Goal: Task Accomplishment & Management: Complete application form

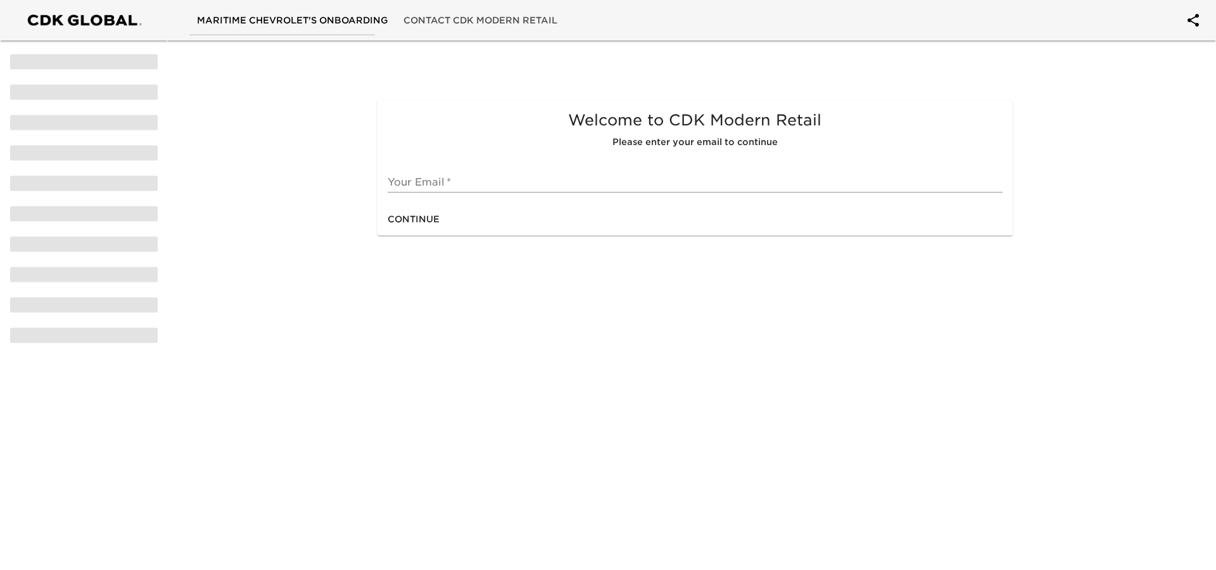
click at [419, 186] on input "text" at bounding box center [695, 182] width 615 height 20
type input "[EMAIL_ADDRESS][DOMAIN_NAME]"
click at [423, 217] on span "Continue" at bounding box center [414, 220] width 52 height 16
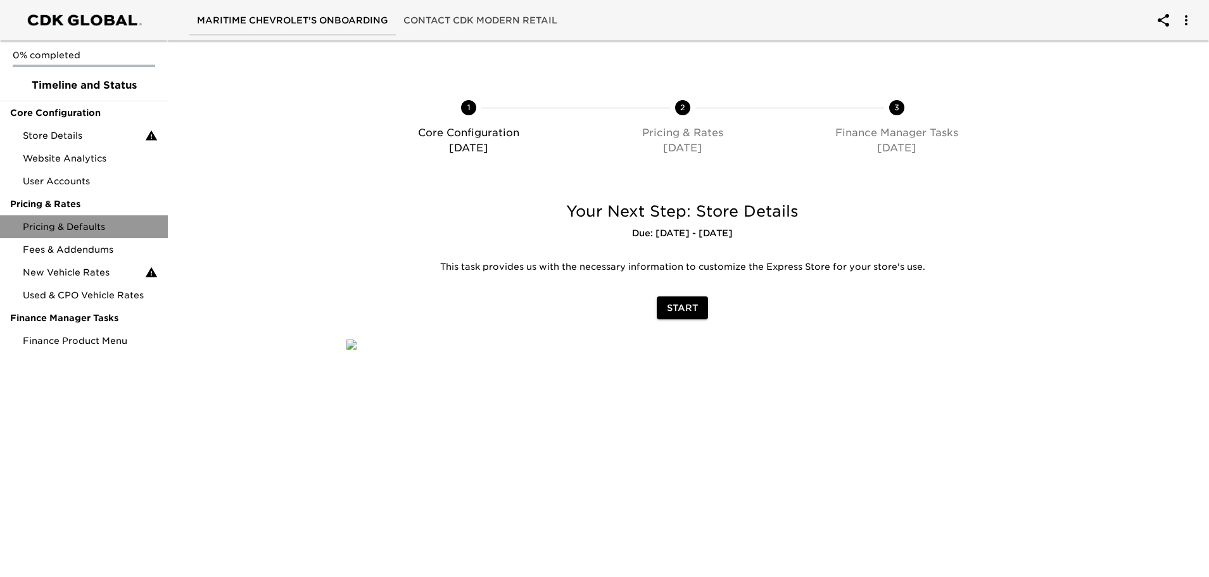
click at [91, 222] on span "Pricing & Defaults" at bounding box center [90, 226] width 135 height 13
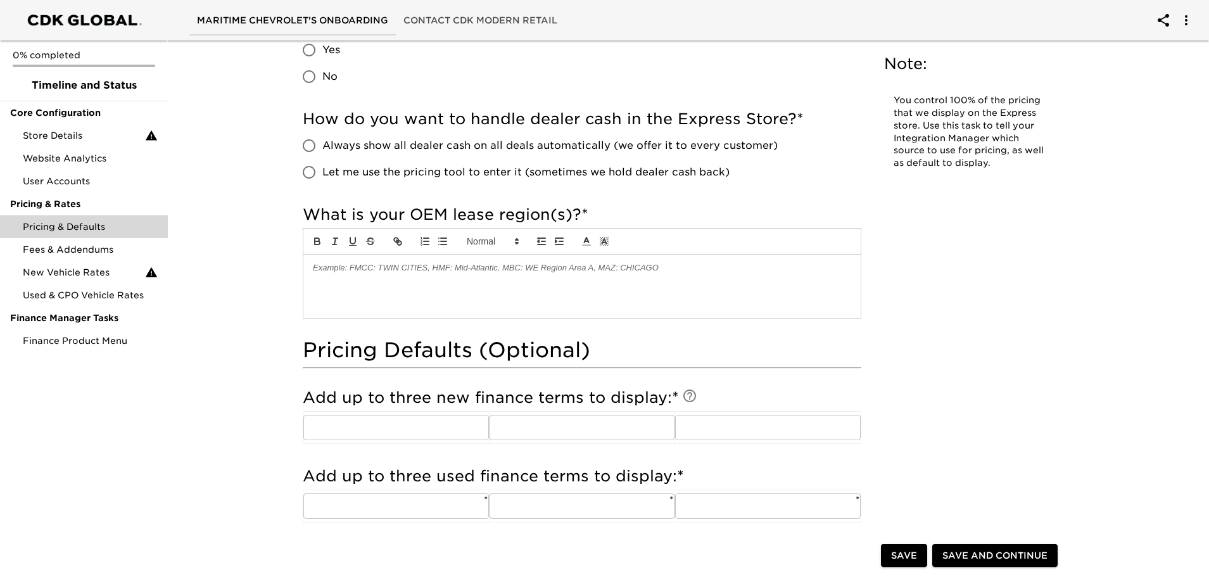
scroll to position [507, 0]
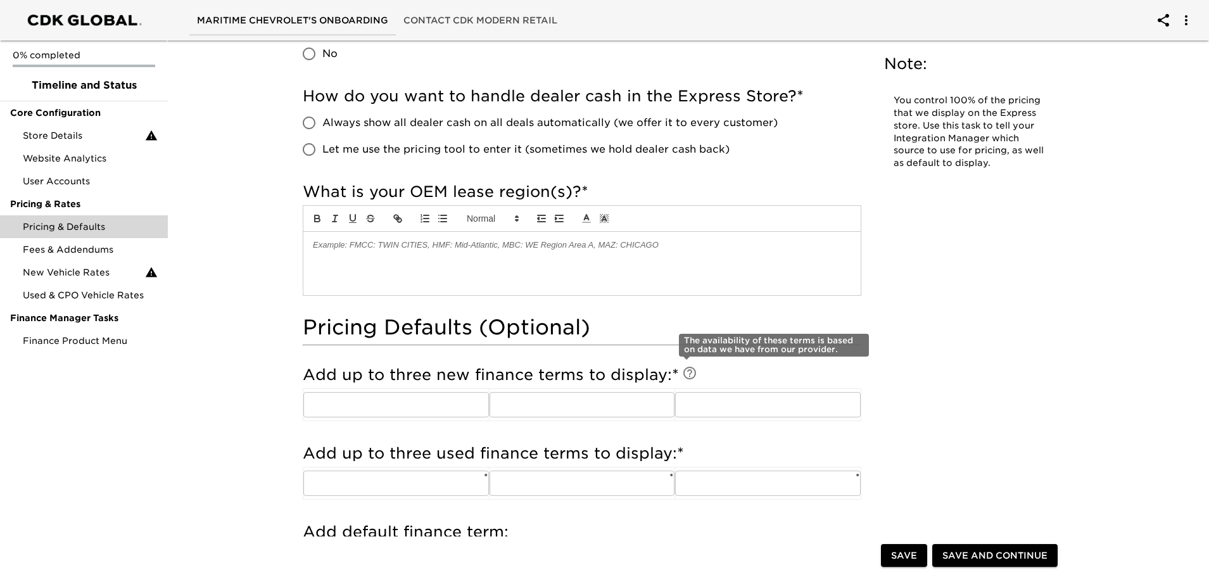
click at [689, 369] on icon at bounding box center [690, 373] width 13 height 13
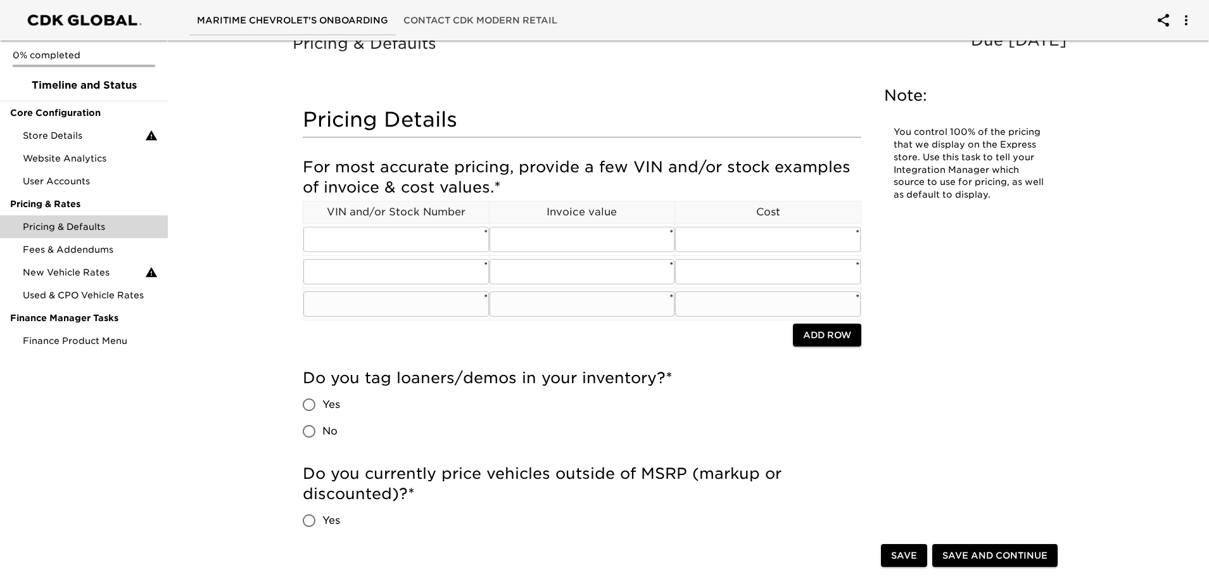
scroll to position [0, 0]
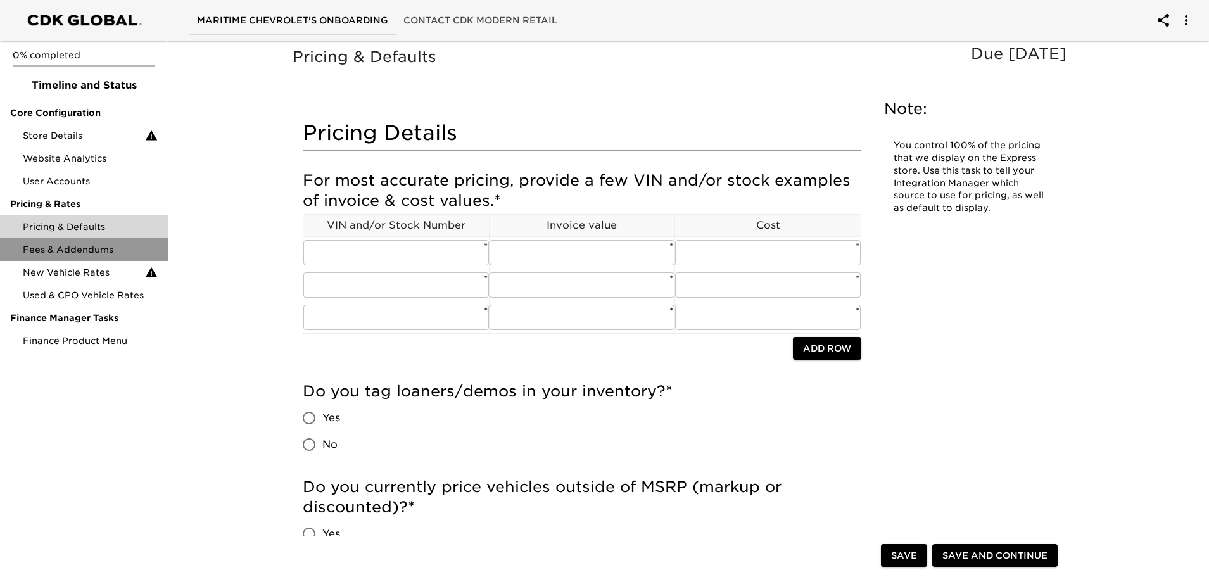
click at [53, 254] on span "Fees & Addendums" at bounding box center [90, 249] width 135 height 13
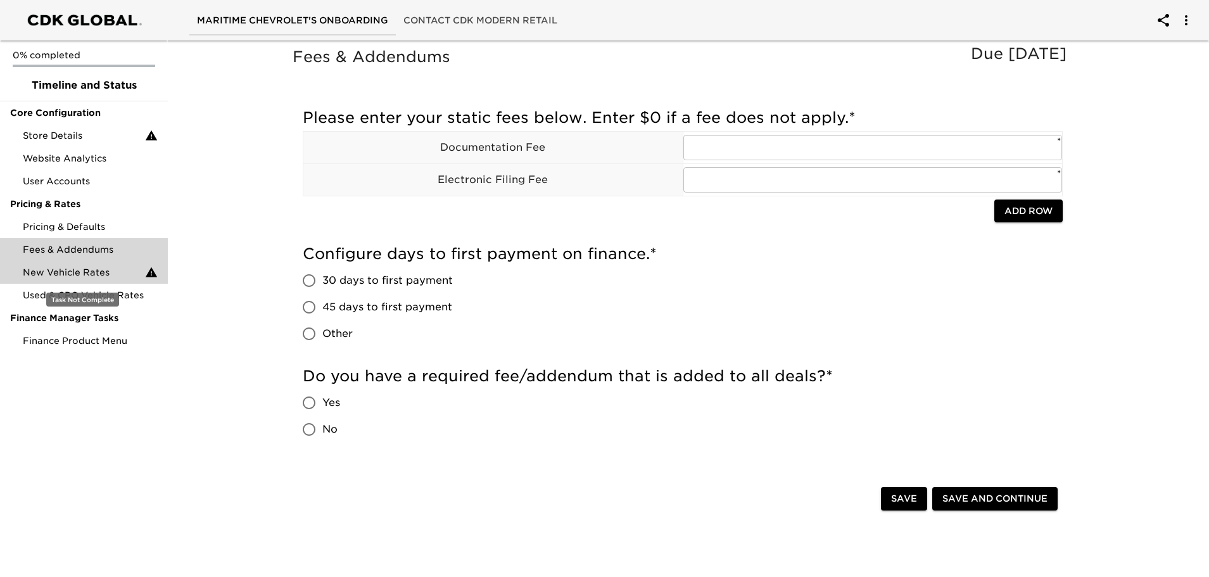
click at [75, 274] on span "New Vehicle Rates" at bounding box center [84, 272] width 122 height 13
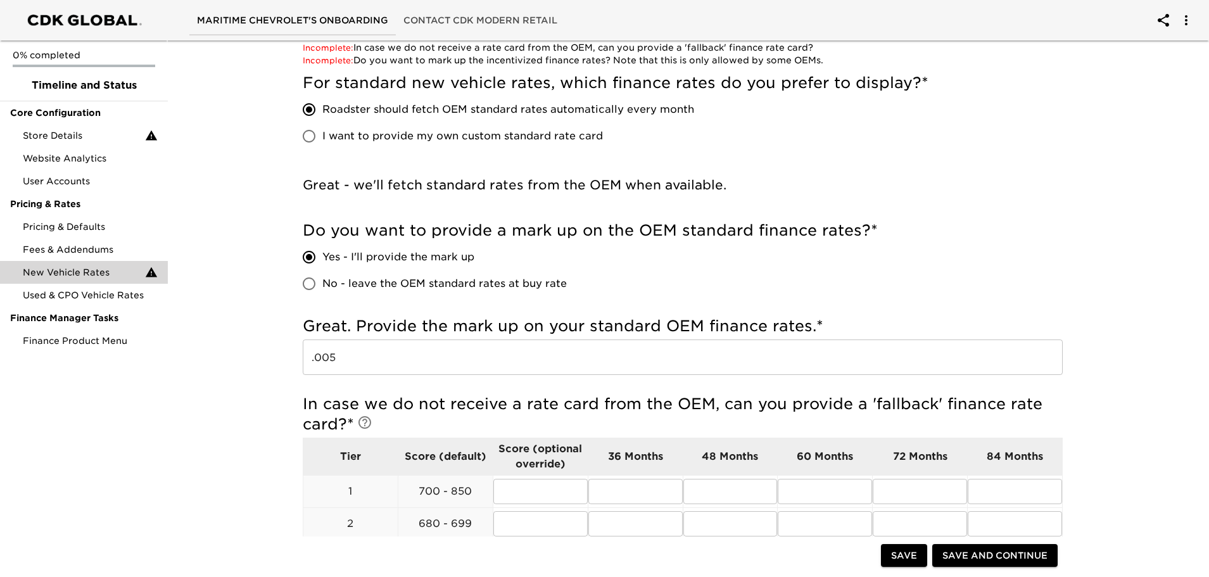
scroll to position [190, 0]
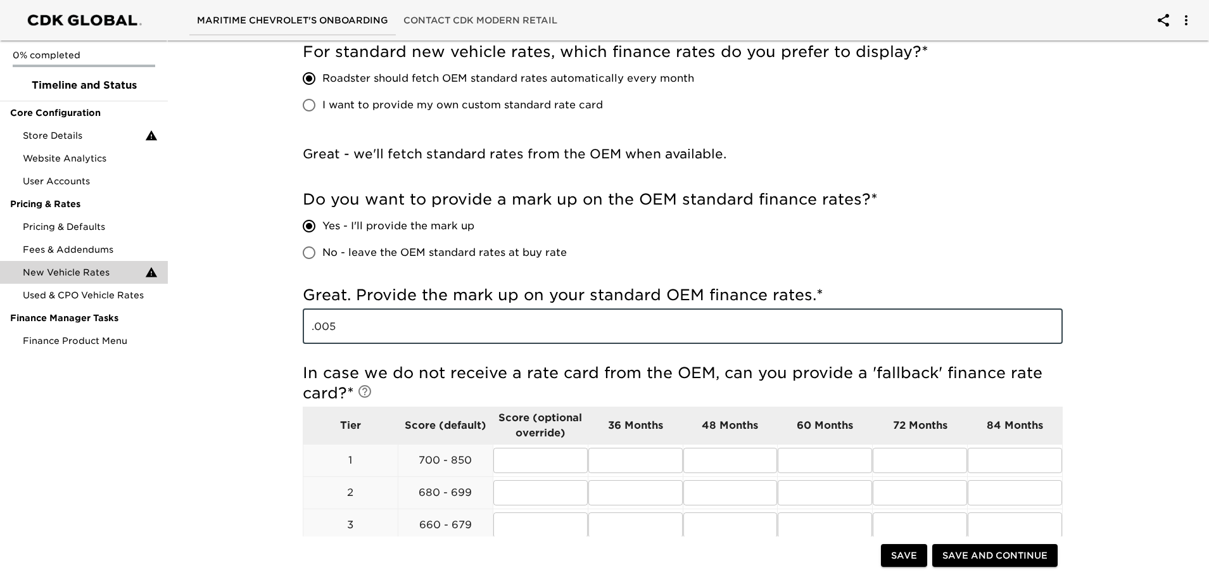
drag, startPoint x: 419, startPoint y: 319, endPoint x: 280, endPoint y: 336, distance: 139.9
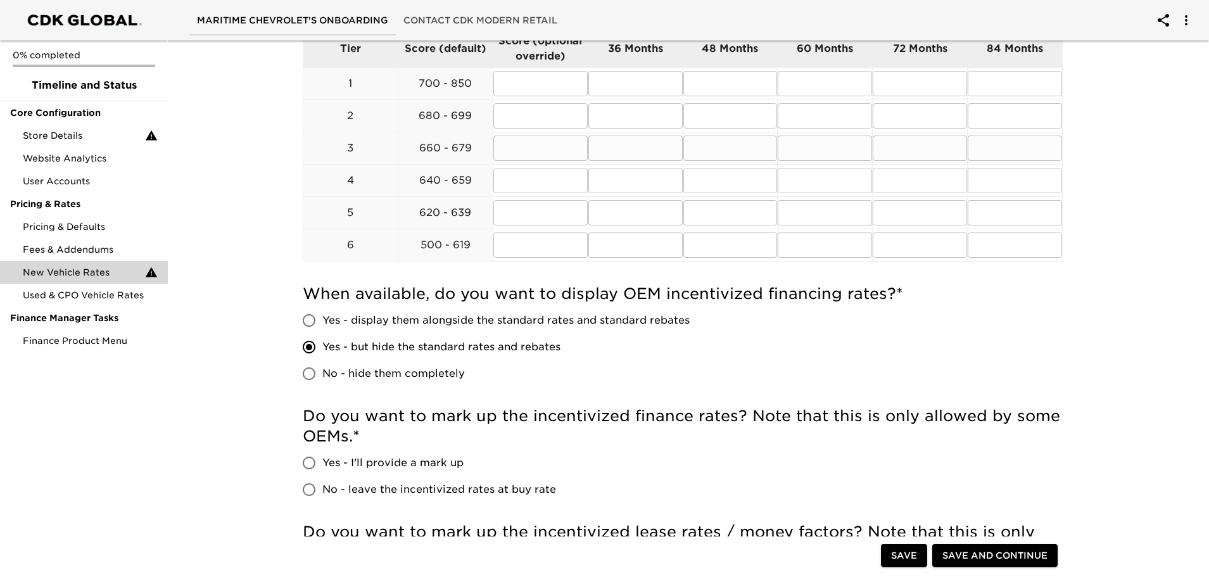
scroll to position [760, 0]
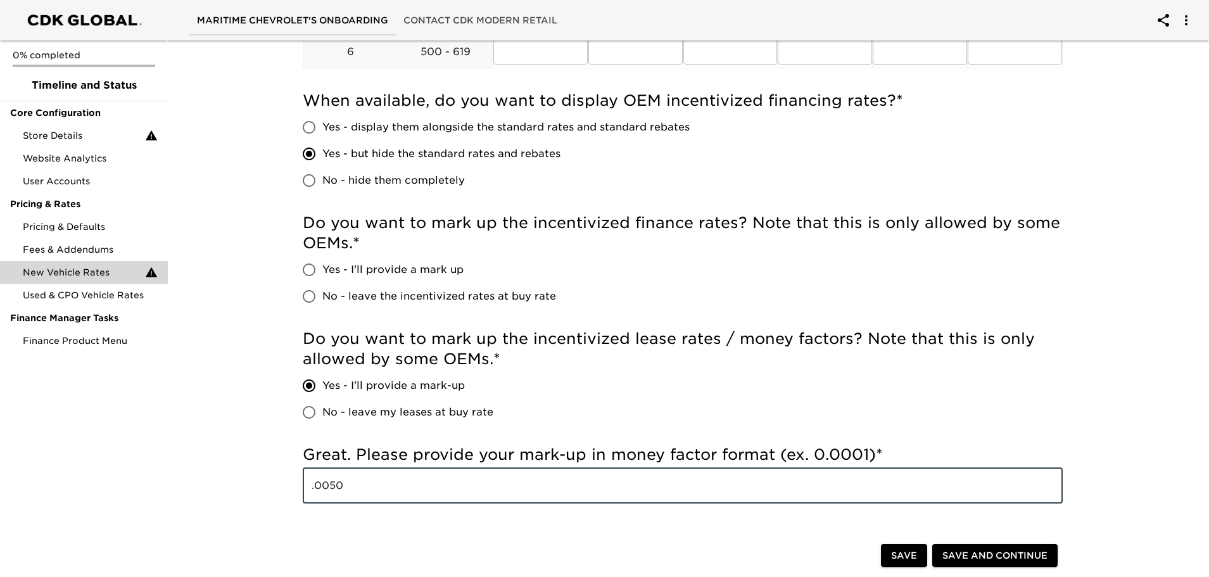
drag, startPoint x: 371, startPoint y: 495, endPoint x: 214, endPoint y: 501, distance: 157.9
click at [214, 501] on div "New Vehicle Rates Due [DATE] Note: These rates are used to provide the customer…" at bounding box center [683, 19] width 1047 height 1488
click at [252, 424] on div "New Vehicle Rates Due [DATE] Note: These rates are used to provide the customer…" at bounding box center [683, 19] width 1047 height 1488
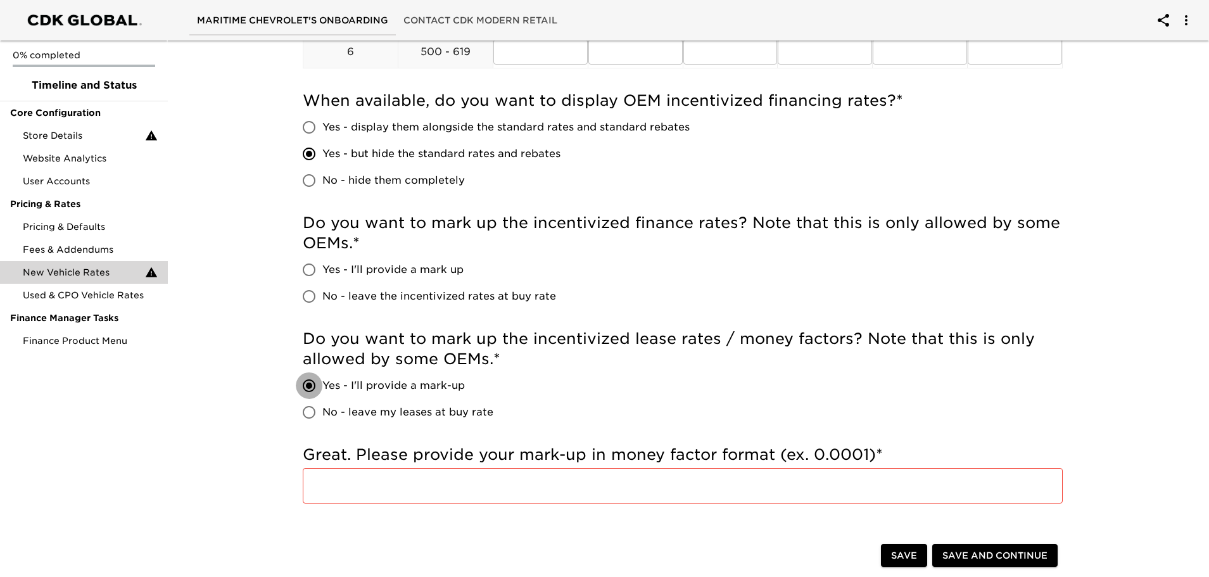
click at [317, 390] on input "Yes - I'll provide a mark-up" at bounding box center [309, 386] width 27 height 27
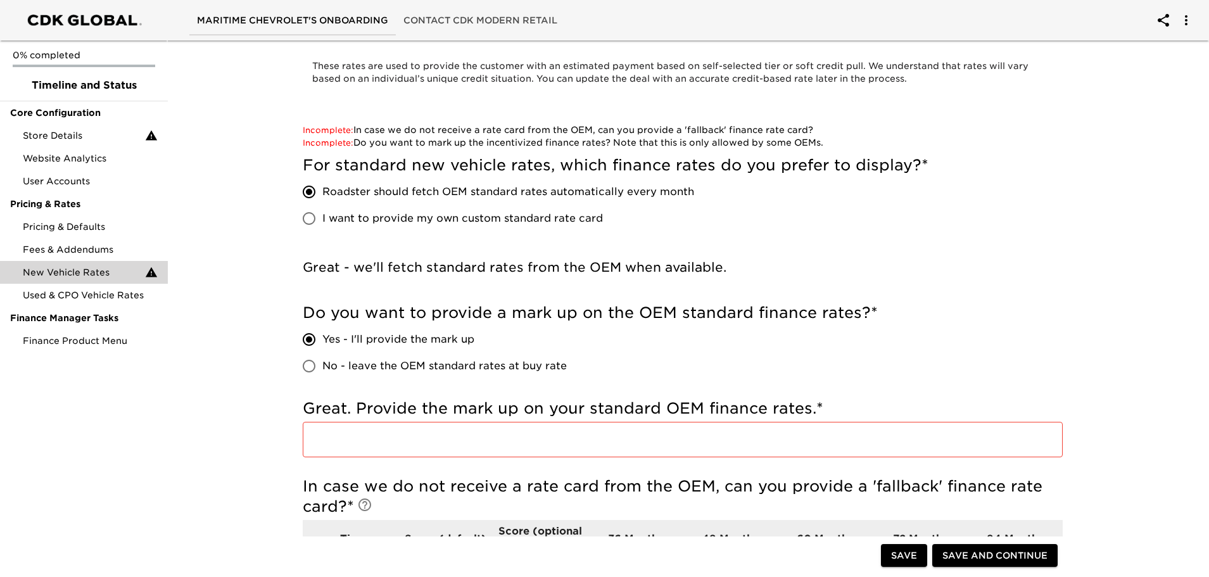
scroll to position [63, 0]
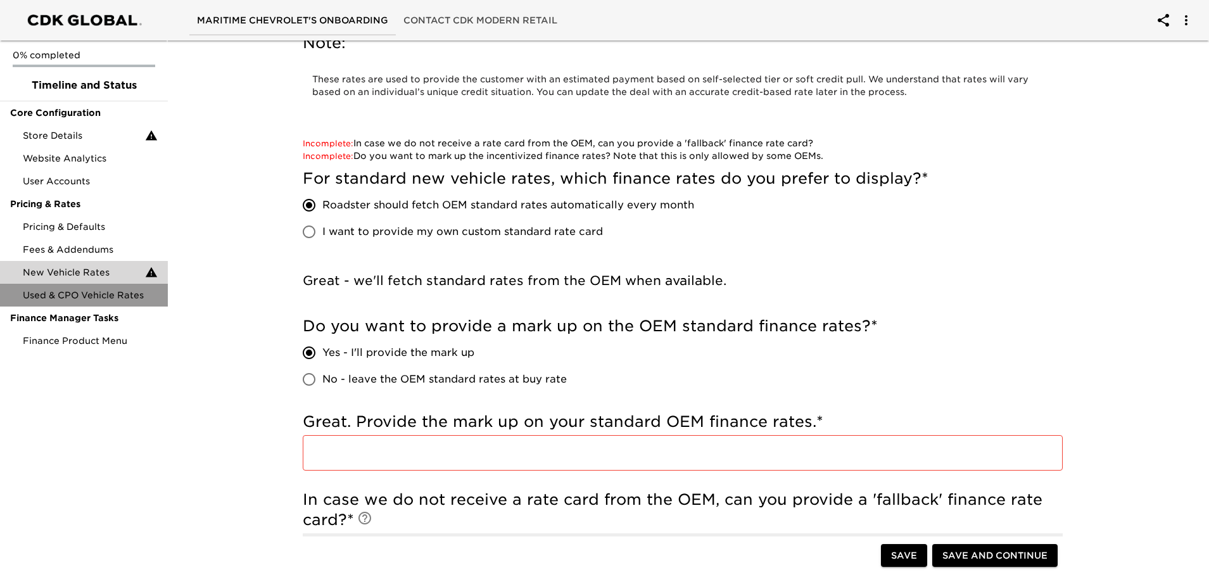
click at [110, 291] on span "Used & CPO Vehicle Rates" at bounding box center [90, 295] width 135 height 13
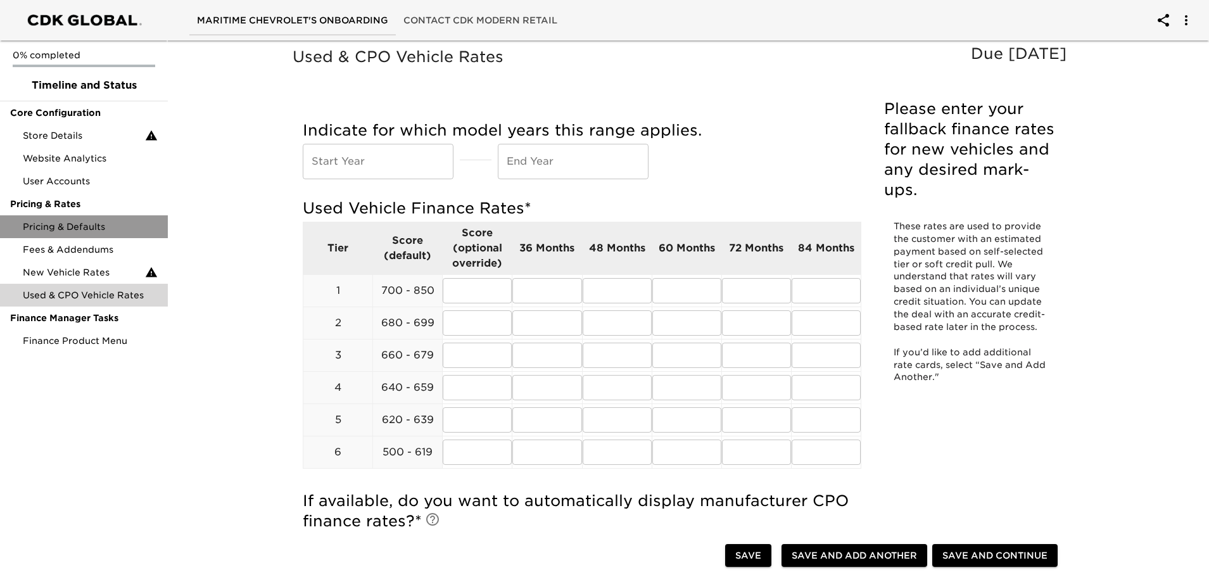
click at [102, 229] on span "Pricing & Defaults" at bounding box center [90, 226] width 135 height 13
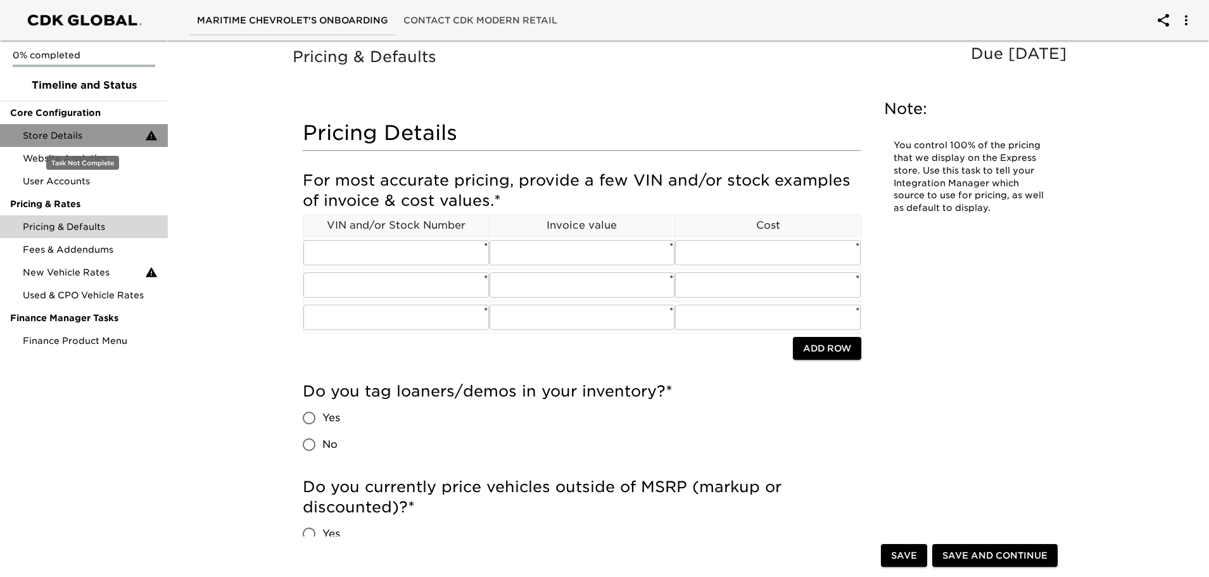
click at [98, 139] on span "Store Details" at bounding box center [84, 135] width 122 height 13
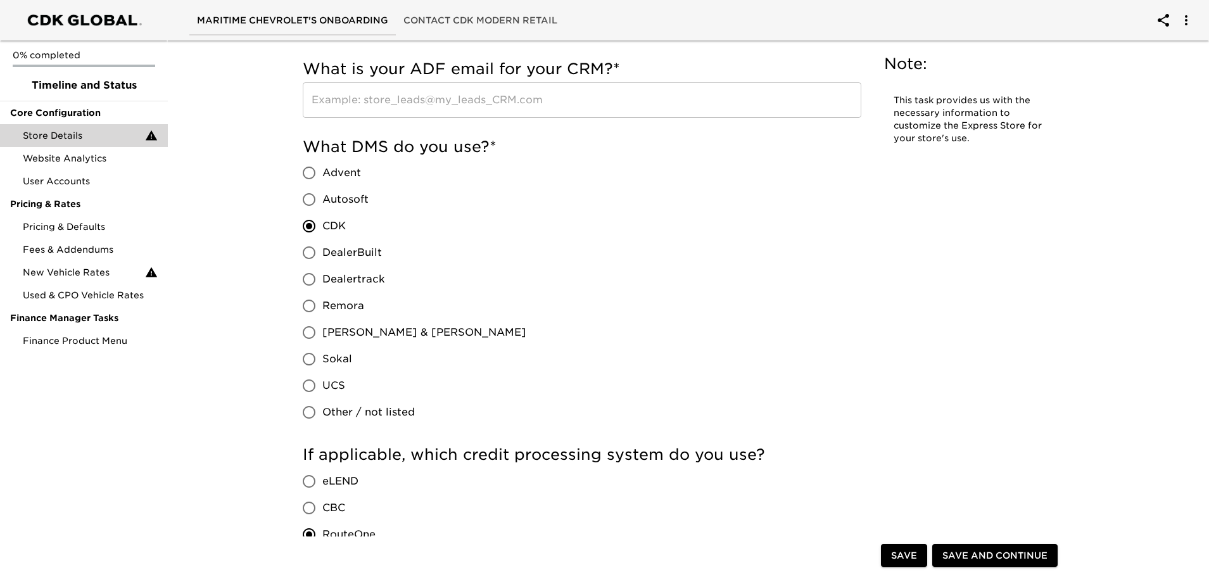
scroll to position [760, 0]
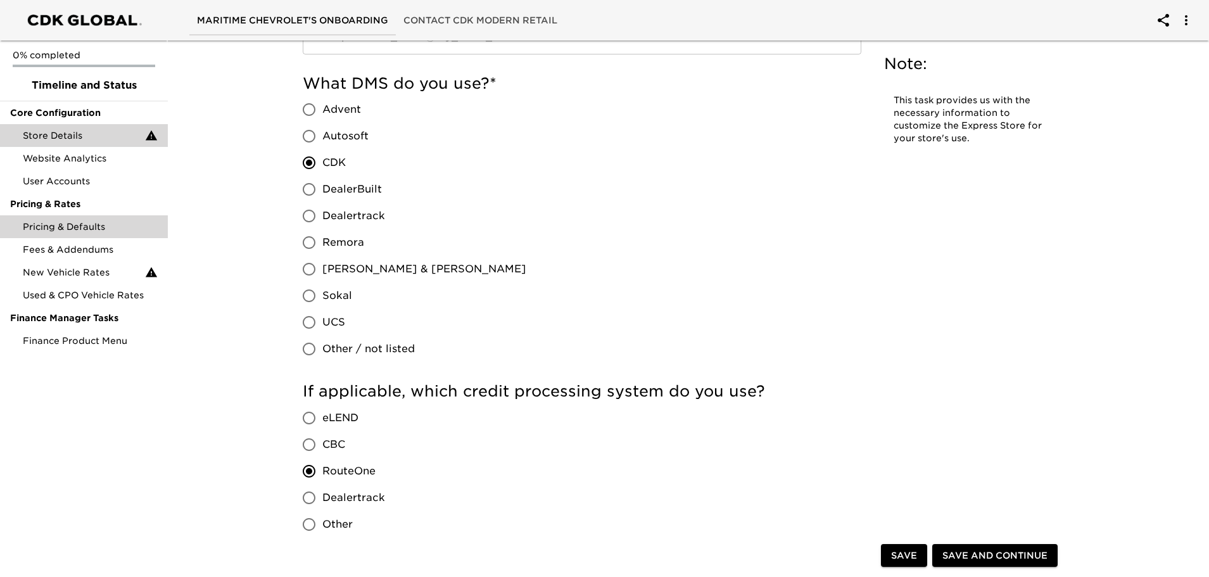
click at [102, 226] on span "Pricing & Defaults" at bounding box center [90, 226] width 135 height 13
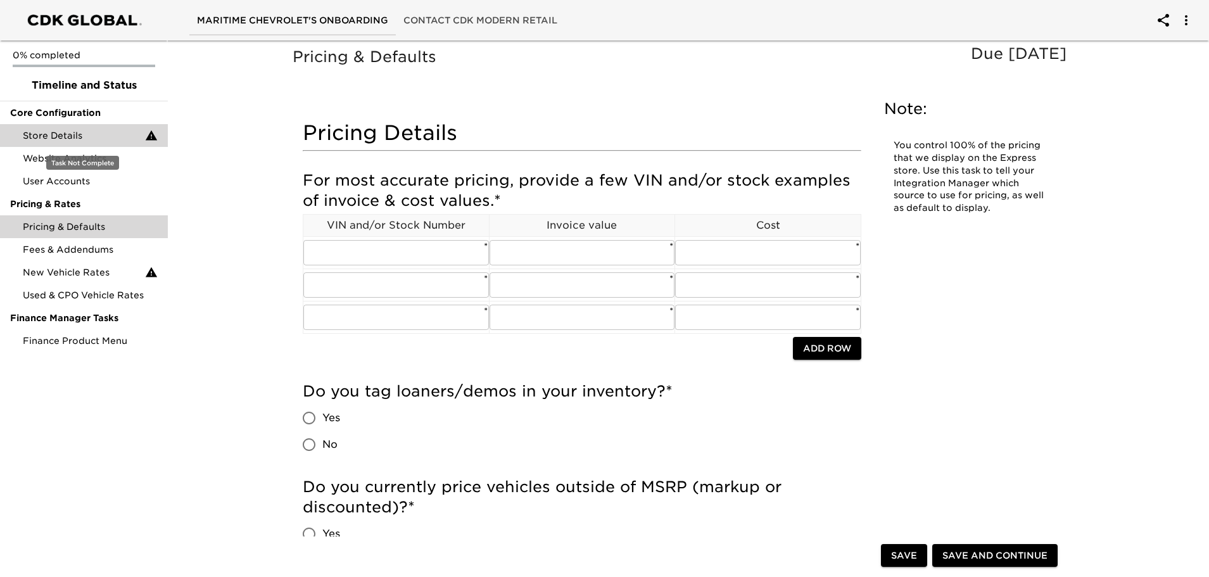
click at [80, 137] on span "Store Details" at bounding box center [84, 135] width 122 height 13
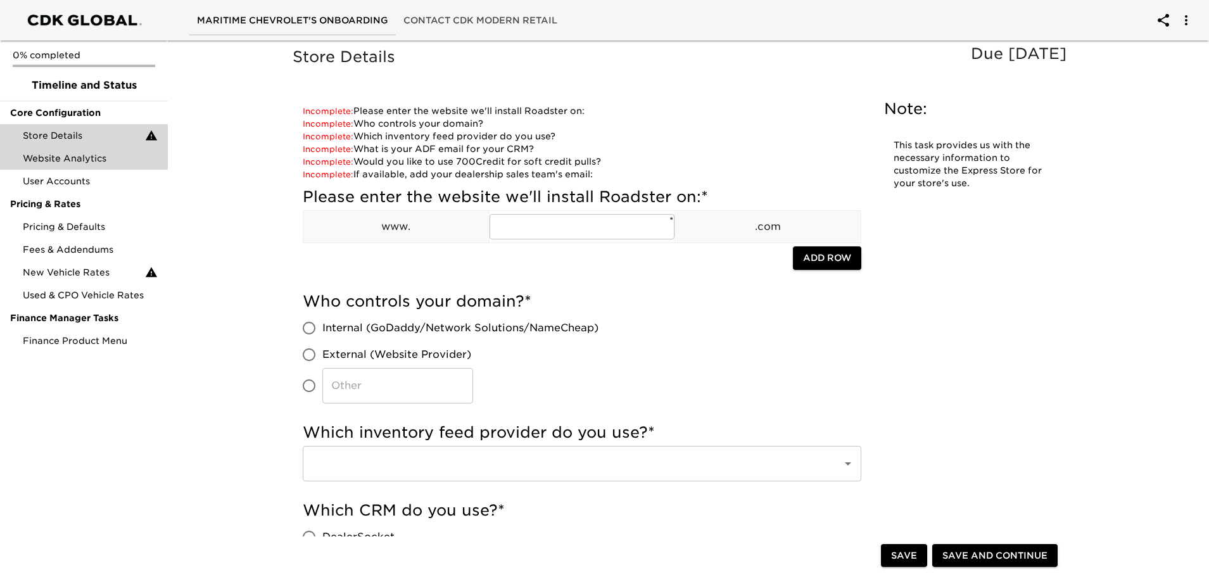
click at [105, 165] on div "Website Analytics" at bounding box center [84, 158] width 168 height 23
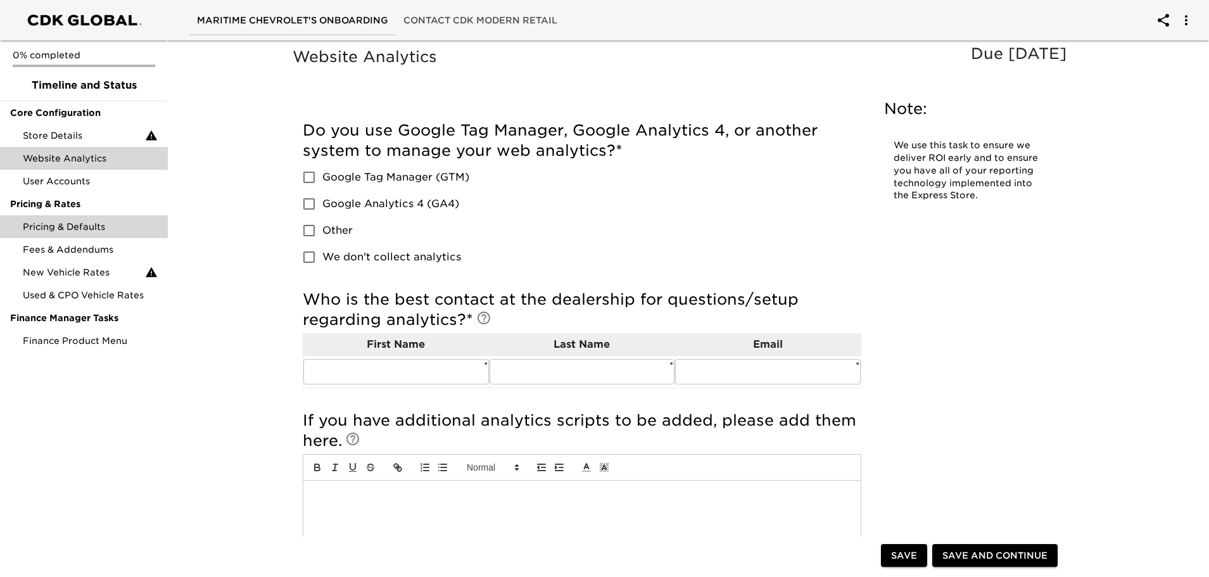
click at [85, 217] on div "Pricing & Defaults" at bounding box center [84, 226] width 168 height 23
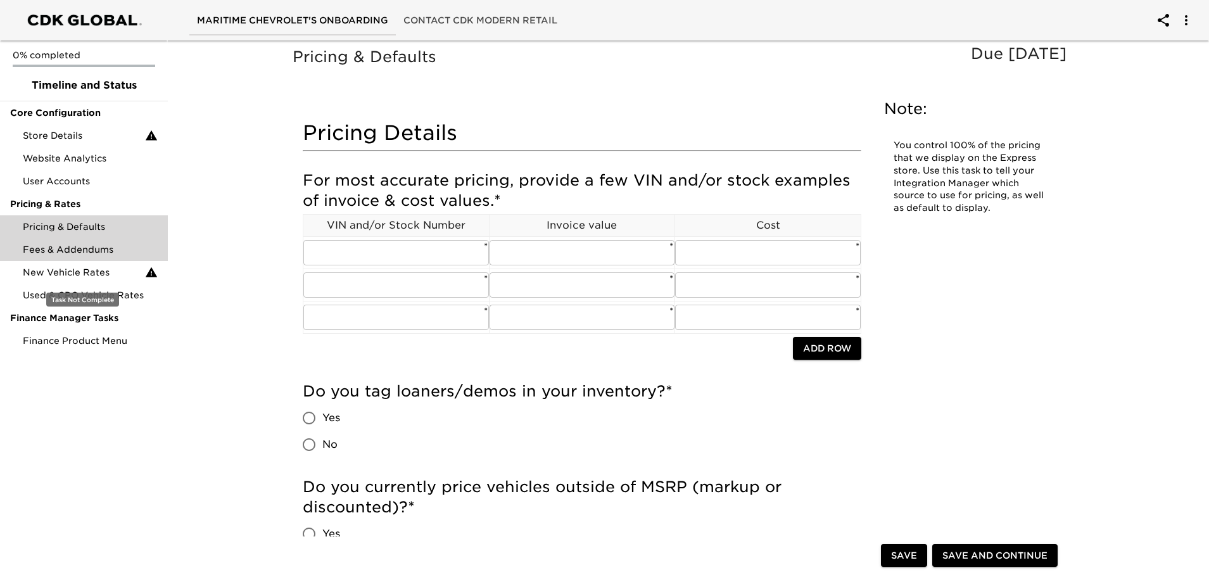
click at [67, 260] on div "Fees & Addendums" at bounding box center [84, 249] width 168 height 23
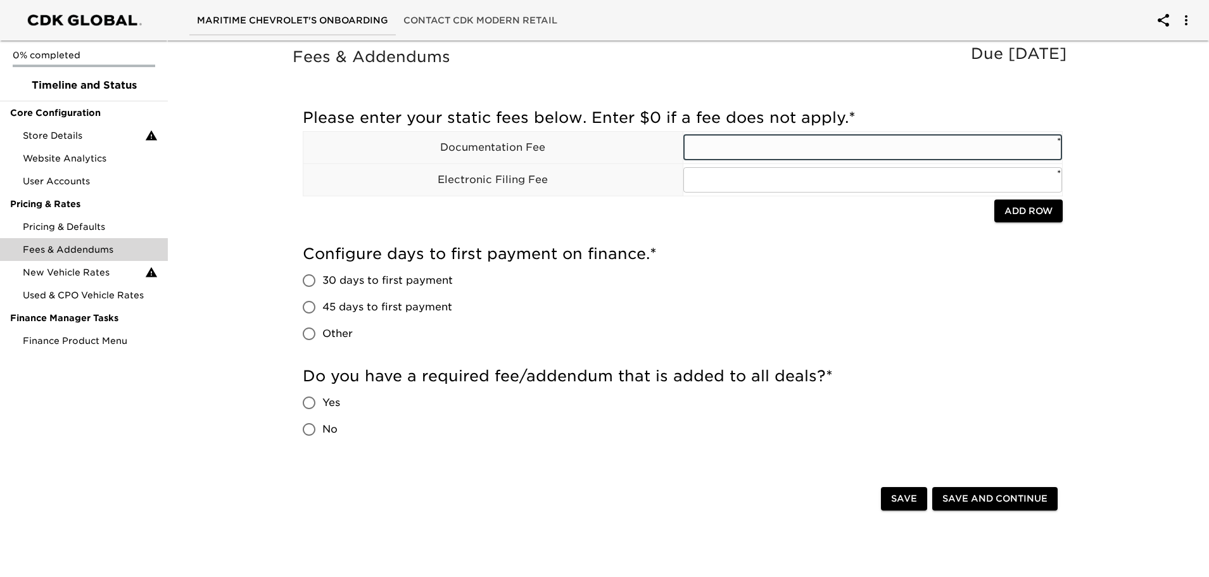
click at [767, 160] on input "text" at bounding box center [873, 147] width 379 height 25
type input "799"
click at [780, 177] on input "text" at bounding box center [873, 179] width 379 height 25
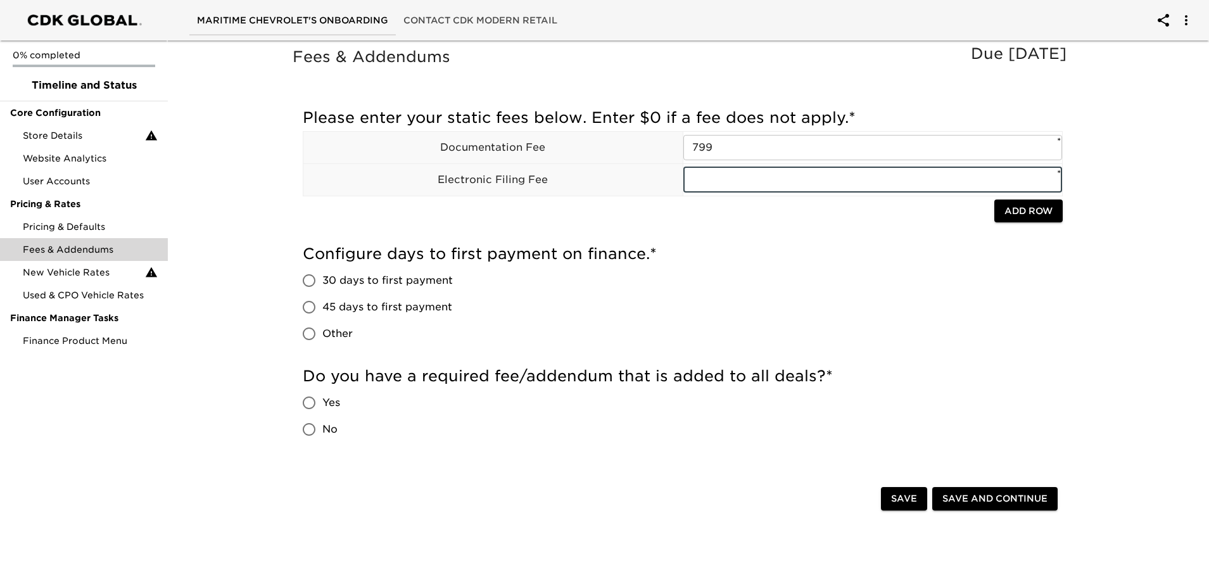
click at [1049, 217] on span "Add Row" at bounding box center [1029, 211] width 48 height 16
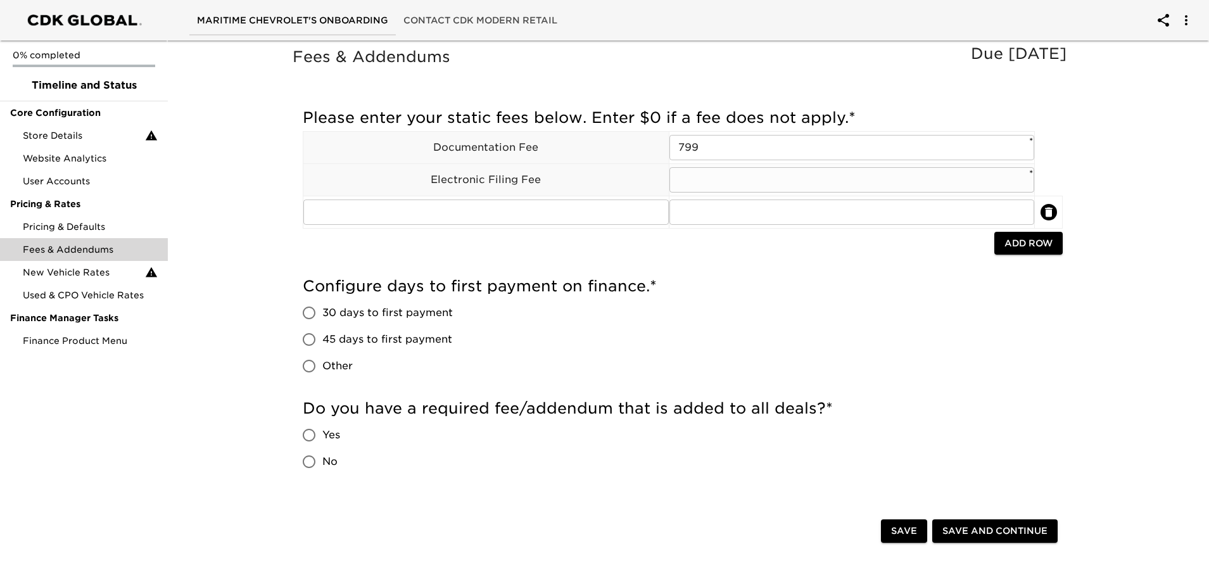
click at [677, 182] on input "text" at bounding box center [853, 179] width 366 height 25
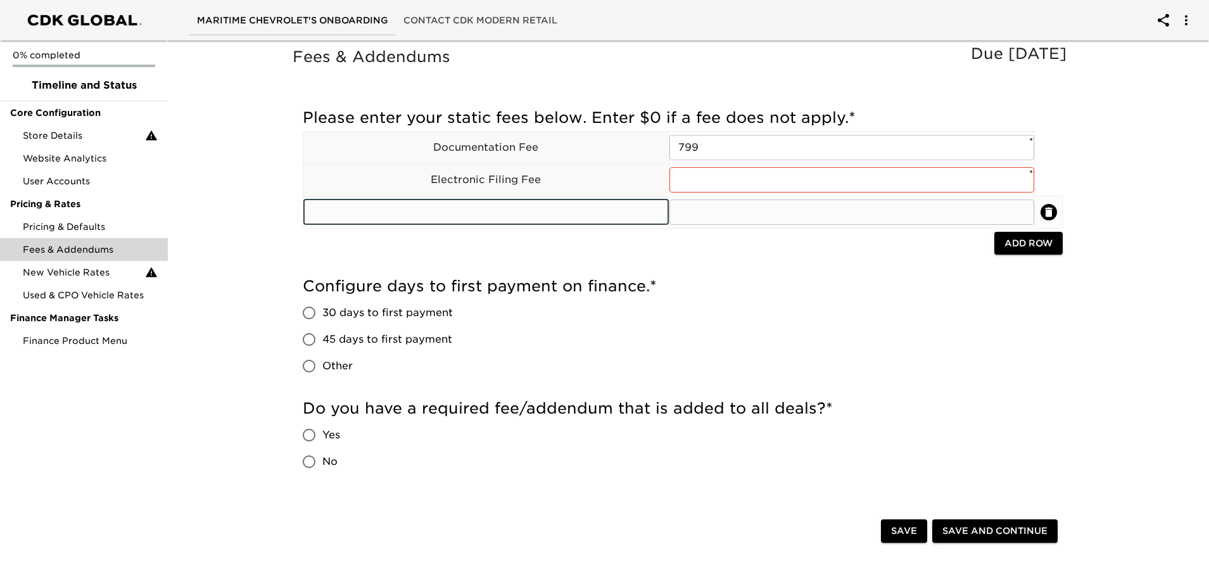
click at [594, 220] on input "text" at bounding box center [486, 212] width 366 height 25
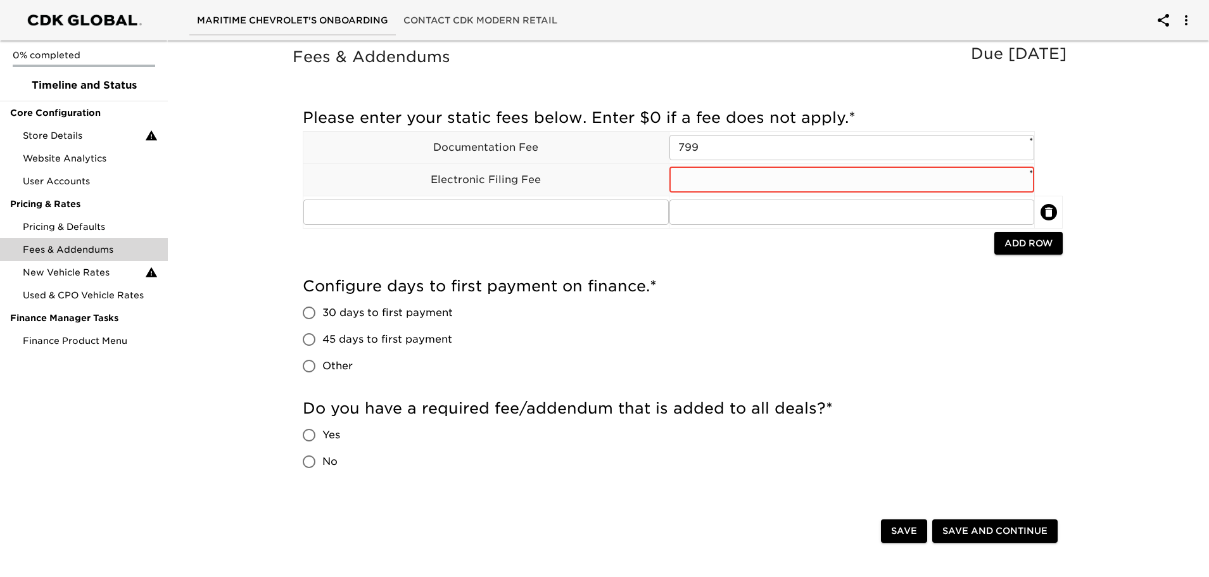
click at [712, 191] on input "text" at bounding box center [853, 179] width 366 height 25
click at [568, 219] on input "text" at bounding box center [486, 212] width 366 height 25
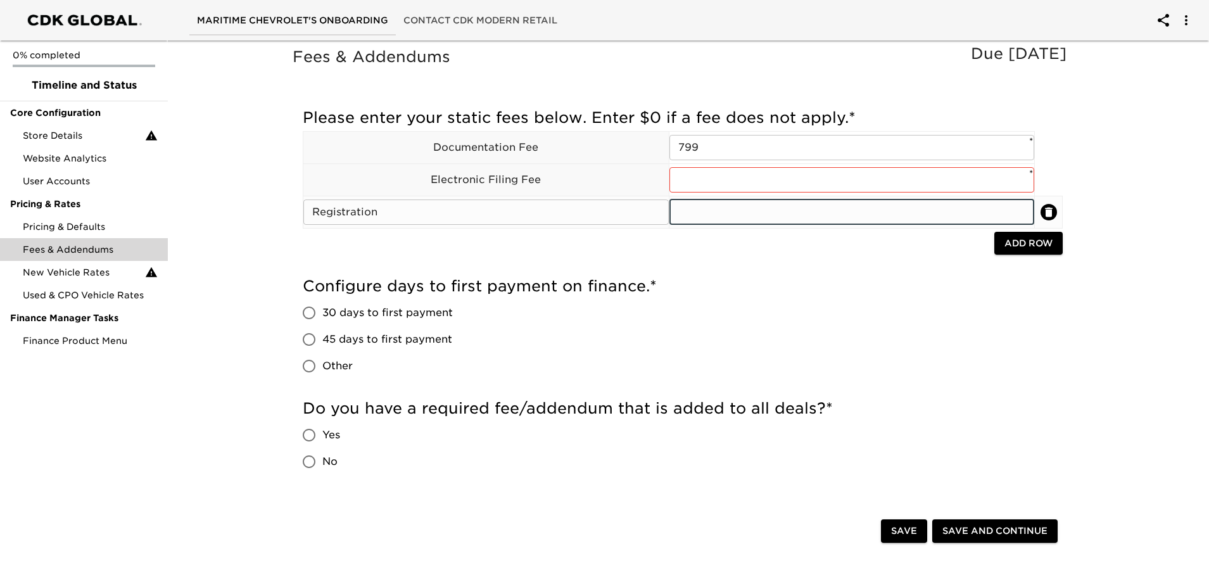
click at [626, 221] on input "Registration" at bounding box center [486, 212] width 366 height 25
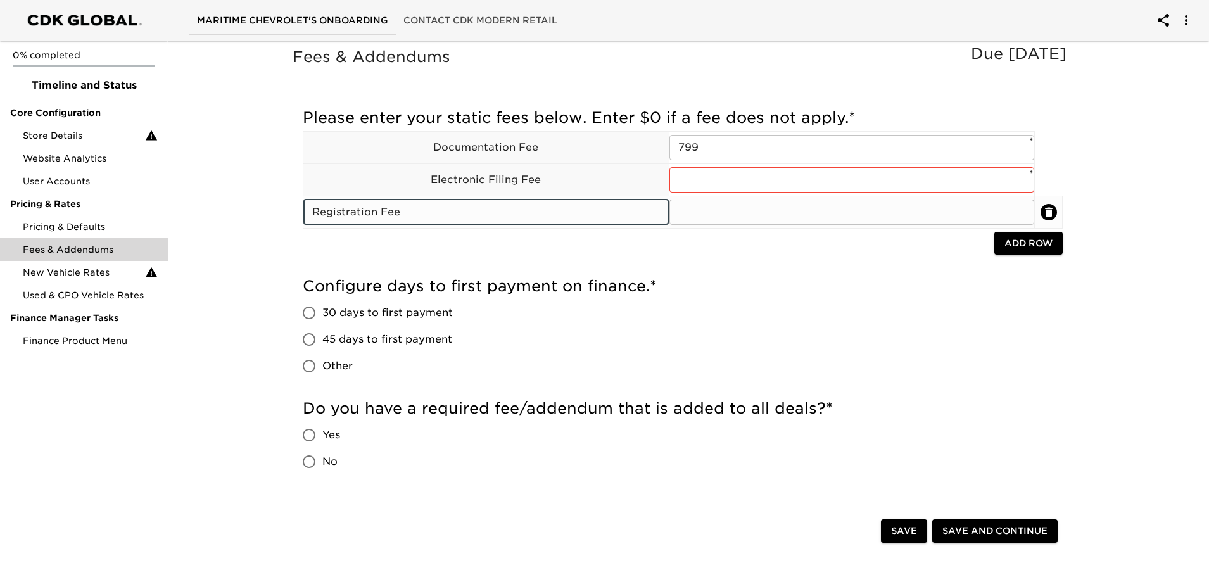
click at [313, 215] on input "Registration Fee" at bounding box center [486, 212] width 366 height 25
type input "DMV Registration Fee"
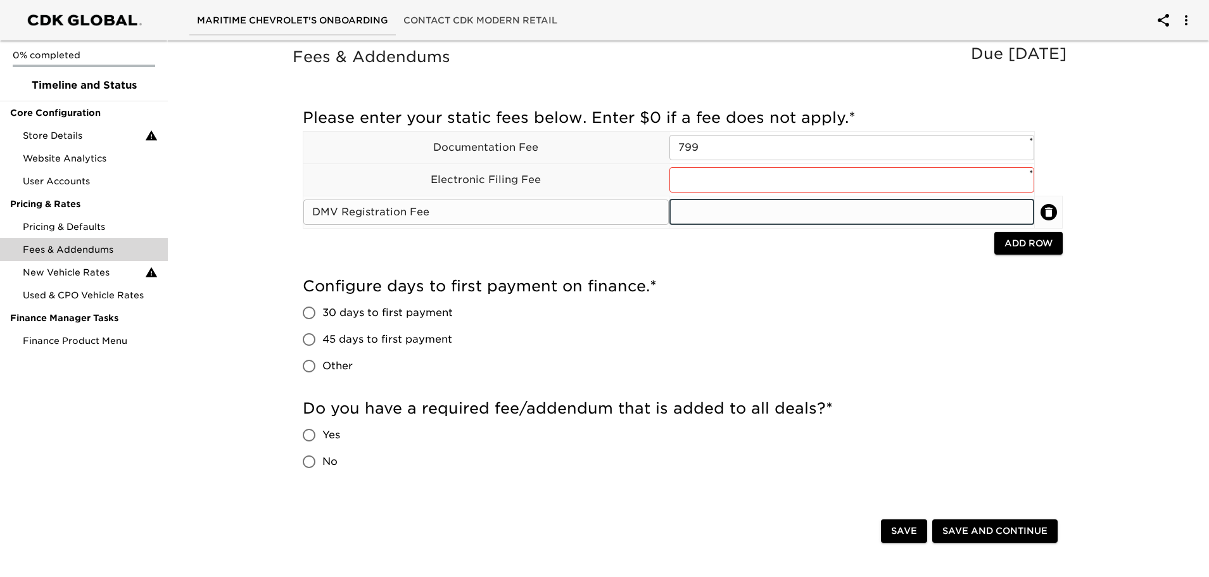
click at [798, 210] on input "text" at bounding box center [853, 212] width 366 height 25
type input "257"
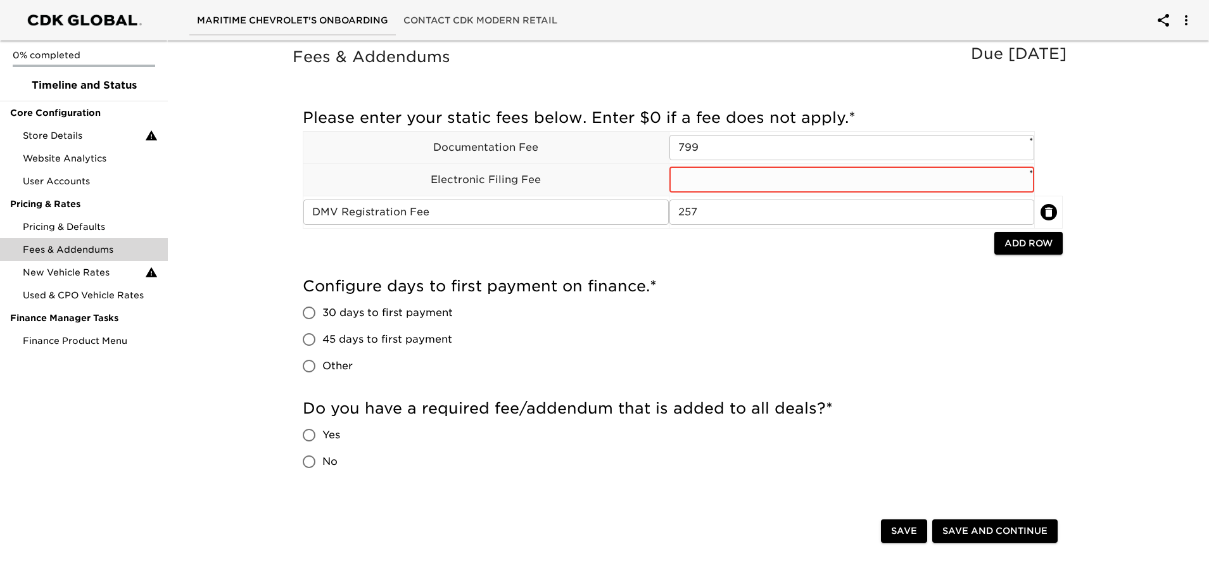
click at [675, 189] on input "text" at bounding box center [853, 179] width 366 height 25
type input "10"
click at [760, 371] on div "Configure days to first payment on finance. * 30 days to first payment 45 days …" at bounding box center [683, 327] width 760 height 103
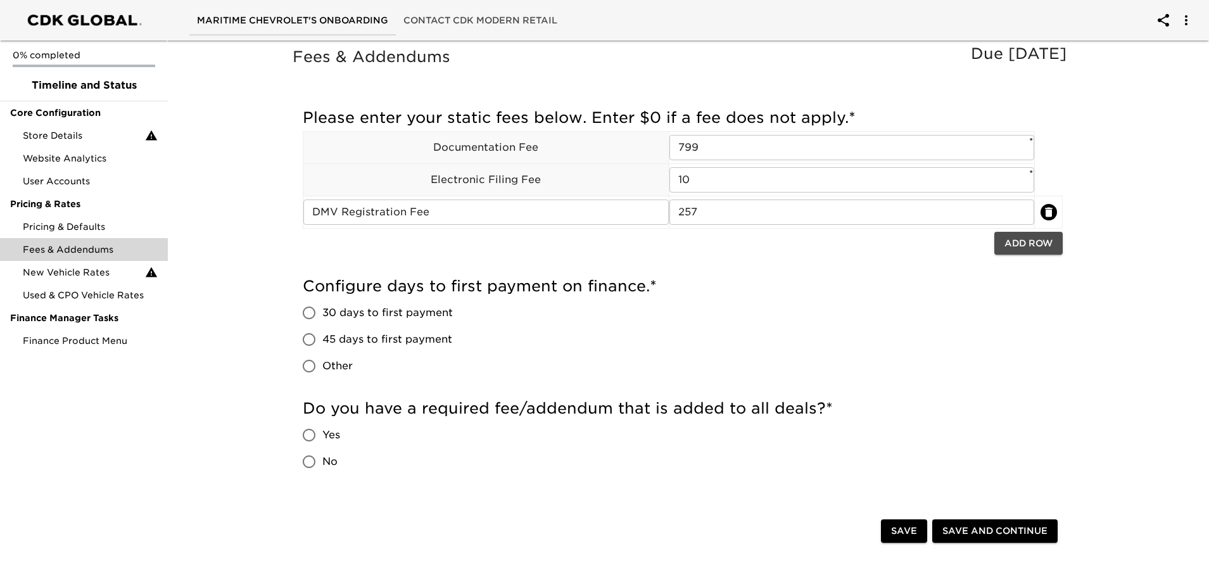
click at [1026, 244] on span "Add Row" at bounding box center [1029, 244] width 48 height 16
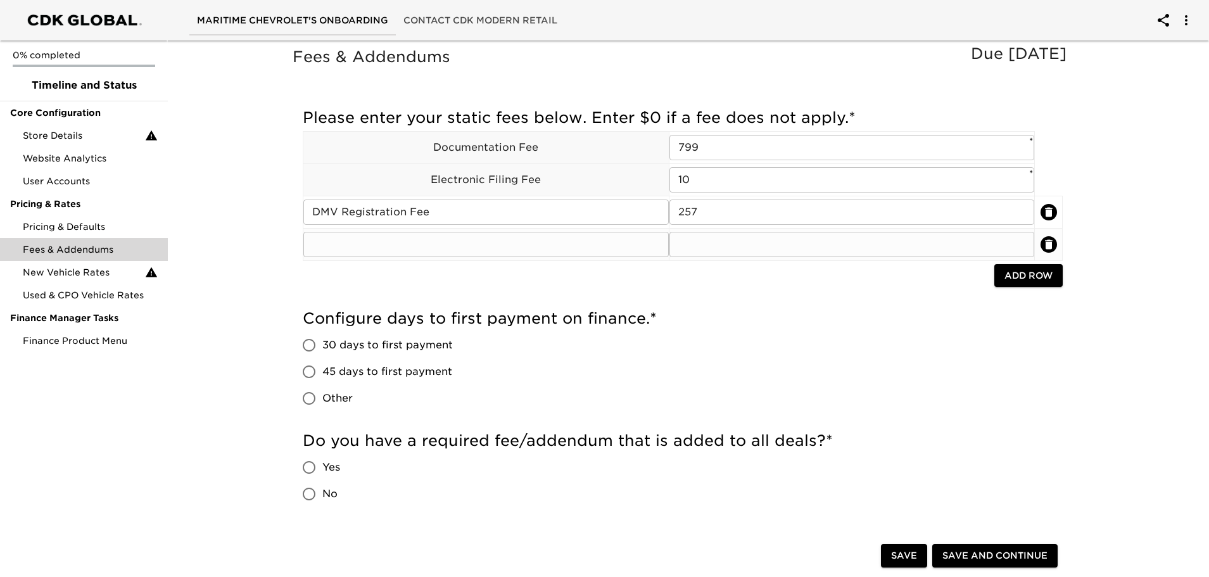
click at [511, 246] on input "text" at bounding box center [486, 244] width 366 height 25
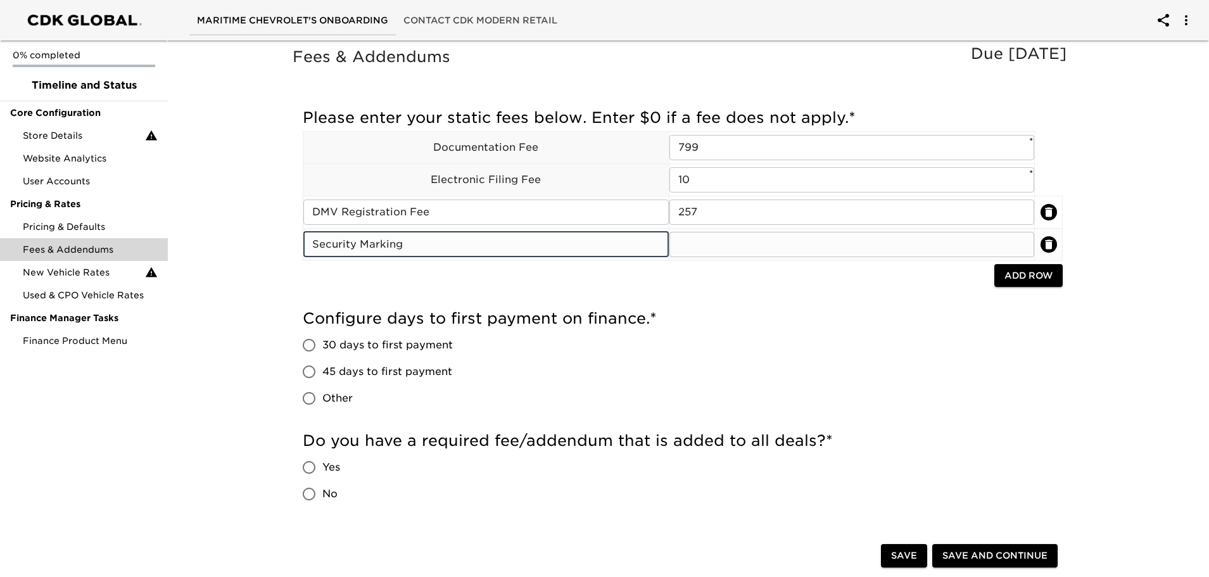
type input "Security Marking"
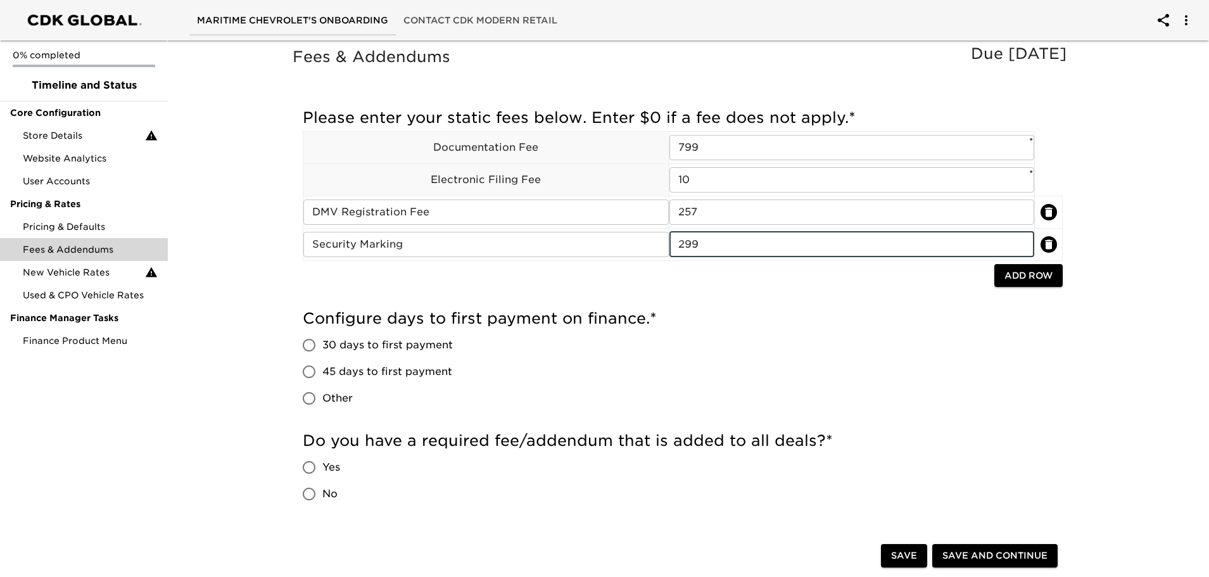
type input "299"
click at [971, 338] on div "Configure days to first payment on finance. * 30 days to first payment 45 days …" at bounding box center [683, 360] width 760 height 103
click at [1023, 277] on span "Add Row" at bounding box center [1029, 276] width 48 height 16
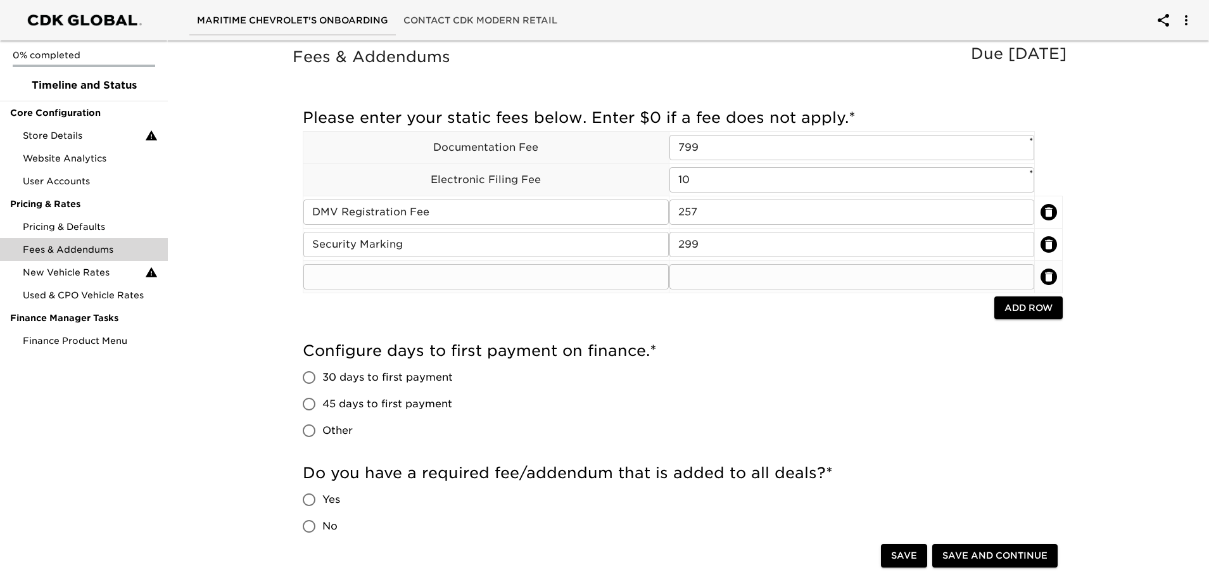
click at [584, 285] on input "text" at bounding box center [486, 276] width 366 height 25
click at [1047, 274] on icon "delete" at bounding box center [1049, 277] width 8 height 10
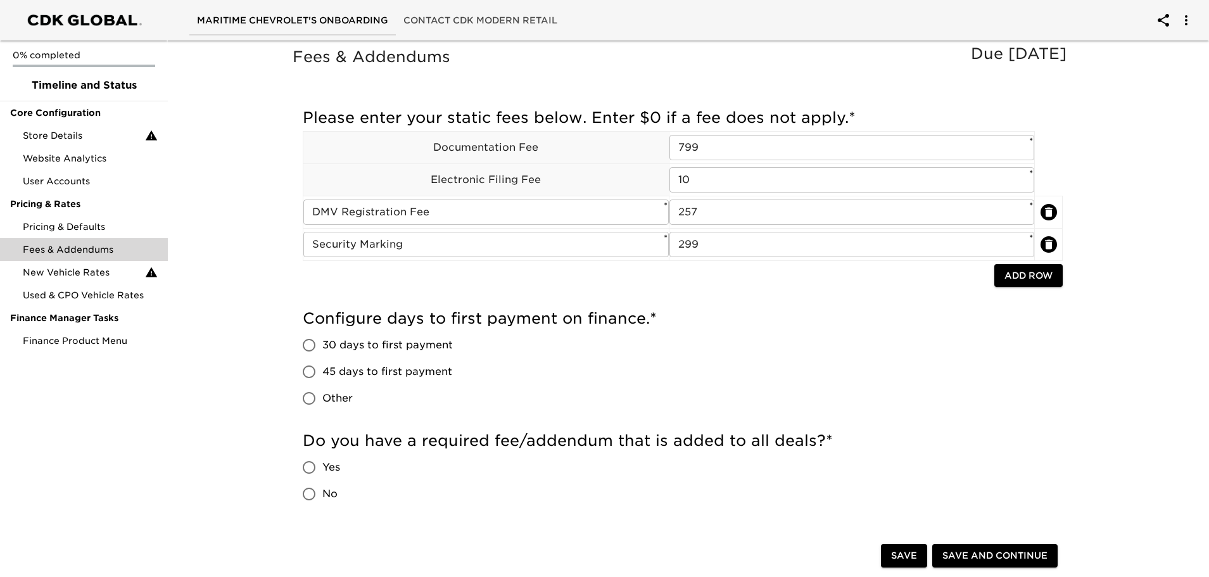
click at [908, 336] on div "Configure days to first payment on finance. * 30 days to first payment 45 days …" at bounding box center [683, 360] width 760 height 103
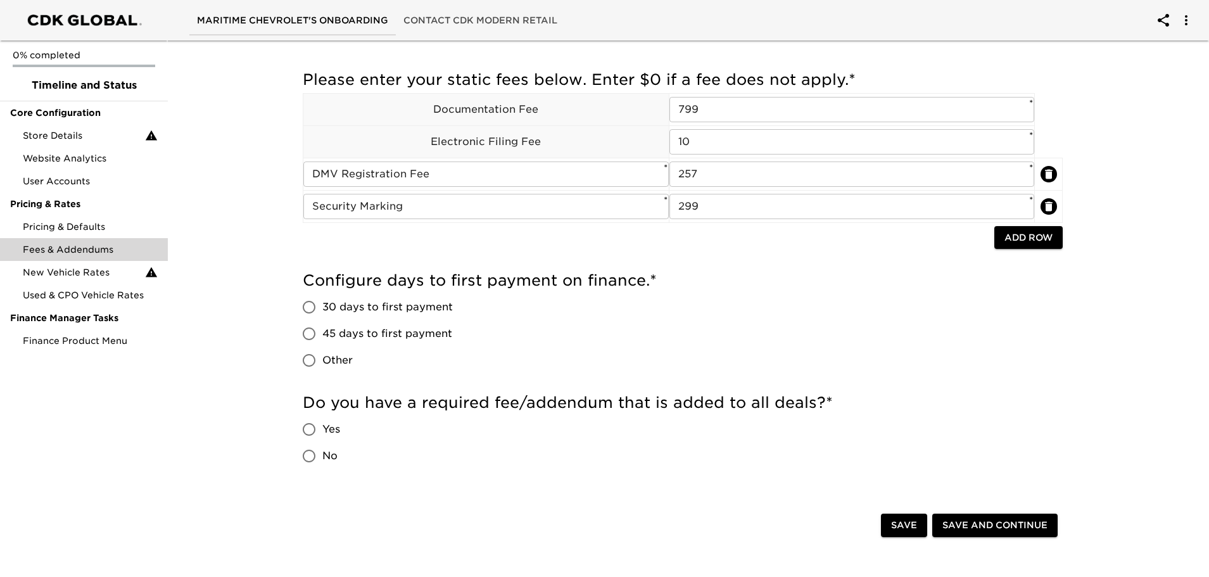
scroll to position [63, 0]
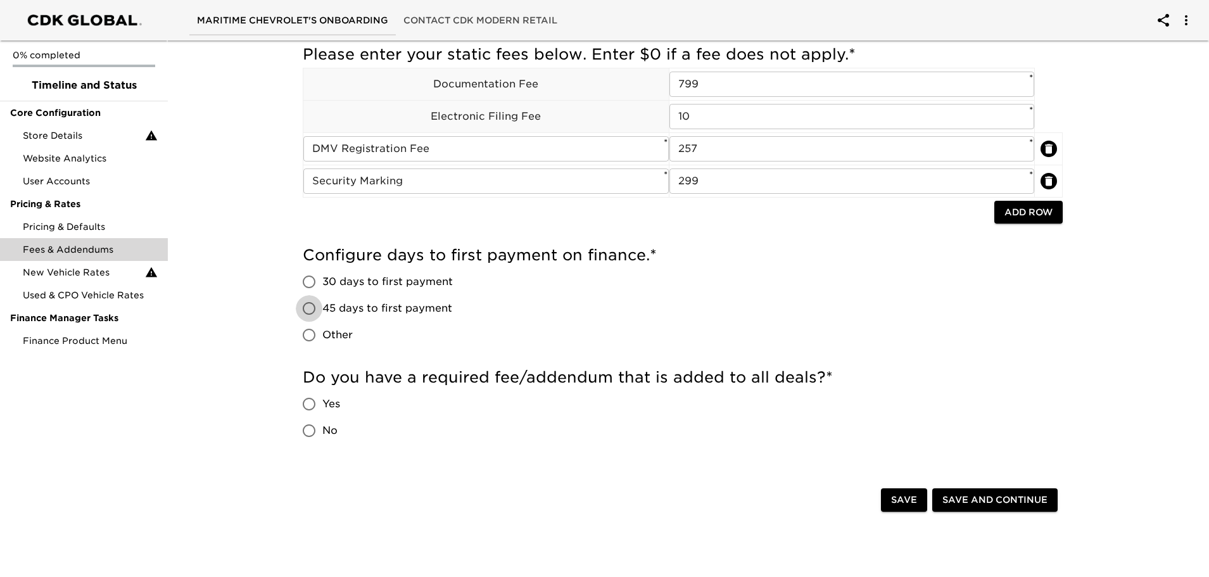
click at [315, 310] on input "45 days to first payment" at bounding box center [309, 308] width 27 height 27
radio input "true"
click at [309, 401] on input "Yes" at bounding box center [309, 404] width 27 height 27
radio input "true"
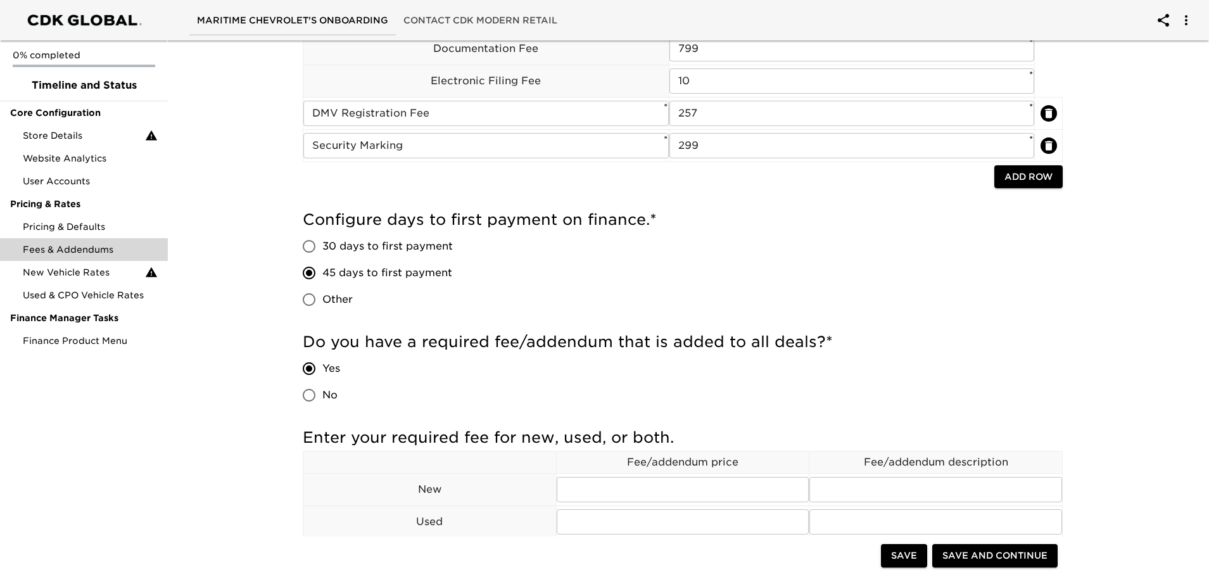
scroll to position [127, 0]
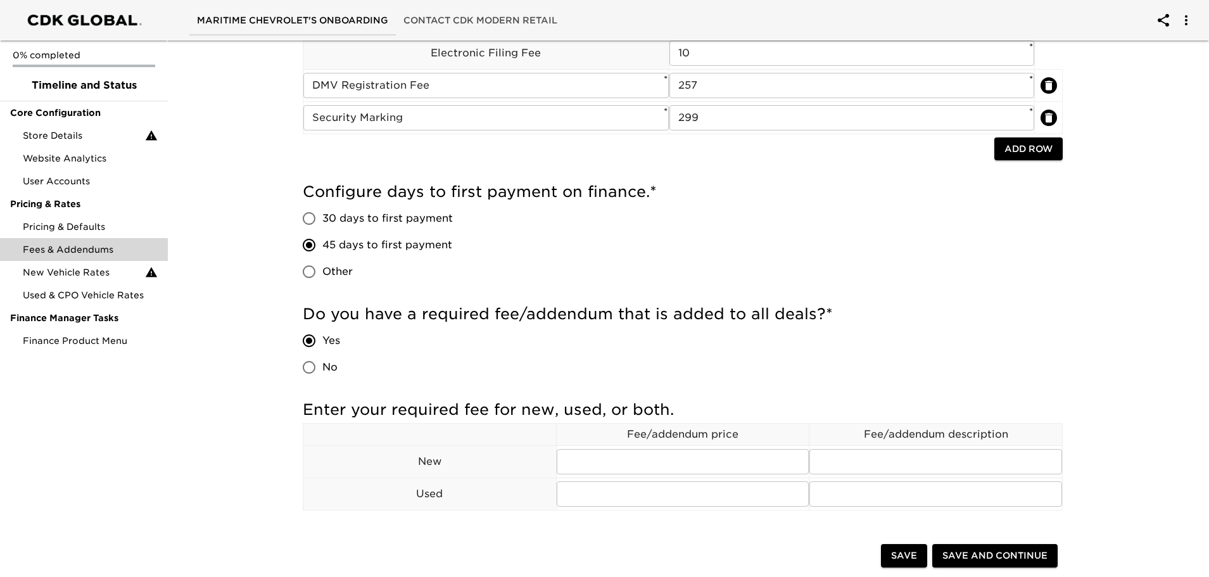
click at [307, 369] on input "No" at bounding box center [309, 367] width 27 height 27
radio input "true"
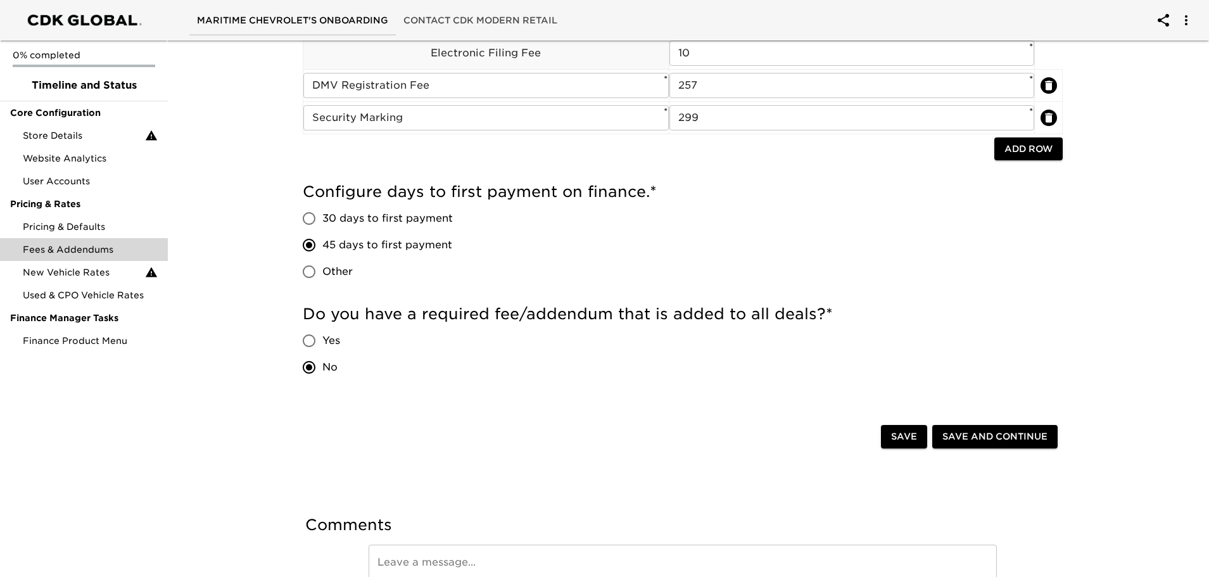
scroll to position [189, 0]
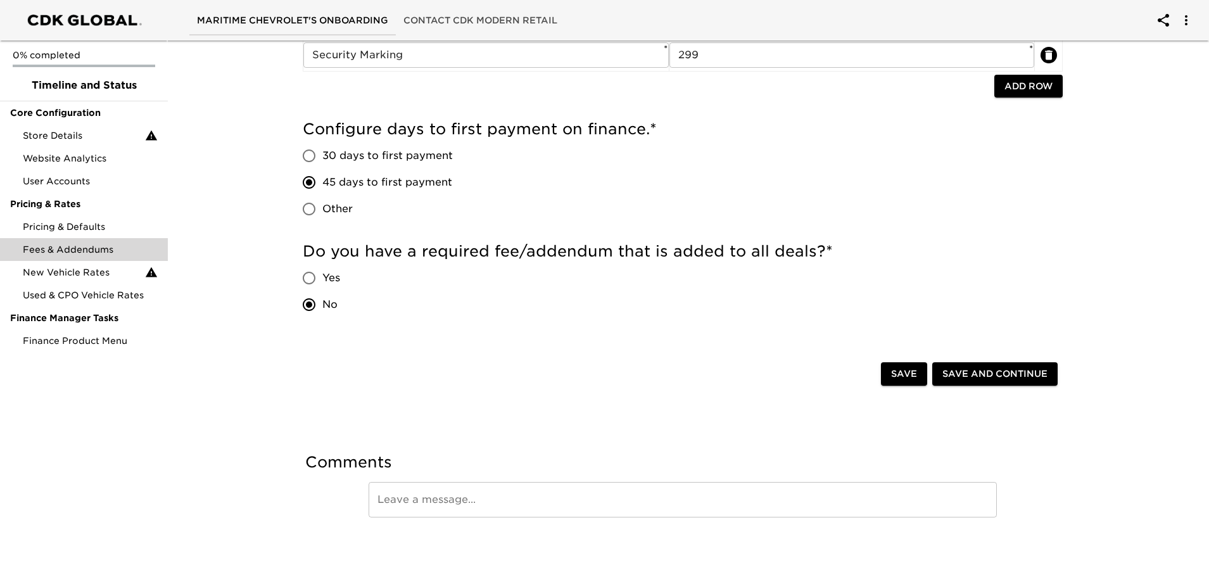
click at [955, 374] on span "Save and Continue" at bounding box center [995, 374] width 105 height 16
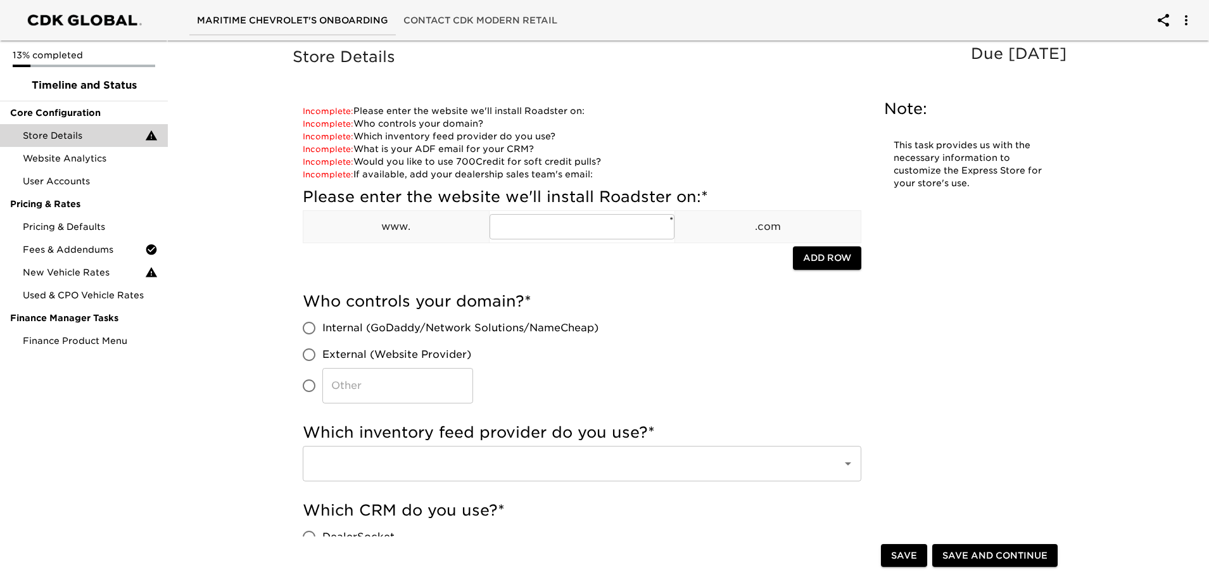
scroll to position [63, 0]
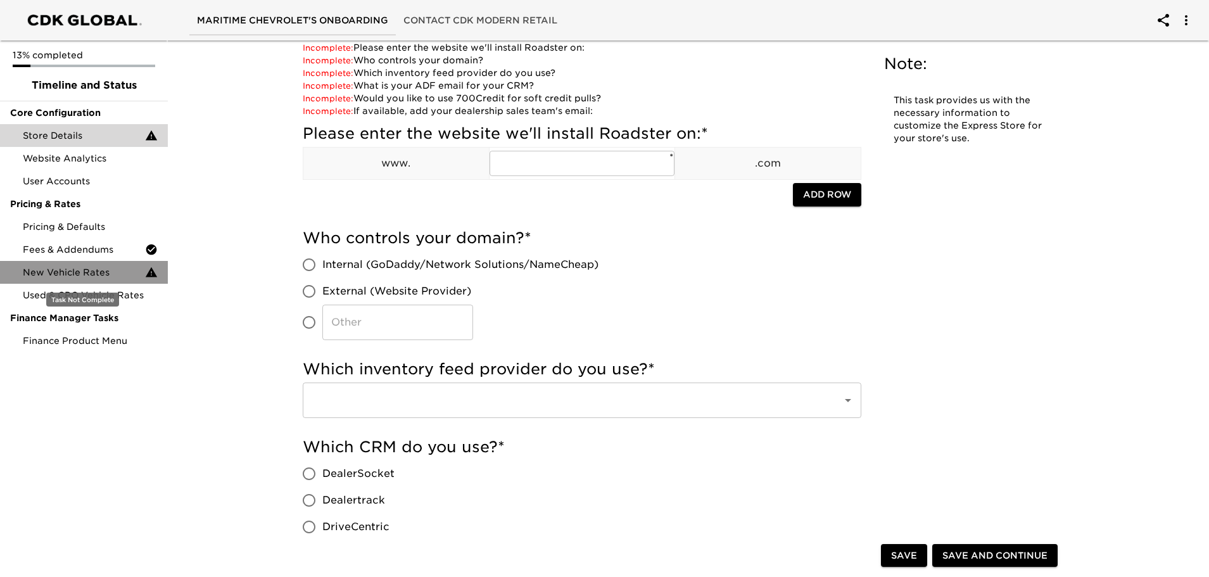
click at [105, 276] on span "New Vehicle Rates" at bounding box center [84, 272] width 122 height 13
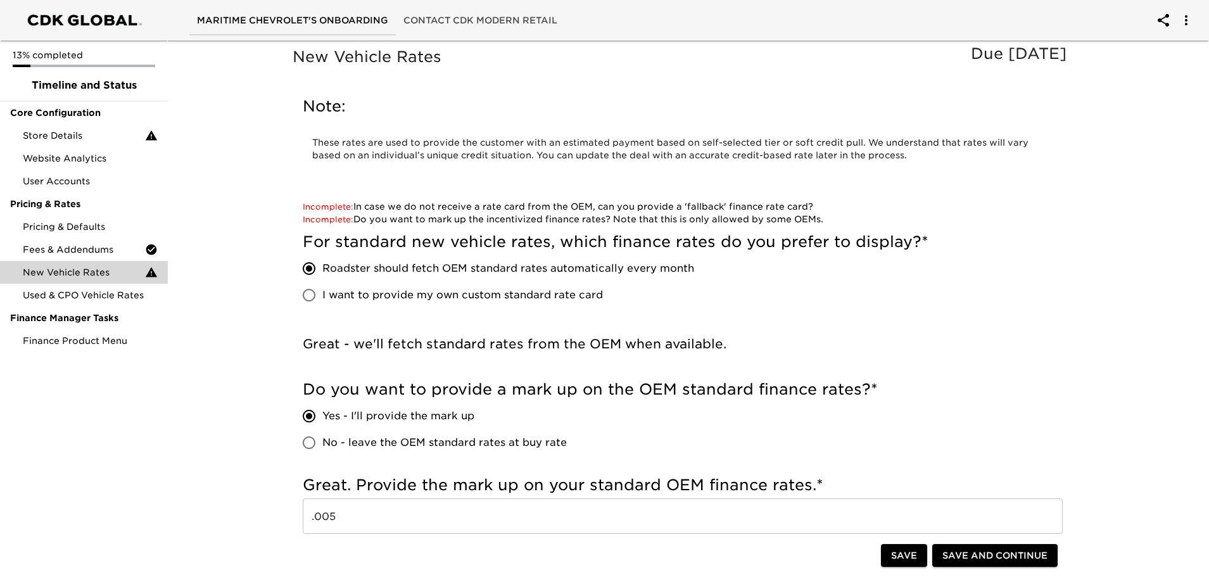
click at [478, 301] on span "I want to provide my own custom standard rate card" at bounding box center [462, 295] width 281 height 15
click at [322, 301] on input "I want to provide my own custom standard rate card" at bounding box center [309, 295] width 27 height 27
radio input "true"
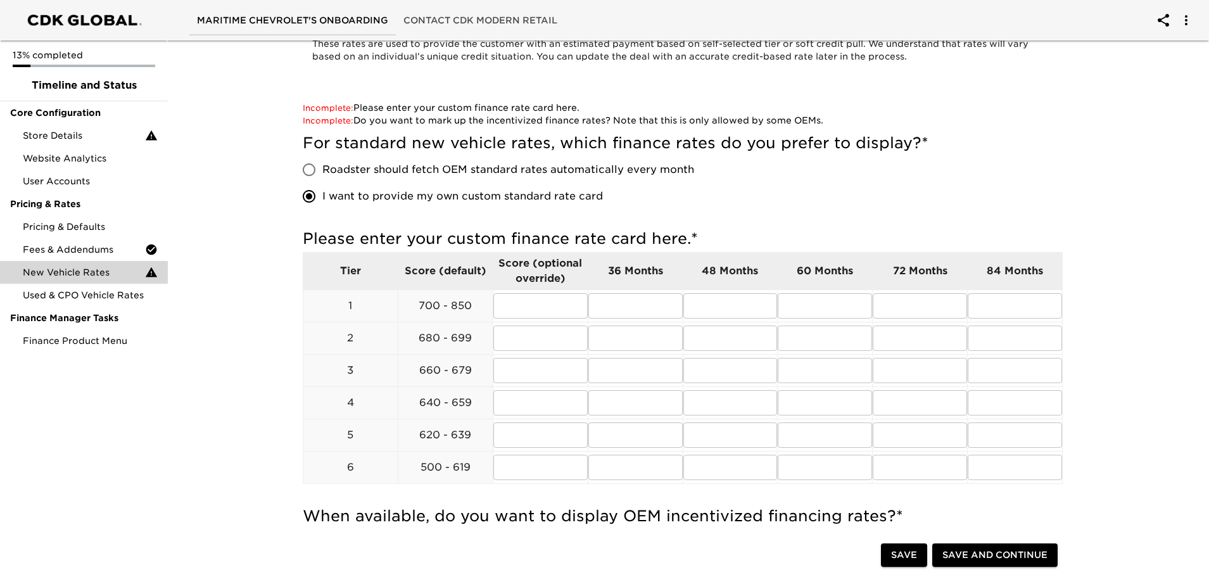
scroll to position [127, 0]
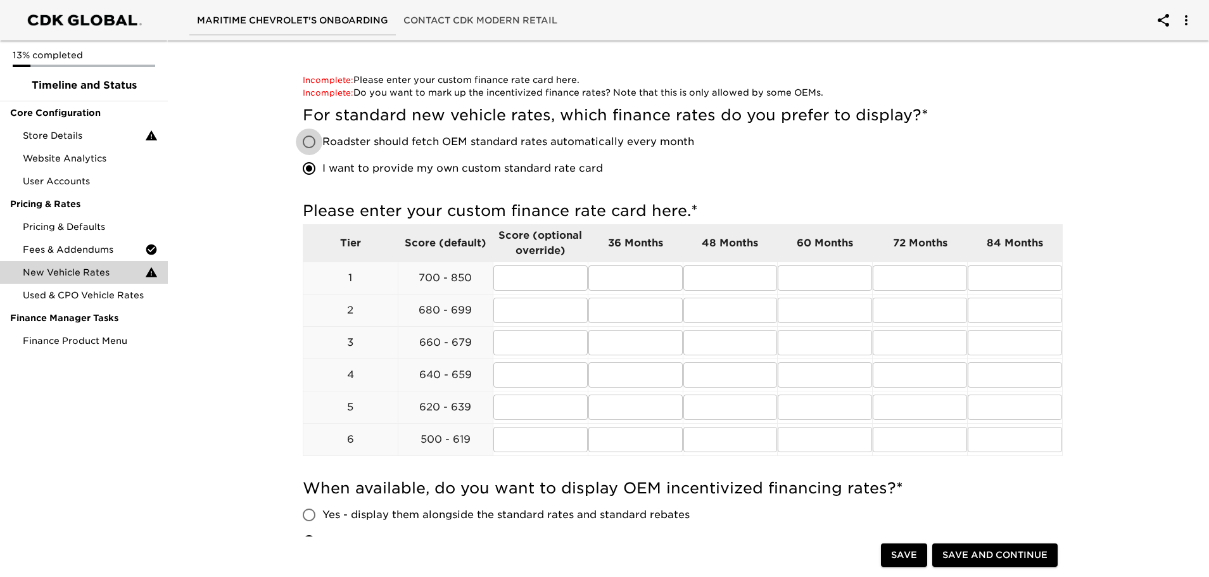
click at [305, 146] on input "Roadster should fetch OEM standard rates automatically every month" at bounding box center [309, 142] width 27 height 27
radio input "true"
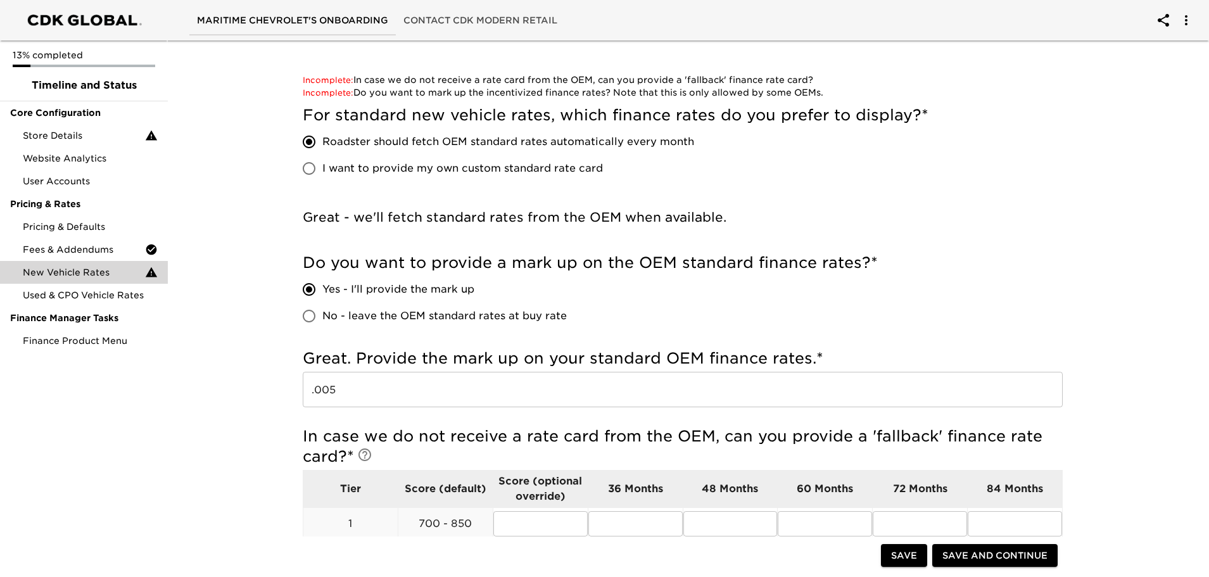
click at [346, 393] on input ".005" at bounding box center [683, 389] width 760 height 35
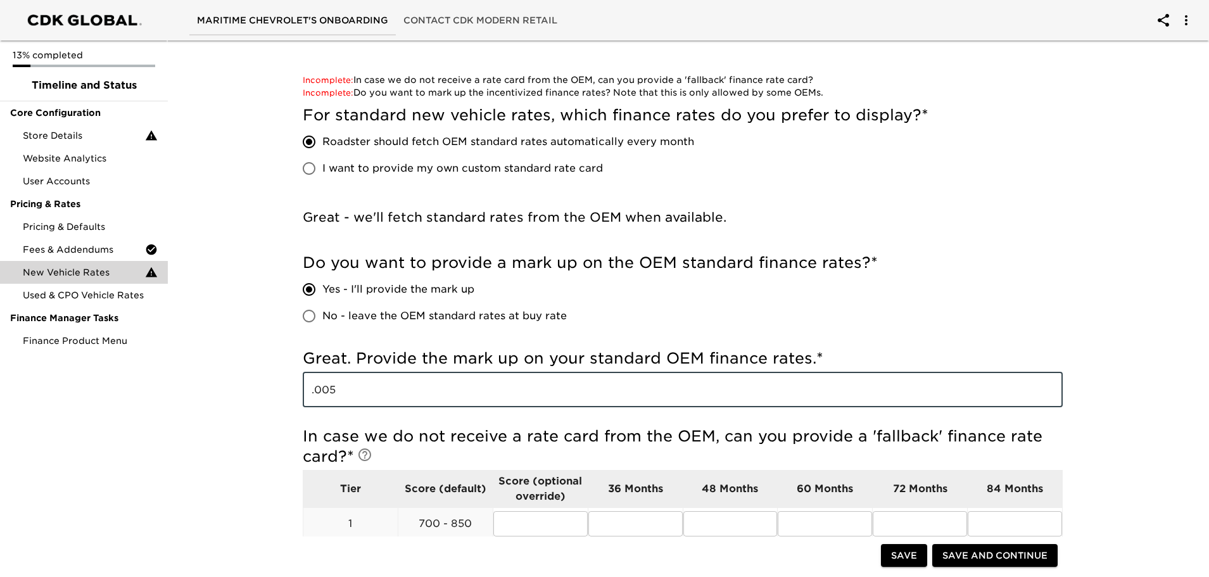
click at [357, 392] on input ".005" at bounding box center [683, 389] width 760 height 35
type input "."
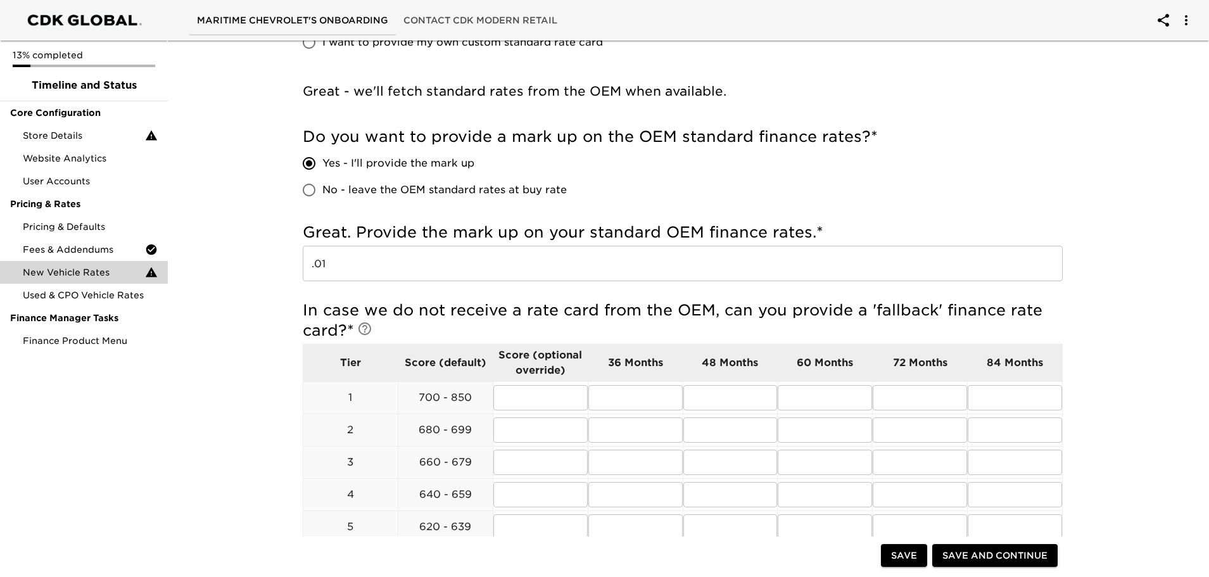
scroll to position [253, 0]
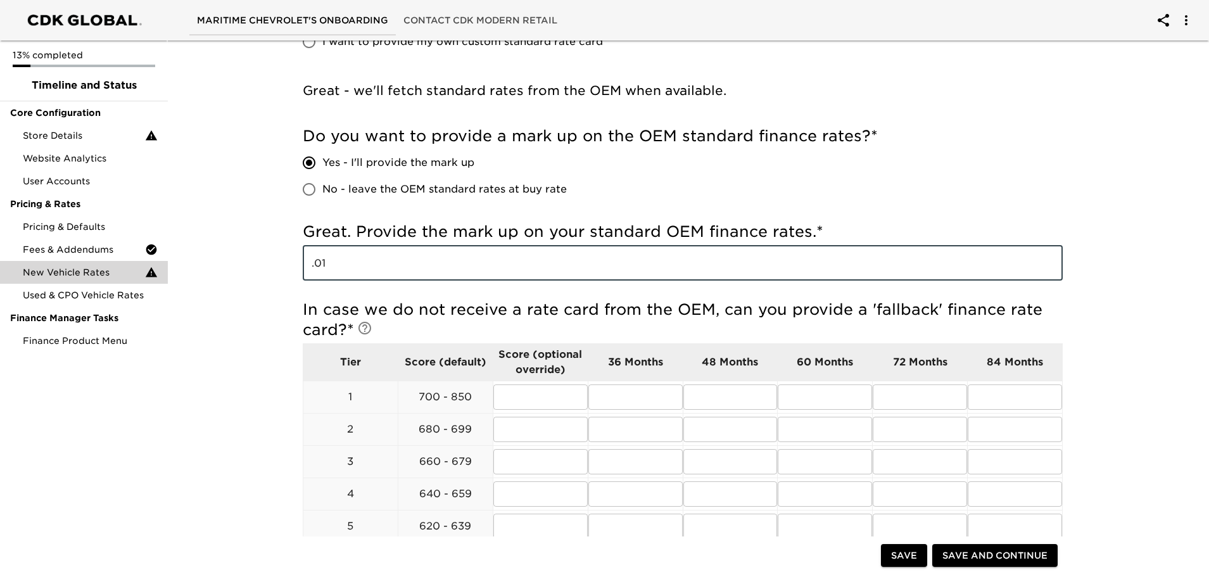
drag, startPoint x: 349, startPoint y: 265, endPoint x: 299, endPoint y: 250, distance: 52.1
click at [299, 250] on div "Incomplete: Please enter your custom finance rate card here. Incomplete: In cas…" at bounding box center [683, 488] width 781 height 1102
click at [369, 259] on input ".01" at bounding box center [683, 262] width 760 height 35
drag, startPoint x: 369, startPoint y: 264, endPoint x: 309, endPoint y: 261, distance: 59.6
click at [309, 261] on input ".01" at bounding box center [683, 262] width 760 height 35
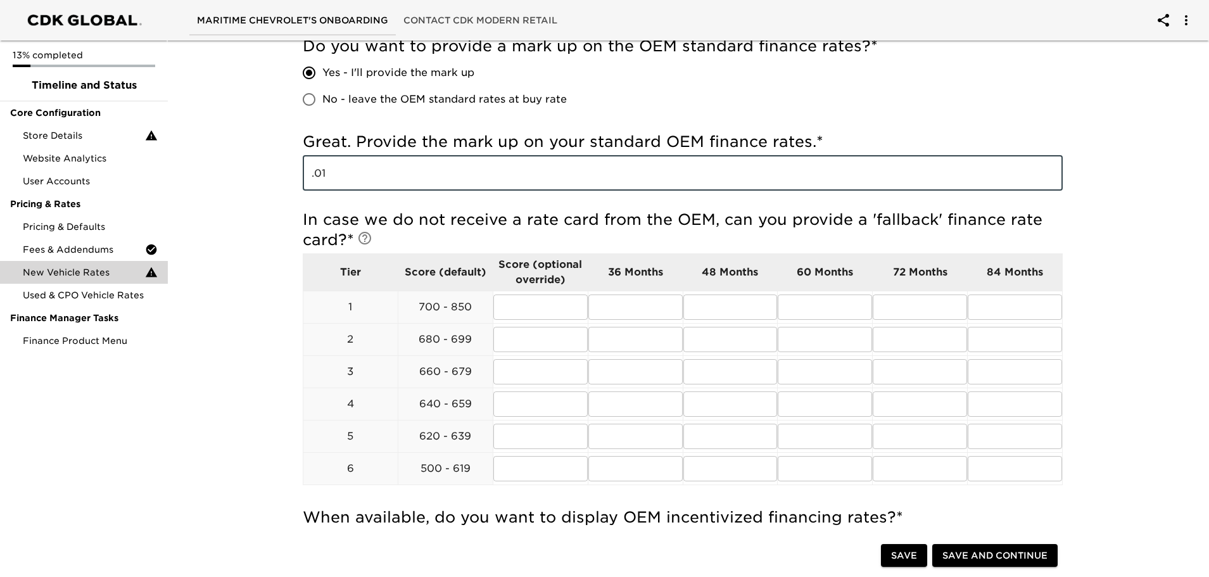
scroll to position [317, 0]
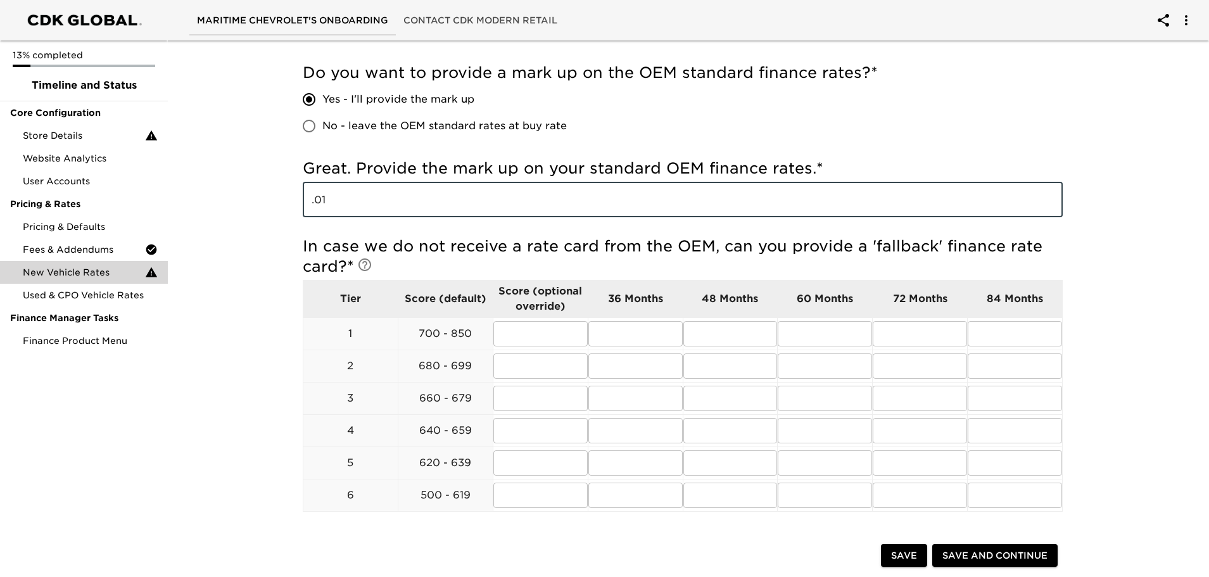
click at [272, 219] on div "New Vehicle Rates Due [DATE] Note: These rates are used to provide the customer…" at bounding box center [683, 463] width 1047 height 1488
drag, startPoint x: 364, startPoint y: 190, endPoint x: 180, endPoint y: 182, distance: 184.5
click at [180, 182] on div "New Vehicle Rates Due [DATE] Note: These rates are used to provide the customer…" at bounding box center [683, 463] width 1047 height 1488
type input "1"
click at [284, 264] on div "New Vehicle Rates Due [DATE] Note: These rates are used to provide the customer…" at bounding box center [682, 468] width 811 height 1476
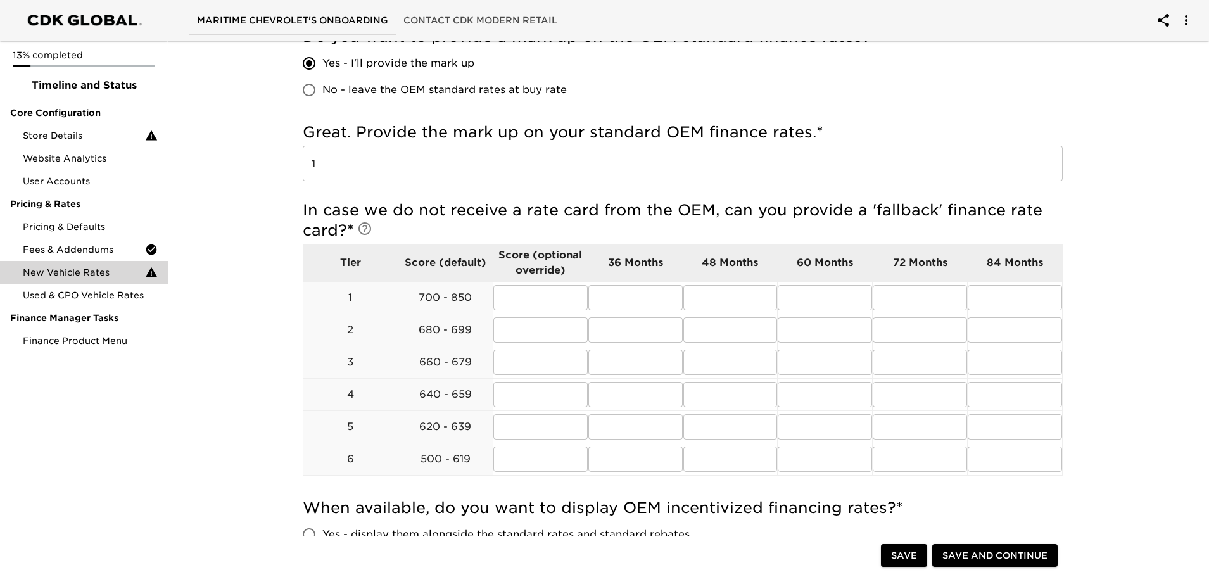
scroll to position [380, 0]
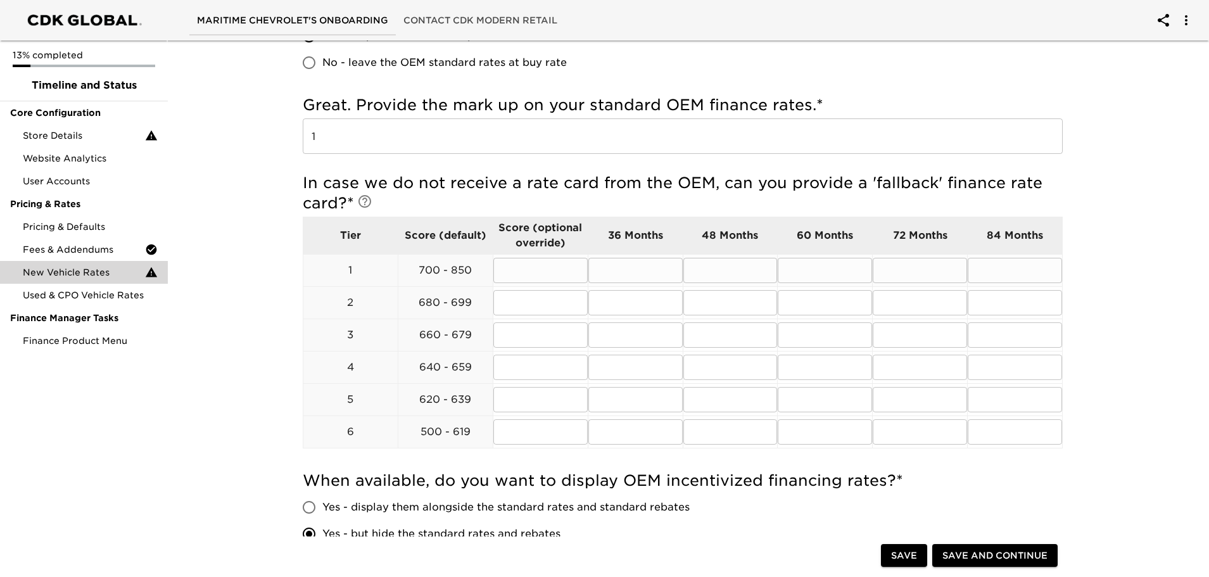
click at [654, 272] on input "text" at bounding box center [636, 270] width 94 height 25
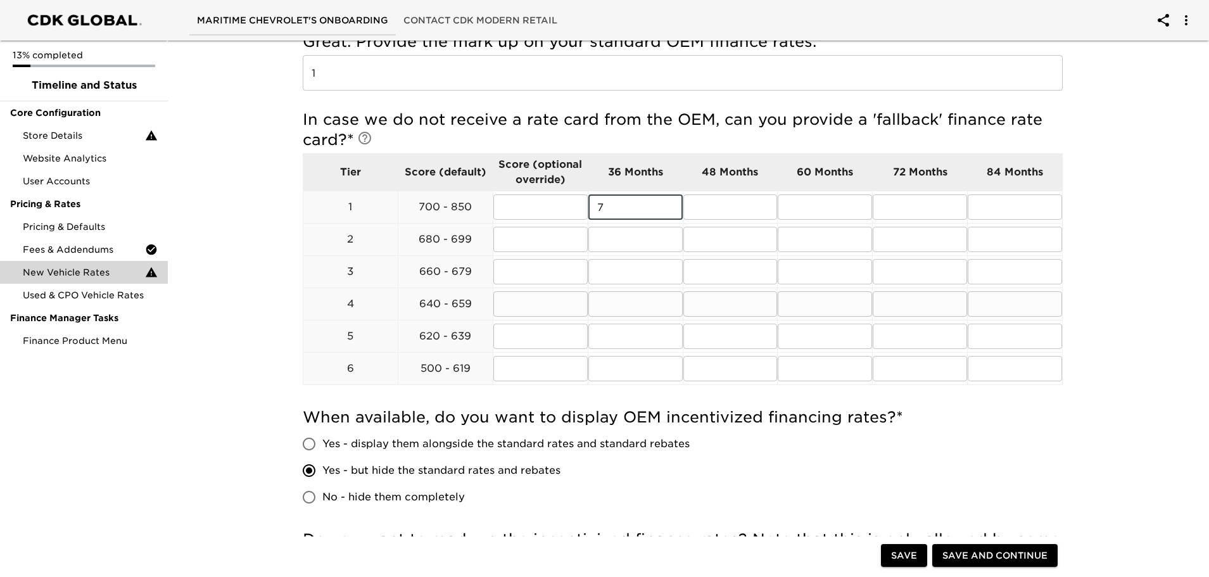
type input "7"
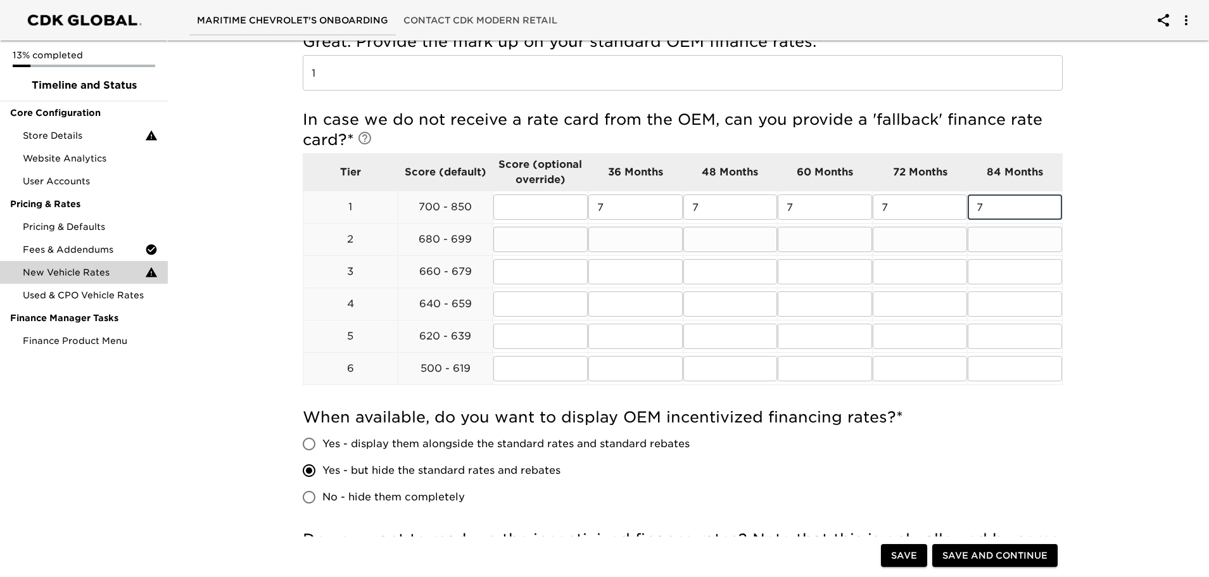
click at [615, 242] on input "text" at bounding box center [636, 239] width 94 height 25
type input "8"
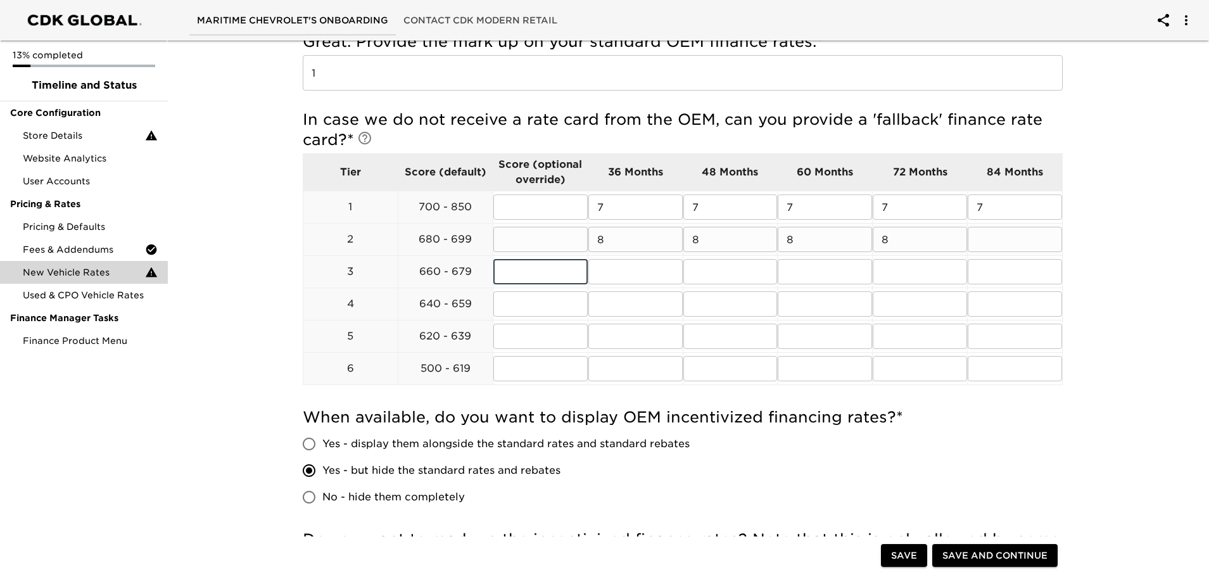
click at [1036, 240] on input "text" at bounding box center [1015, 239] width 94 height 25
type input "8"
click at [601, 268] on input "text" at bounding box center [636, 271] width 94 height 25
type input "9"
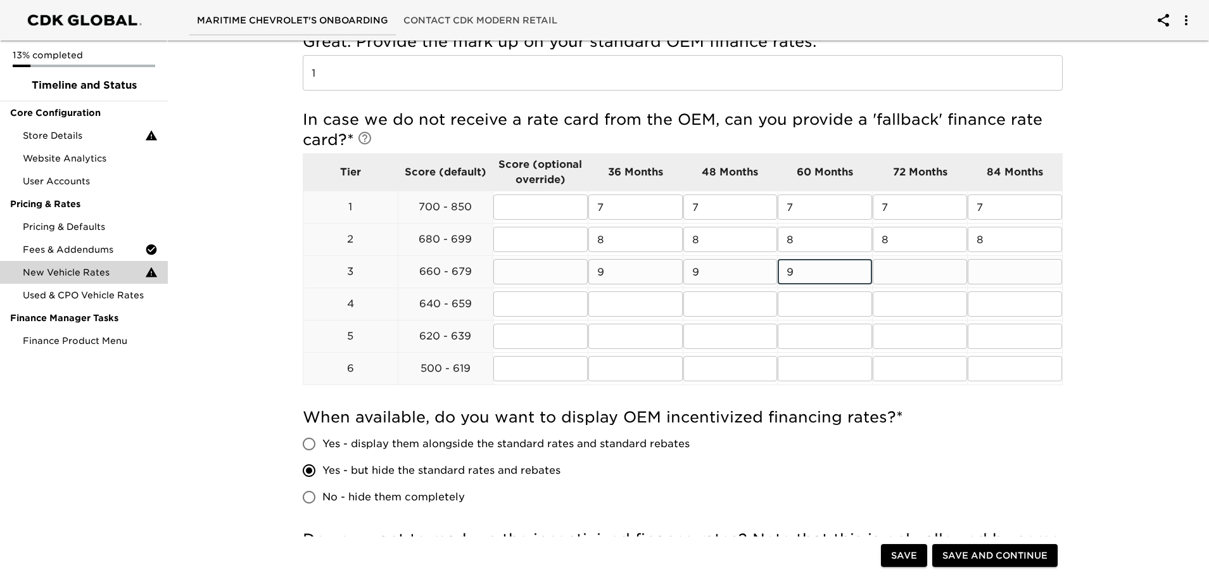
type input "9"
type input "10"
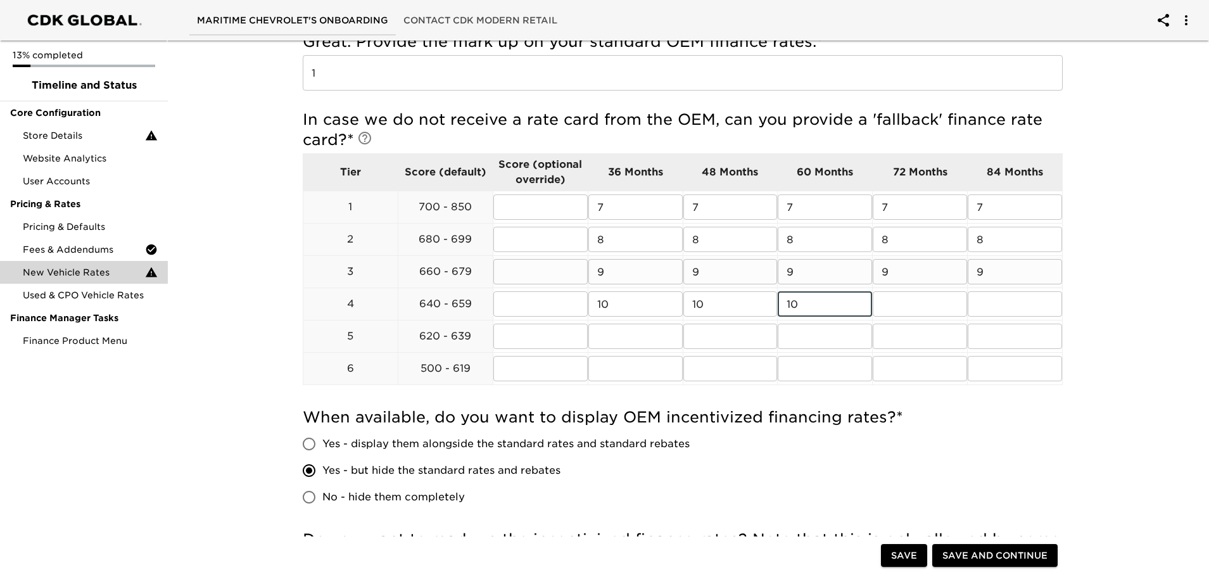
type input "10"
type input "11"
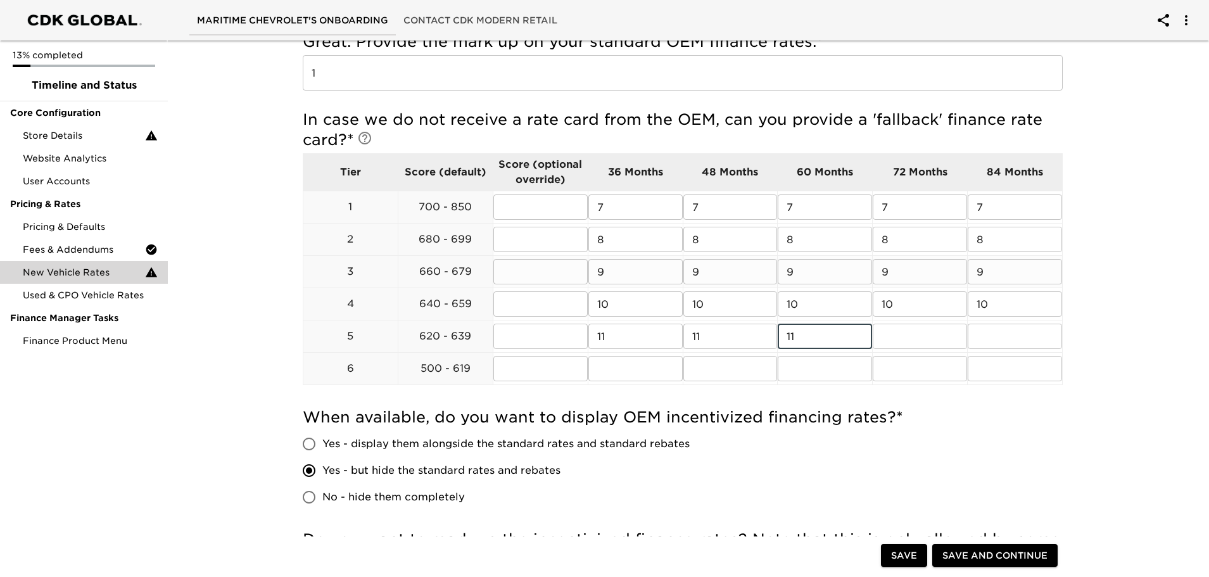
type input "11"
type input "12"
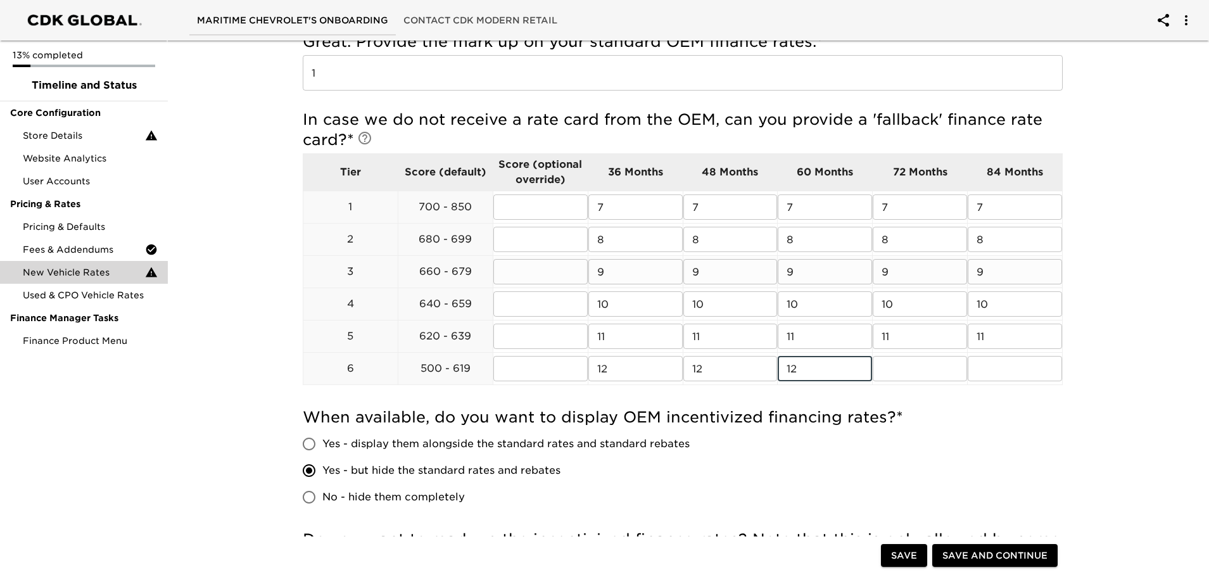
type input "12"
drag, startPoint x: 172, startPoint y: 477, endPoint x: 198, endPoint y: 445, distance: 41.1
click at [172, 476] on div "New Vehicle Rates Due [DATE] Note: These rates are used to provide the customer…" at bounding box center [683, 336] width 1047 height 1488
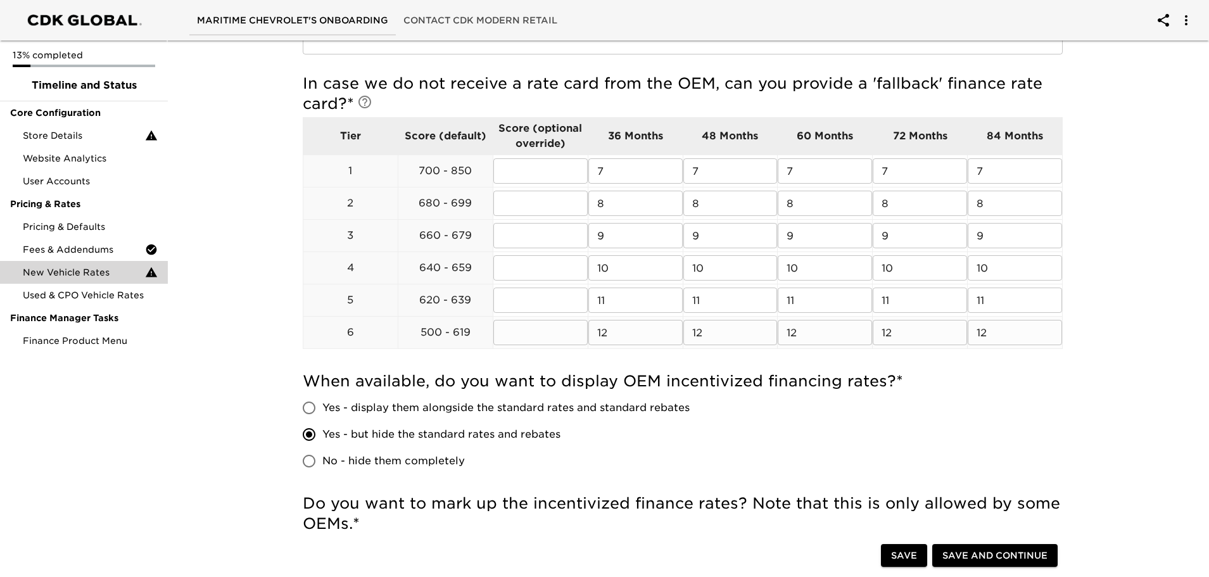
scroll to position [507, 0]
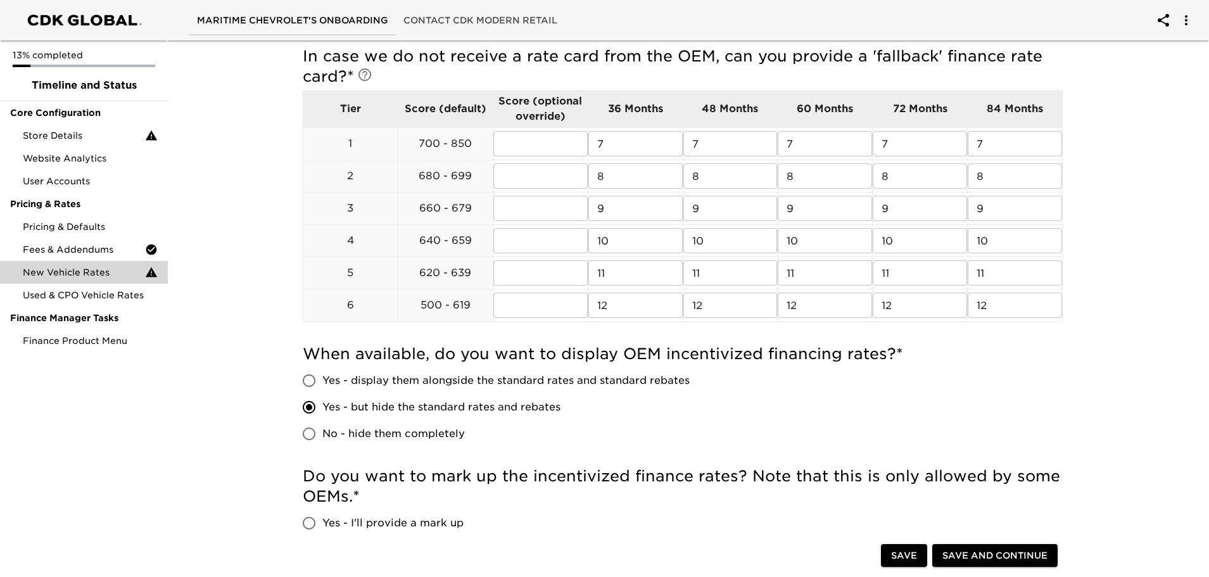
drag, startPoint x: 315, startPoint y: 377, endPoint x: 234, endPoint y: 405, distance: 86.0
click at [234, 405] on div "New Vehicle Rates Due [DATE] Note: These rates are used to provide the customer…" at bounding box center [683, 273] width 1047 height 1488
click at [308, 408] on input "Yes - but hide the standard rates and rebates" at bounding box center [309, 407] width 27 height 27
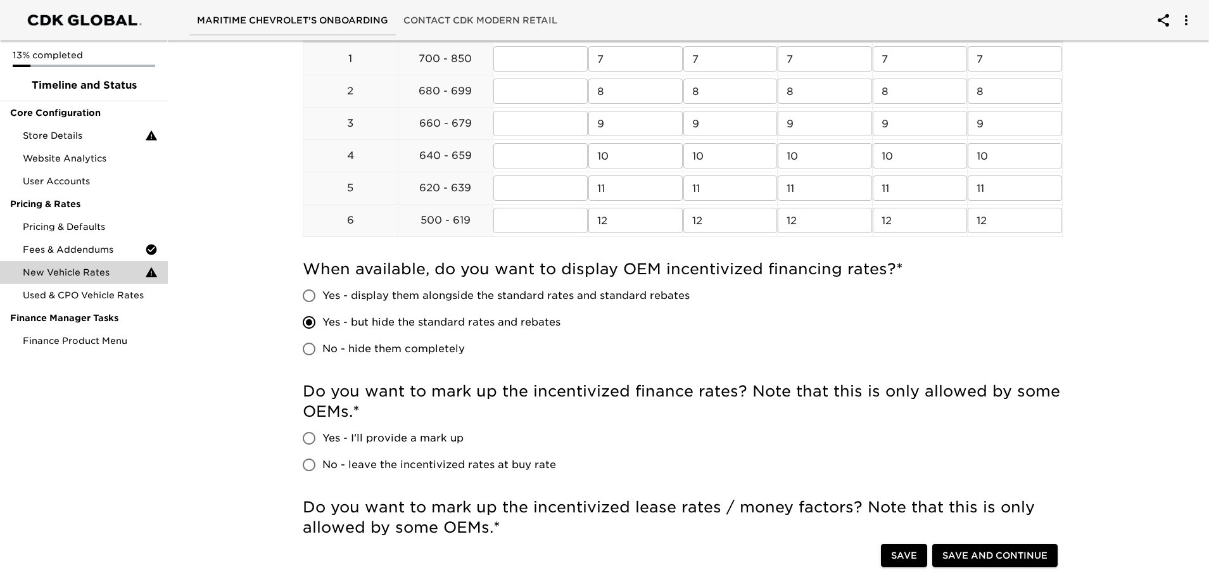
scroll to position [634, 0]
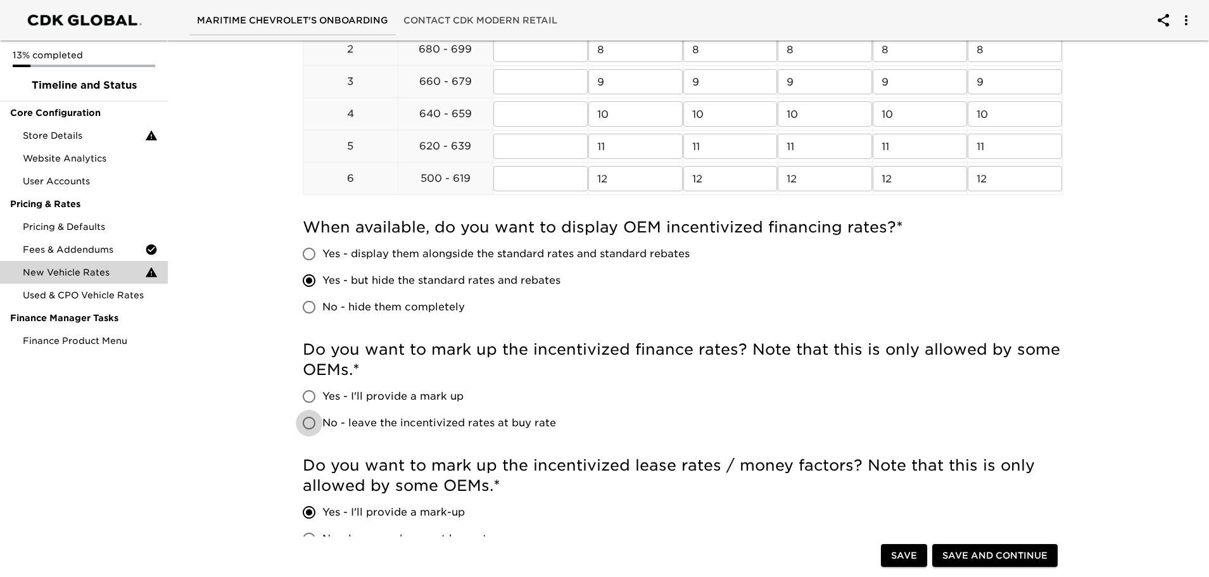
click at [313, 430] on input "No - leave the incentivized rates at buy rate" at bounding box center [309, 423] width 27 height 27
radio input "true"
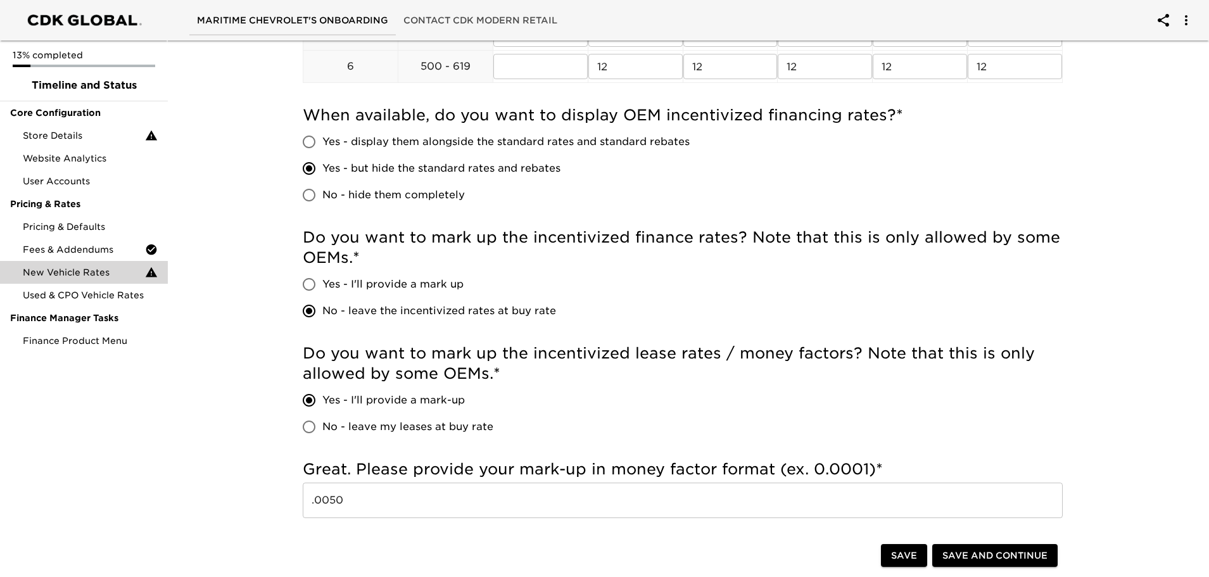
scroll to position [760, 0]
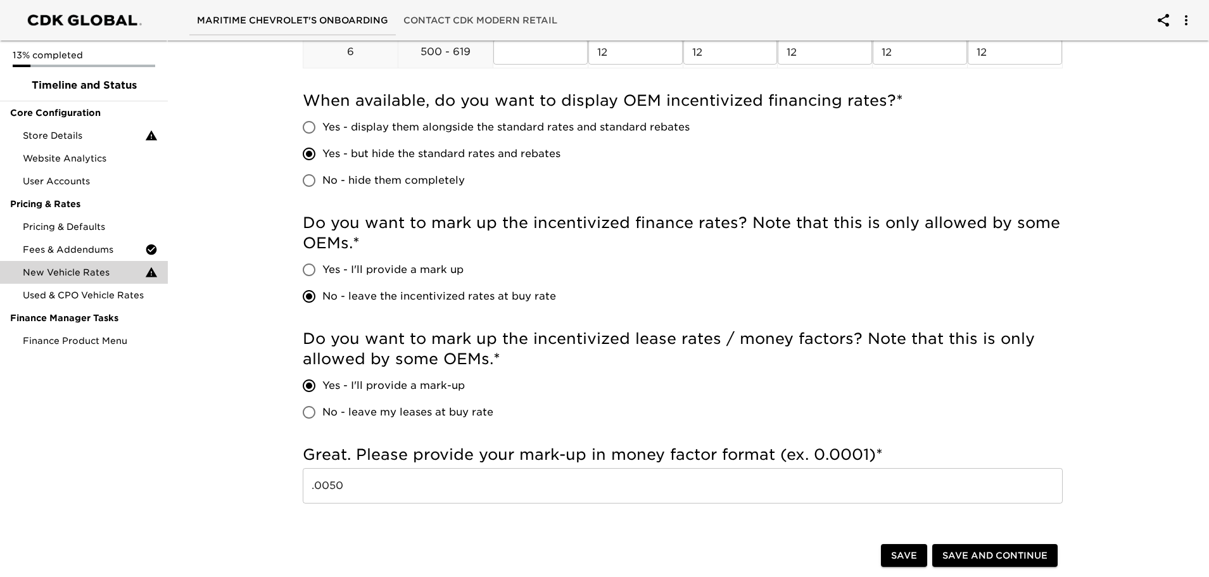
click at [364, 483] on input ".0050" at bounding box center [683, 485] width 760 height 35
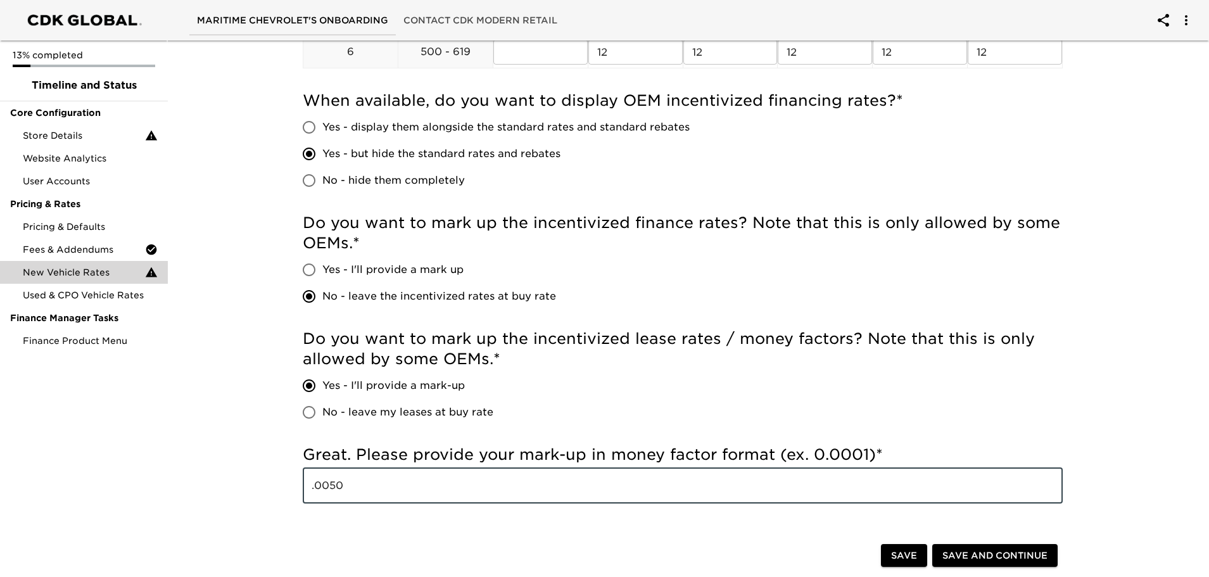
click at [257, 490] on div "New Vehicle Rates Due [DATE] Note: These rates are used to provide the customer…" at bounding box center [683, 19] width 1047 height 1488
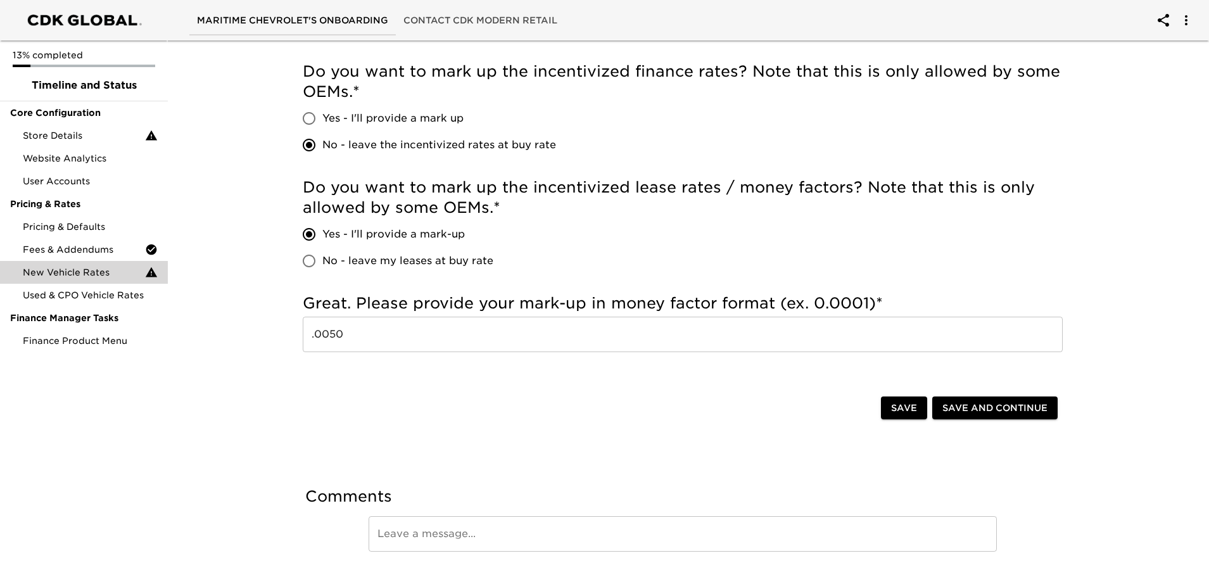
scroll to position [946, 0]
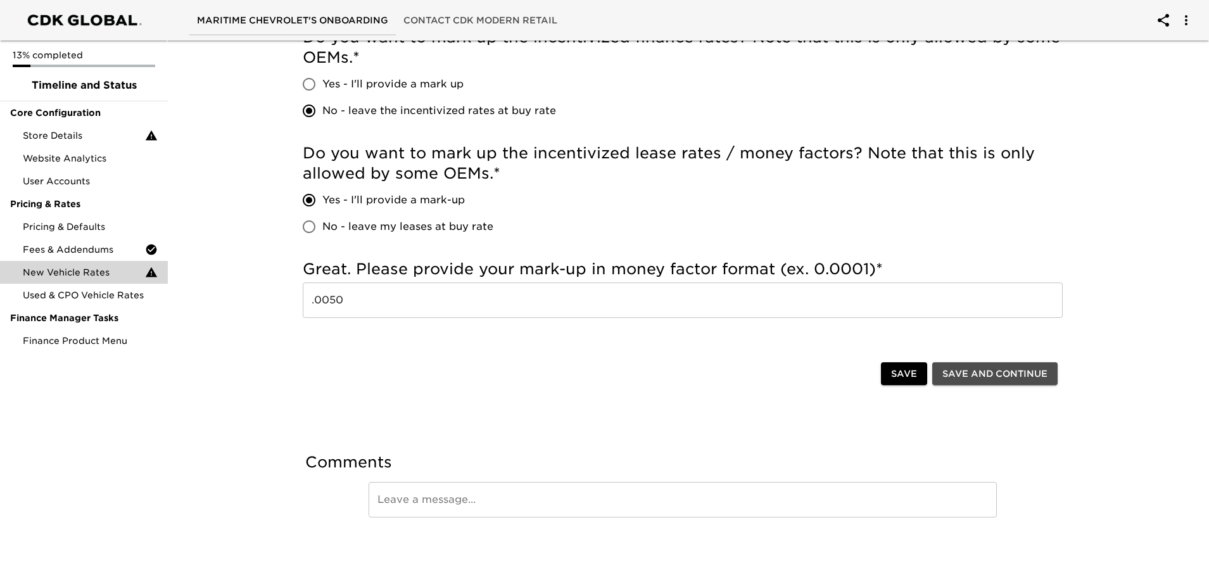
click at [954, 374] on span "Save and Continue" at bounding box center [995, 374] width 105 height 16
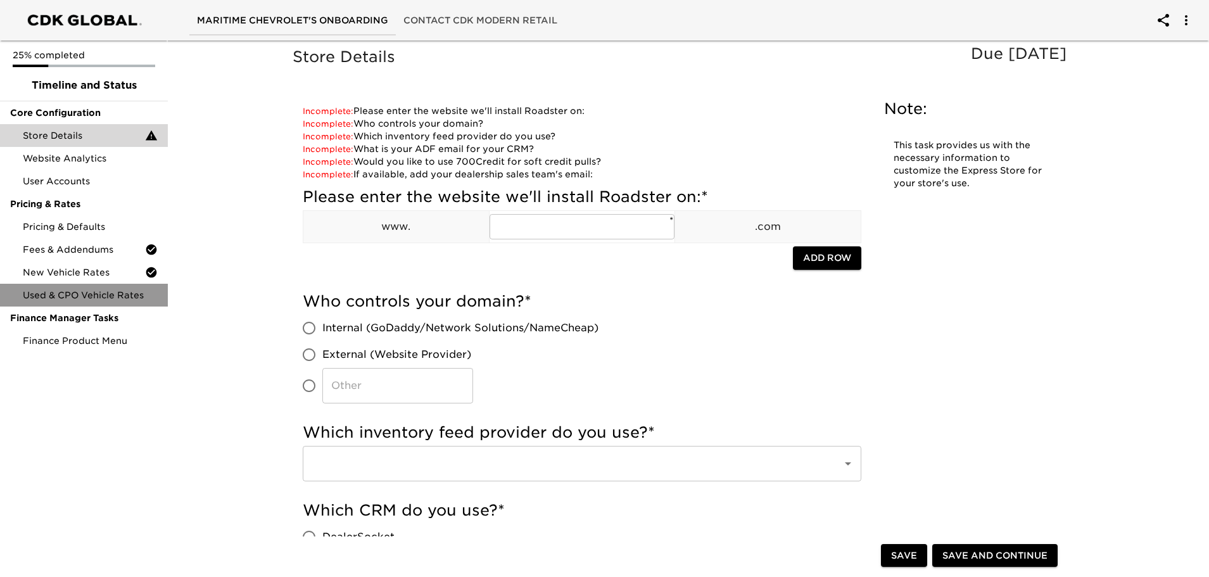
click at [98, 295] on span "Used & CPO Vehicle Rates" at bounding box center [90, 295] width 135 height 13
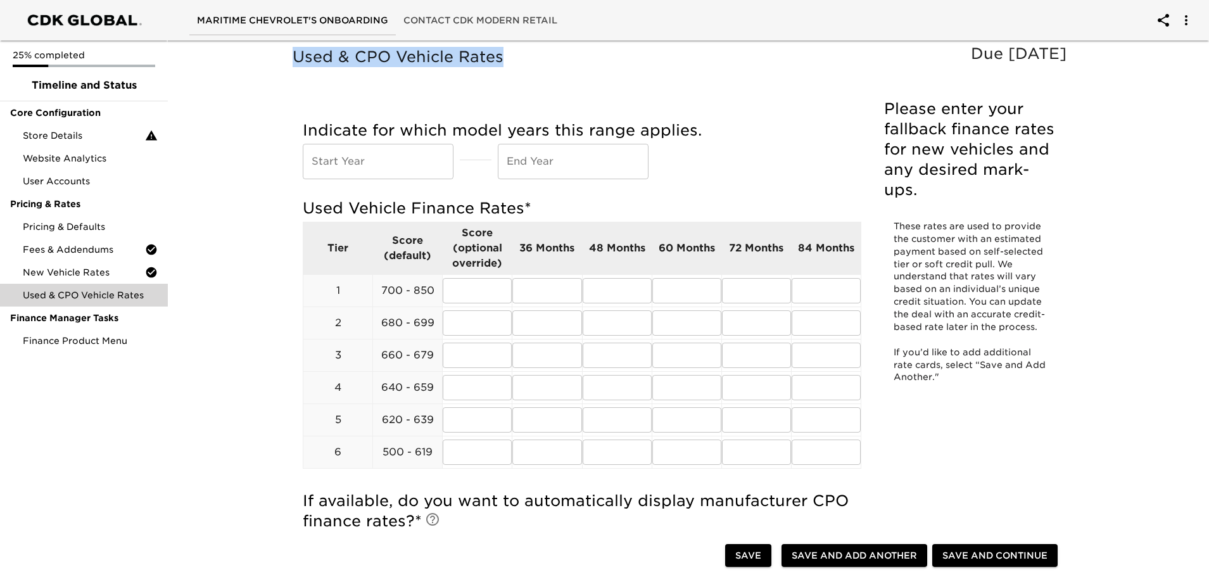
drag, startPoint x: 293, startPoint y: 55, endPoint x: 509, endPoint y: 54, distance: 216.0
click at [509, 54] on h5 "Used & CPO Vehicle Rates" at bounding box center [683, 57] width 781 height 20
click at [378, 158] on input "text" at bounding box center [378, 161] width 151 height 35
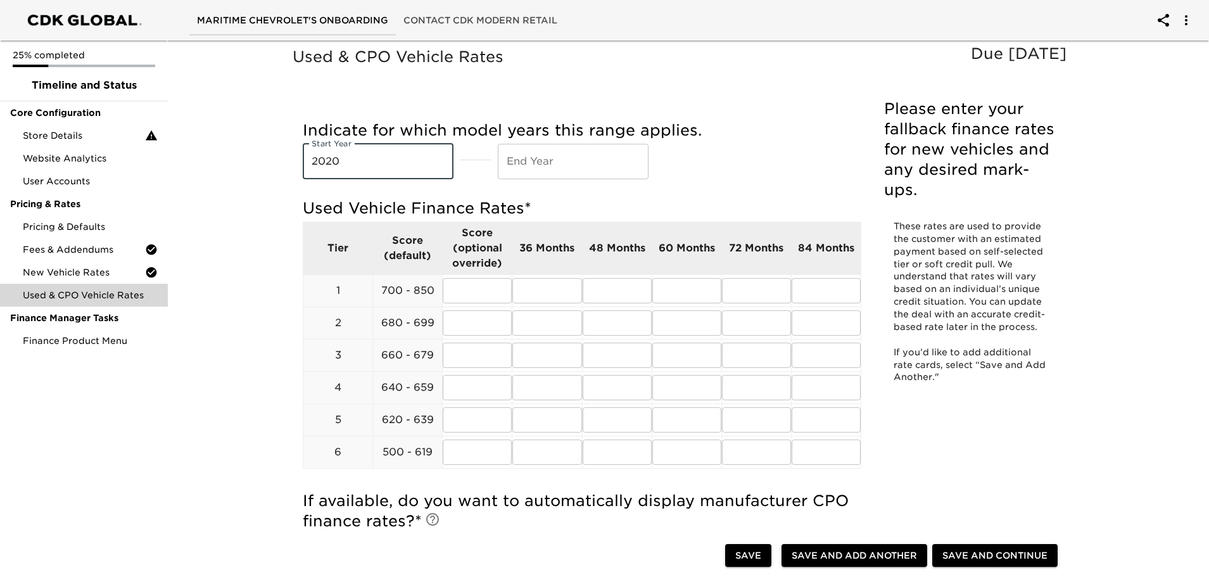
type input "2020"
type input "0"
type input "2025"
click at [525, 300] on input "text" at bounding box center [547, 290] width 69 height 25
type input "7"
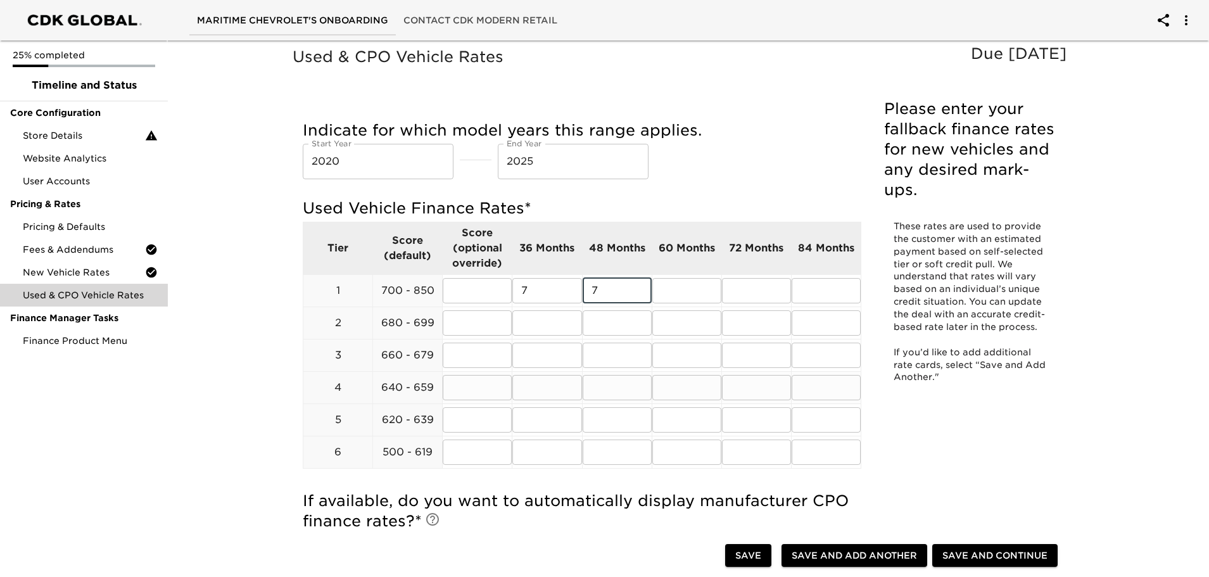
type input "7"
type input "8"
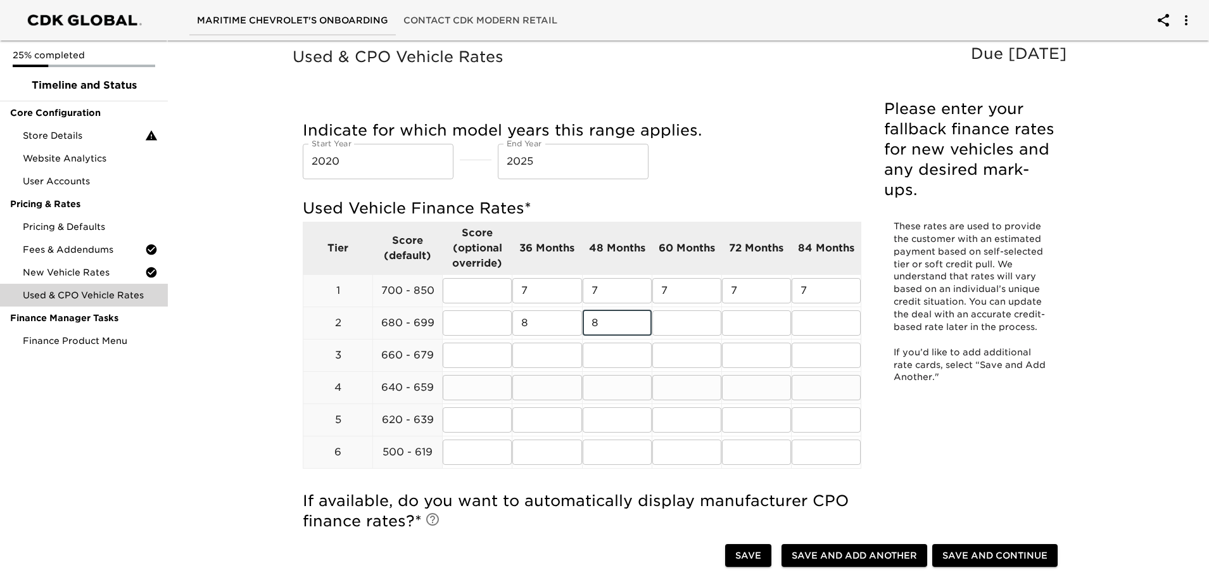
type input "8"
type input "9"
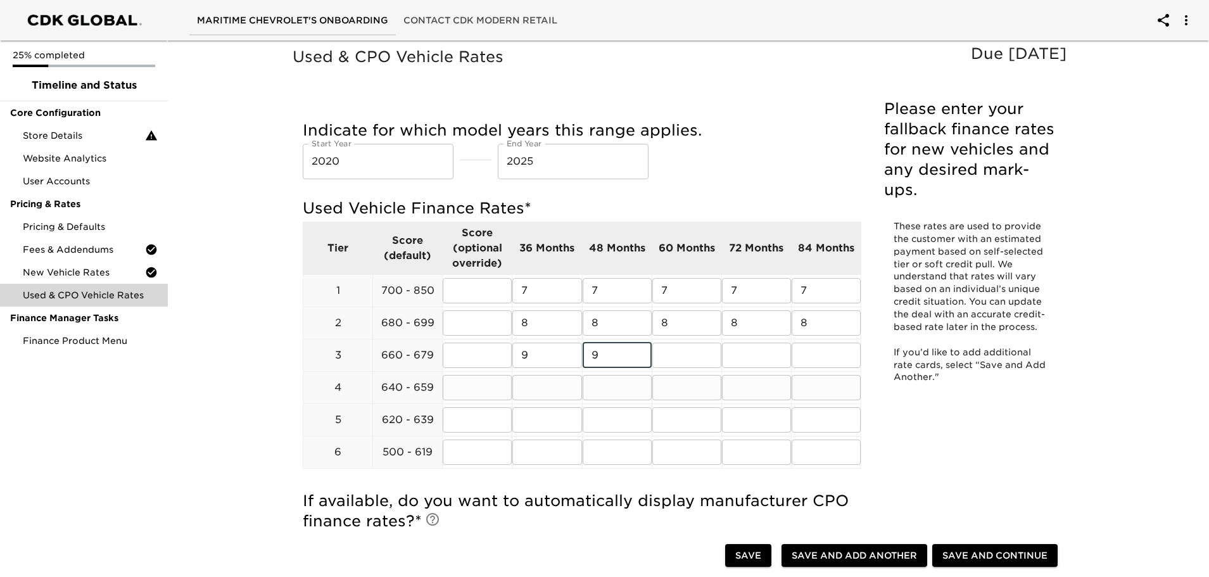
type input "9"
type input "10"
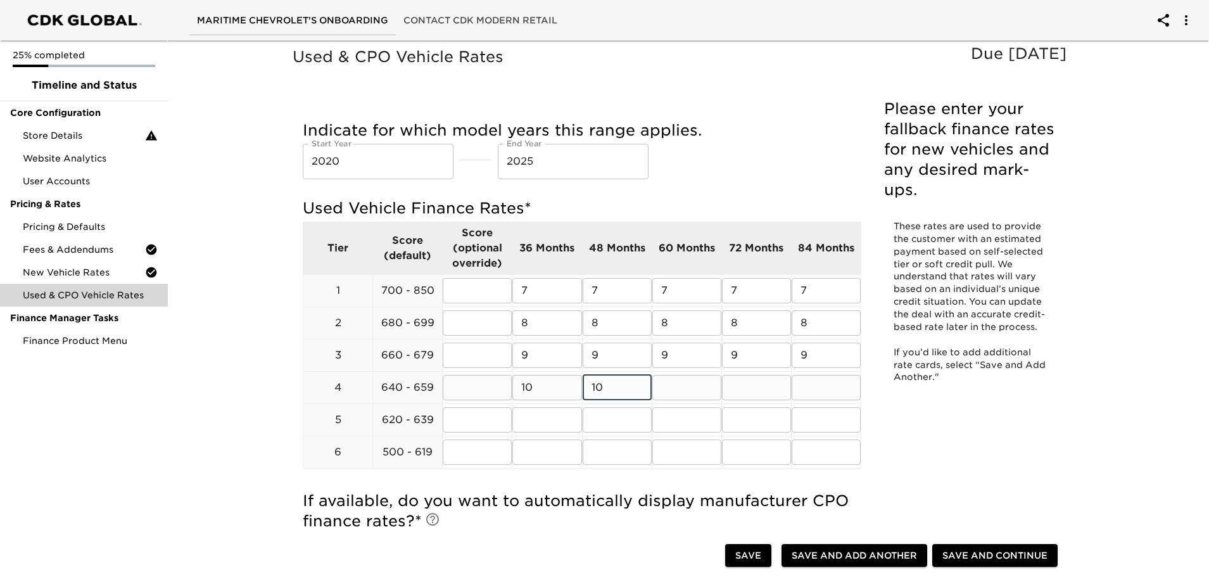
type input "10"
type input "11"
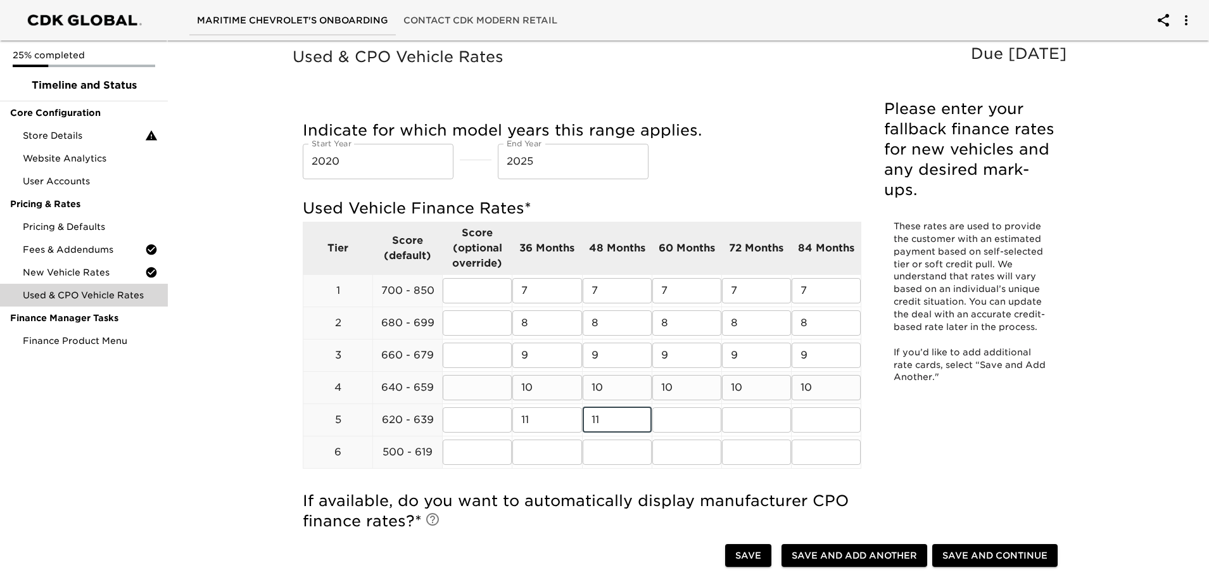
type input "11"
type input "12"
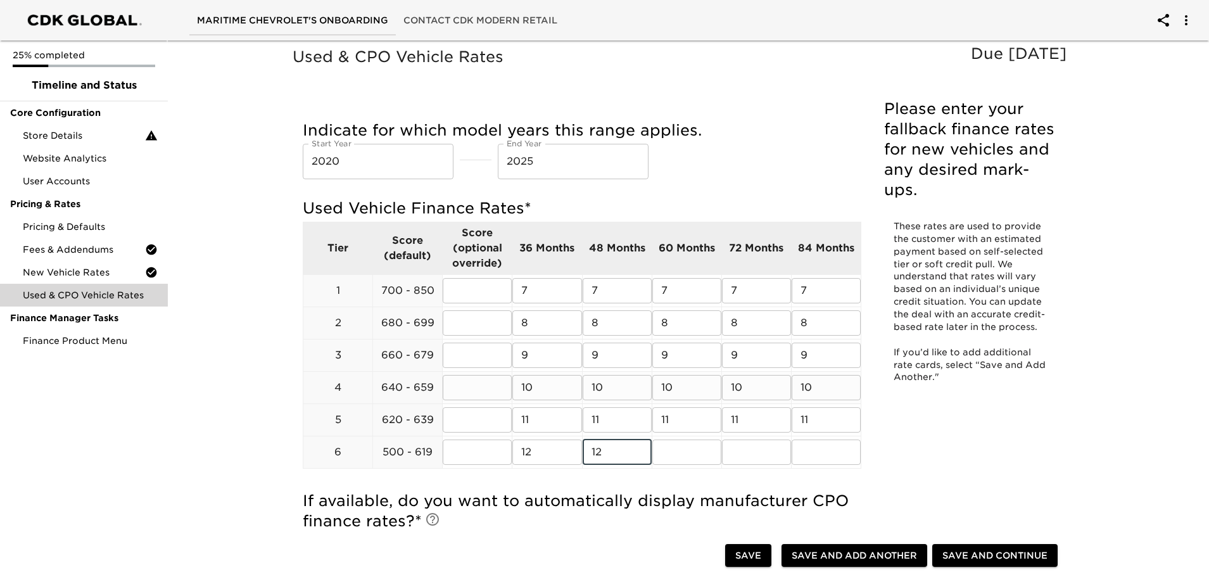
type input "12"
click at [130, 429] on div "25% completed Timeline and Status Core Configuration Store Details Website Anal…" at bounding box center [84, 288] width 168 height 577
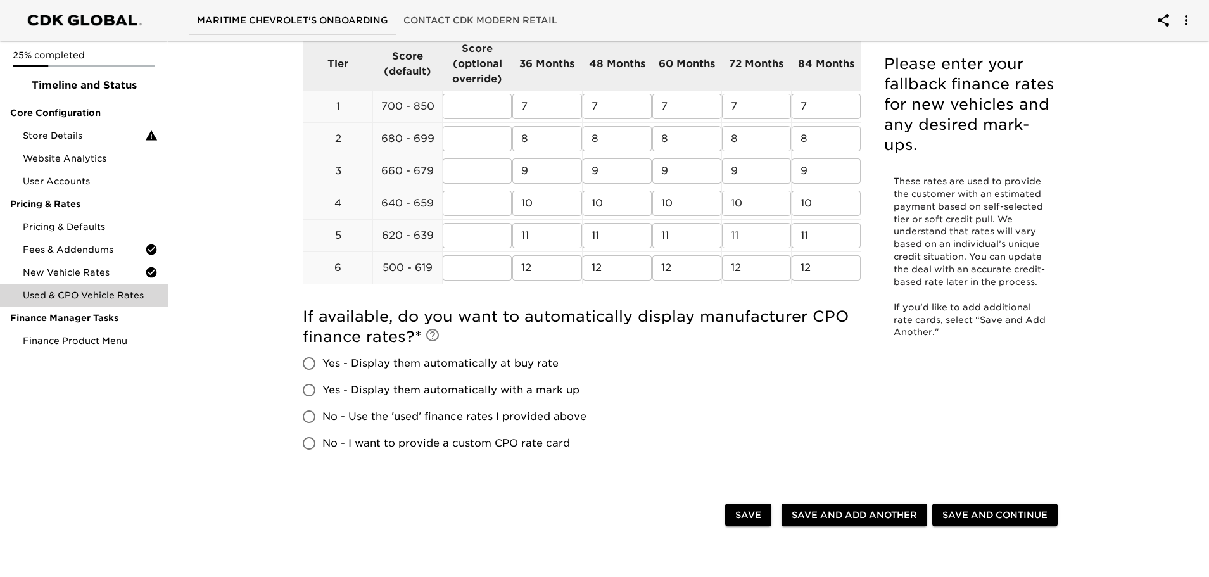
scroll to position [190, 0]
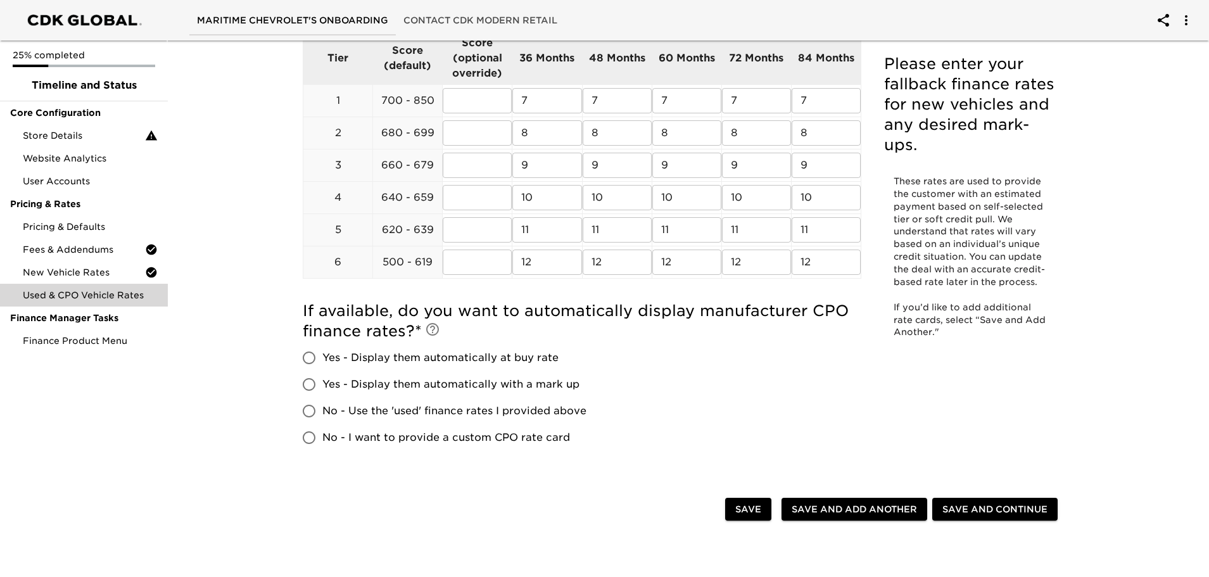
click at [312, 412] on input "No - Use the 'used' finance rates I provided above" at bounding box center [309, 411] width 27 height 27
radio input "true"
click at [1004, 511] on span "Save and Continue" at bounding box center [995, 510] width 105 height 16
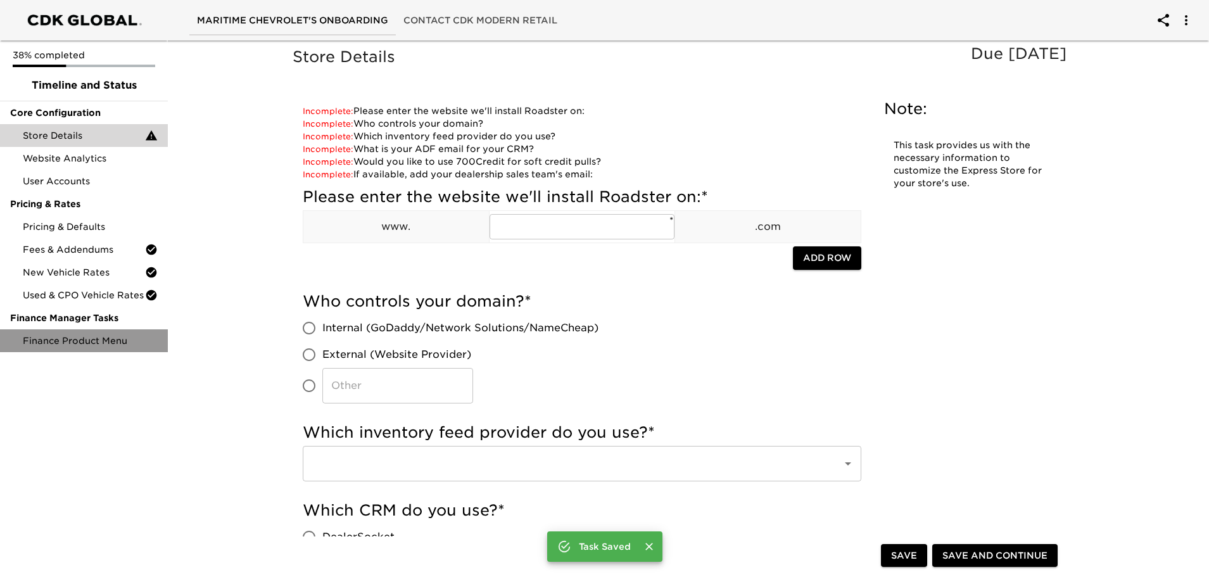
click at [75, 340] on span "Finance Product Menu" at bounding box center [90, 341] width 135 height 13
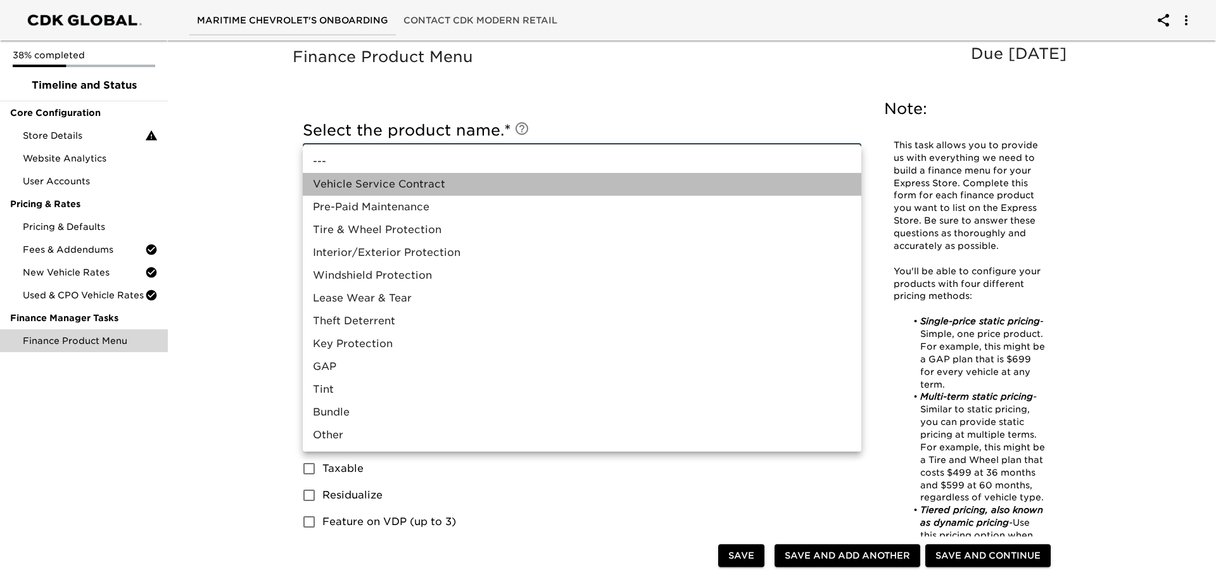
click at [336, 182] on li "Vehicle Service Contract" at bounding box center [582, 184] width 559 height 23
type input "Vehicle Service Contract"
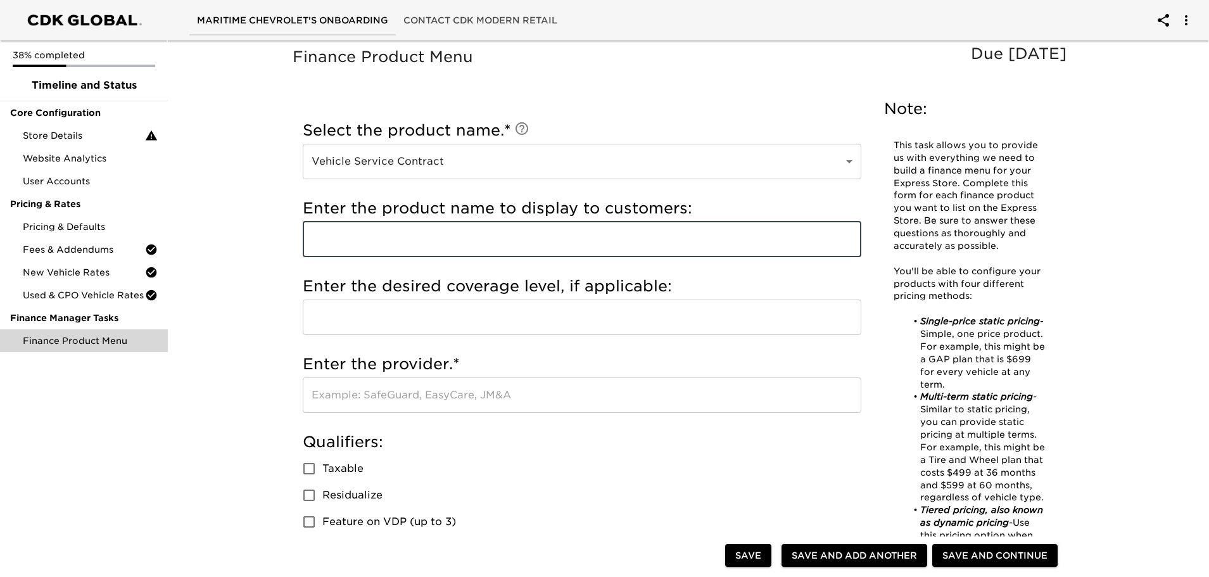
click at [397, 246] on input "text" at bounding box center [582, 239] width 559 height 35
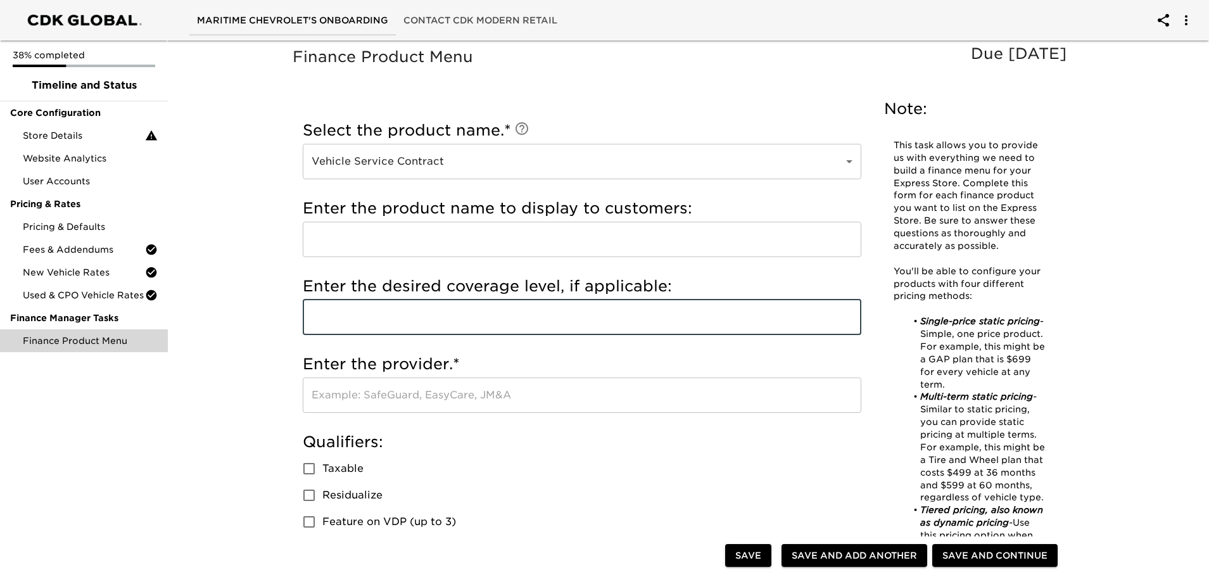
click at [394, 317] on input "text" at bounding box center [582, 317] width 559 height 35
type input "Platinum"
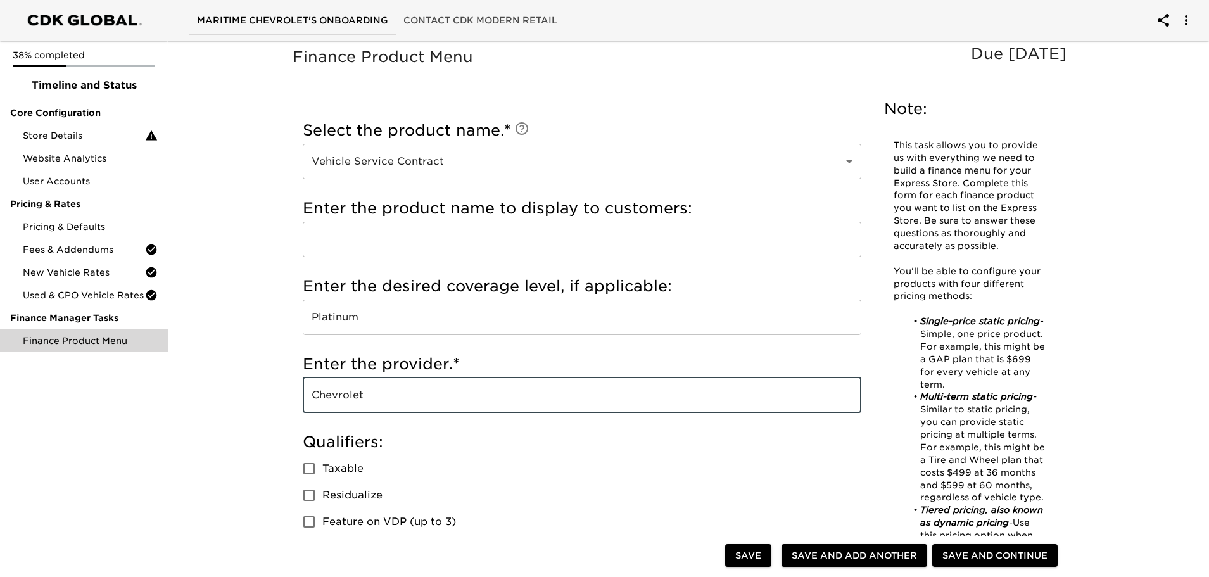
drag, startPoint x: 364, startPoint y: 402, endPoint x: 234, endPoint y: 393, distance: 129.6
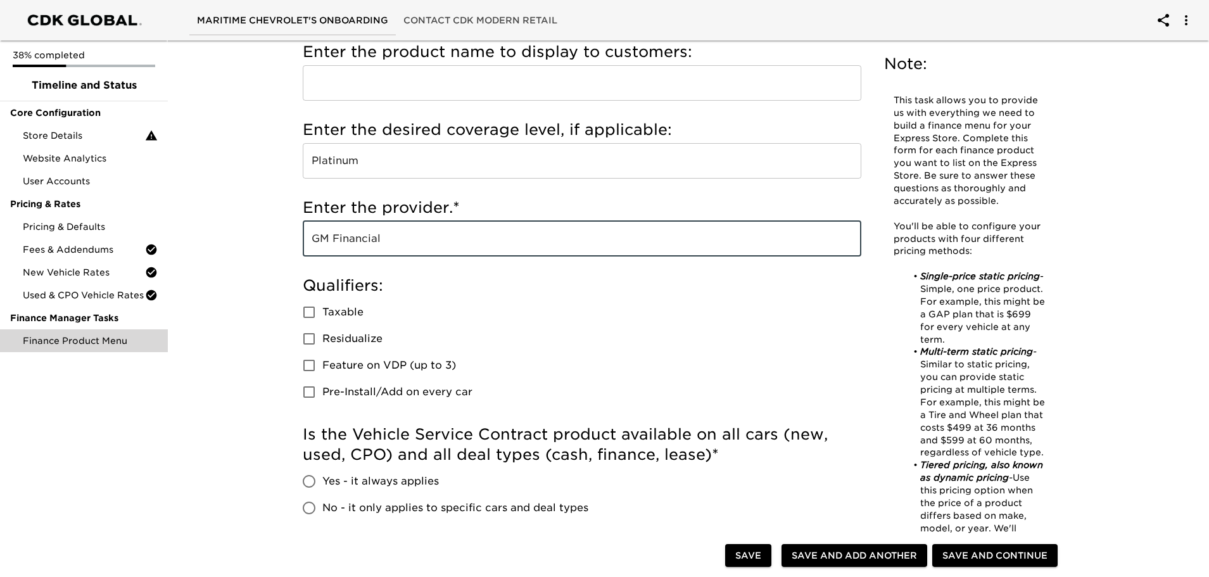
scroll to position [190, 0]
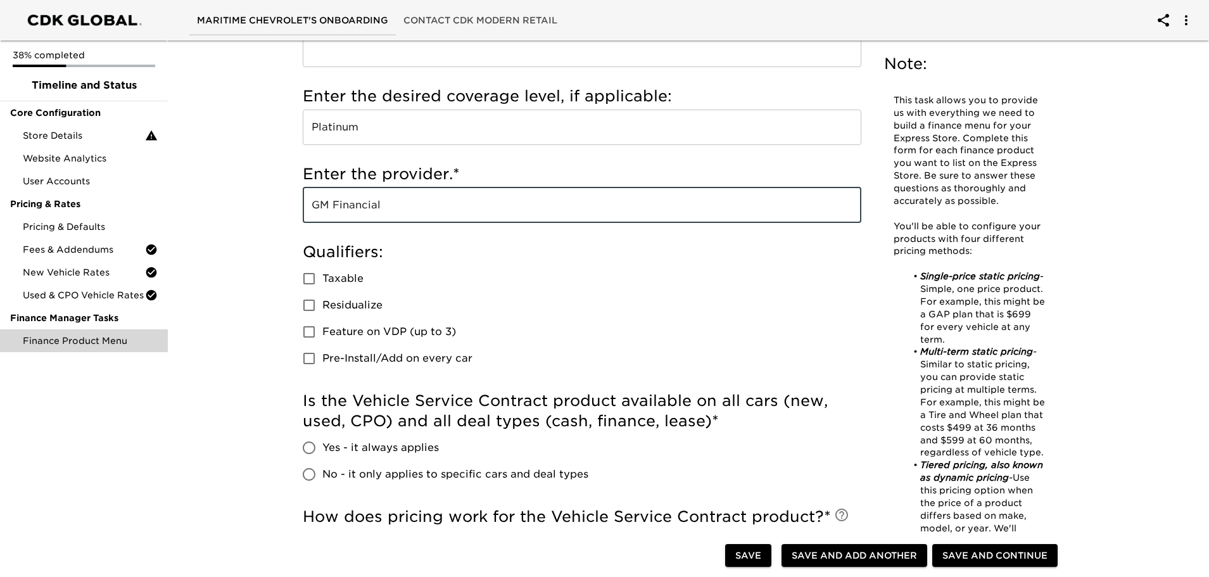
type input "GM Financial"
click at [320, 277] on input "Taxable" at bounding box center [309, 278] width 27 height 27
checkbox input "true"
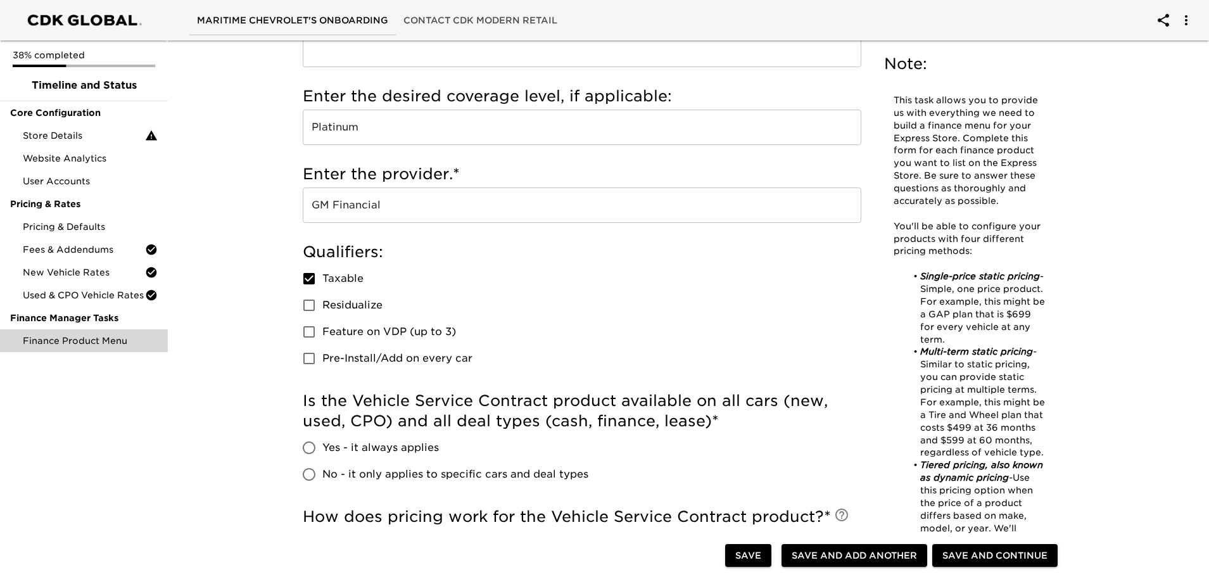
click at [309, 308] on input "Residualize" at bounding box center [309, 305] width 27 height 27
checkbox input "true"
click at [317, 276] on input "Taxable" at bounding box center [309, 278] width 27 height 27
checkbox input "false"
click at [312, 301] on input "Residualize" at bounding box center [309, 305] width 27 height 27
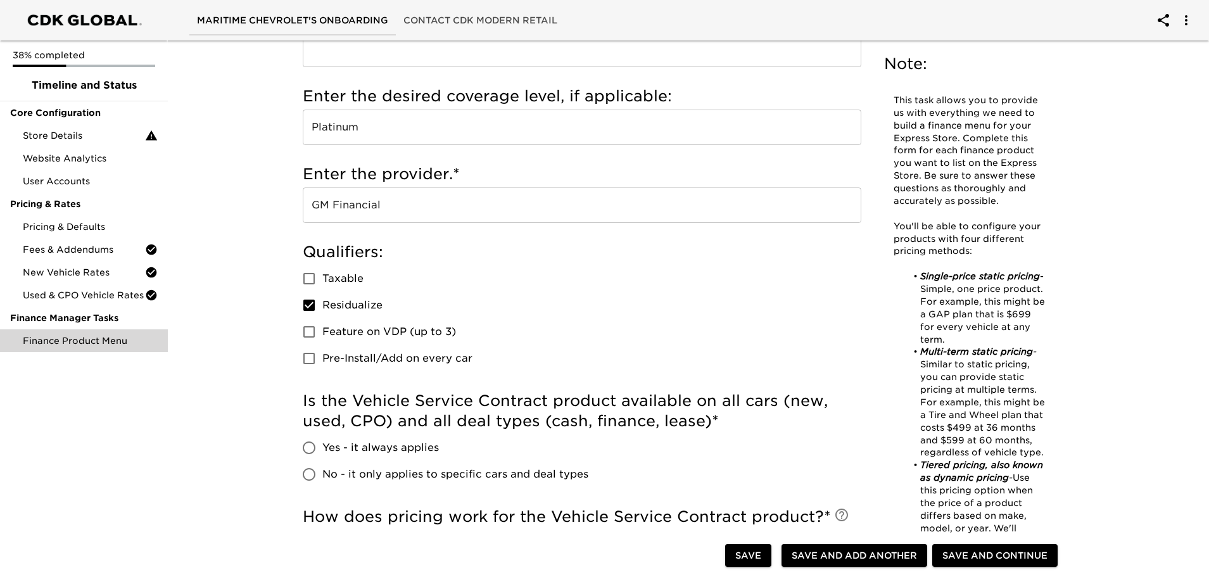
checkbox input "false"
click at [315, 281] on input "Taxable" at bounding box center [309, 278] width 27 height 27
checkbox input "true"
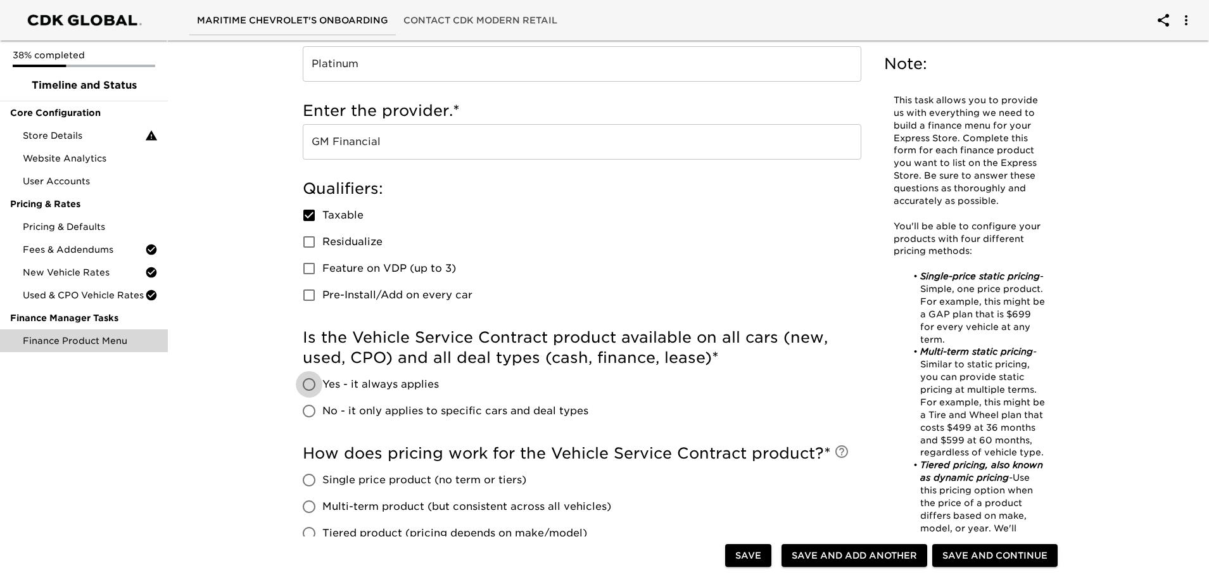
click at [311, 385] on input "Yes - it always applies" at bounding box center [309, 384] width 27 height 27
radio input "true"
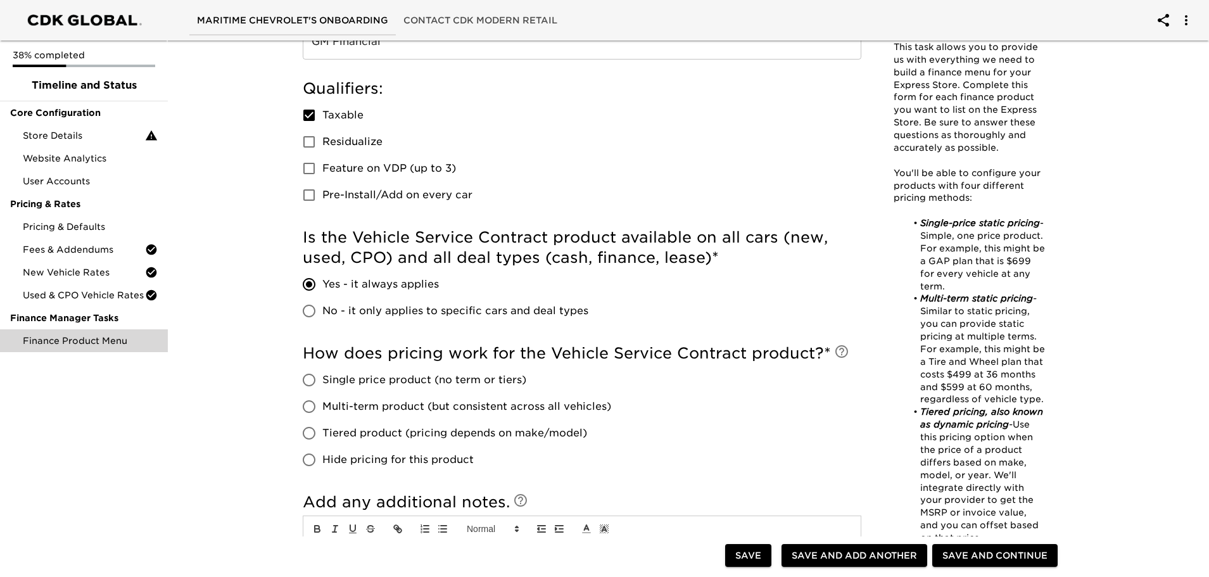
scroll to position [380, 0]
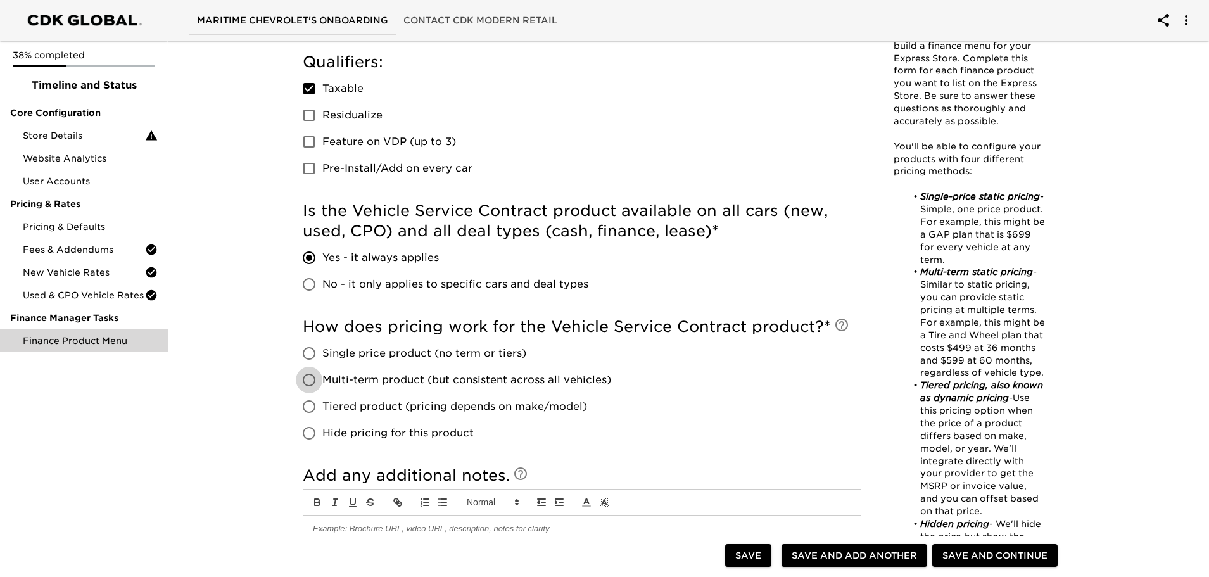
click at [309, 379] on input "Multi-term product (but consistent across all vehicles)" at bounding box center [309, 380] width 27 height 27
radio input "true"
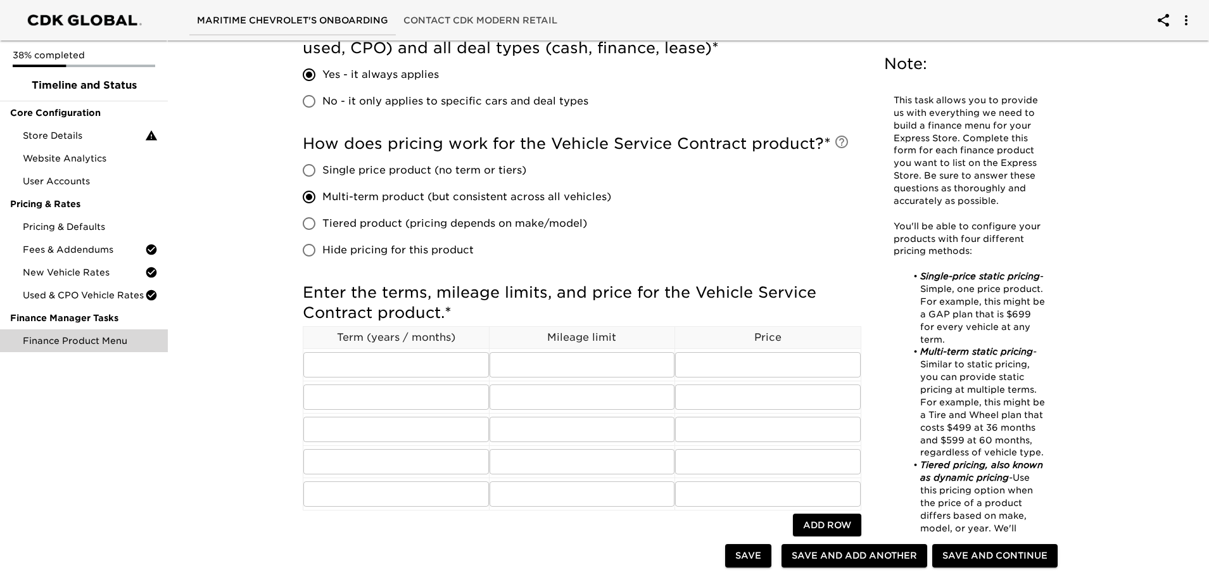
scroll to position [570, 0]
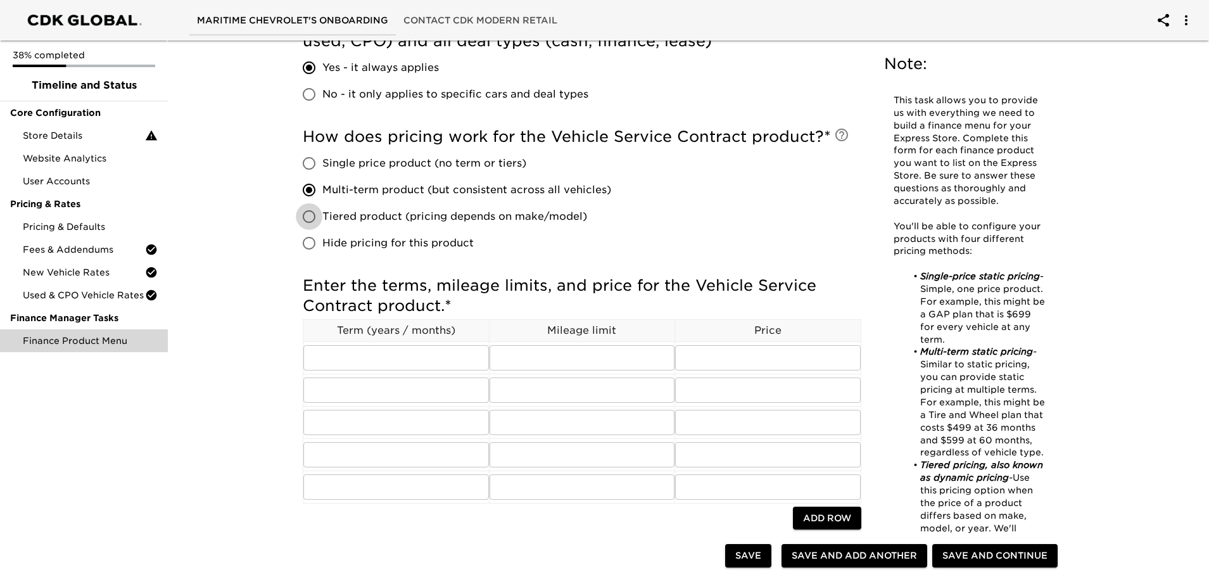
click at [314, 217] on input "Tiered product (pricing depends on make/model)" at bounding box center [309, 216] width 27 height 27
radio input "true"
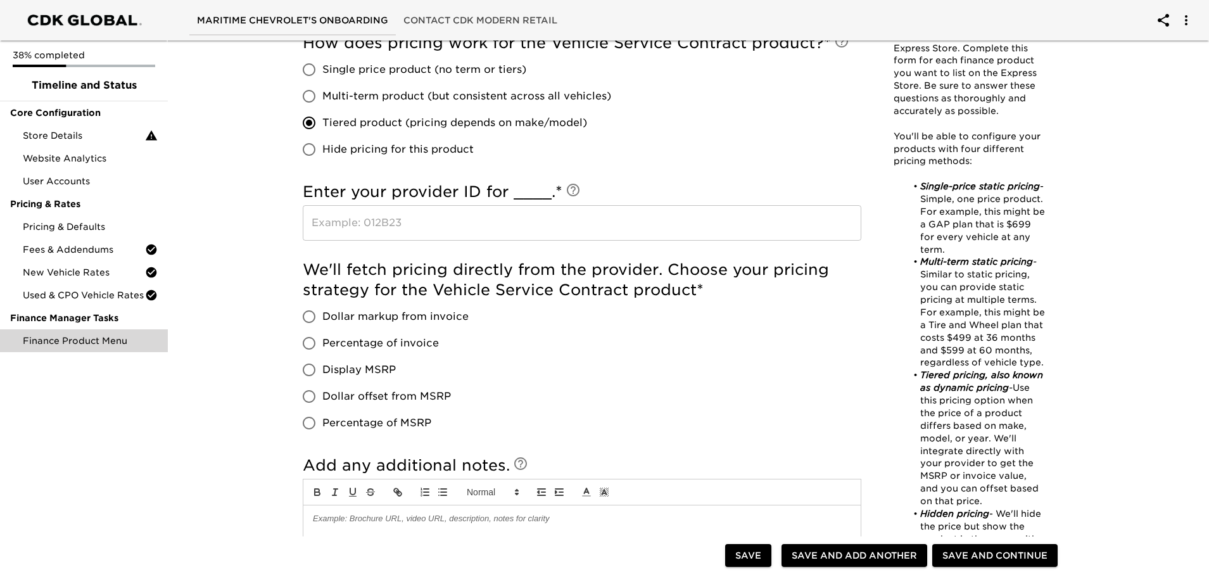
scroll to position [697, 0]
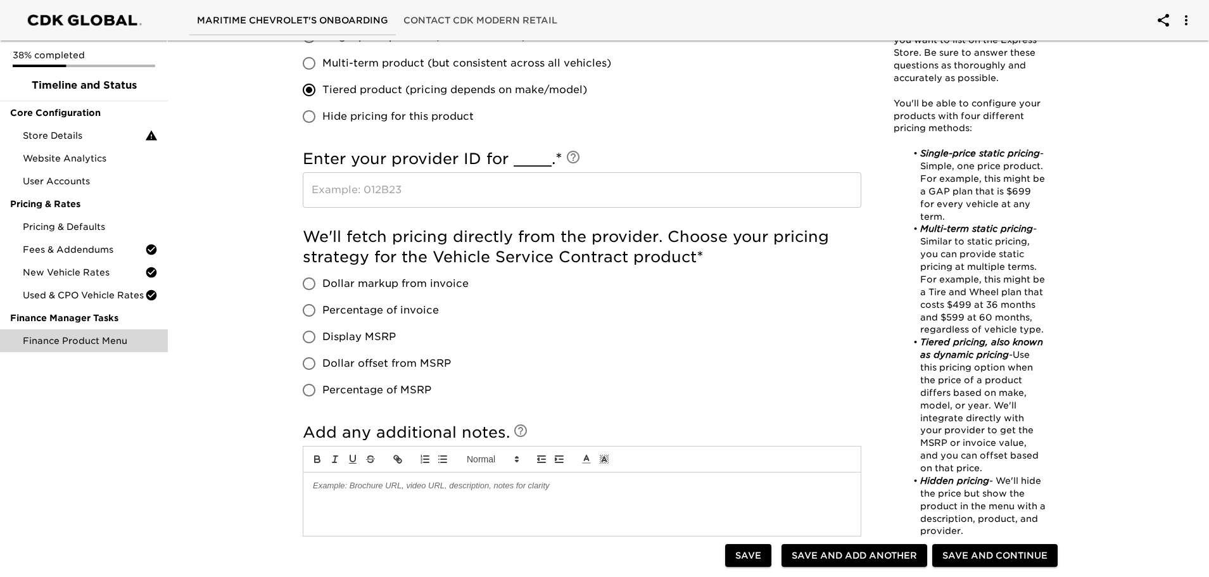
click at [305, 291] on input "Dollar markup from invoice" at bounding box center [309, 284] width 27 height 27
radio input "true"
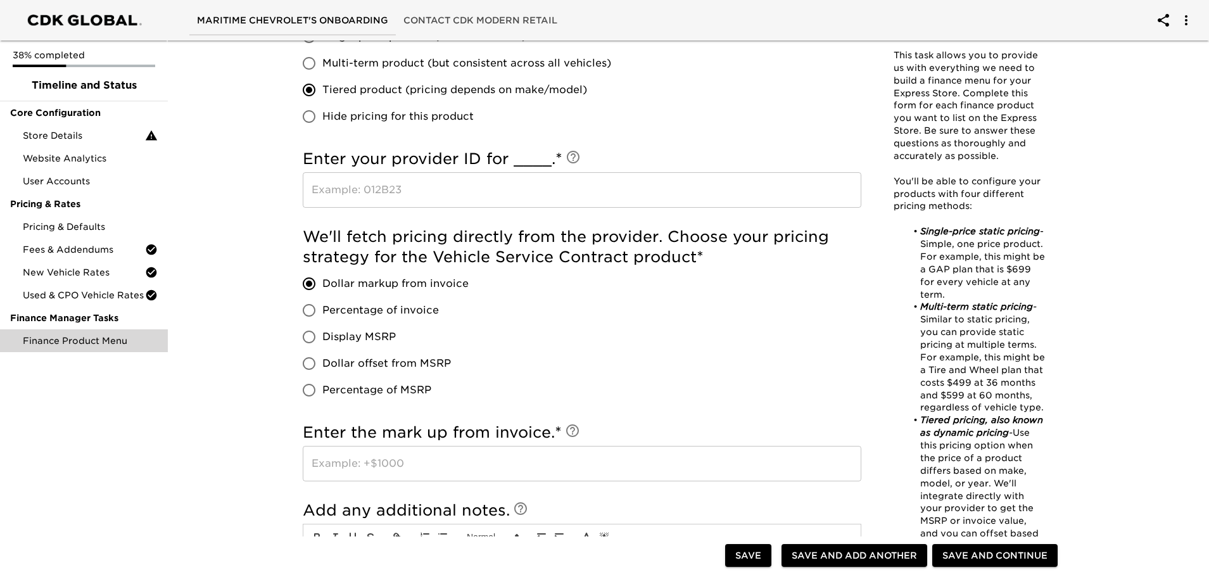
click at [357, 470] on input "text" at bounding box center [582, 463] width 559 height 35
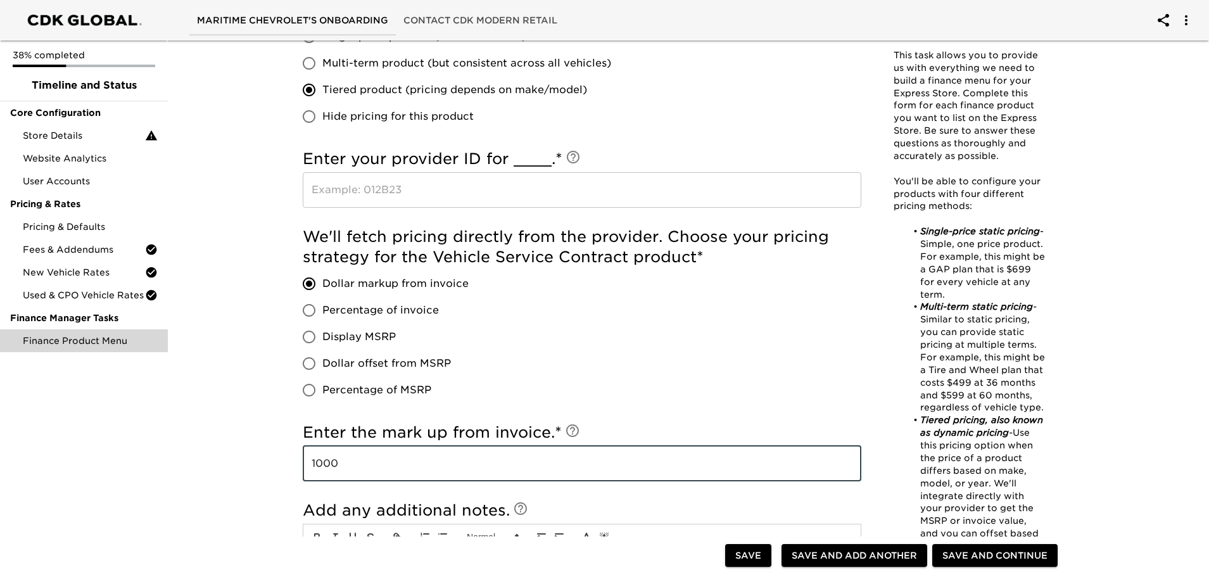
type input "1000"
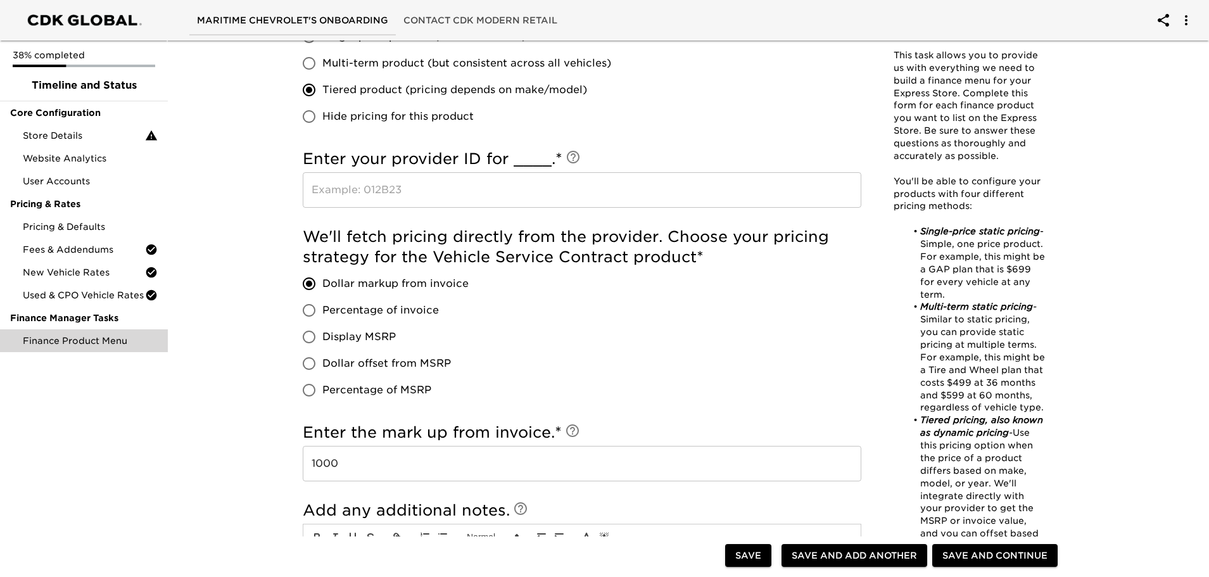
click at [232, 483] on div "Finance Product Menu Due [DATE] Note: This task allows you to provide us with e…" at bounding box center [683, 108] width 1047 height 1538
click at [355, 194] on input "text" at bounding box center [582, 189] width 559 height 35
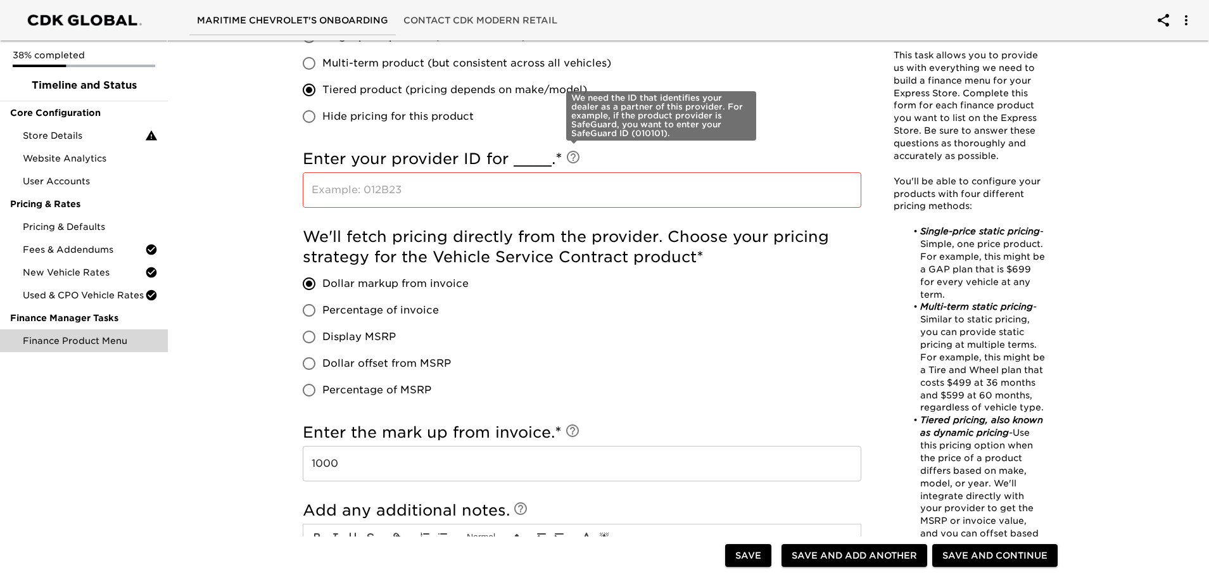
click at [570, 156] on icon at bounding box center [573, 157] width 15 height 15
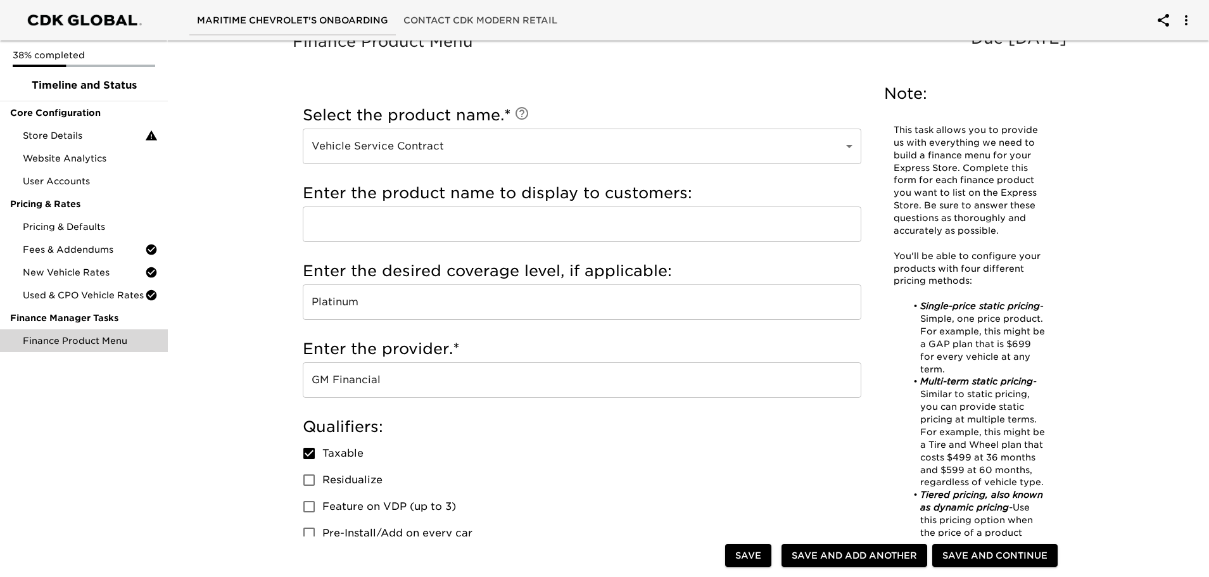
scroll to position [253, 0]
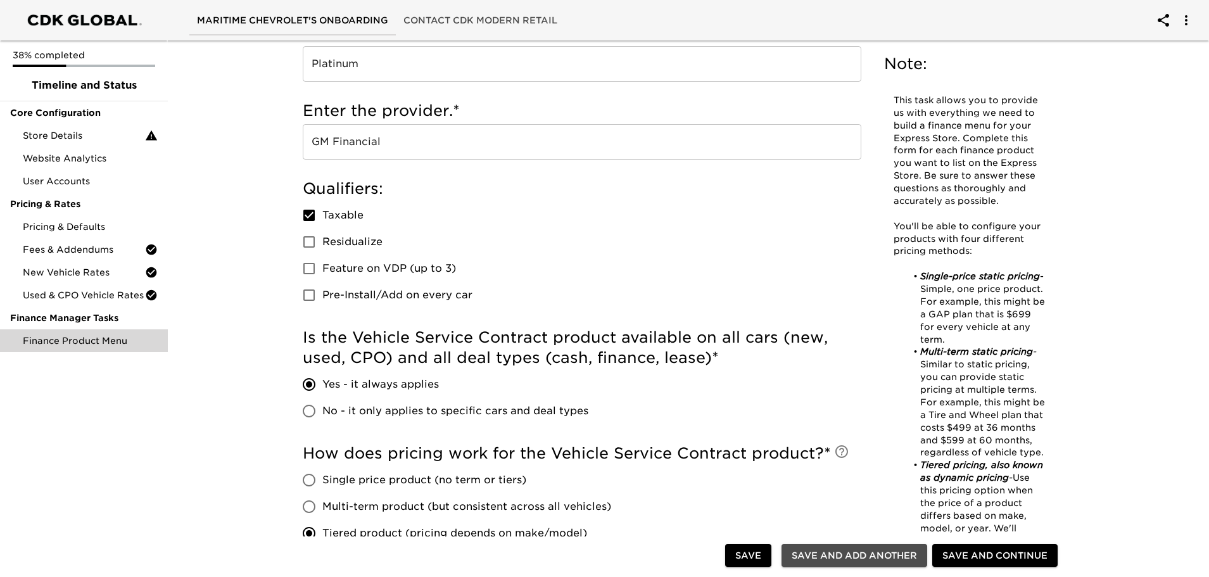
click at [821, 551] on span "Save and Add Another" at bounding box center [854, 556] width 125 height 16
checkbox input "false"
radio input "false"
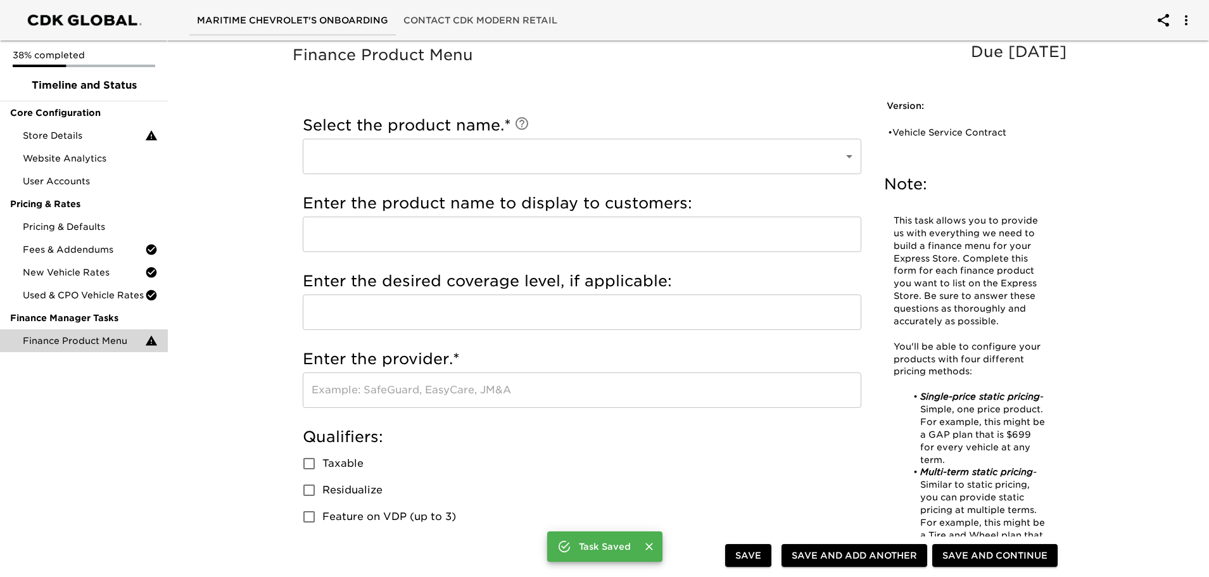
scroll to position [0, 0]
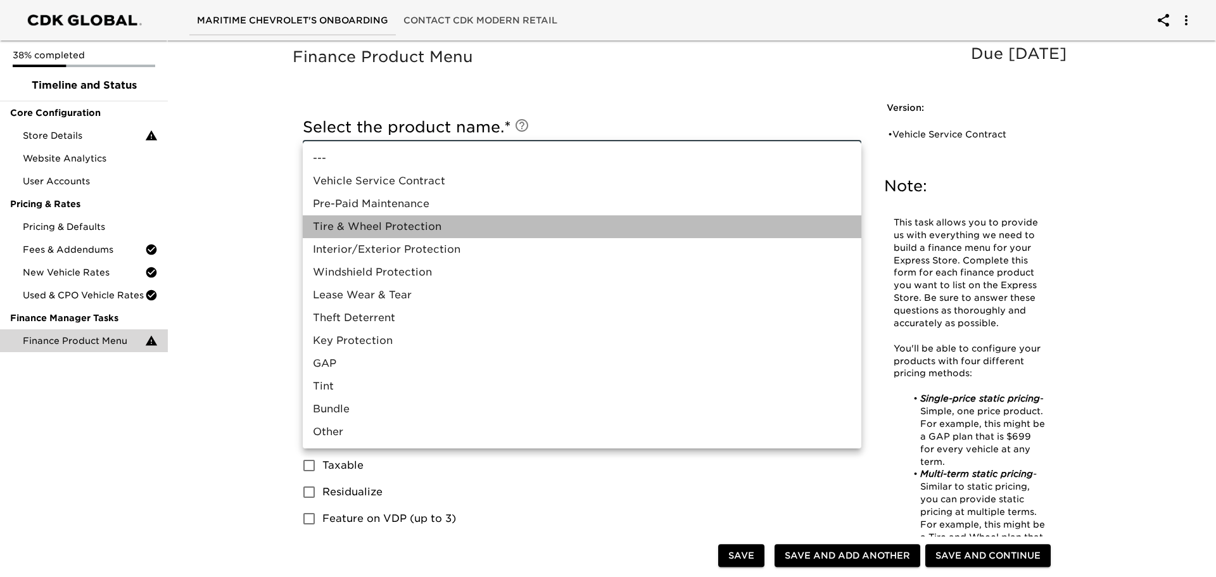
click at [328, 227] on li "Tire & Wheel Protection" at bounding box center [582, 226] width 559 height 23
type input "Tire & Wheel Protection"
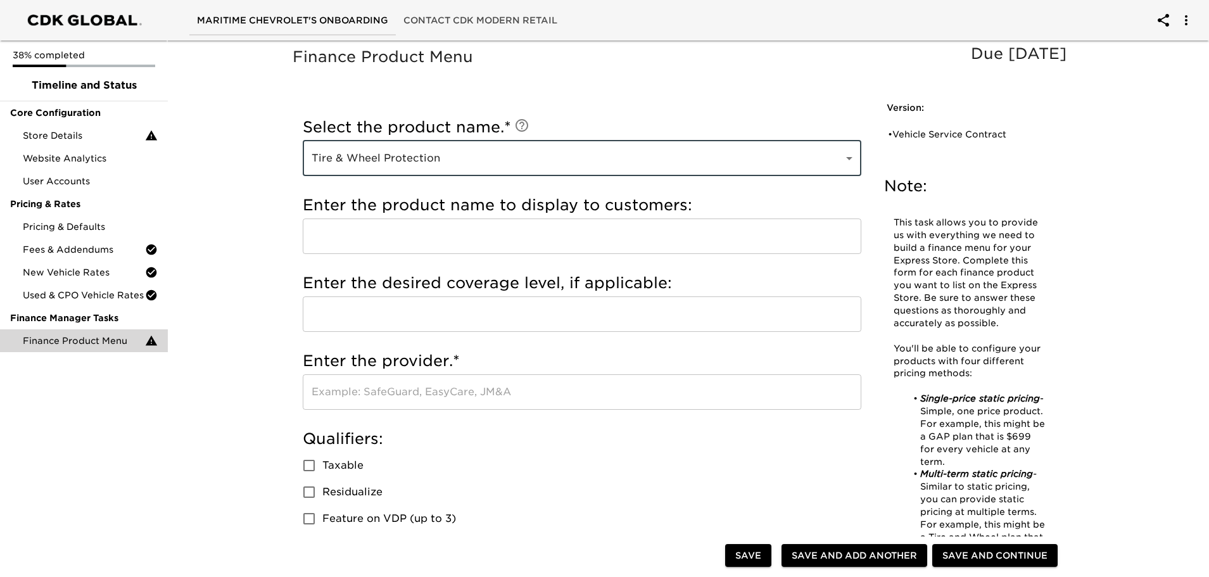
click at [348, 383] on input "text" at bounding box center [582, 391] width 559 height 35
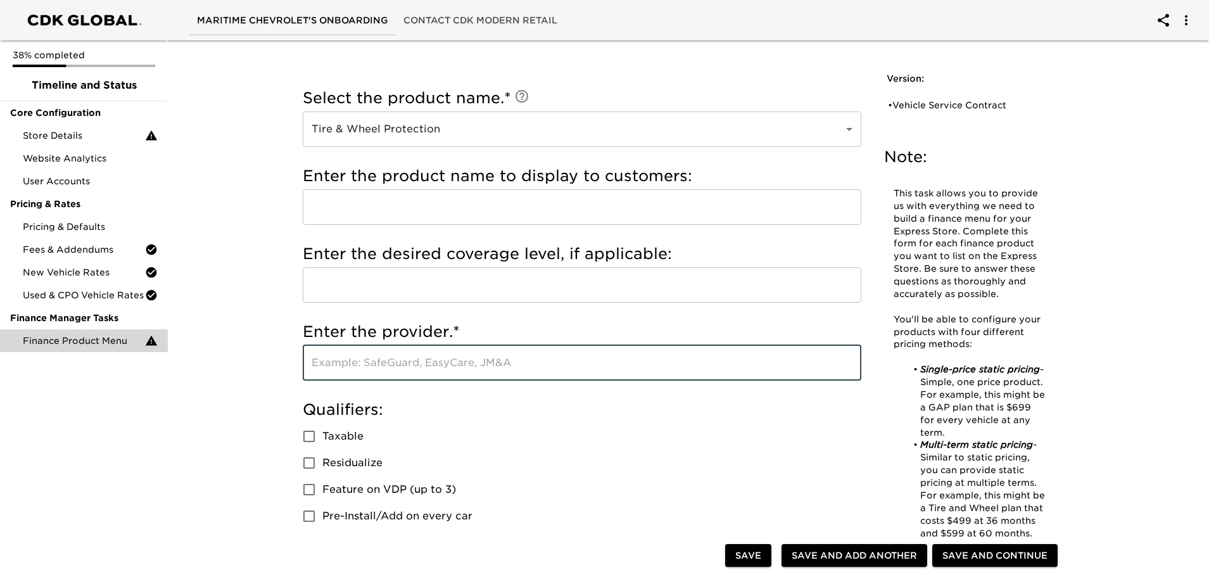
scroll to position [63, 0]
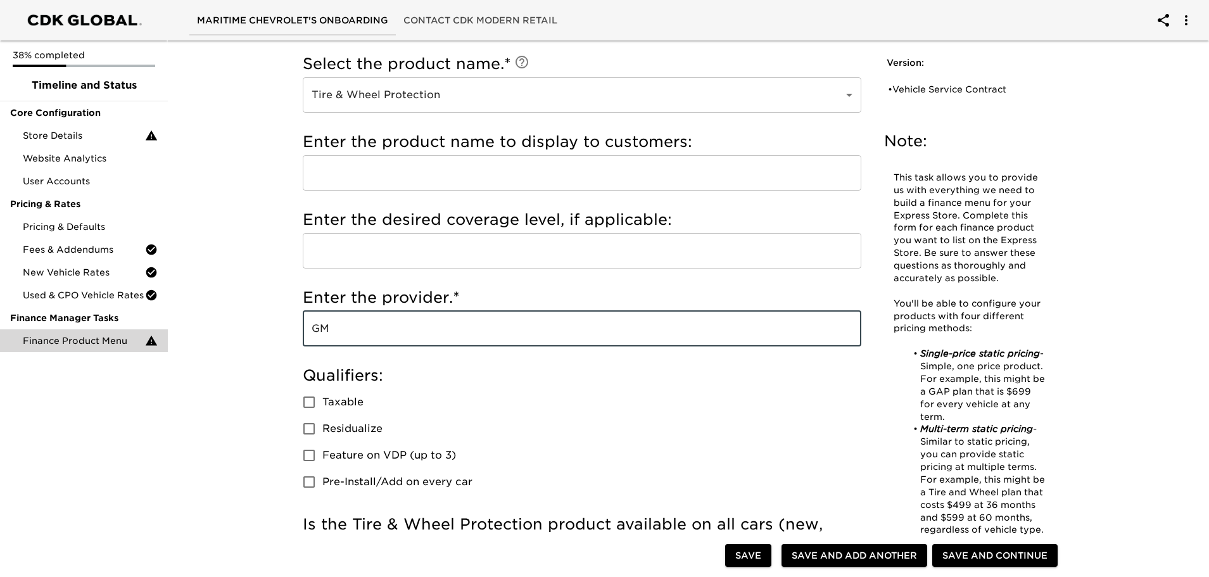
type input "G"
type input "Chevy Protection"
click at [280, 386] on div "Finance Product Menu Due [DATE] Note: This task allows you to provide us with e…" at bounding box center [682, 569] width 811 height 1171
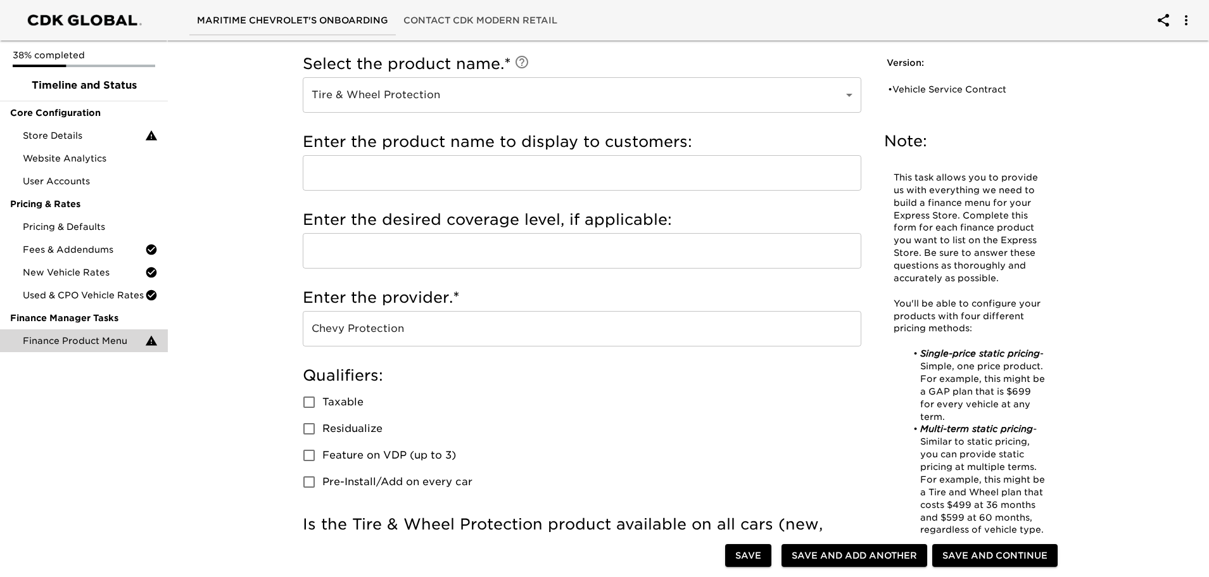
scroll to position [127, 0]
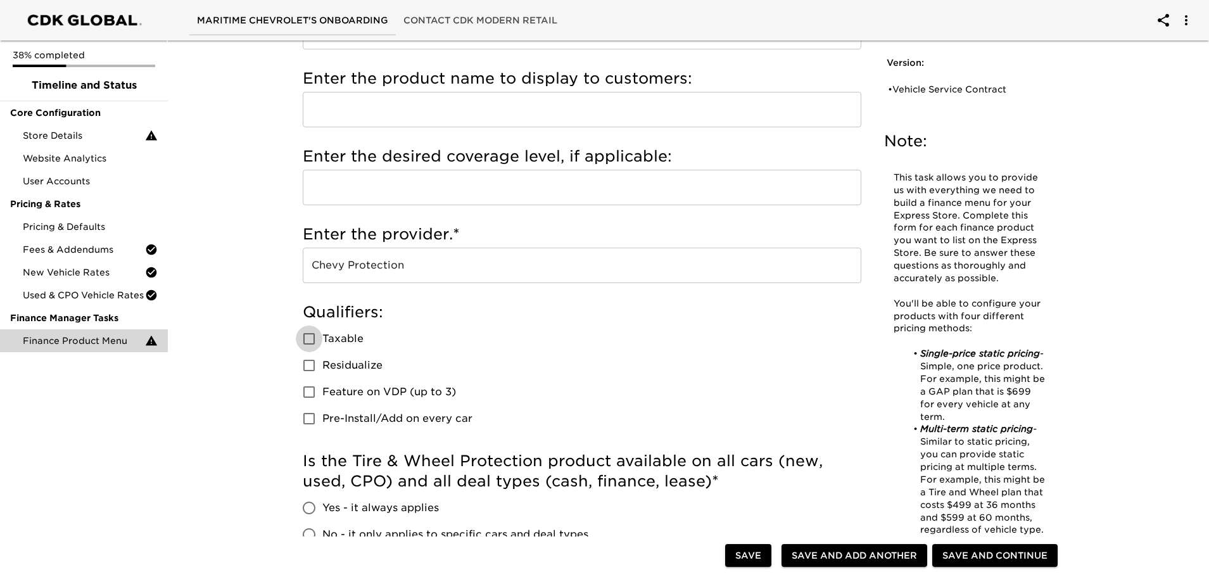
click at [305, 341] on input "Taxable" at bounding box center [309, 339] width 27 height 27
checkbox input "true"
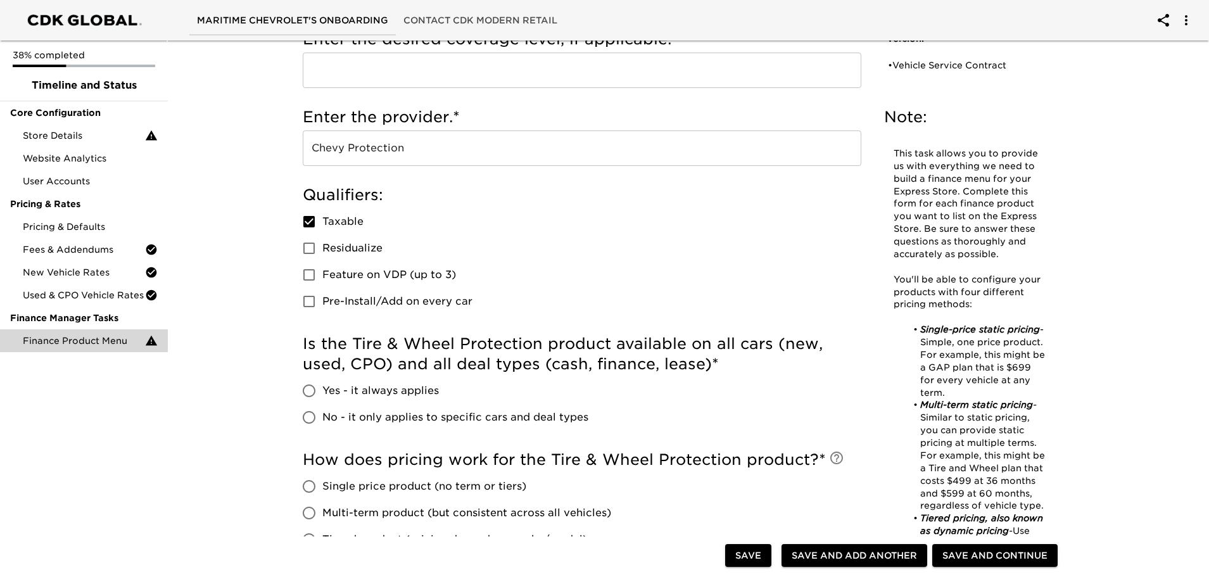
scroll to position [253, 0]
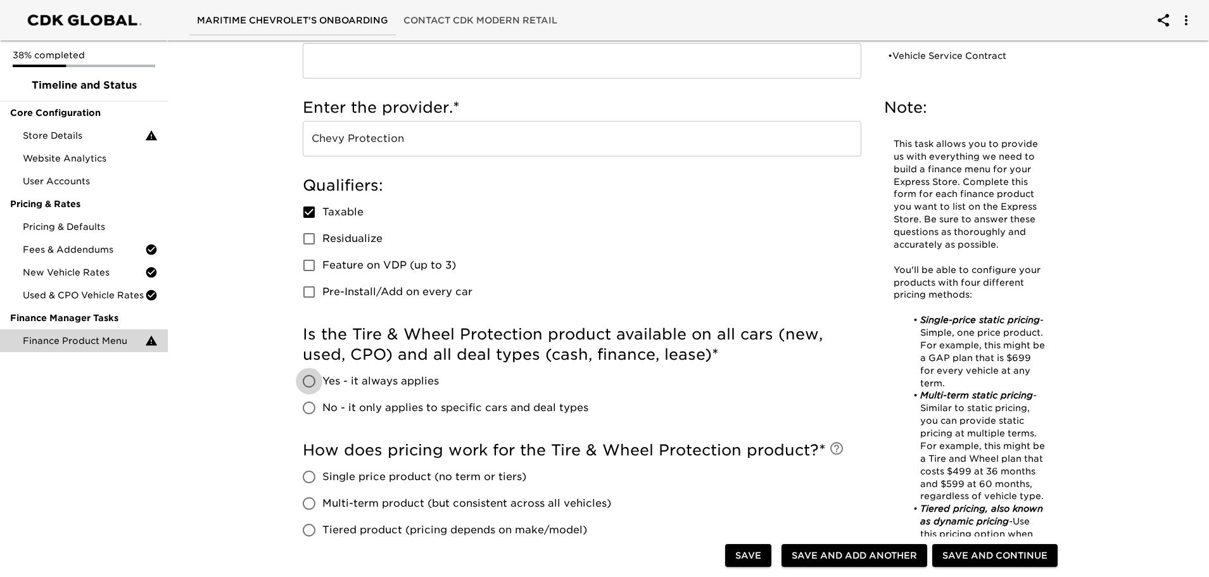
click at [310, 384] on input "Yes - it always applies" at bounding box center [309, 381] width 27 height 27
radio input "true"
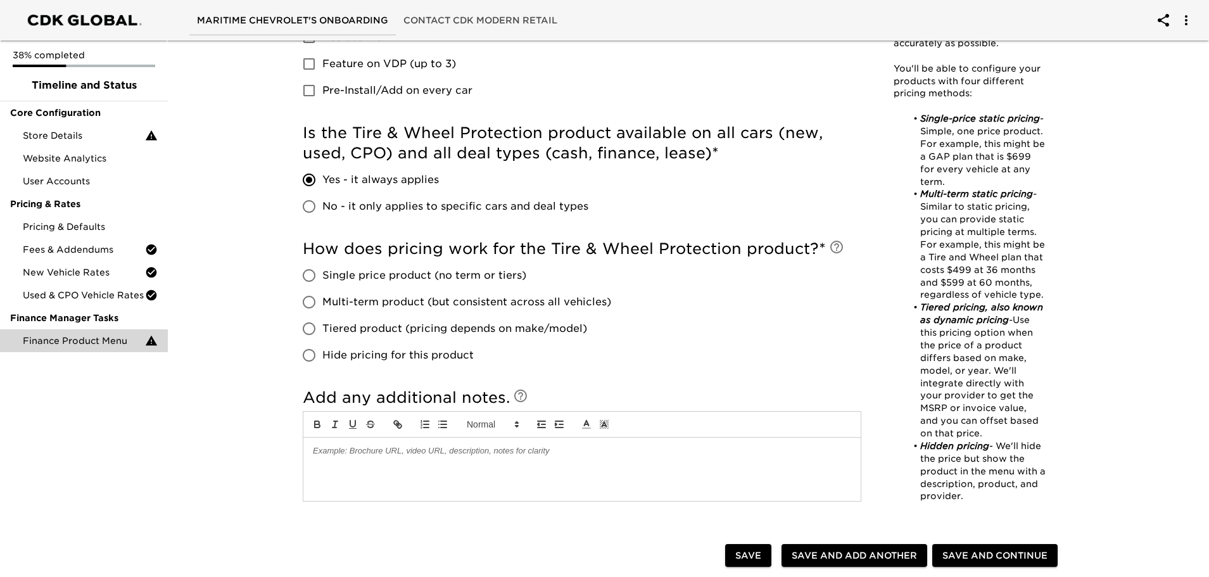
scroll to position [507, 0]
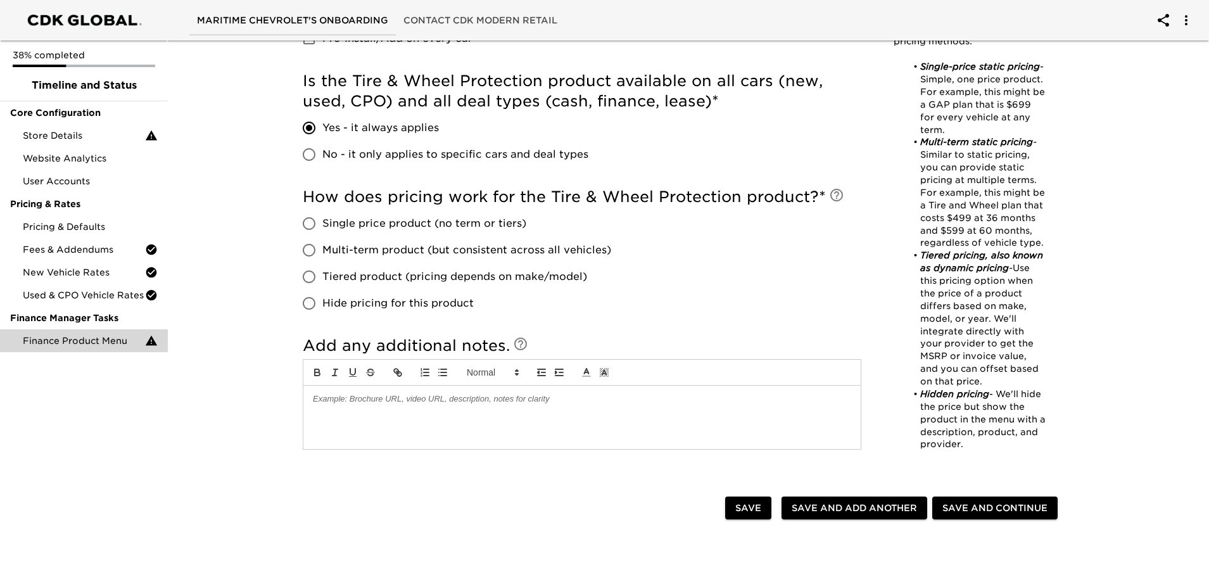
click at [312, 228] on input "Single price product (no term or tiers)" at bounding box center [309, 223] width 27 height 27
radio input "true"
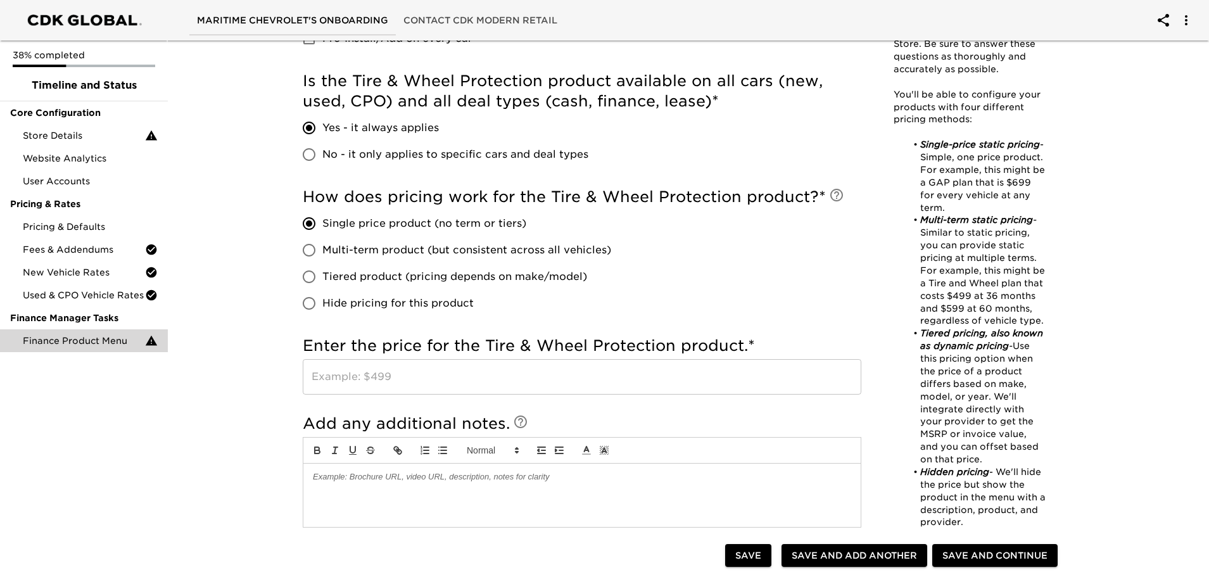
click at [325, 374] on input "text" at bounding box center [582, 376] width 559 height 35
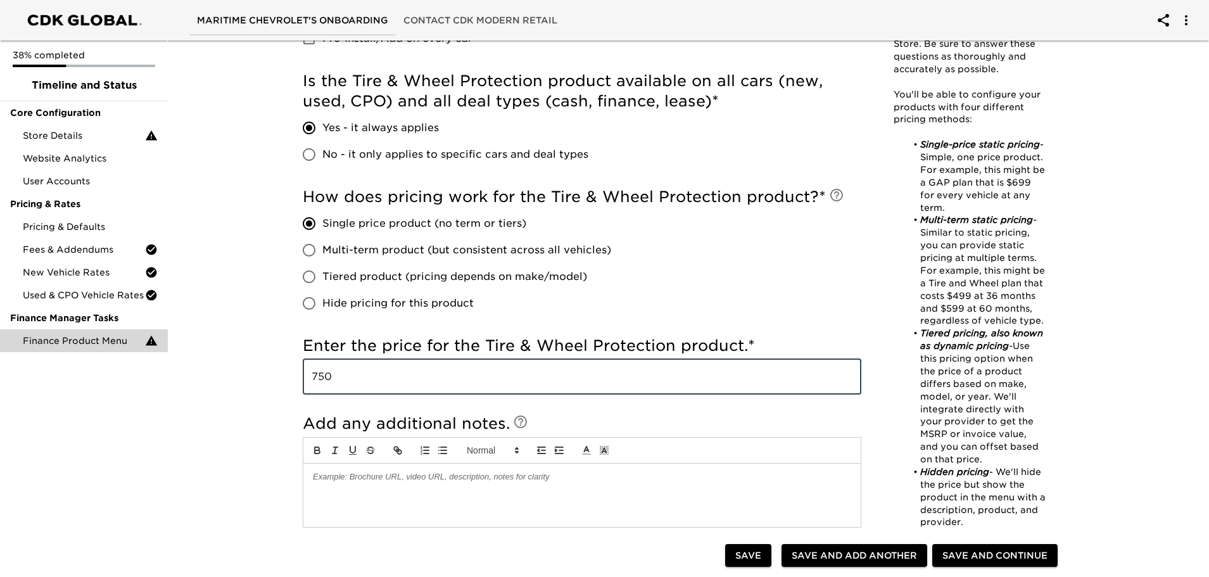
type input "750"
click at [265, 314] on div "Finance Product Menu Due [DATE] Note: This task allows you to provide us with e…" at bounding box center [683, 159] width 1047 height 1261
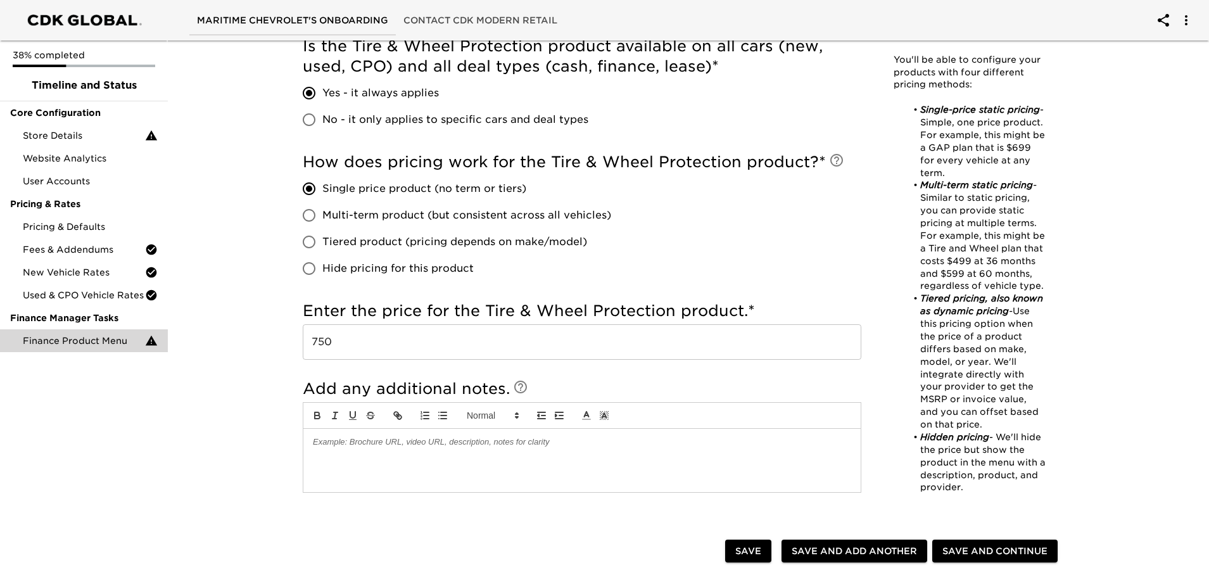
scroll to position [697, 0]
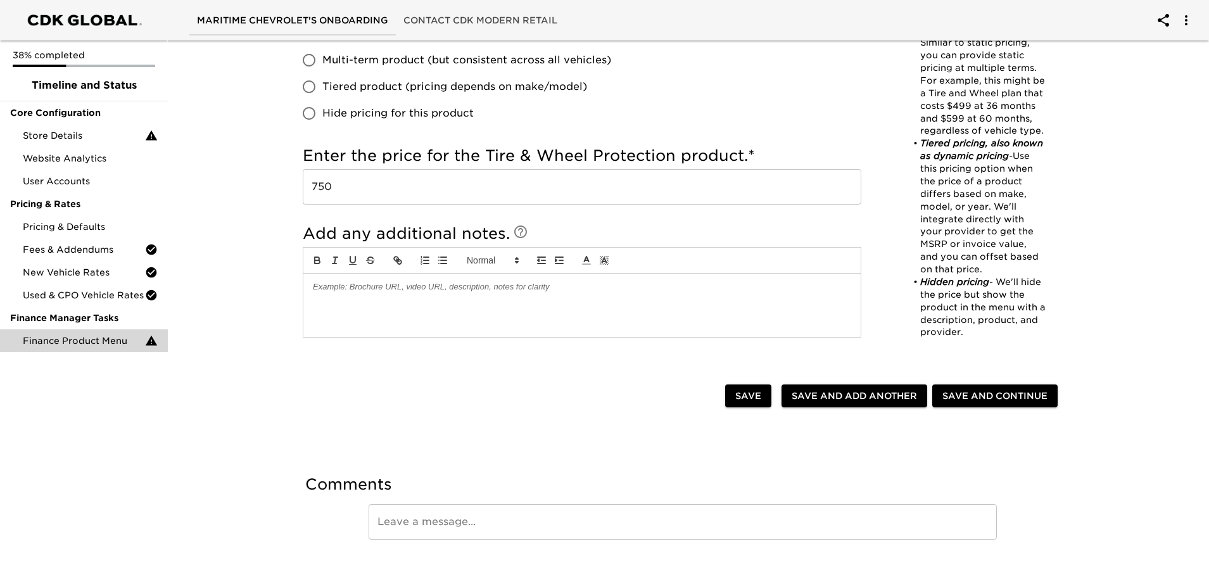
click at [829, 404] on span "Save and Add Another" at bounding box center [854, 396] width 125 height 16
checkbox input "true"
radio input "false"
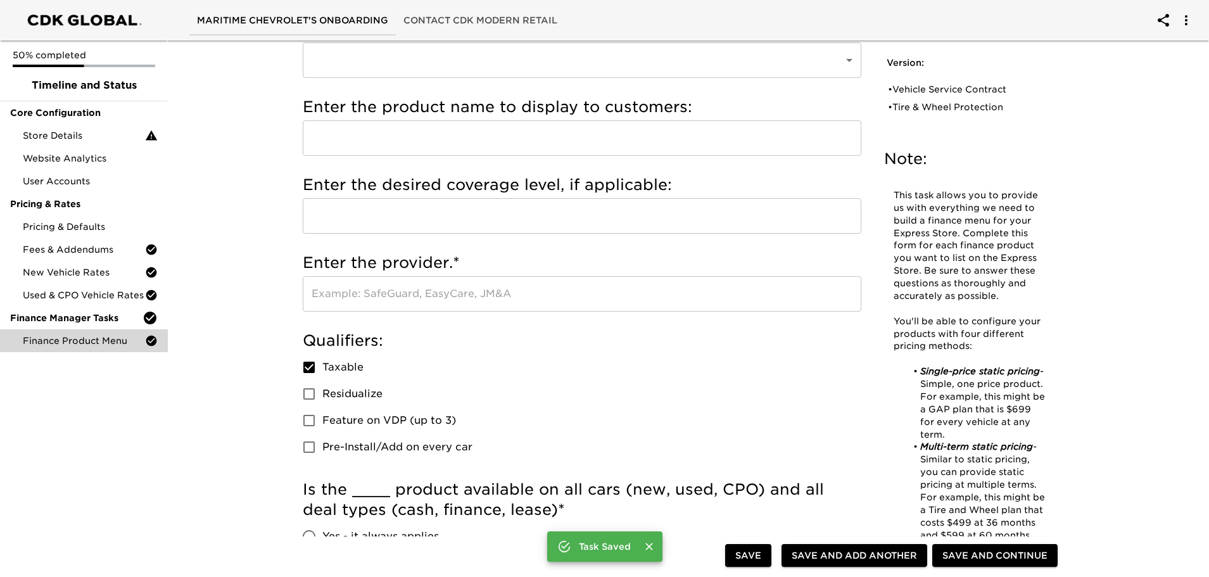
scroll to position [0, 0]
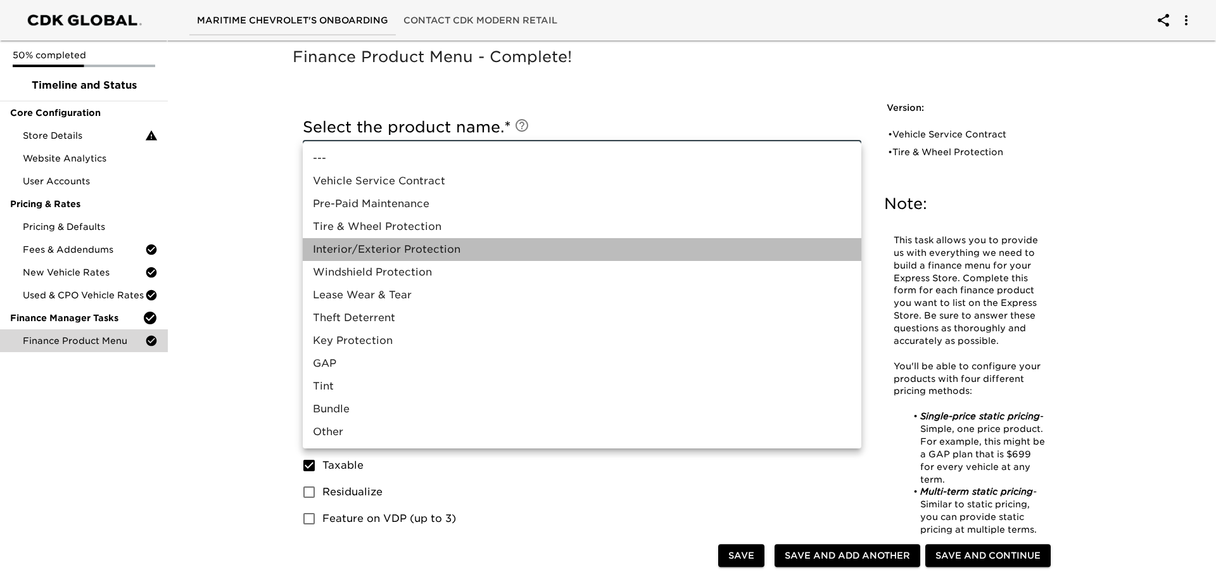
click at [381, 253] on li "Interior/Exterior Protection" at bounding box center [582, 249] width 559 height 23
type input "Interior/Exterior Protection"
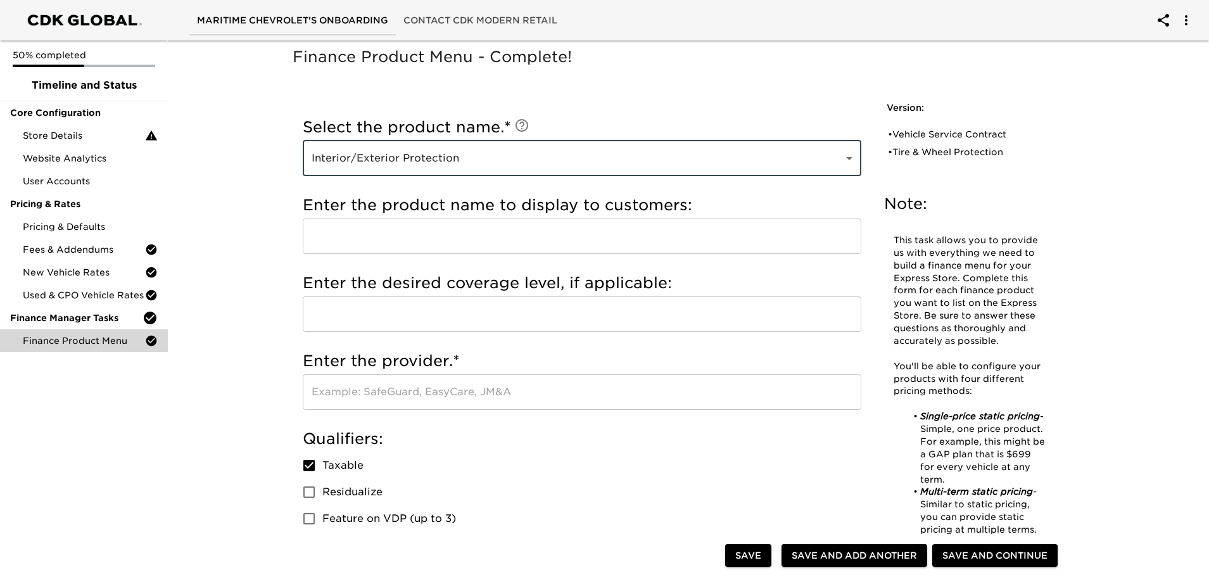
click at [369, 378] on input "text" at bounding box center [582, 391] width 559 height 35
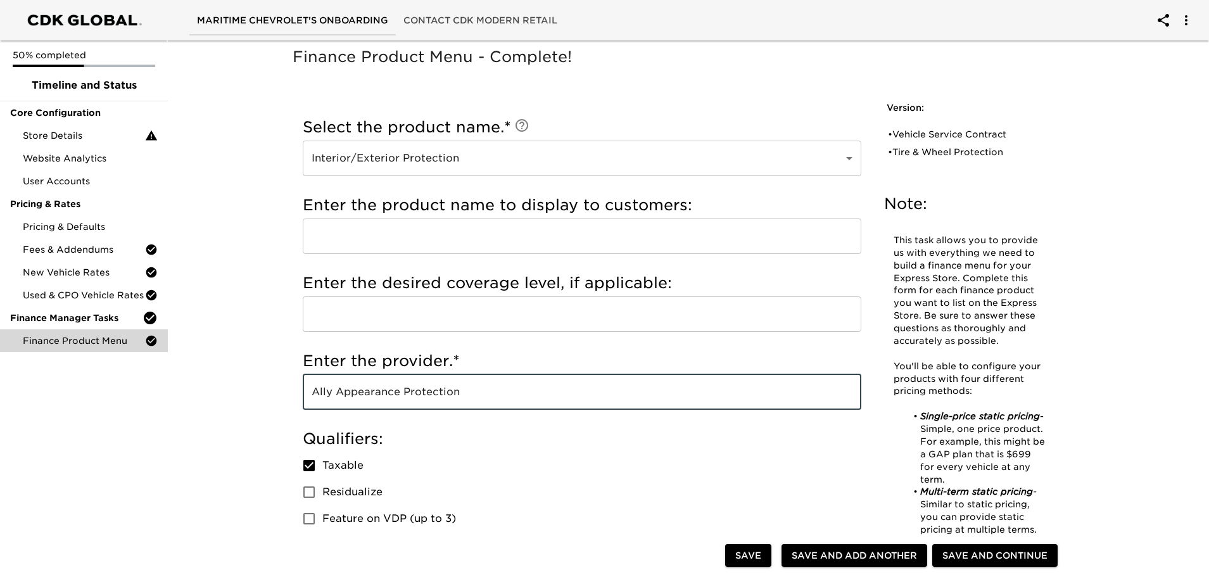
drag, startPoint x: 474, startPoint y: 391, endPoint x: 113, endPoint y: 415, distance: 361.9
type input "Ally Appearance Protection"
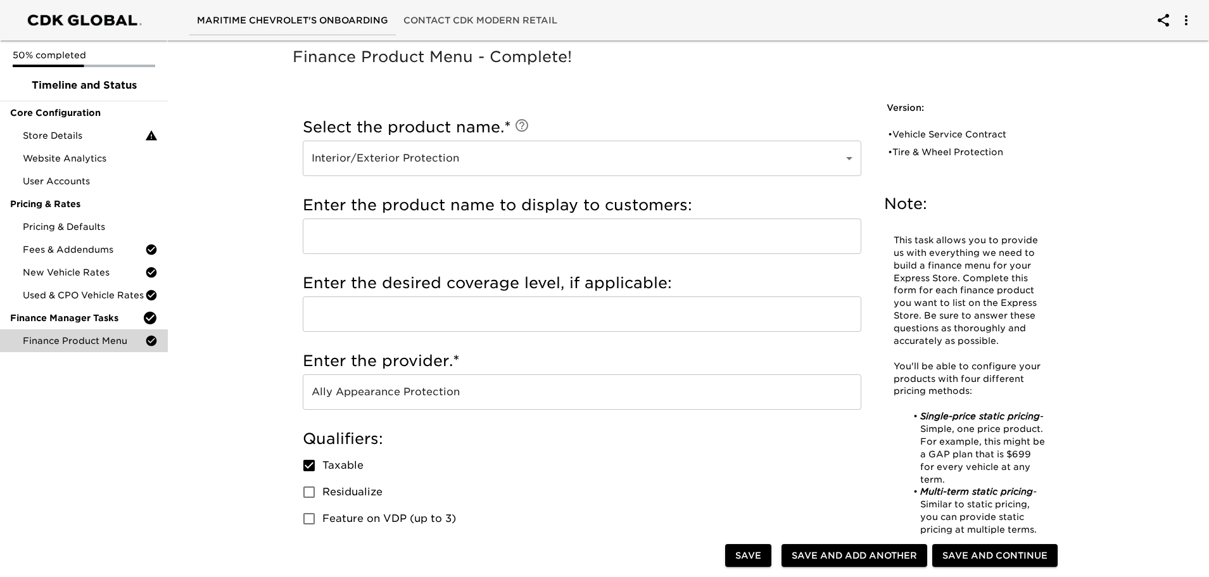
drag, startPoint x: 301, startPoint y: 257, endPoint x: 322, endPoint y: 246, distance: 24.1
click at [316, 249] on div "Select the product name. * Interior/Exterior Protection Interior/Exterior Prote…" at bounding box center [582, 553] width 579 height 904
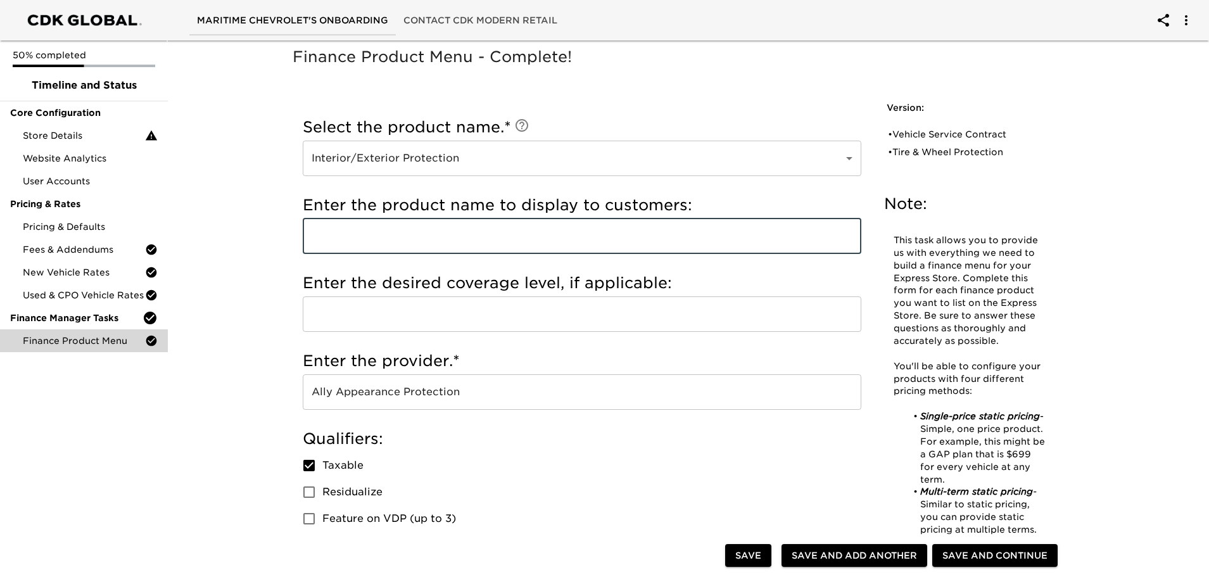
paste input "Ally Appearance Protection"
type input "Ally Appearance Protection"
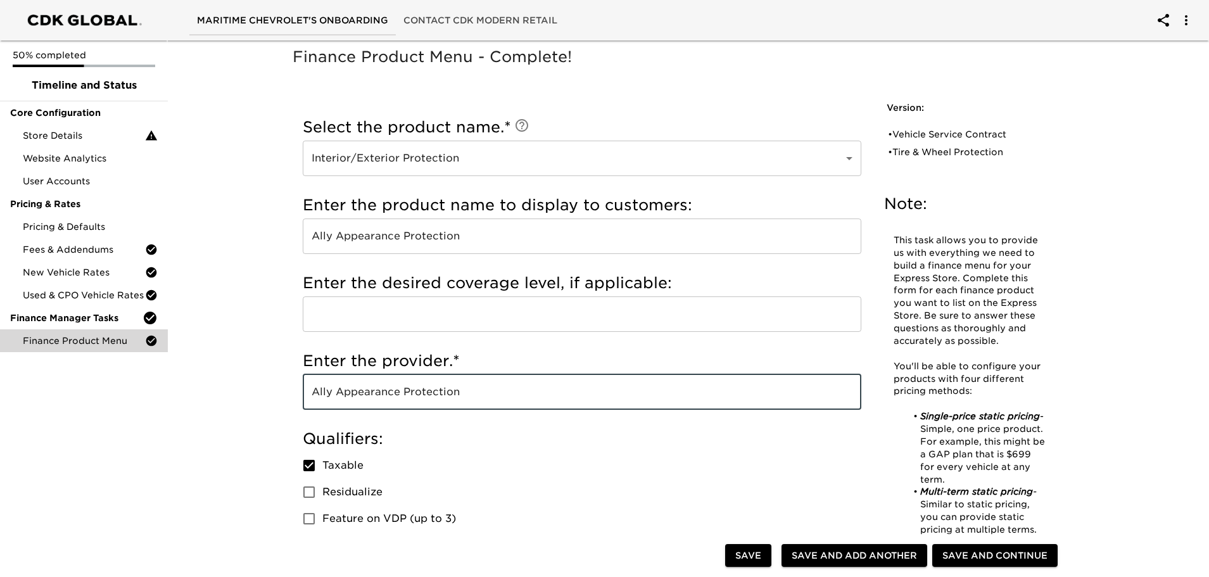
drag, startPoint x: 494, startPoint y: 390, endPoint x: 339, endPoint y: 396, distance: 154.7
click at [339, 396] on input "Ally Appearance Protection" at bounding box center [582, 391] width 559 height 35
drag, startPoint x: 378, startPoint y: 393, endPoint x: 340, endPoint y: 399, distance: 37.8
click at [340, 399] on input "Ally Bank" at bounding box center [582, 391] width 559 height 35
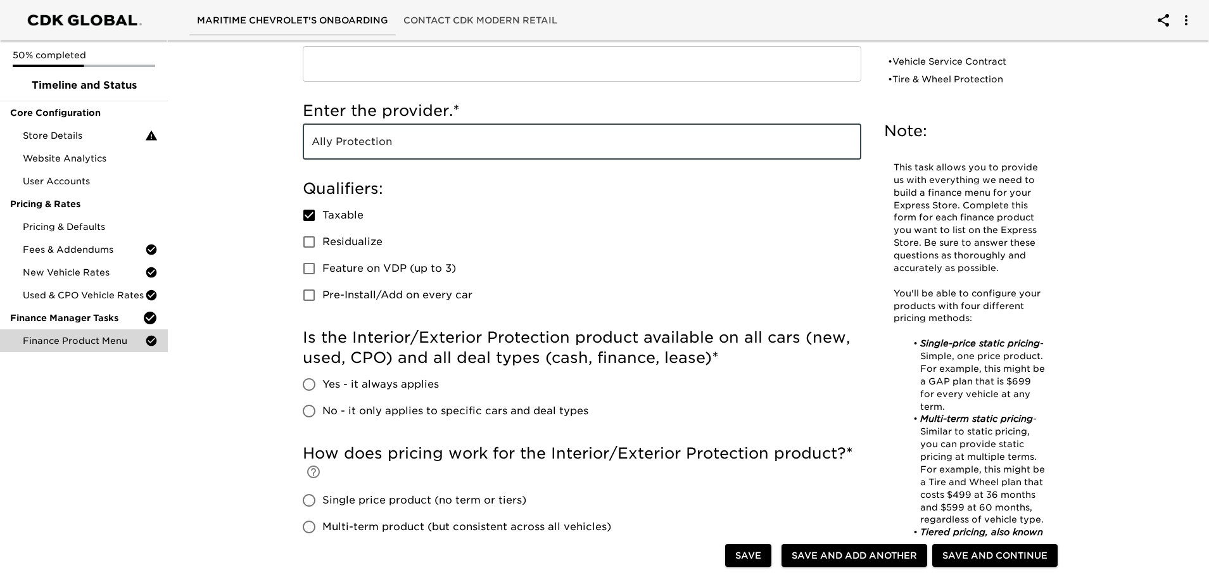
scroll to position [253, 0]
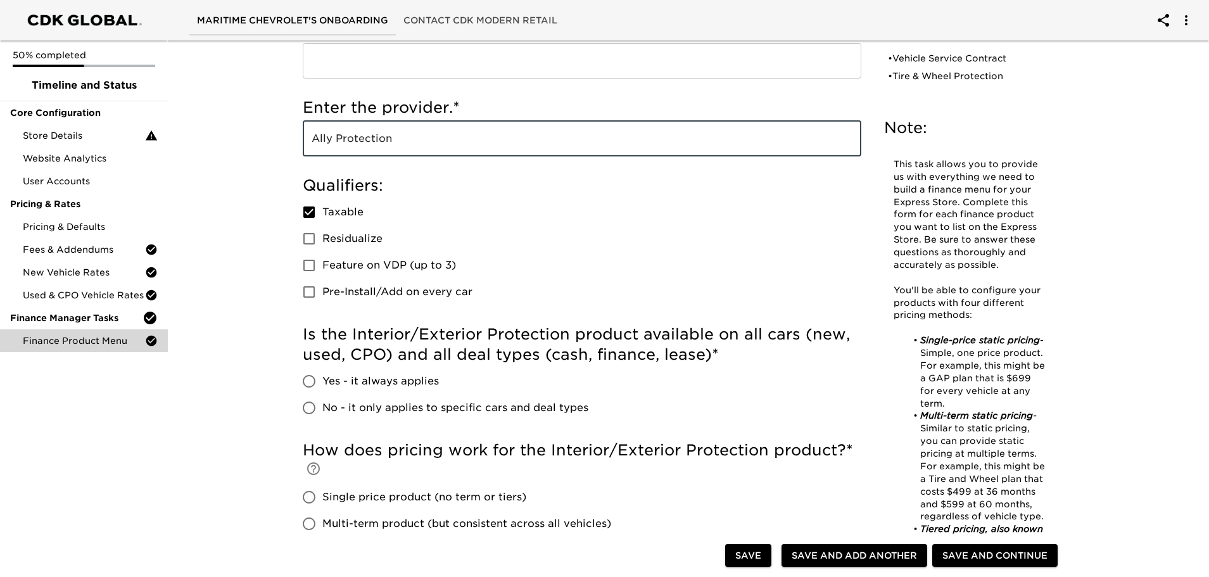
type input "Ally Protection"
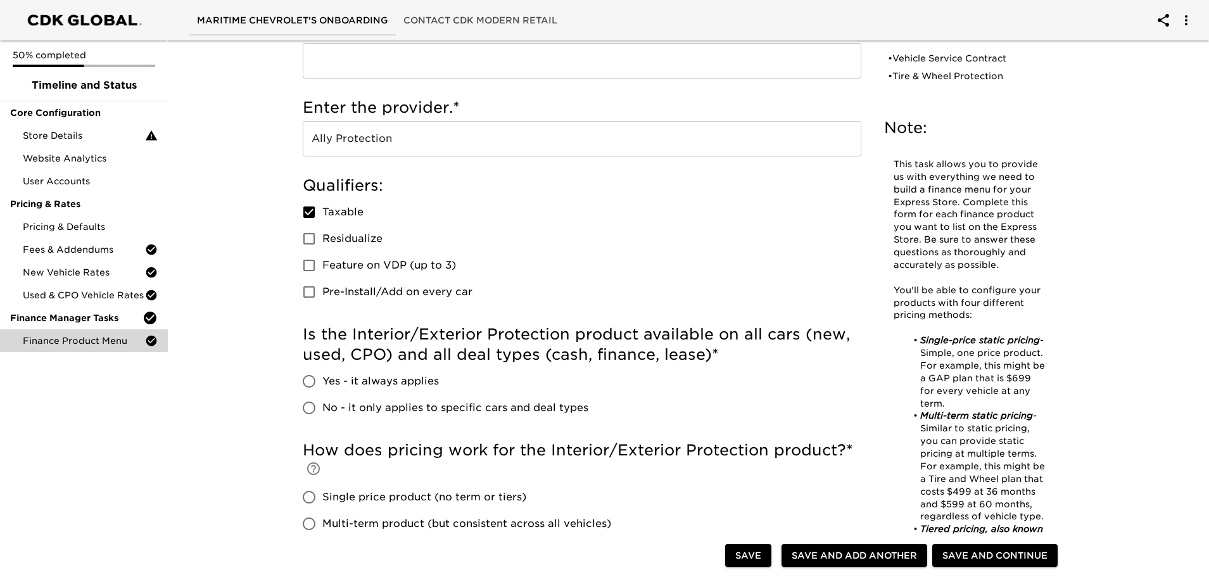
click at [323, 388] on span "Yes - it always applies" at bounding box center [380, 381] width 117 height 15
click at [322, 388] on input "Yes - it always applies" at bounding box center [309, 381] width 27 height 27
radio input "true"
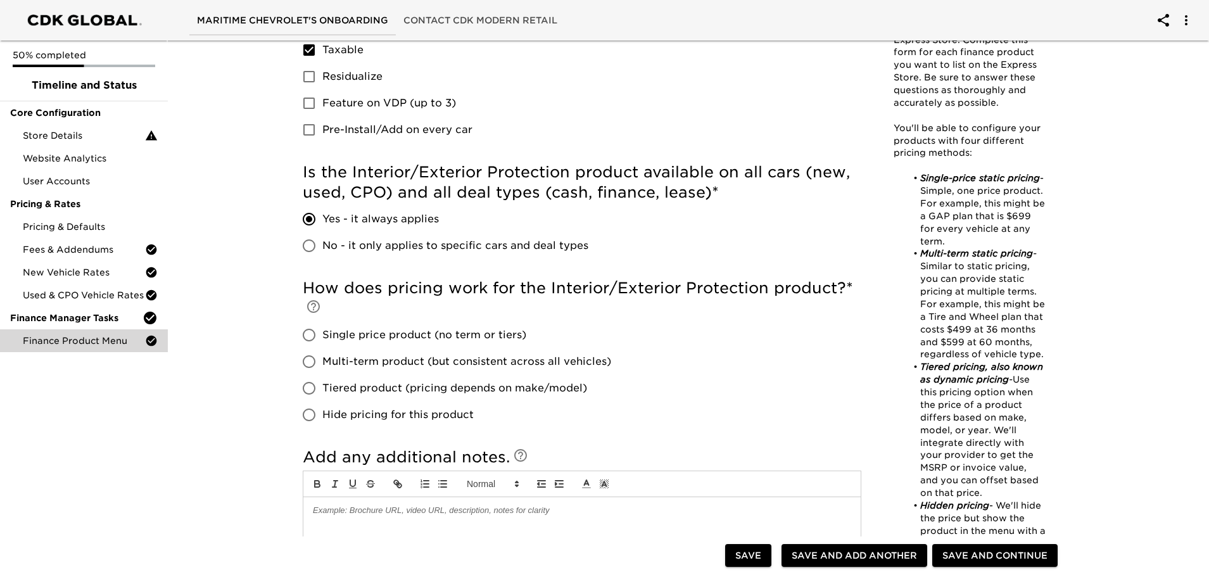
scroll to position [443, 0]
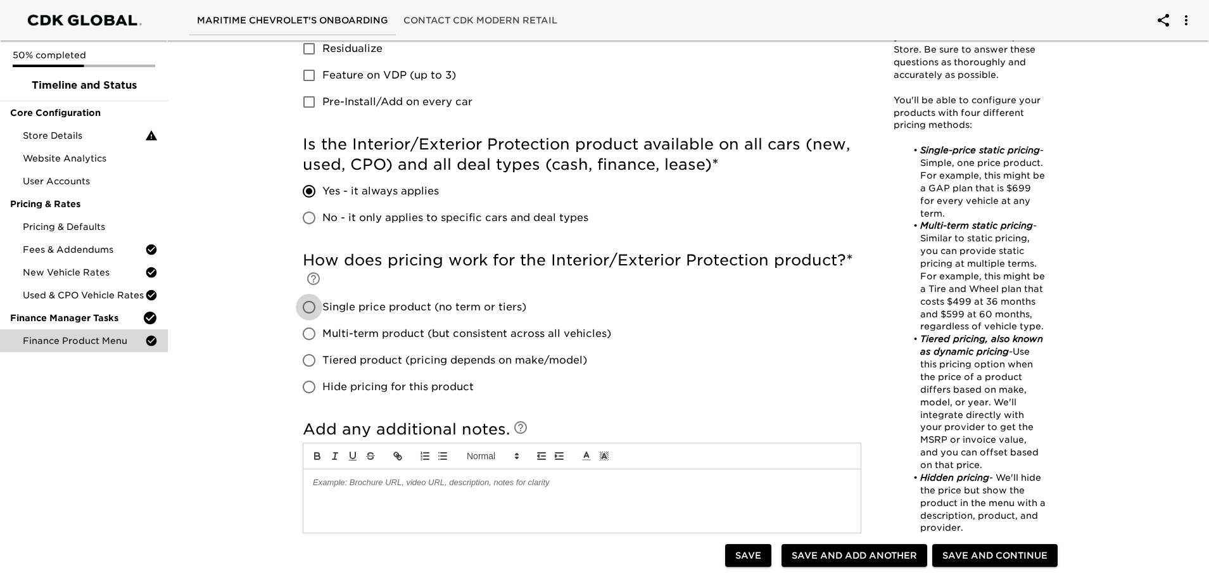
click at [309, 306] on input "Single price product (no term or tiers)" at bounding box center [309, 307] width 27 height 27
radio input "true"
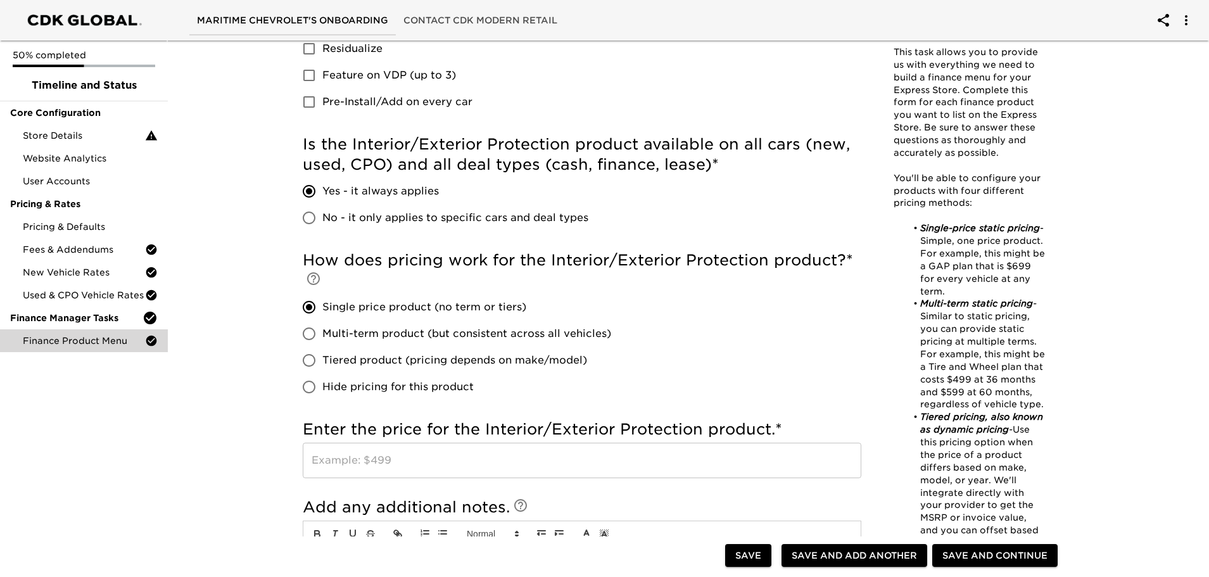
click at [367, 460] on input "text" at bounding box center [582, 460] width 559 height 35
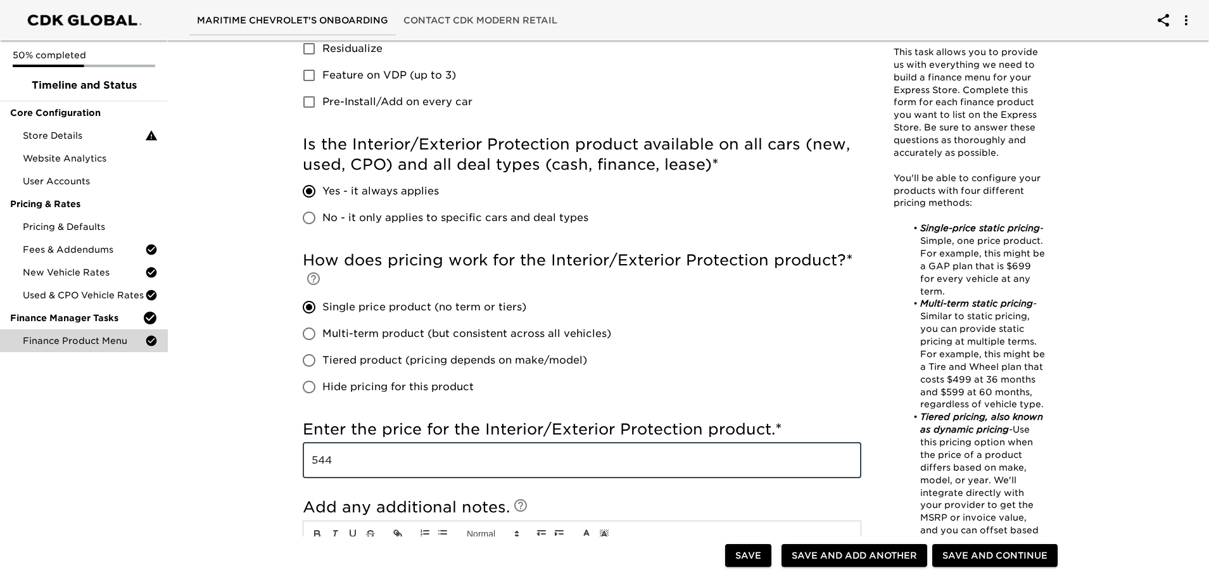
type input "544"
click at [298, 447] on div "Select the product name. * Interior/Exterior Protection Interior/Exterior Prote…" at bounding box center [582, 148] width 579 height 982
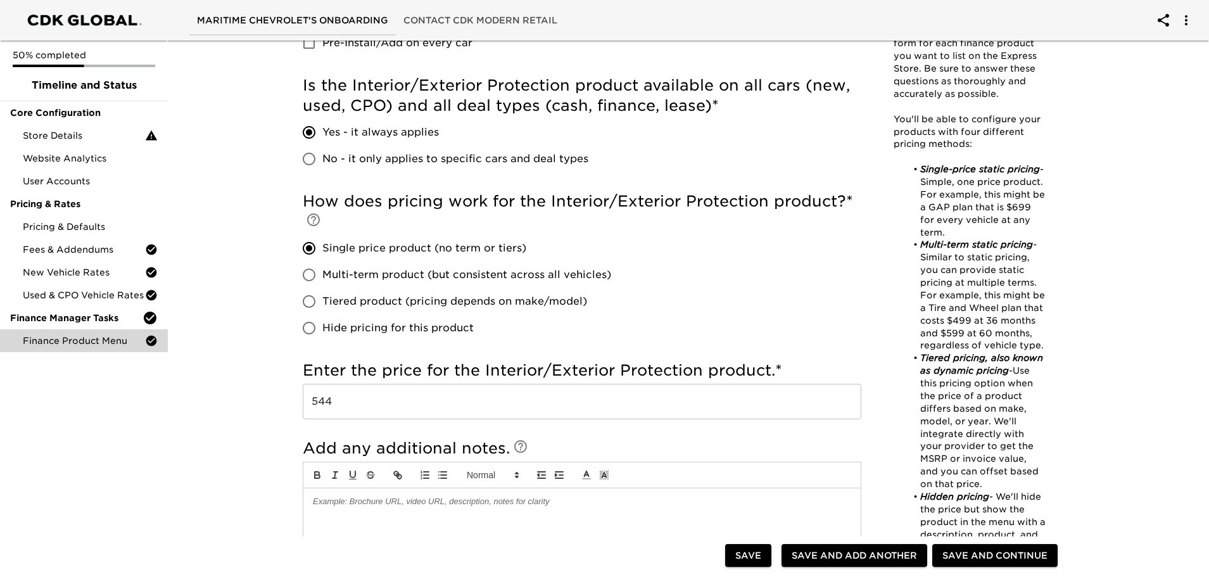
scroll to position [507, 0]
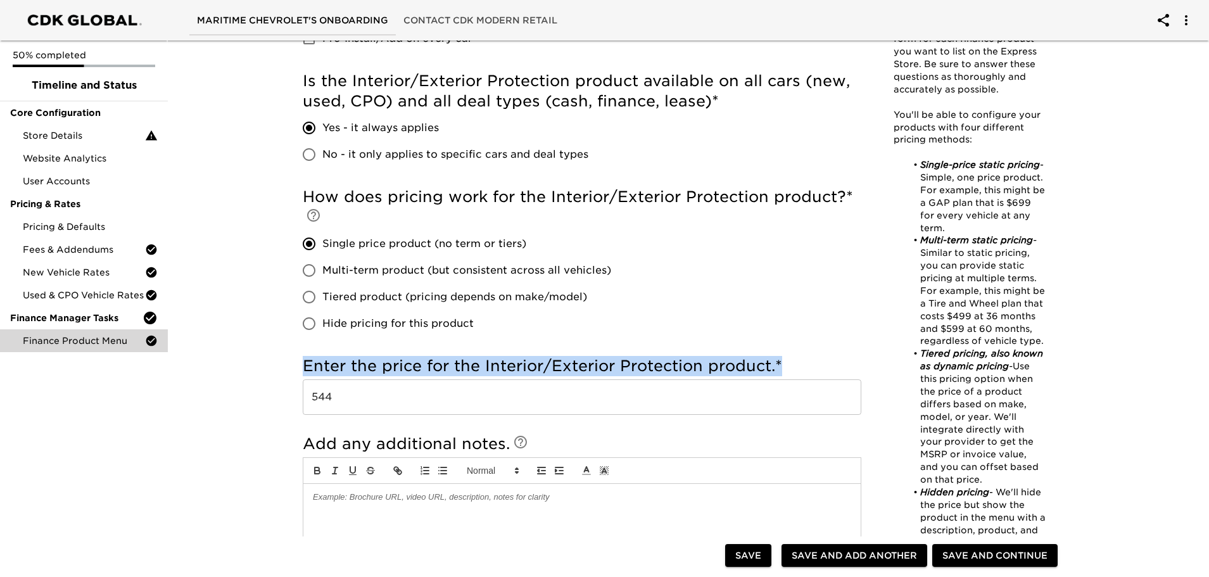
click at [274, 373] on div "Finance Product Menu - Complete! Note: This task allows you to provide us with …" at bounding box center [683, 169] width 1047 height 1281
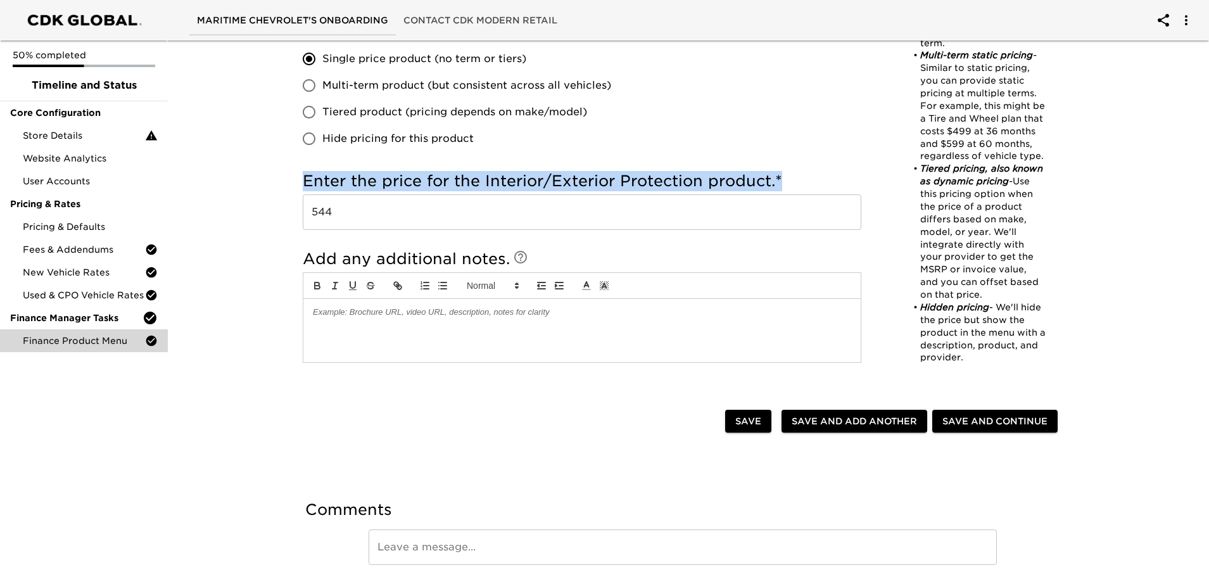
scroll to position [697, 0]
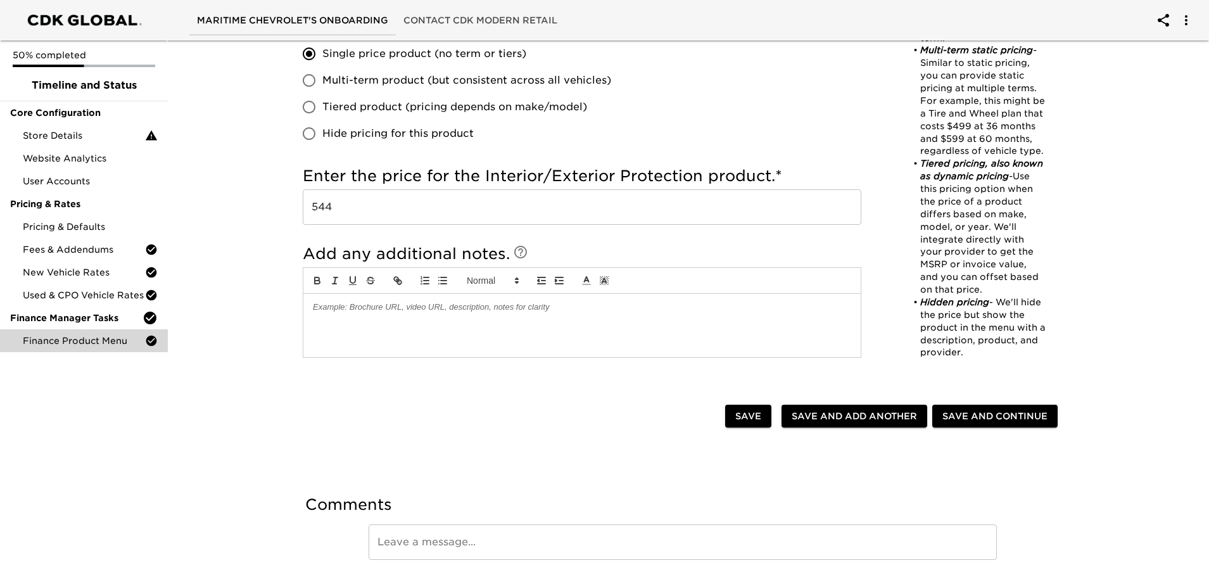
click at [831, 416] on span "Save and Add Another" at bounding box center [854, 417] width 125 height 16
checkbox input "true"
radio input "false"
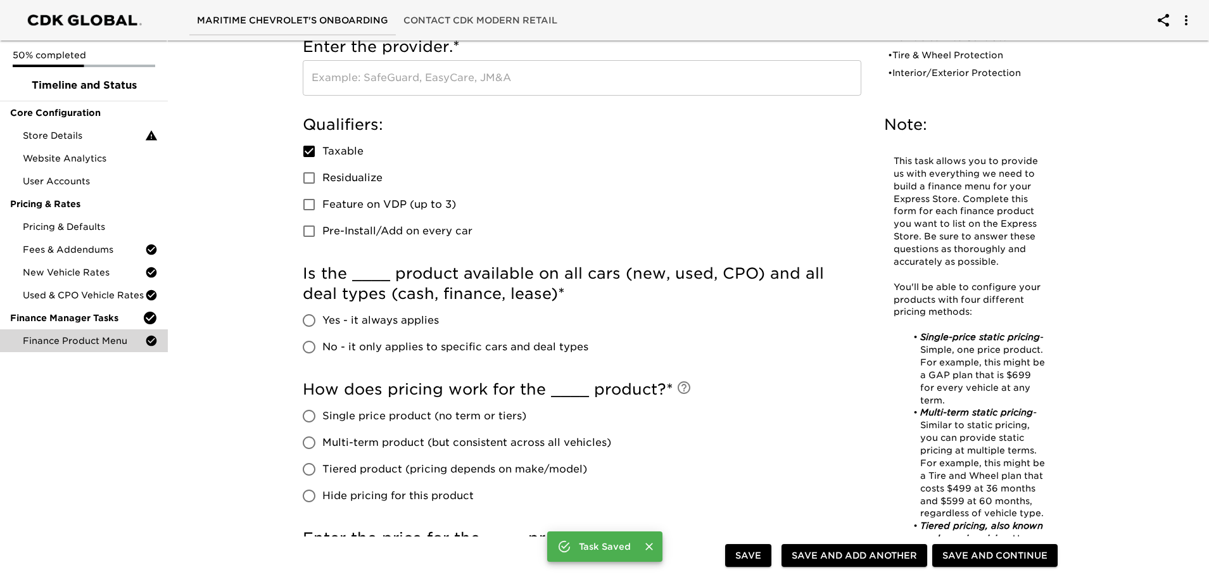
scroll to position [0, 0]
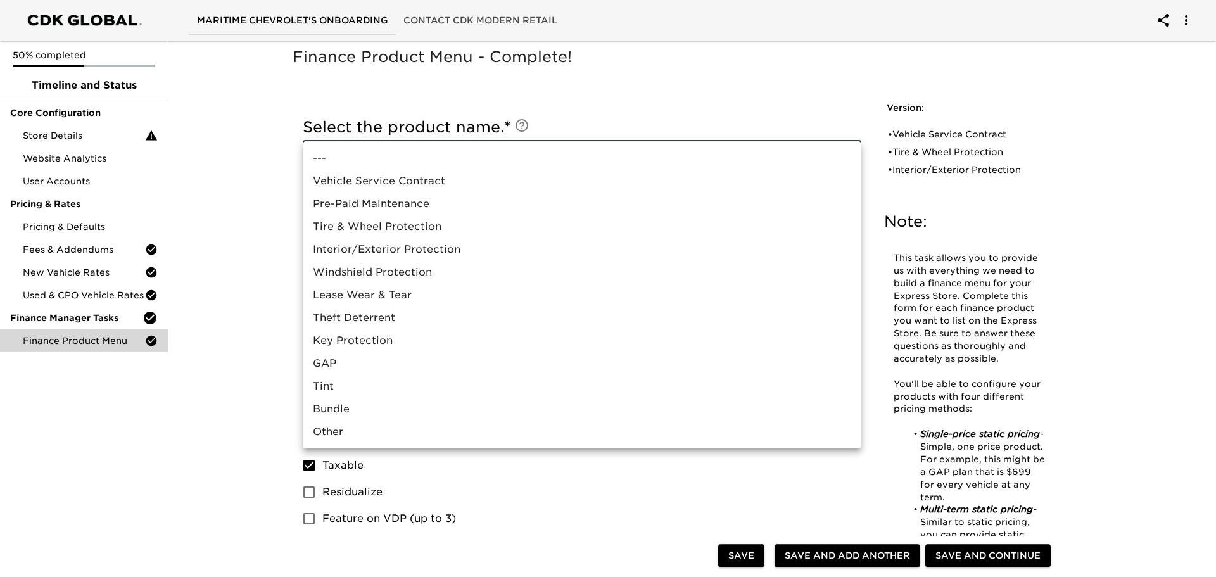
click at [383, 295] on li "Lease Wear & Tear" at bounding box center [582, 295] width 559 height 23
type input "Lease Wear & Tear"
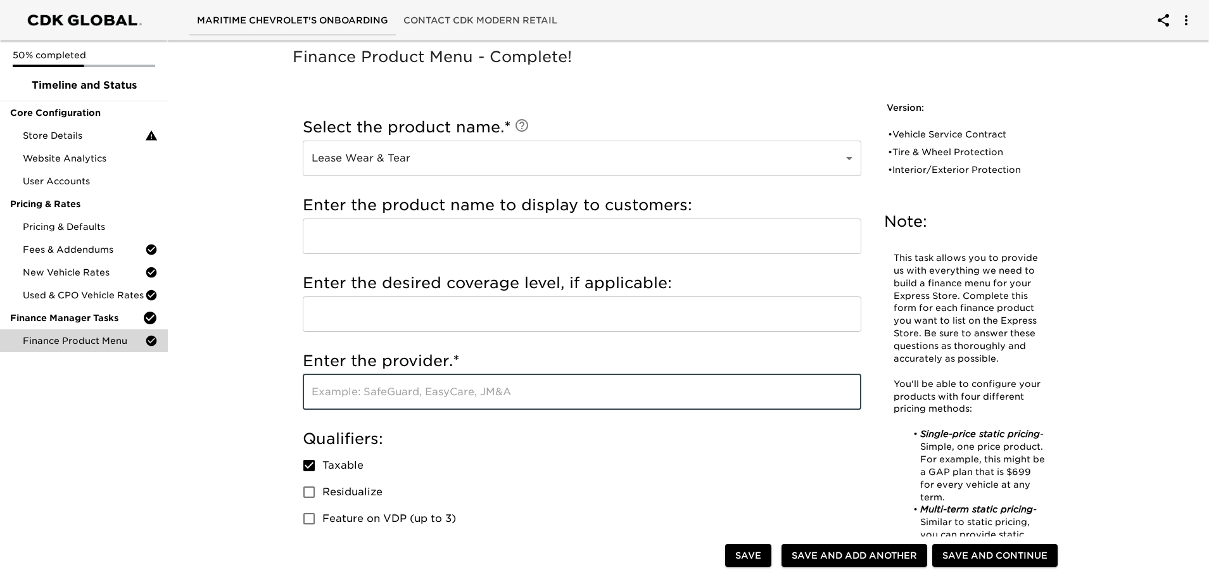
click at [367, 393] on input "text" at bounding box center [582, 391] width 559 height 35
type input "Chevy Protection"
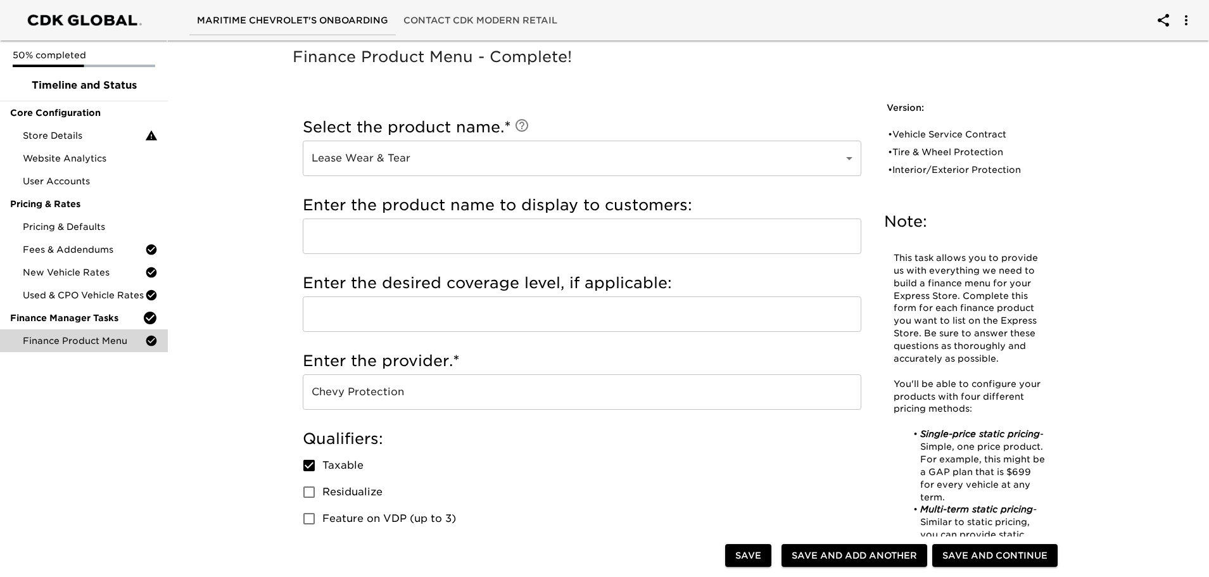
click at [364, 234] on input "text" at bounding box center [582, 236] width 559 height 35
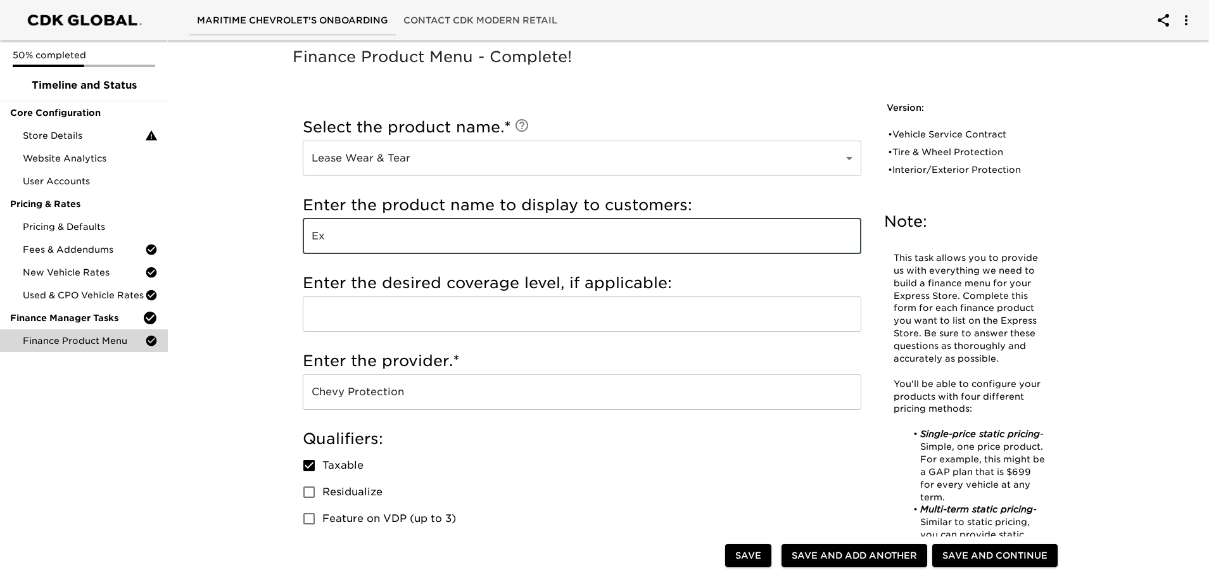
type input "E"
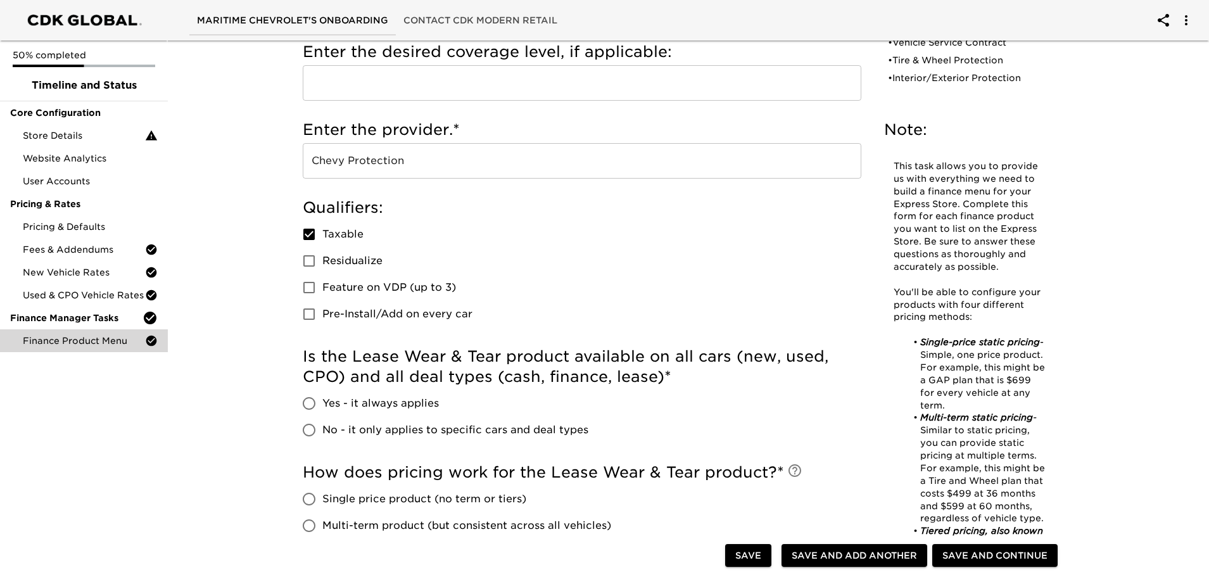
scroll to position [253, 0]
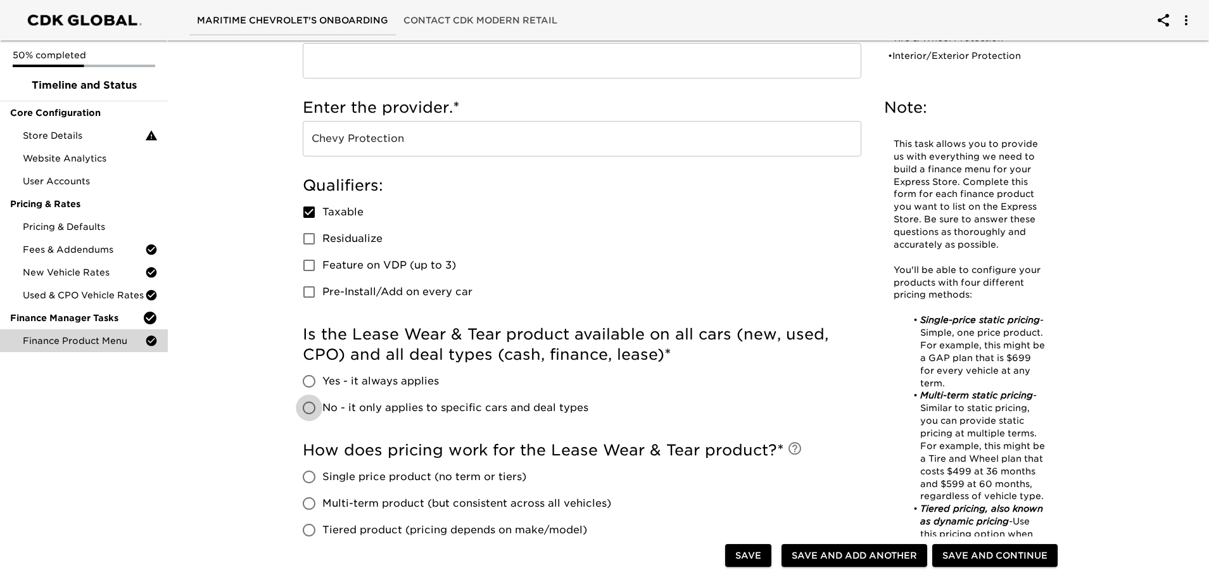
click at [312, 405] on input "No - it only applies to specific cars and deal types" at bounding box center [309, 408] width 27 height 27
radio input "true"
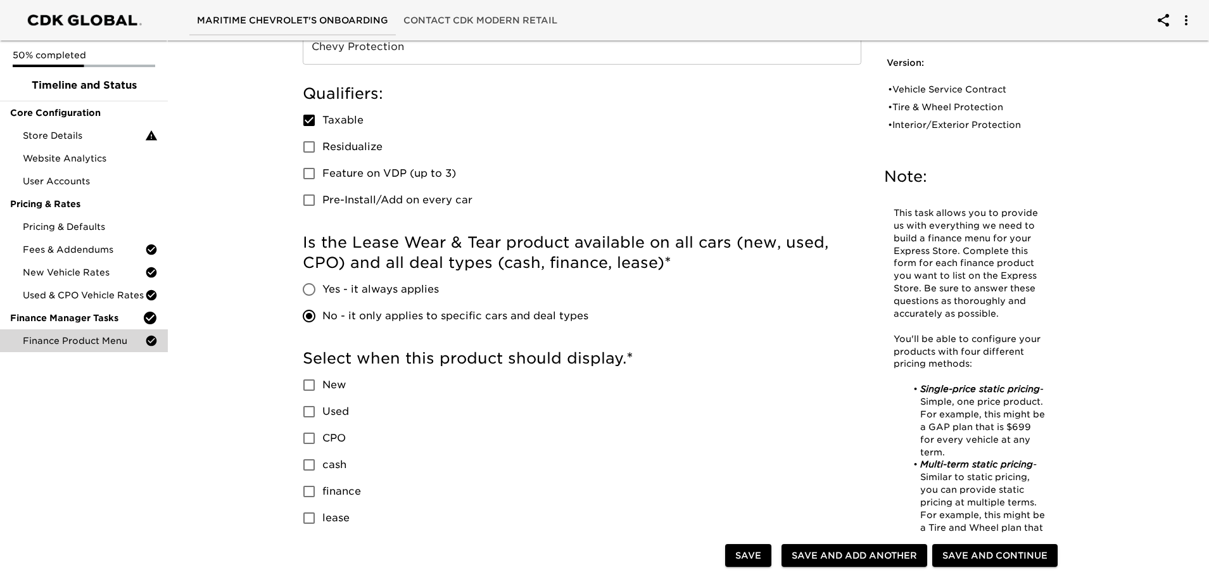
scroll to position [380, 0]
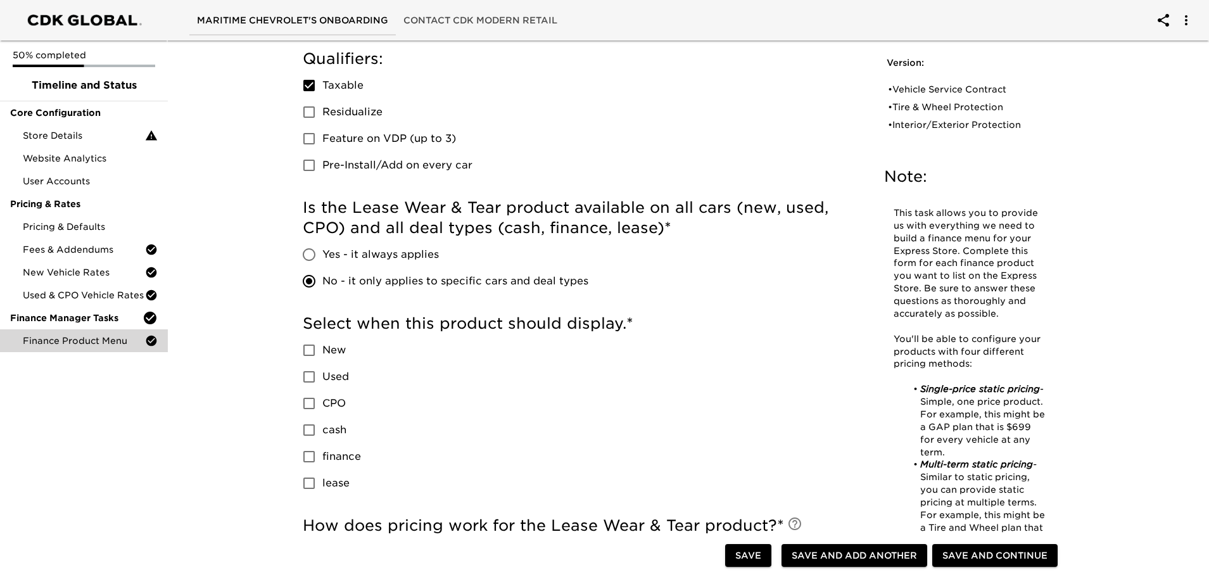
click at [311, 355] on input "New" at bounding box center [309, 350] width 27 height 27
checkbox input "true"
click at [313, 480] on input "lease" at bounding box center [309, 483] width 27 height 27
checkbox input "true"
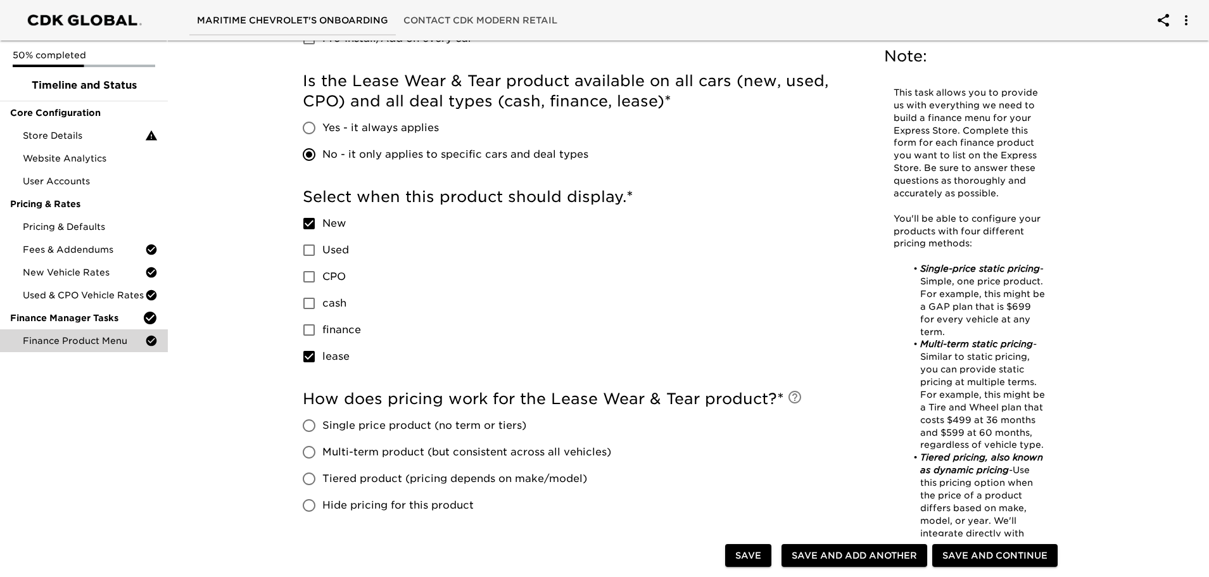
scroll to position [570, 0]
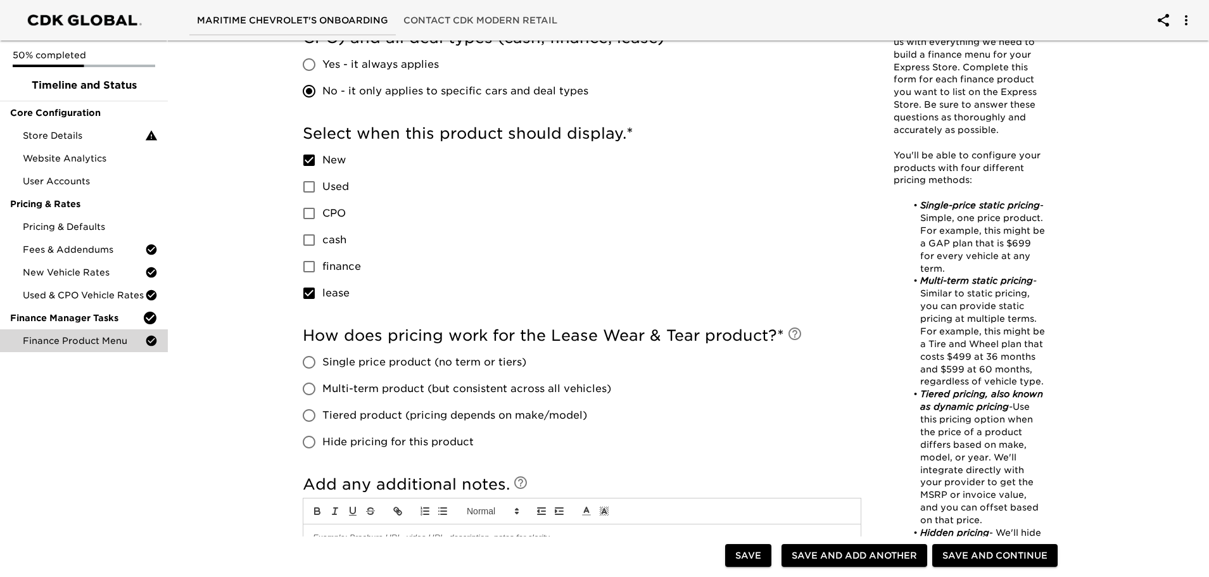
click at [314, 362] on input "Single price product (no term or tiers)" at bounding box center [309, 362] width 27 height 27
radio input "true"
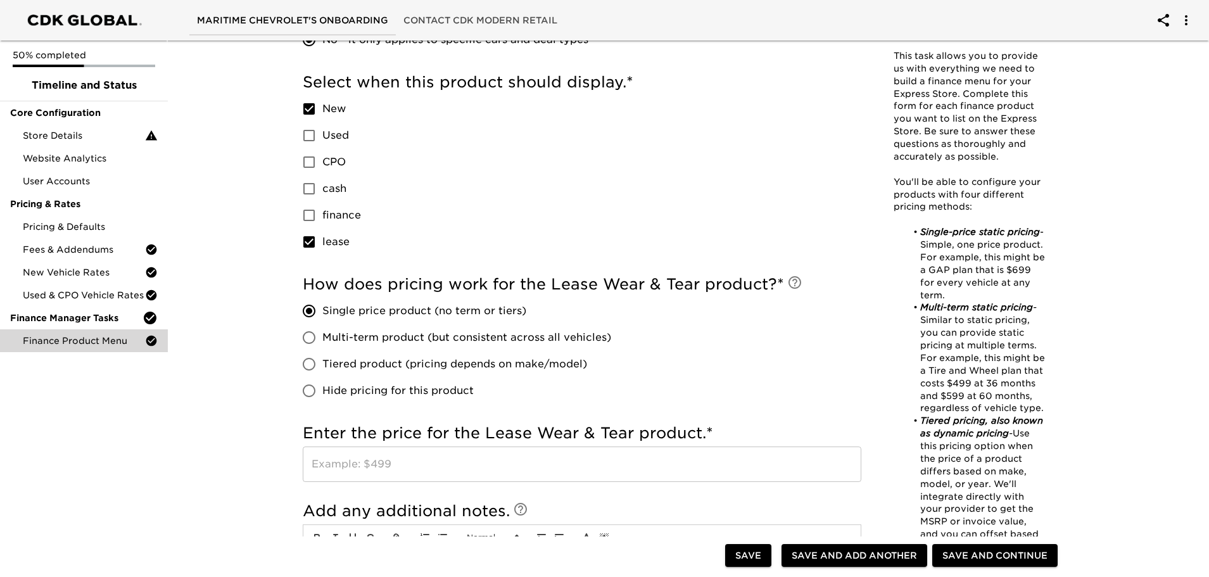
scroll to position [697, 0]
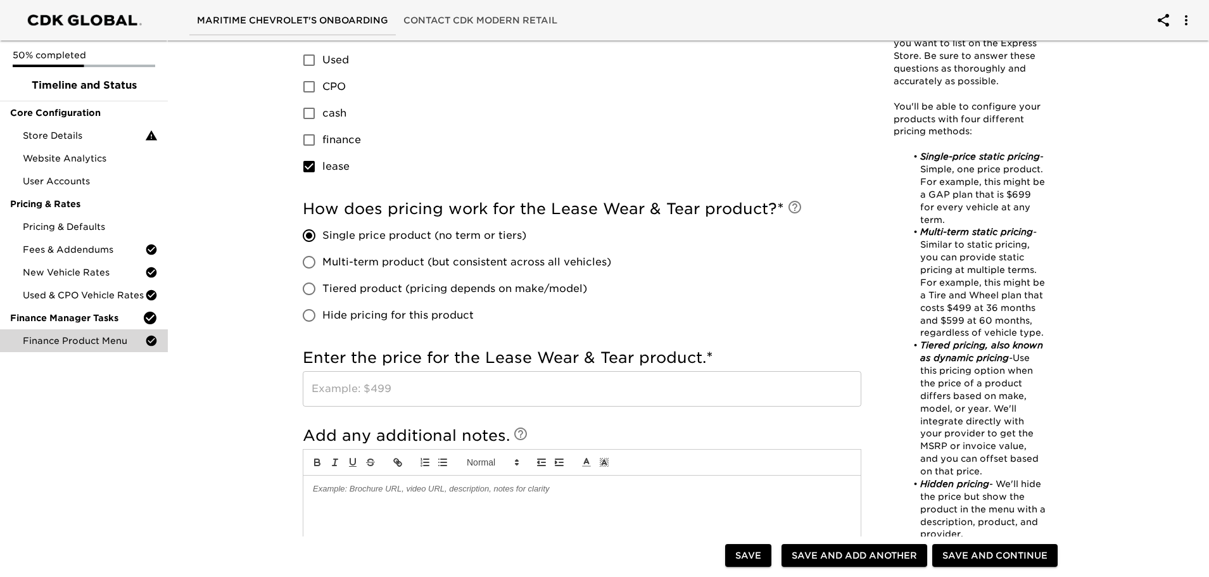
click at [340, 397] on input "text" at bounding box center [582, 388] width 559 height 35
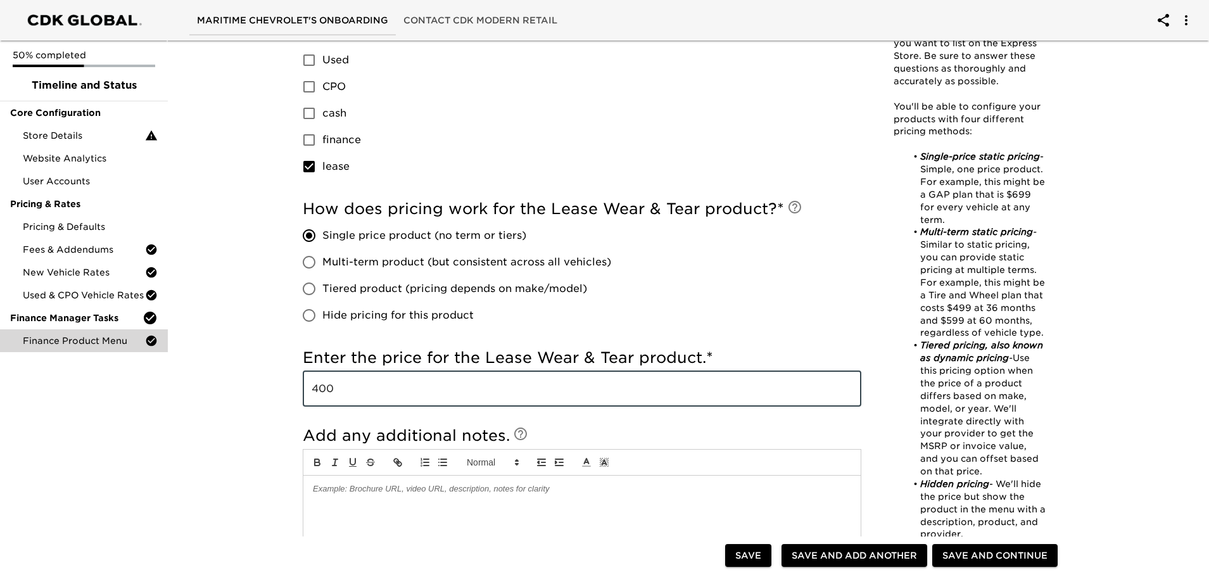
type input "400"
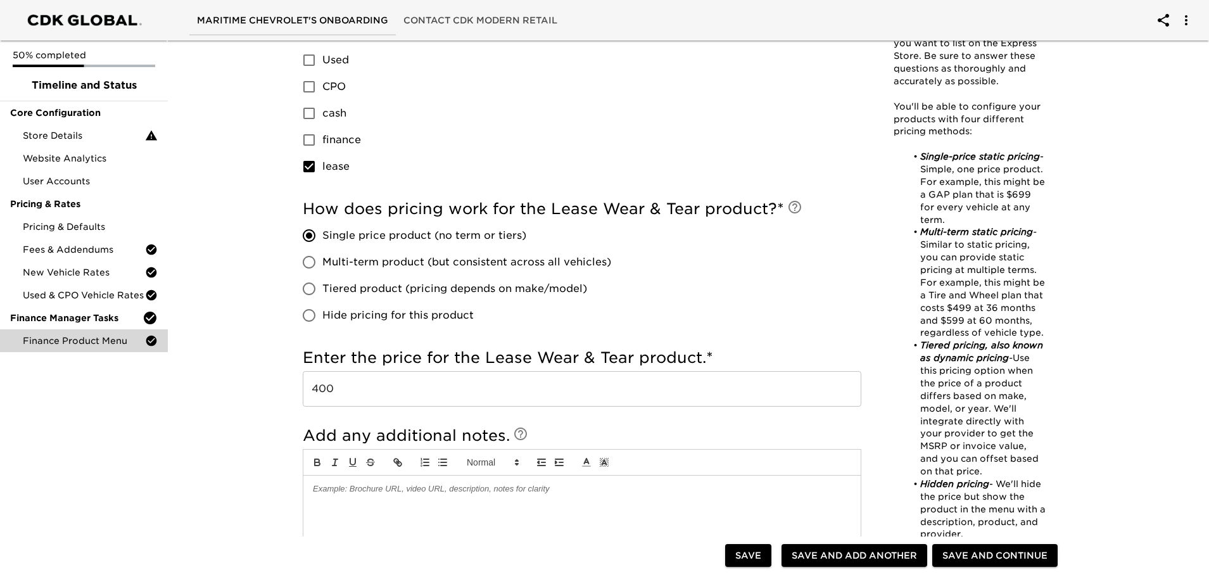
click at [235, 304] on div "Finance Product Menu - Complete! Note: This task allows you to provide us with …" at bounding box center [683, 70] width 1047 height 1463
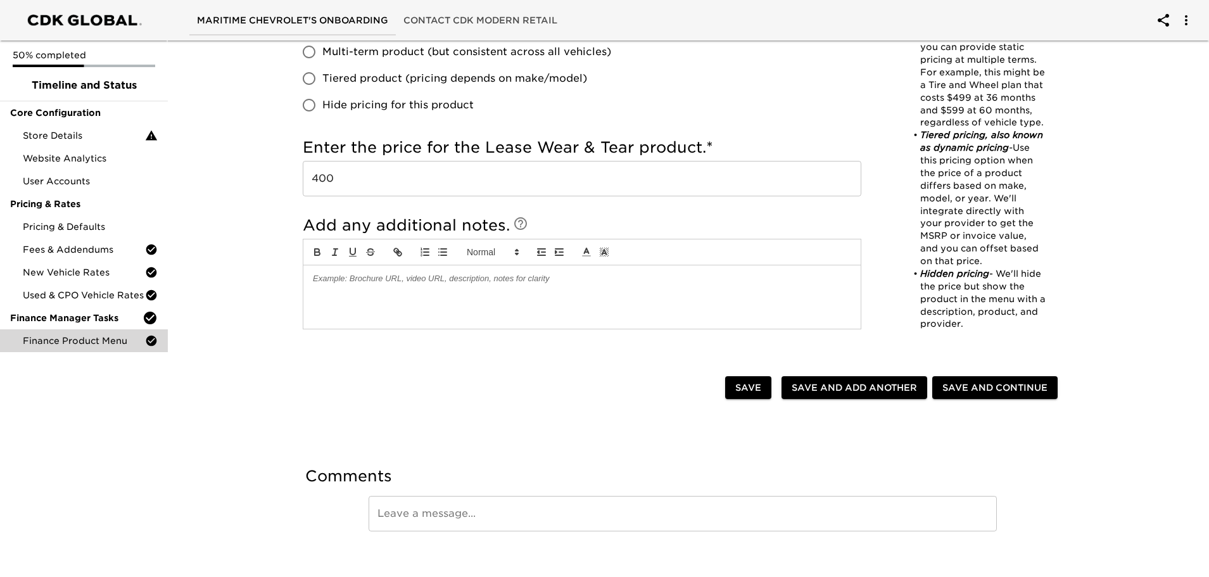
scroll to position [921, 0]
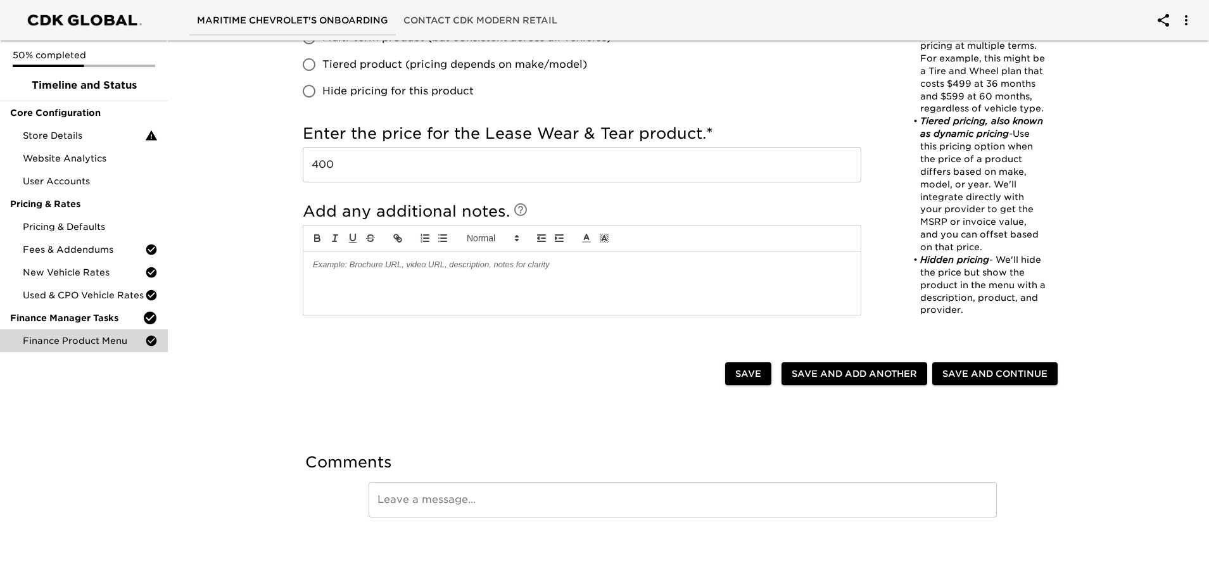
click at [858, 372] on span "Save and Add Another" at bounding box center [854, 374] width 125 height 16
checkbox input "true"
radio input "false"
checkbox input "true"
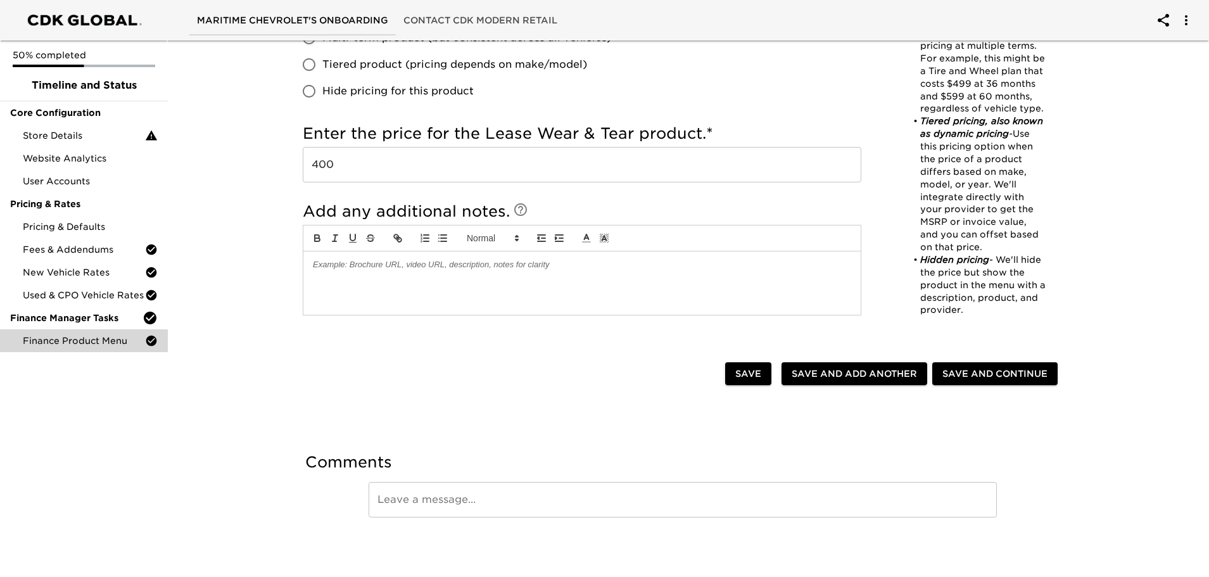
radio input "false"
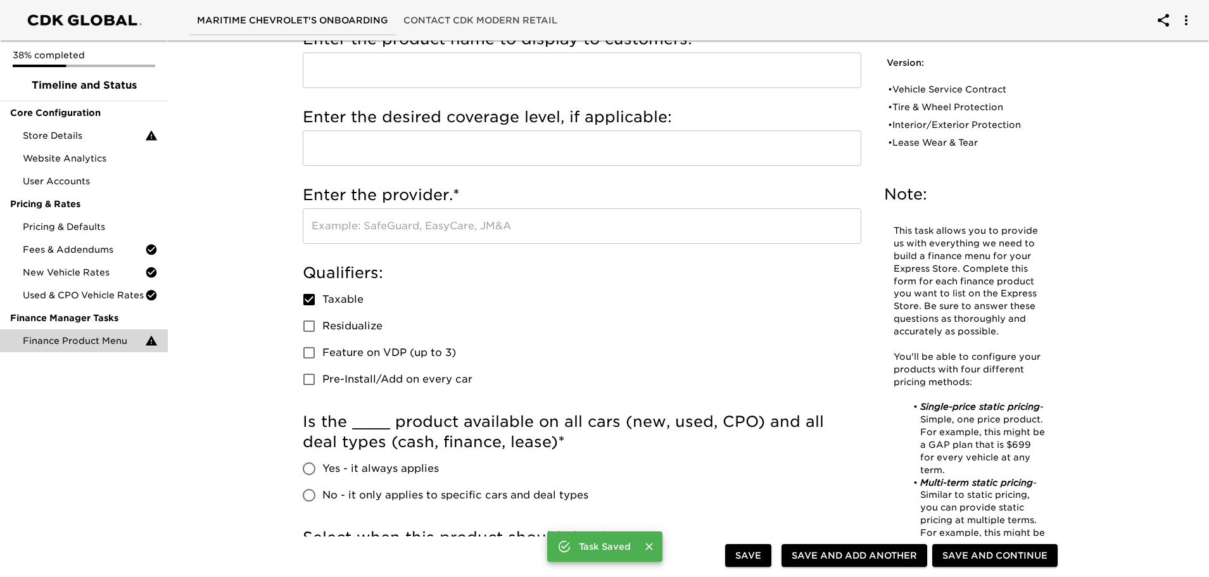
scroll to position [0, 0]
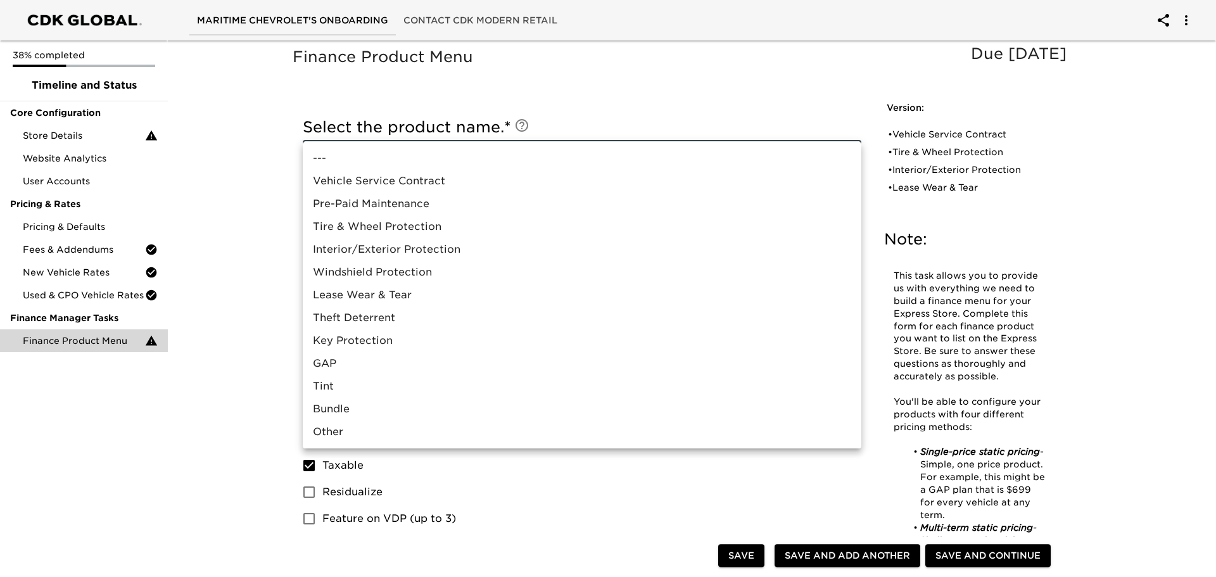
drag, startPoint x: 342, startPoint y: 319, endPoint x: 346, endPoint y: 341, distance: 23.1
click at [346, 341] on ul "--- Vehicle Service Contract Pre-Paid Maintenance Tire & Wheel Protection Inter…" at bounding box center [582, 295] width 559 height 307
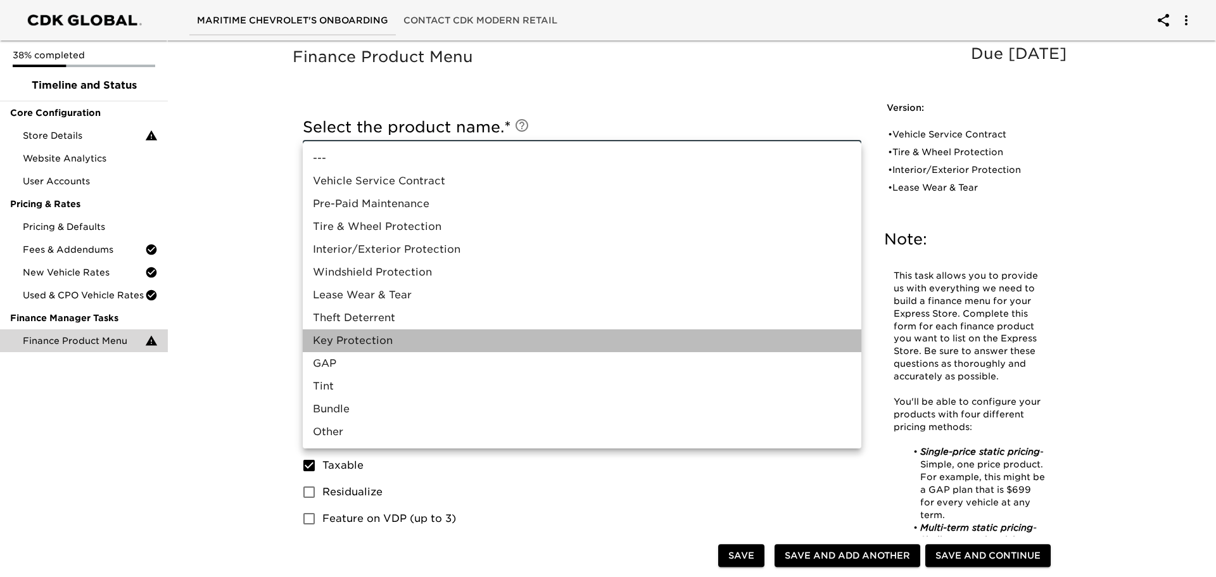
click at [354, 341] on li "Key Protection" at bounding box center [582, 340] width 559 height 23
type input "Key Protection"
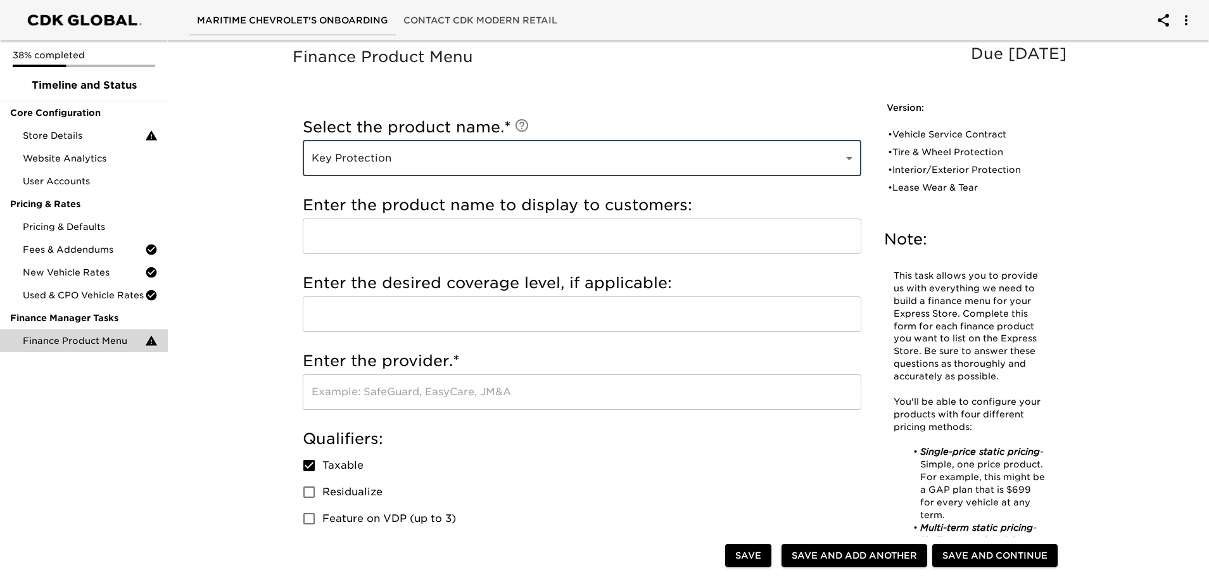
click at [400, 231] on input "text" at bounding box center [582, 236] width 559 height 35
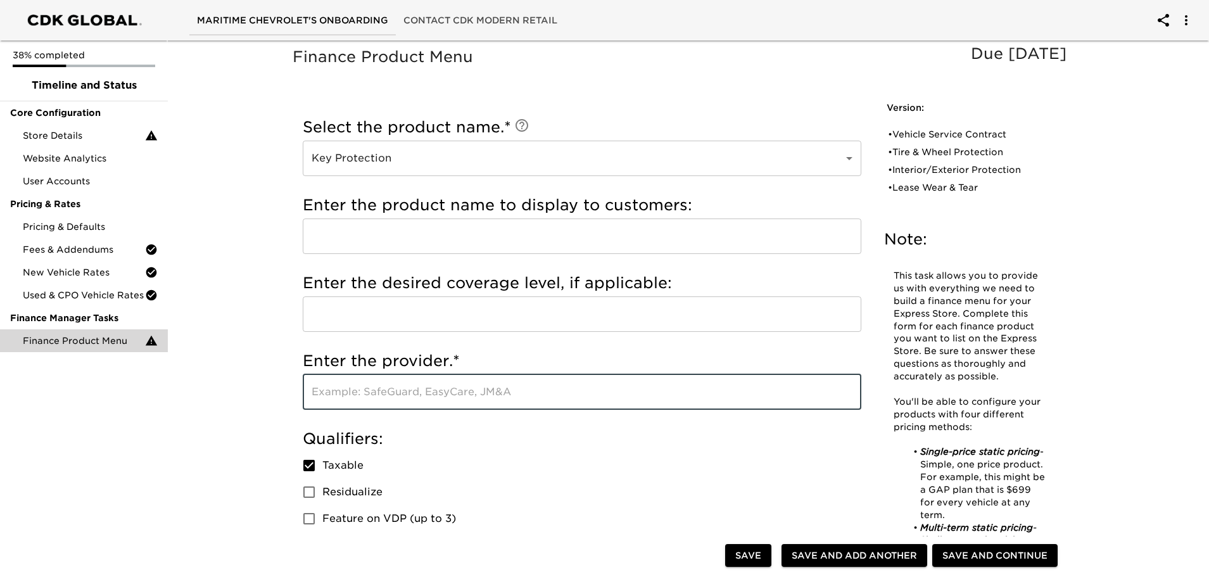
click at [428, 396] on input "text" at bounding box center [582, 391] width 559 height 35
type input "Chevy Protection"
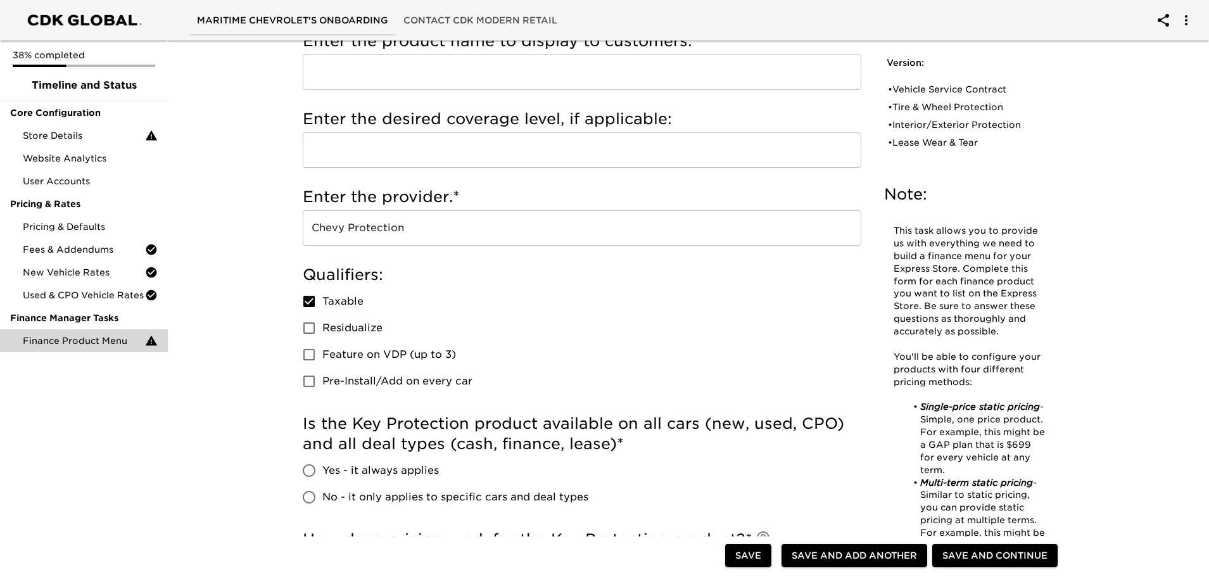
scroll to position [190, 0]
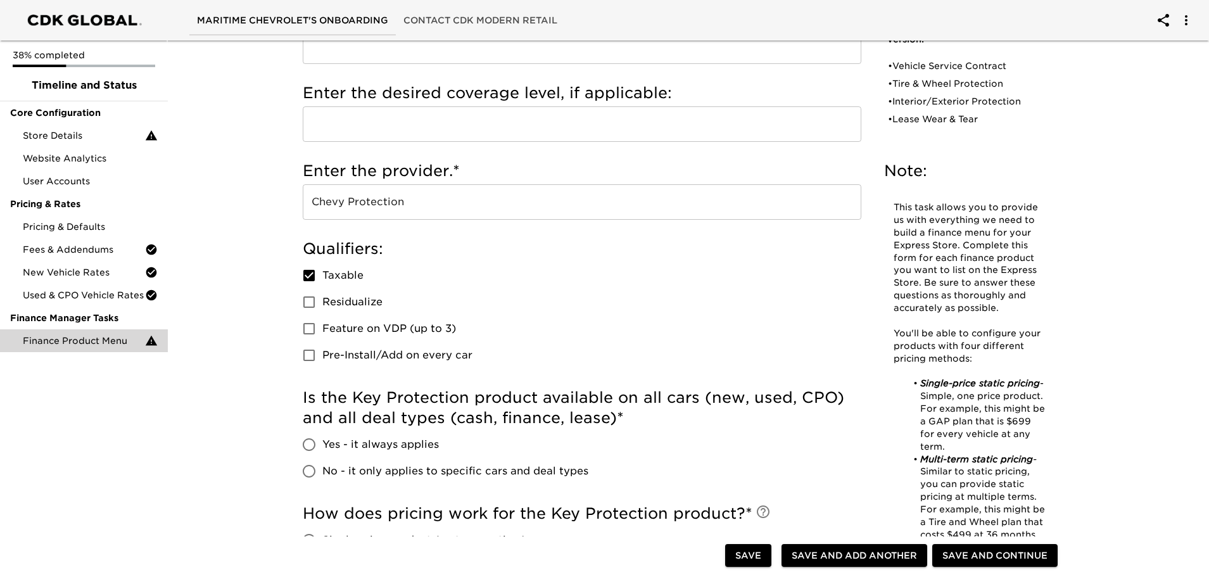
click at [307, 443] on input "Yes - it always applies" at bounding box center [309, 444] width 27 height 27
radio input "true"
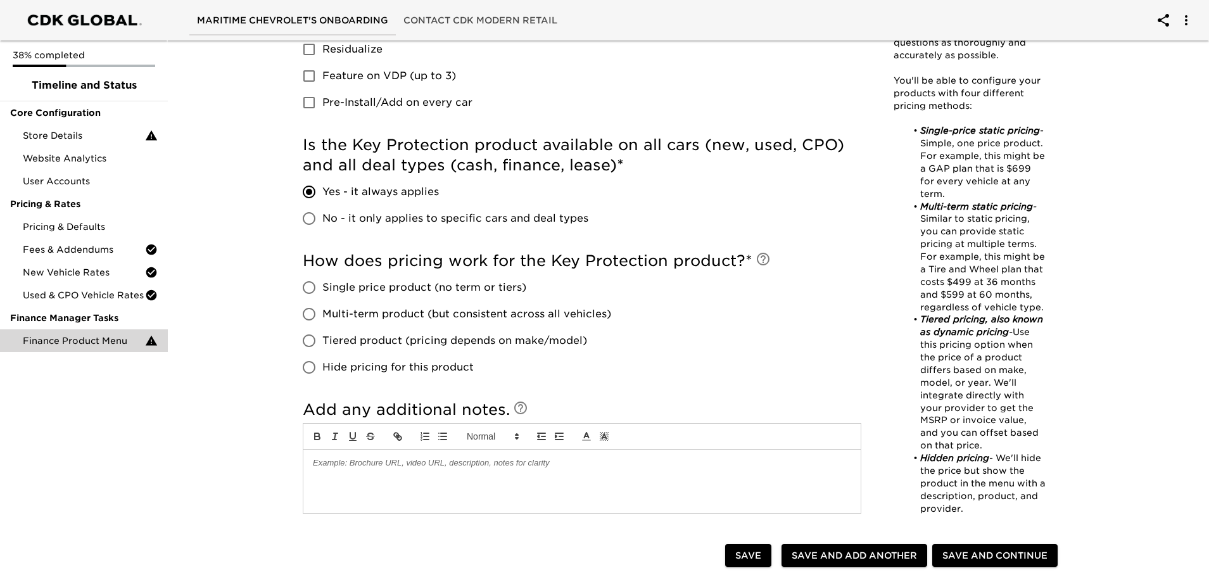
scroll to position [443, 0]
click at [310, 292] on input "Single price product (no term or tiers)" at bounding box center [309, 287] width 27 height 27
radio input "true"
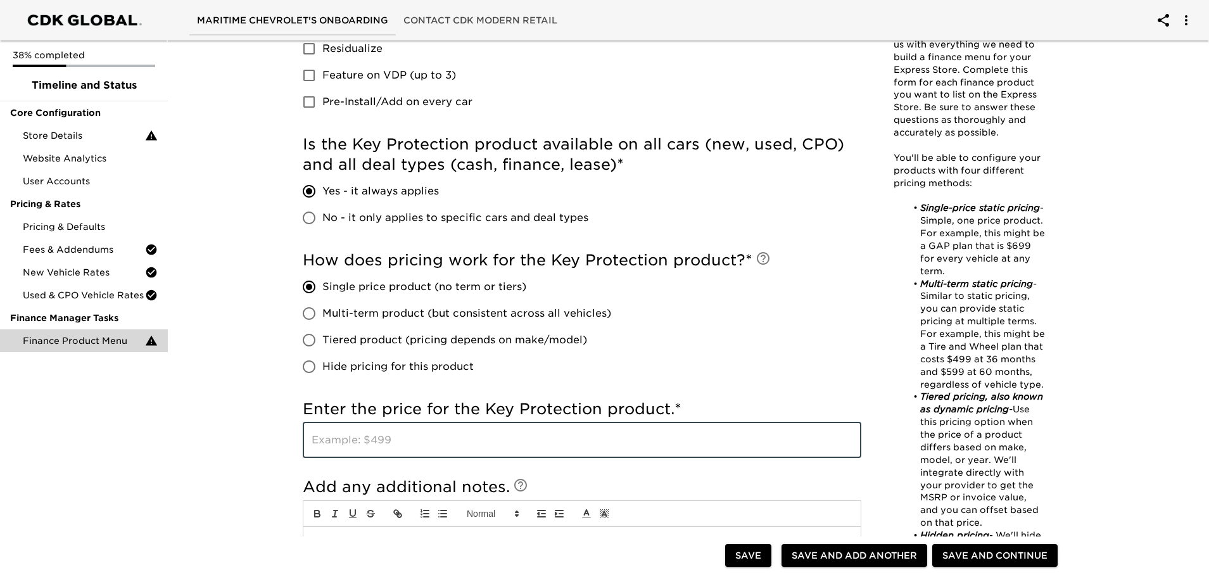
click at [404, 446] on input "text" at bounding box center [582, 440] width 559 height 35
type input "250"
click at [879, 566] on button "Save and Add Another" at bounding box center [855, 555] width 146 height 23
checkbox input "true"
radio input "false"
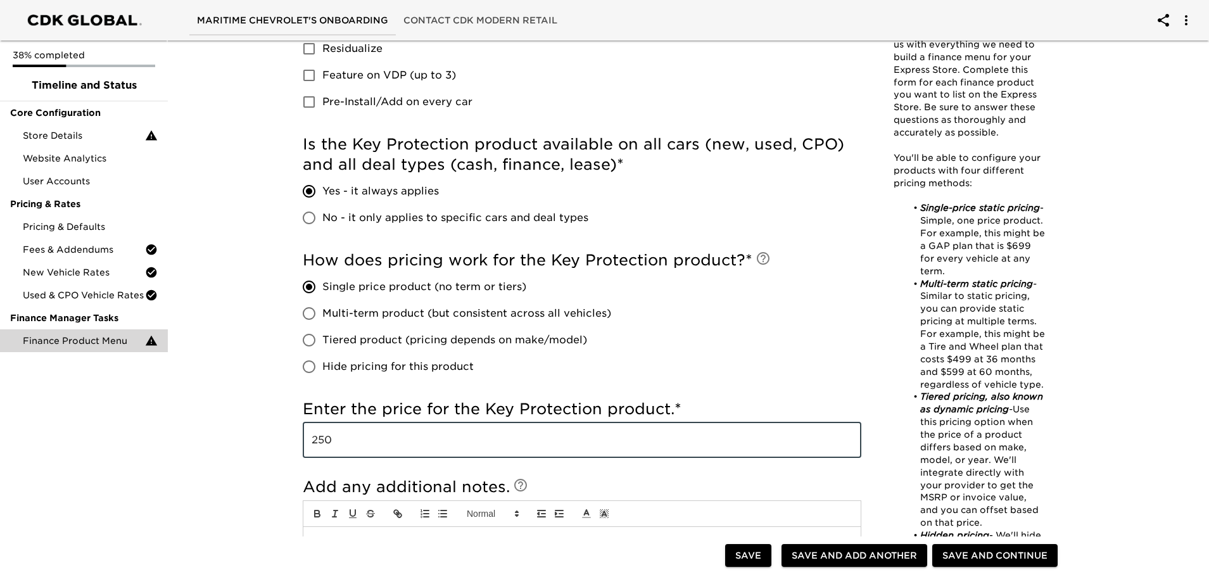
checkbox input "true"
radio input "false"
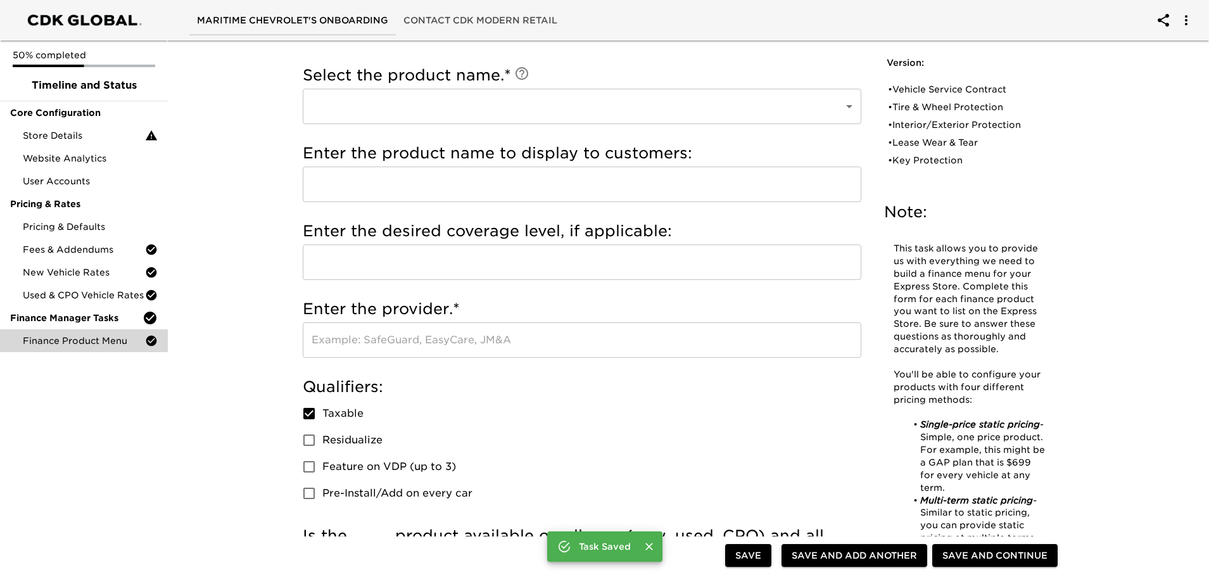
scroll to position [0, 0]
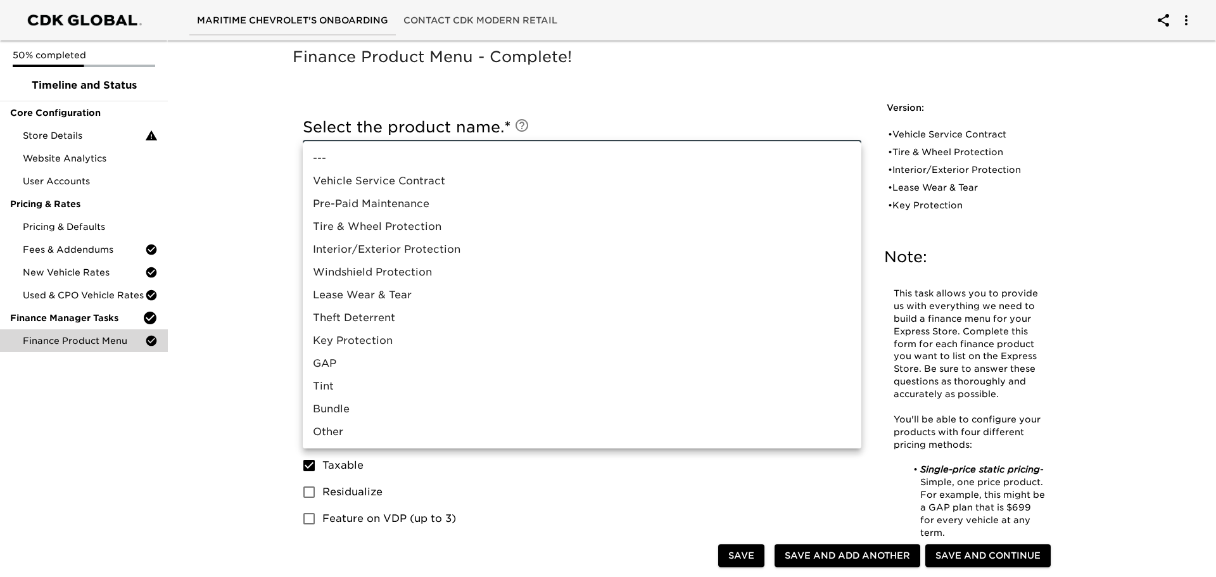
click at [355, 359] on li "GAP" at bounding box center [582, 363] width 559 height 23
type input "GAP"
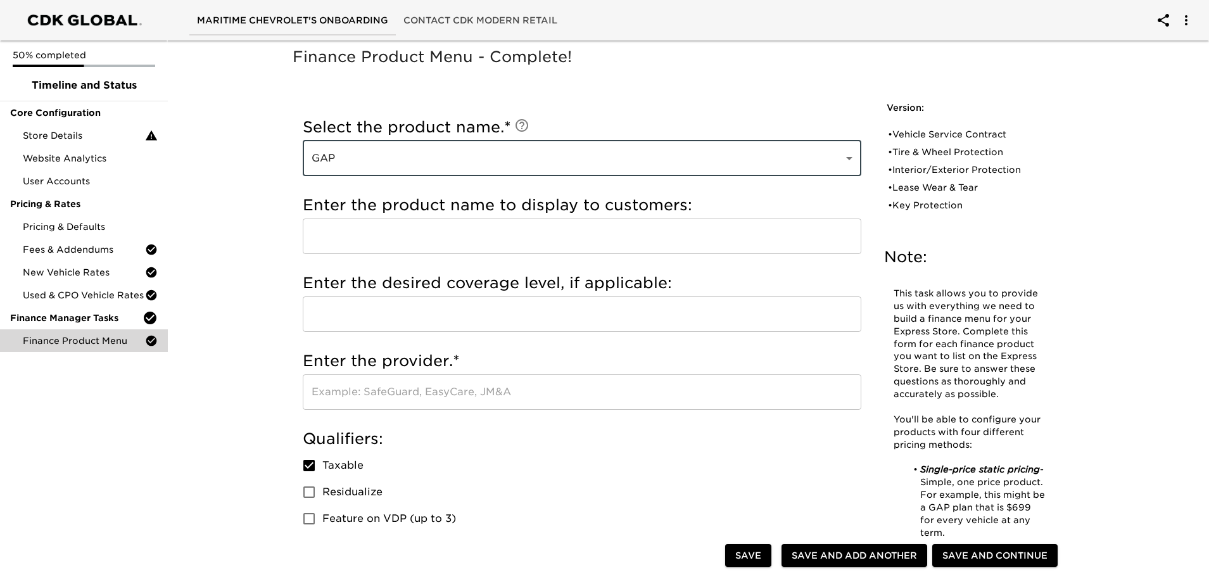
click at [390, 394] on input "text" at bounding box center [582, 391] width 559 height 35
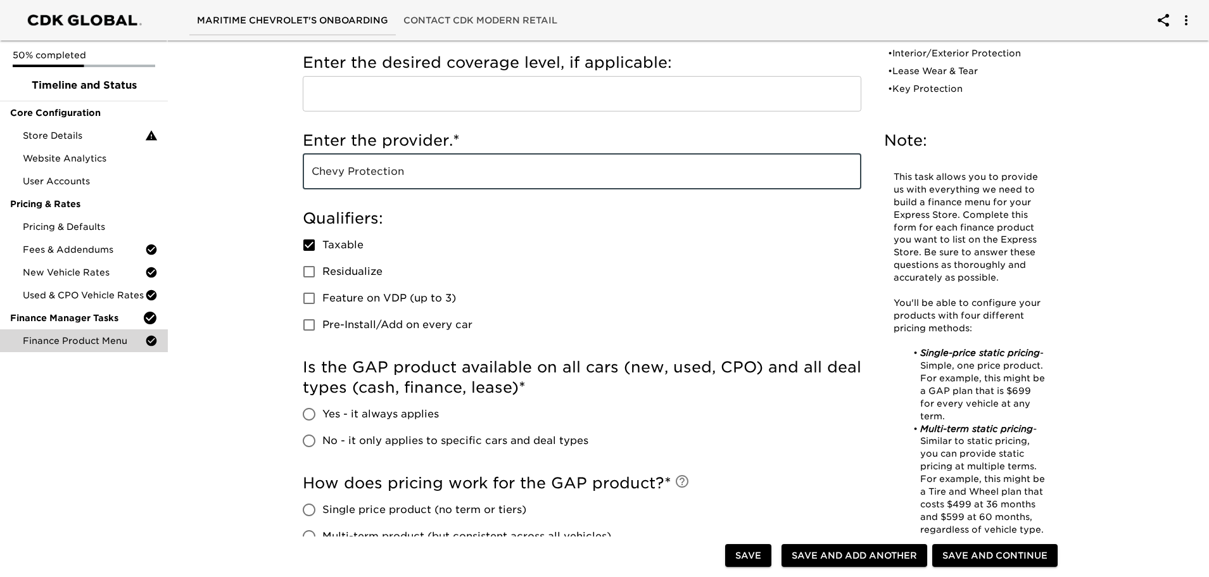
scroll to position [253, 0]
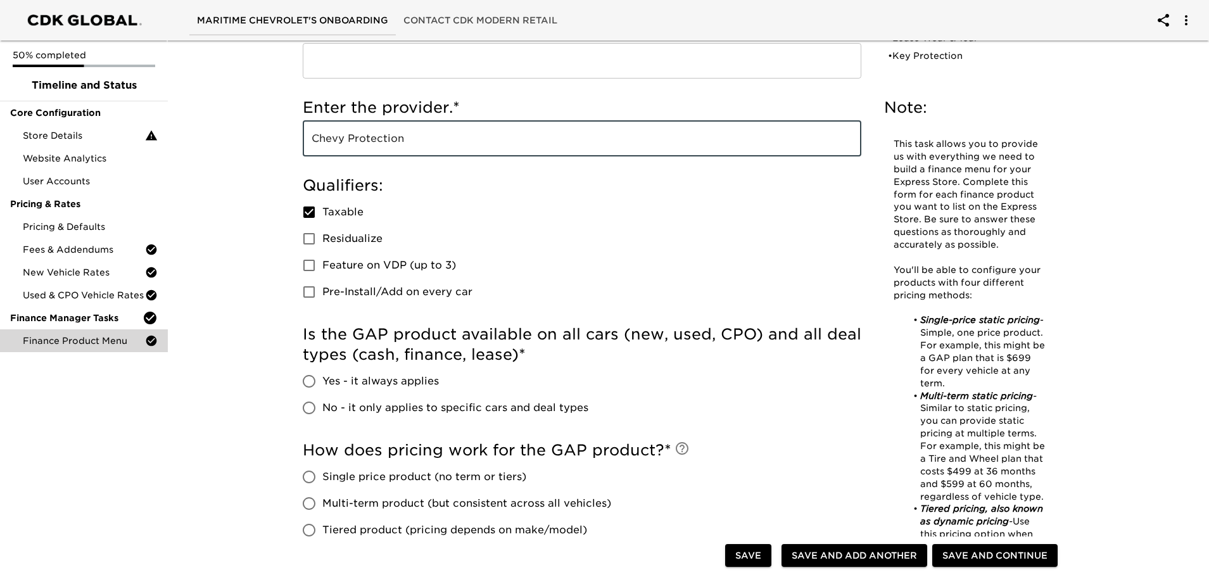
type input "Chevy Protection"
click at [314, 409] on input "No - it only applies to specific cars and deal types" at bounding box center [309, 408] width 27 height 27
radio input "true"
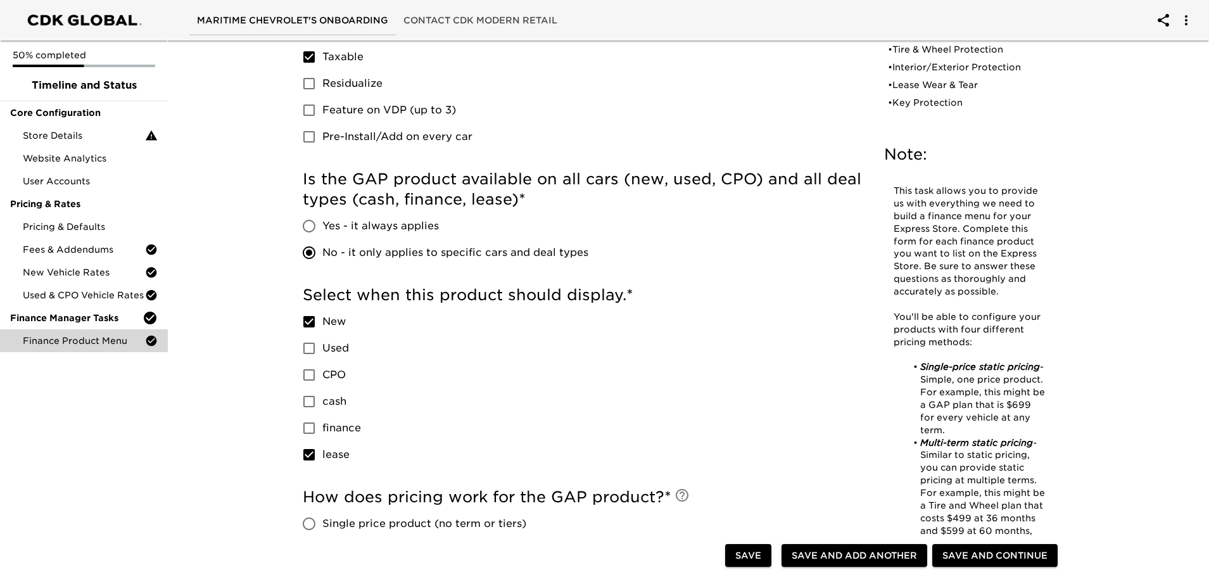
scroll to position [443, 0]
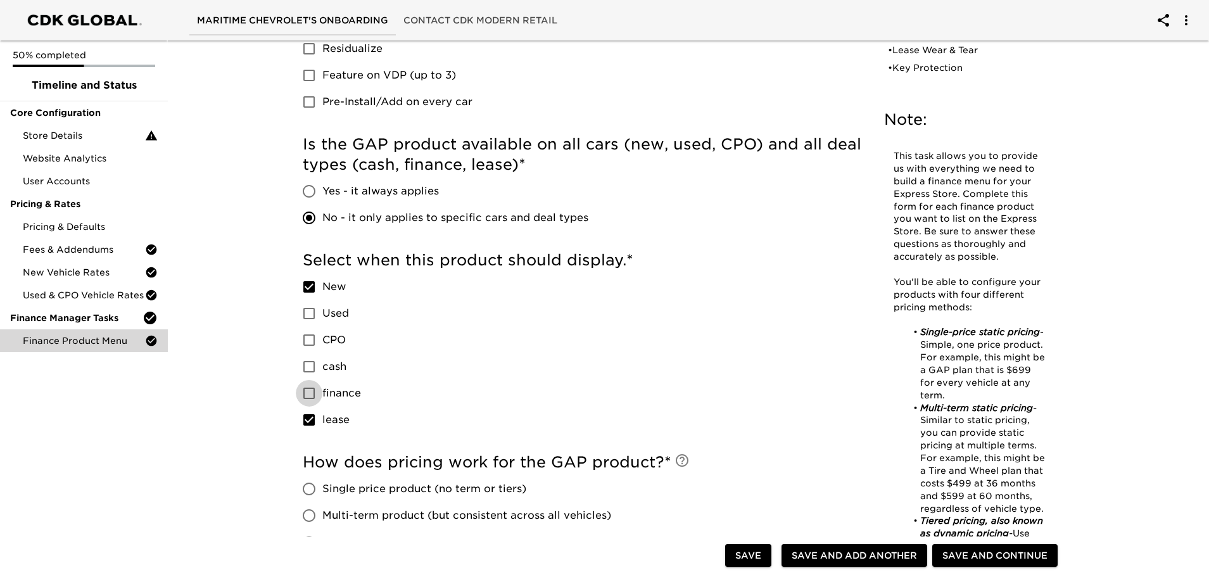
click at [307, 390] on input "finance" at bounding box center [309, 393] width 27 height 27
checkbox input "true"
click at [309, 416] on input "lease" at bounding box center [309, 420] width 27 height 27
checkbox input "false"
click at [310, 307] on input "Used" at bounding box center [309, 313] width 27 height 27
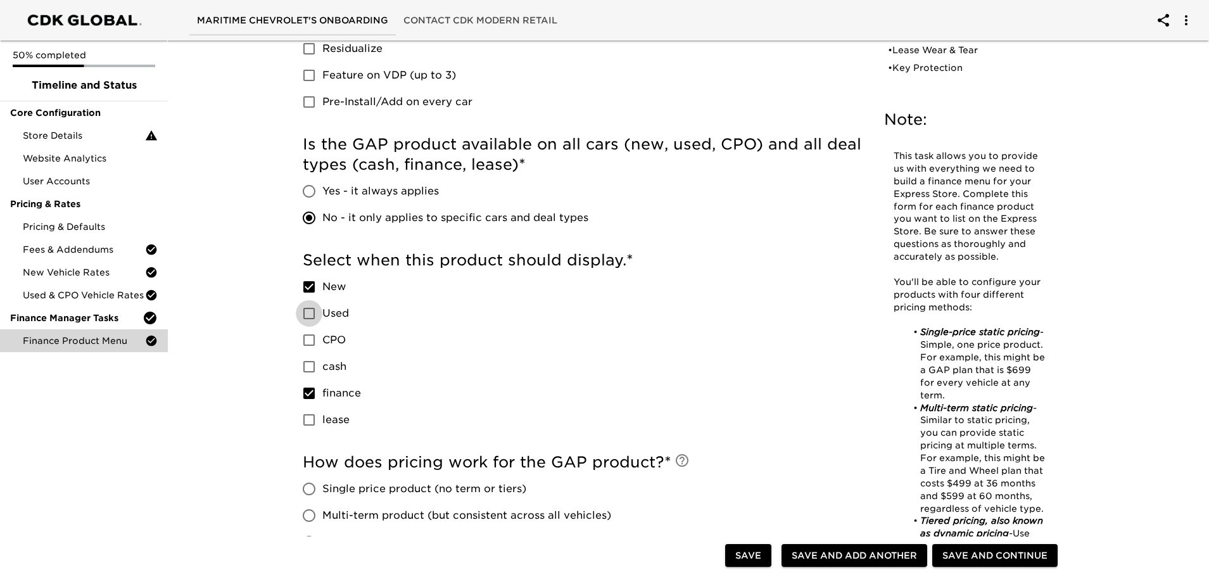
checkbox input "true"
click at [316, 340] on input "CPO" at bounding box center [309, 340] width 27 height 27
checkbox input "true"
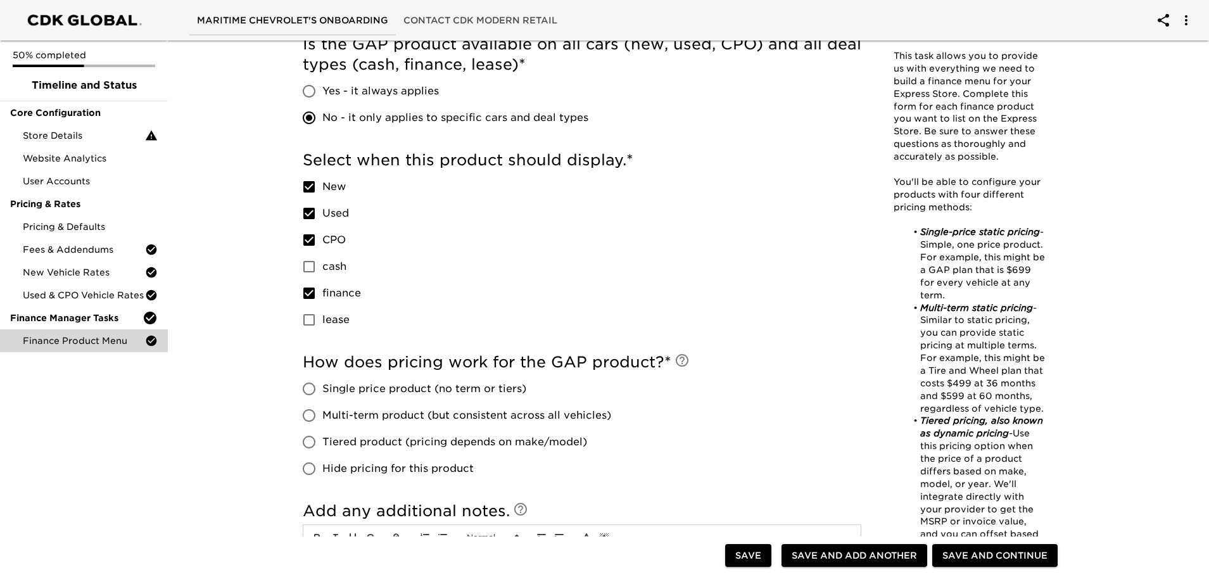
scroll to position [570, 0]
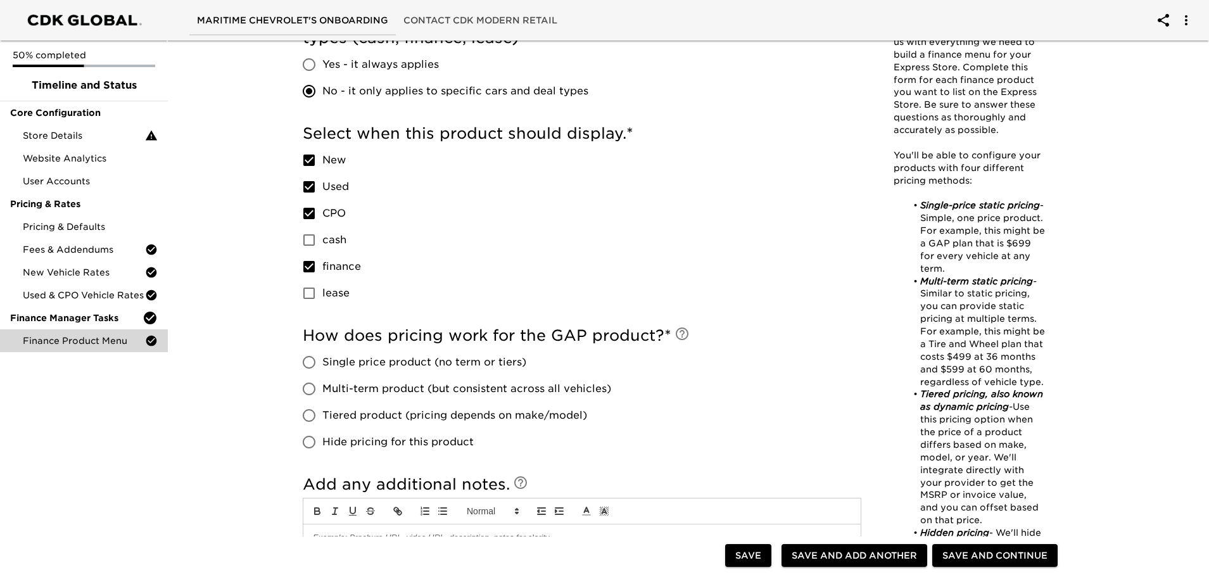
click at [307, 359] on input "Single price product (no term or tiers)" at bounding box center [309, 362] width 27 height 27
radio input "true"
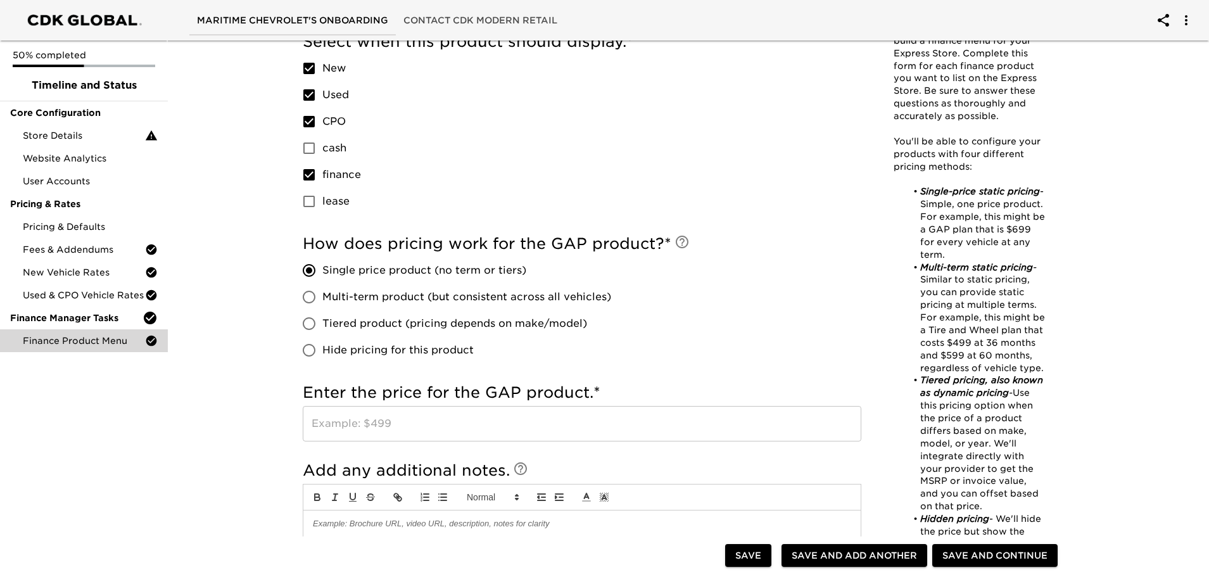
scroll to position [697, 0]
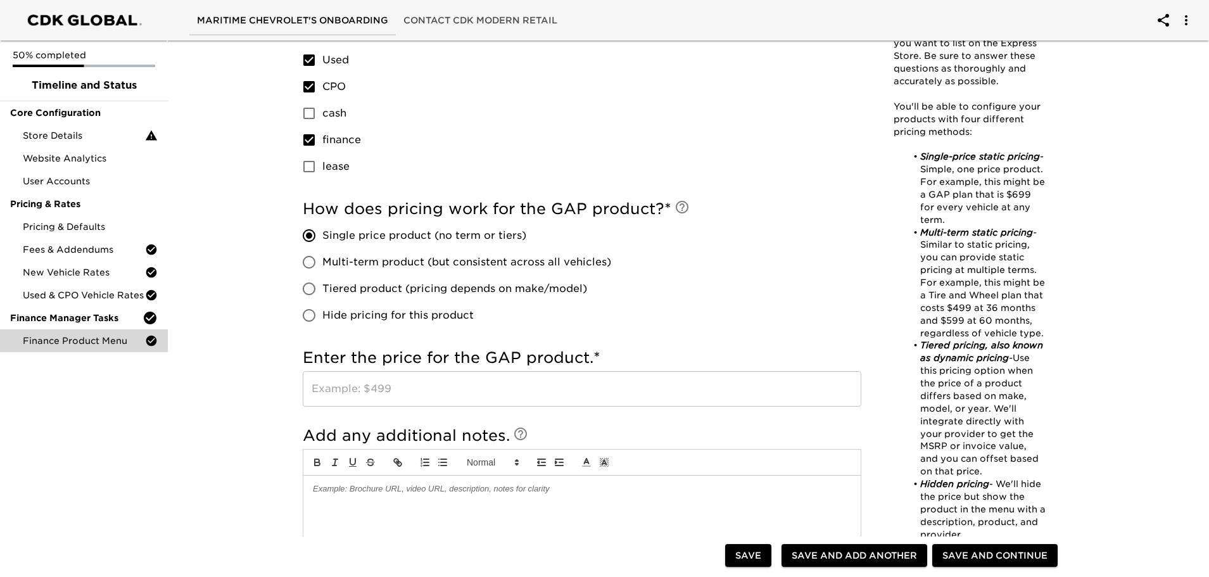
click at [429, 373] on input "text" at bounding box center [582, 388] width 559 height 35
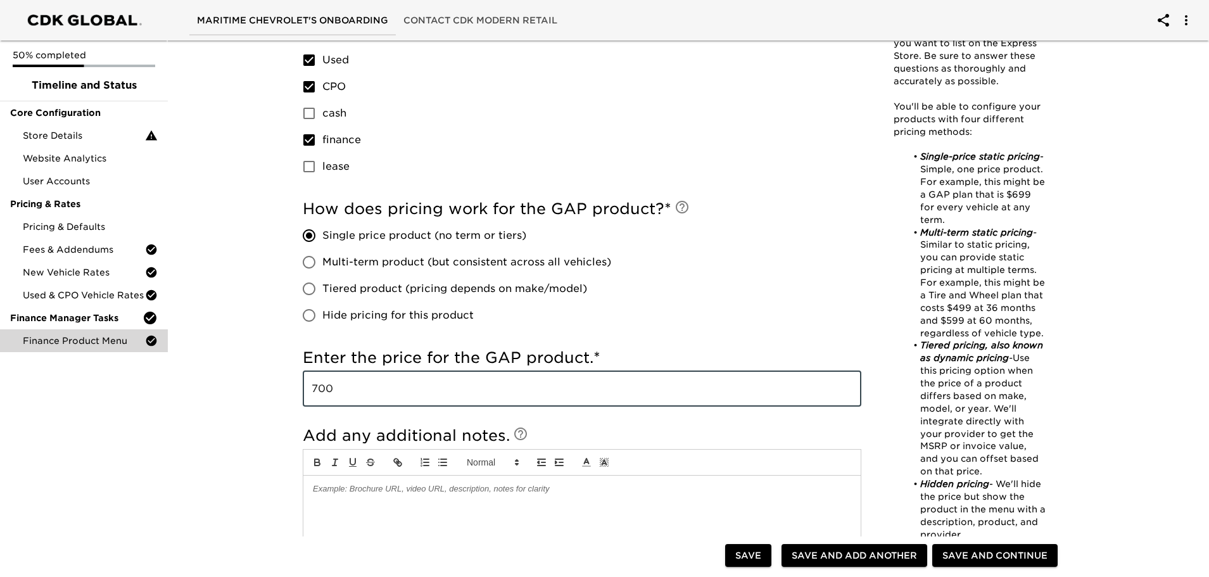
type input "700"
click at [236, 416] on div "Finance Product Menu - Complete! Note: This task allows you to provide us with …" at bounding box center [683, 70] width 1047 height 1463
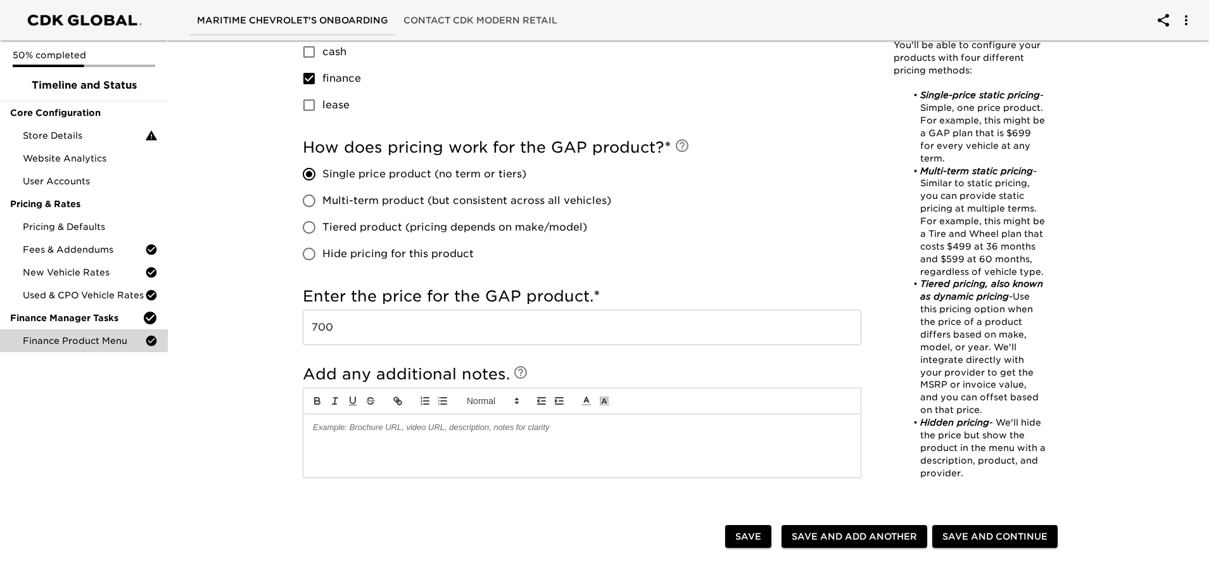
scroll to position [760, 0]
click at [815, 537] on span "Save and Add Another" at bounding box center [854, 535] width 125 height 16
checkbox input "true"
radio input "false"
checkbox input "true"
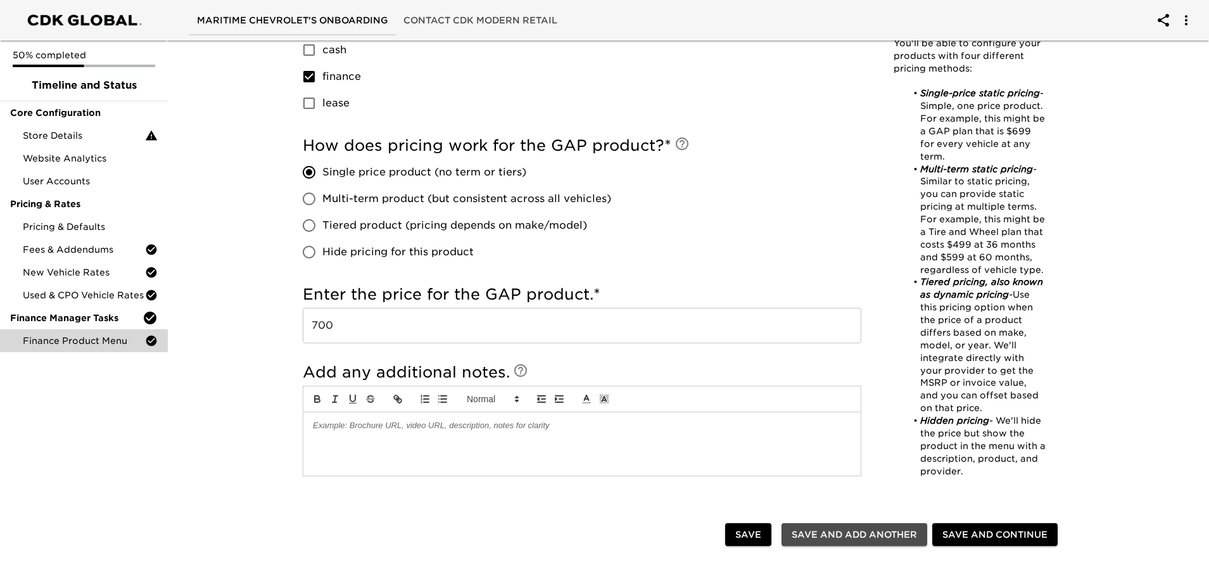
checkbox input "true"
radio input "false"
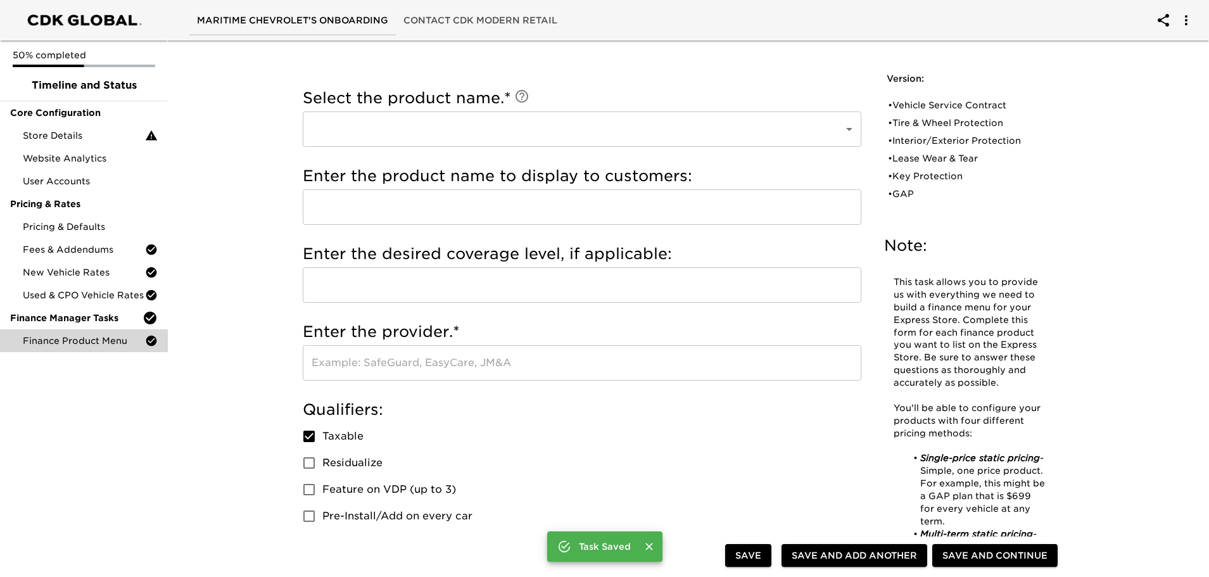
scroll to position [0, 0]
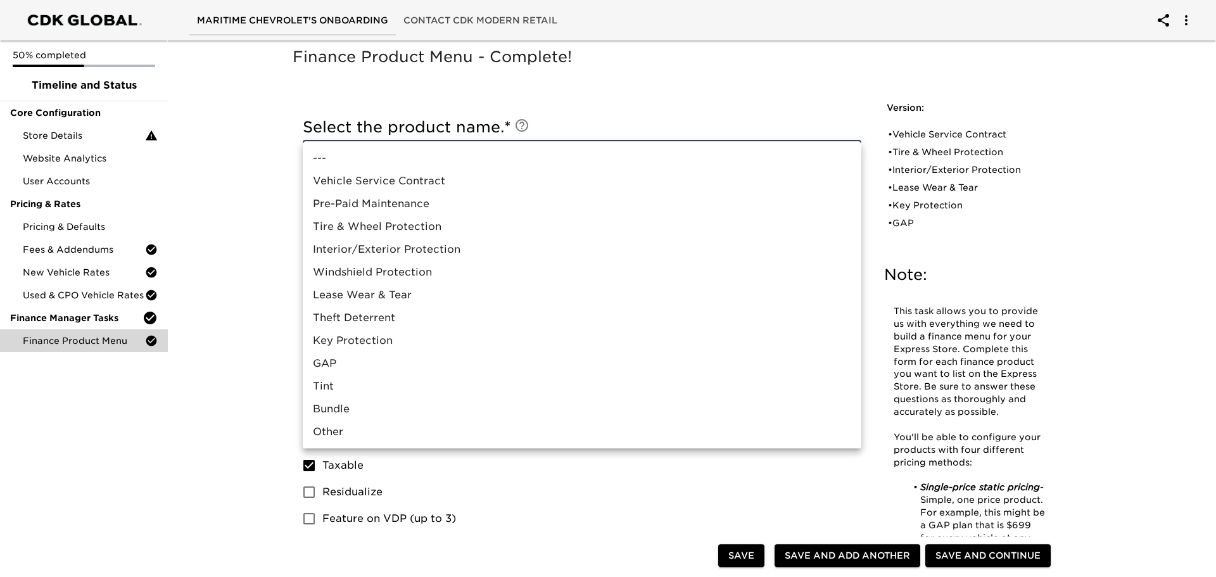
click at [245, 397] on div at bounding box center [608, 288] width 1216 height 577
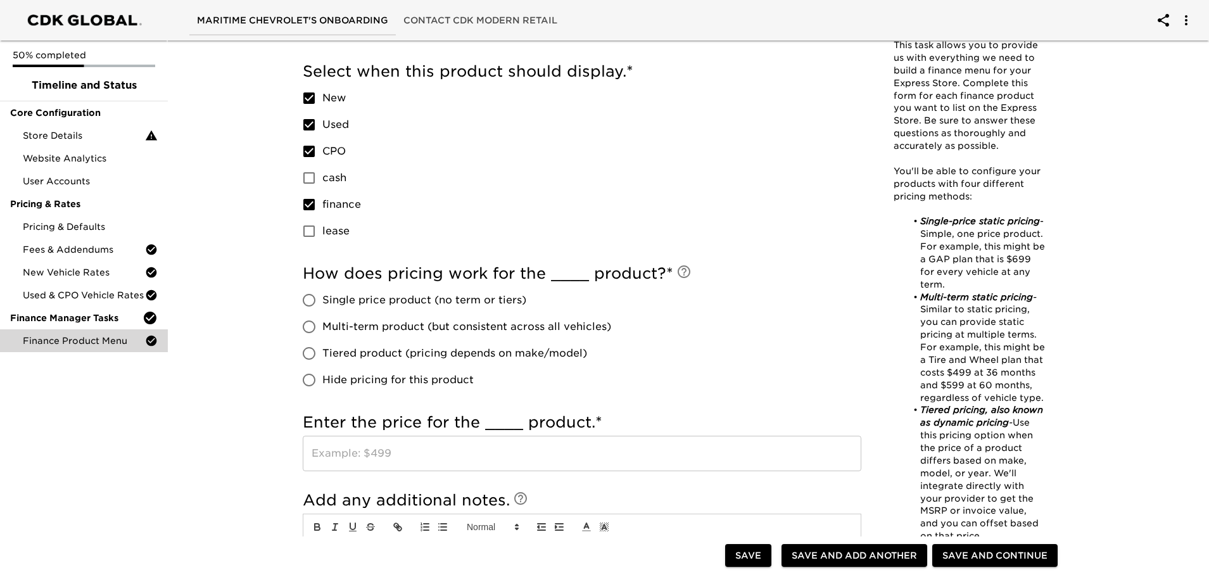
scroll to position [634, 0]
click at [974, 554] on span "Save and Continue" at bounding box center [995, 556] width 105 height 16
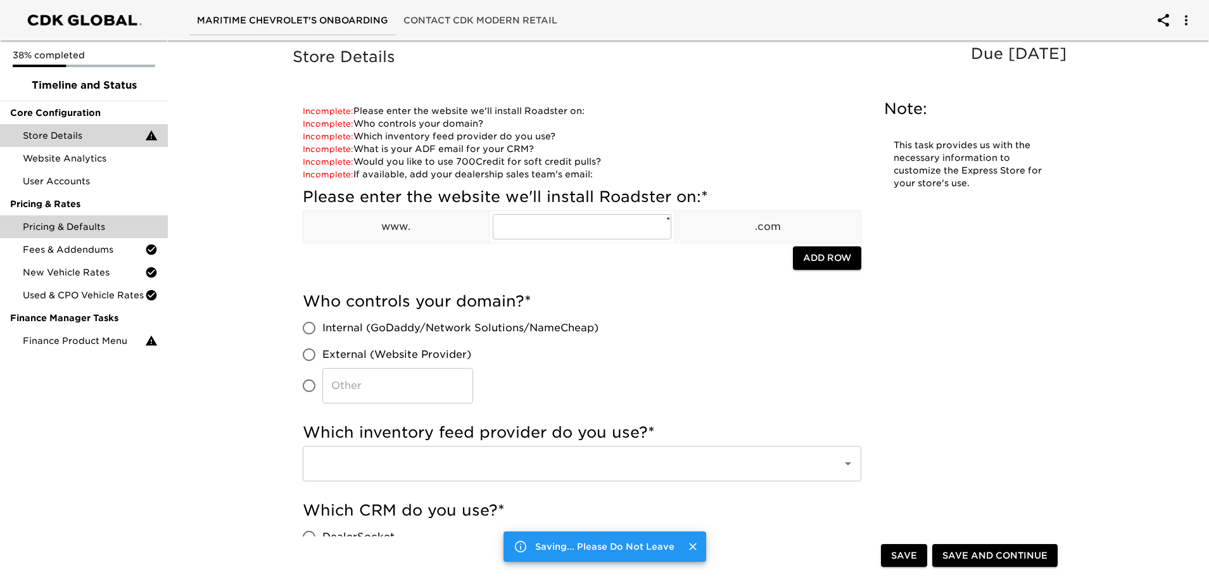
click at [84, 224] on span "Pricing & Defaults" at bounding box center [90, 226] width 135 height 13
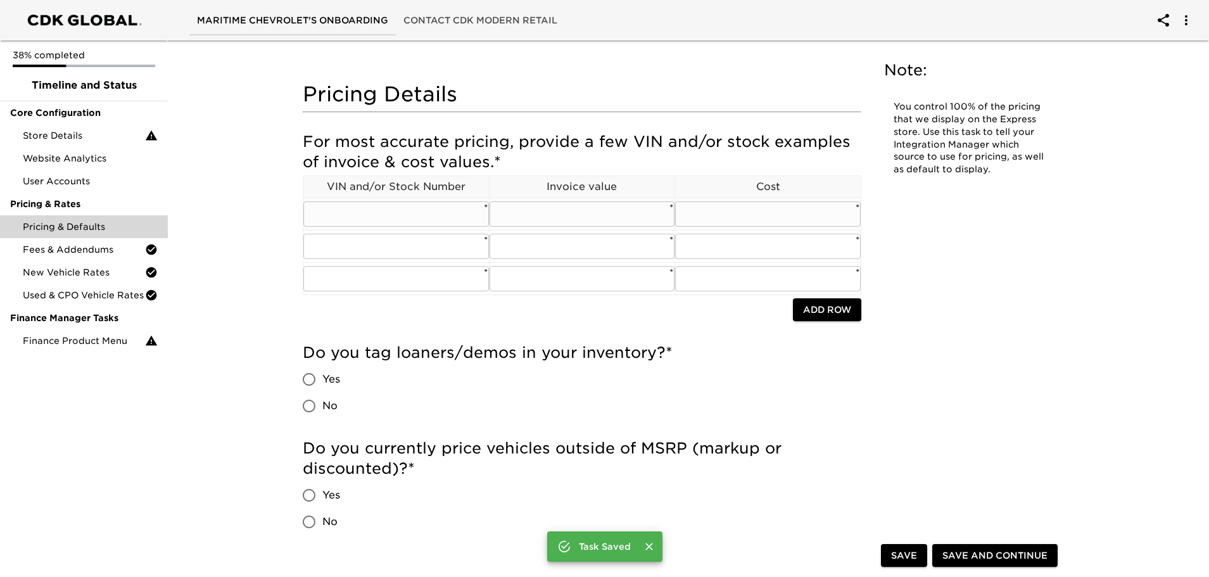
scroll to position [63, 0]
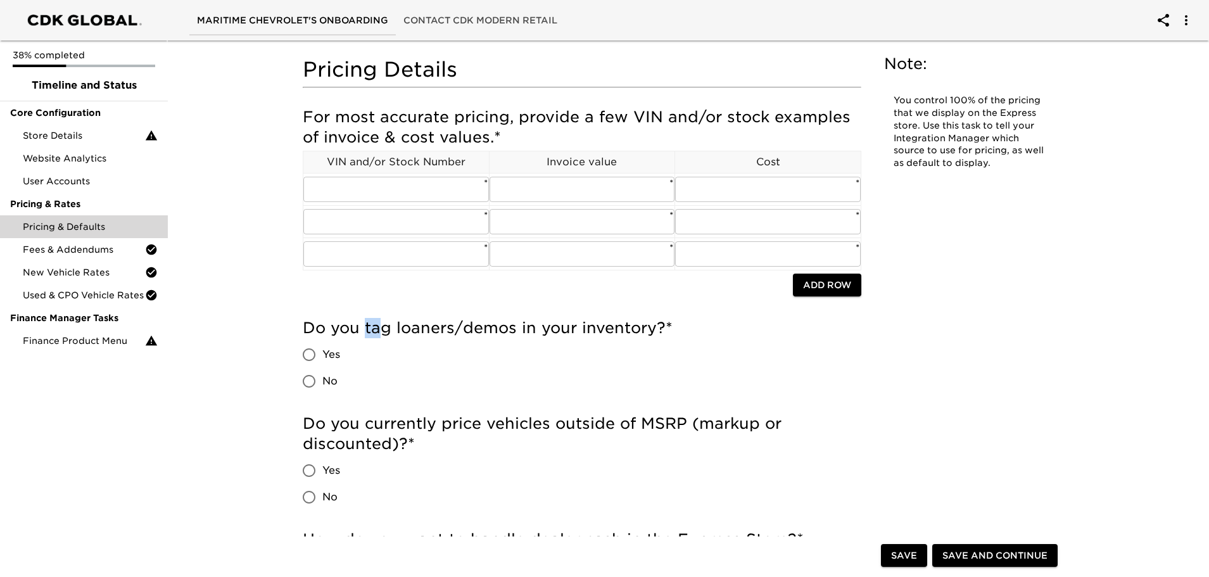
drag, startPoint x: 366, startPoint y: 322, endPoint x: 386, endPoint y: 320, distance: 19.8
click at [386, 320] on h5 "Do you tag loaners/demos in your inventory? *" at bounding box center [582, 328] width 559 height 20
click at [303, 355] on input "Yes" at bounding box center [309, 354] width 27 height 27
radio input "true"
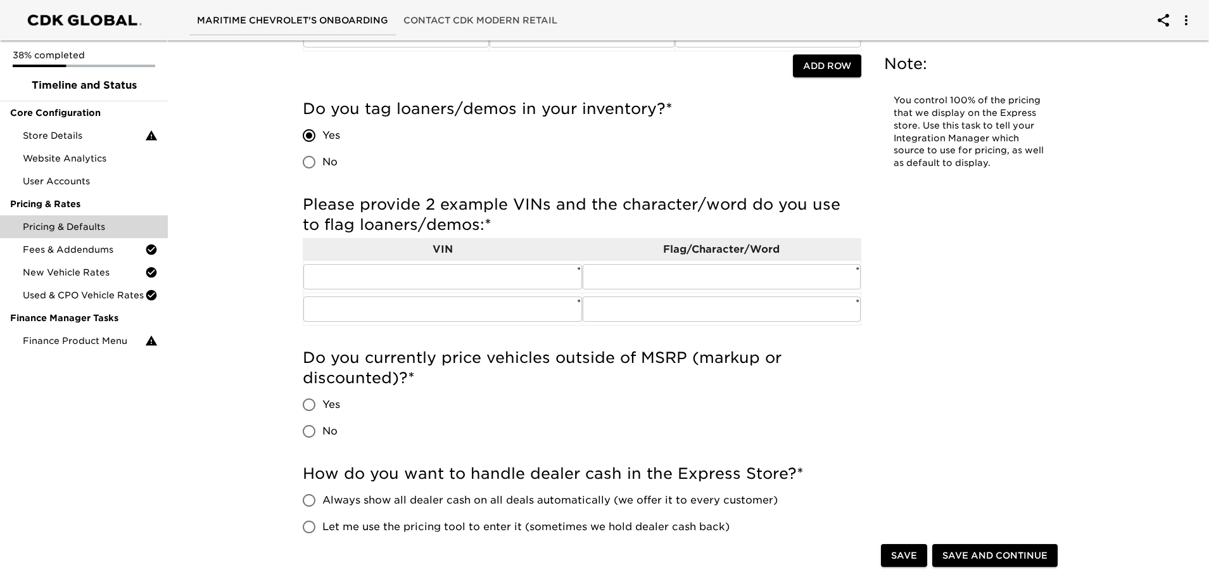
scroll to position [317, 0]
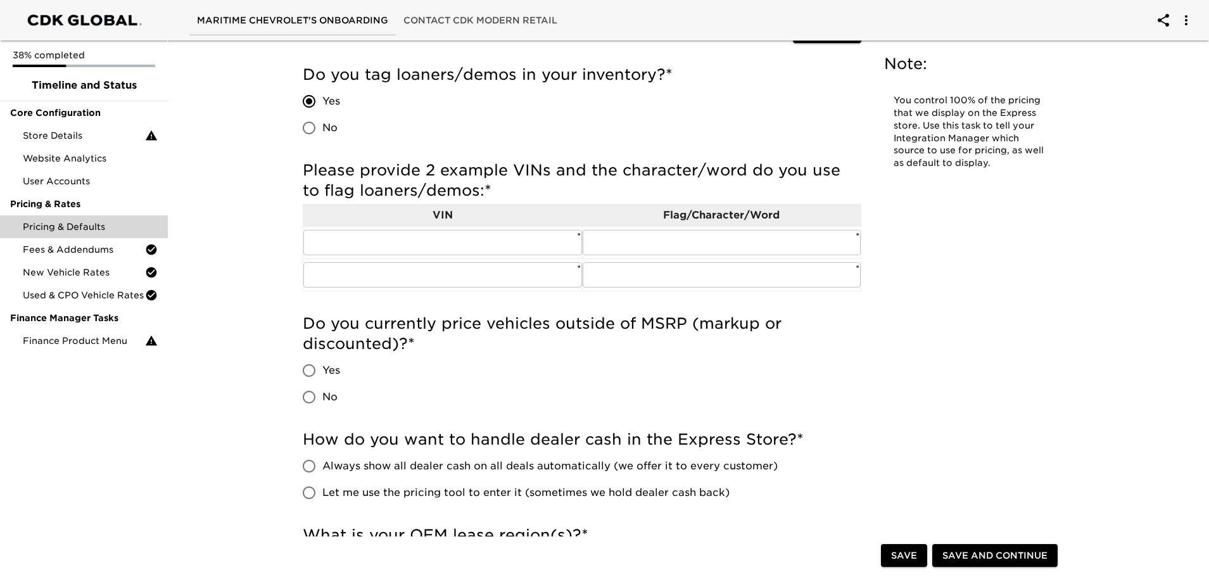
click at [314, 370] on input "Yes" at bounding box center [309, 370] width 27 height 27
radio input "true"
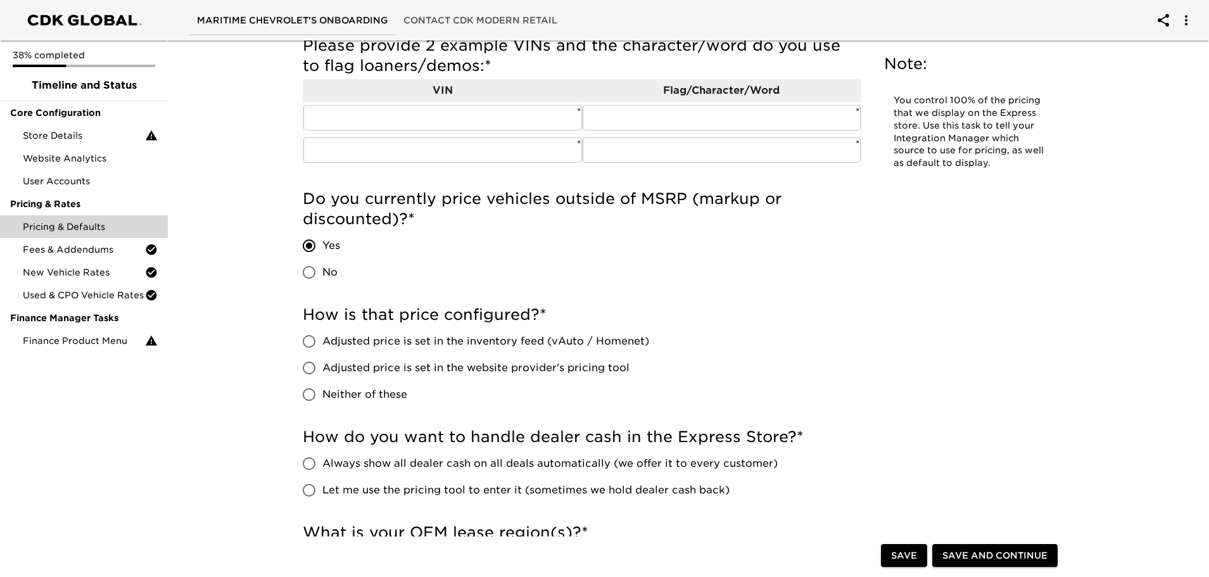
scroll to position [443, 0]
click at [310, 338] on input "Adjusted price is set in the inventory feed (vAuto / Homenet)" at bounding box center [309, 339] width 27 height 27
radio input "true"
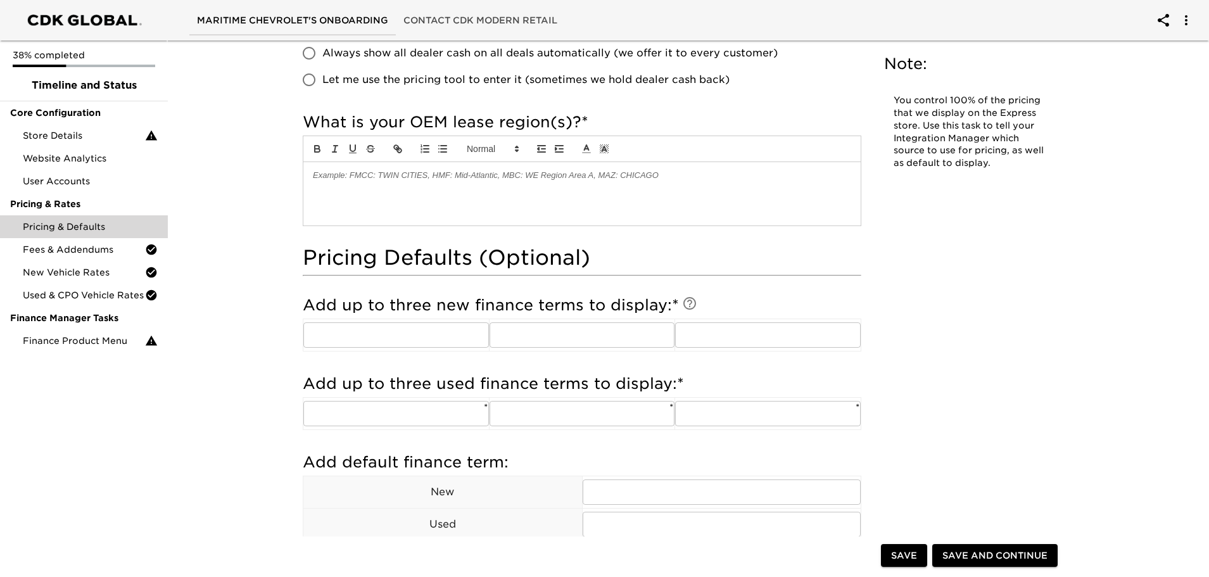
scroll to position [1014, 0]
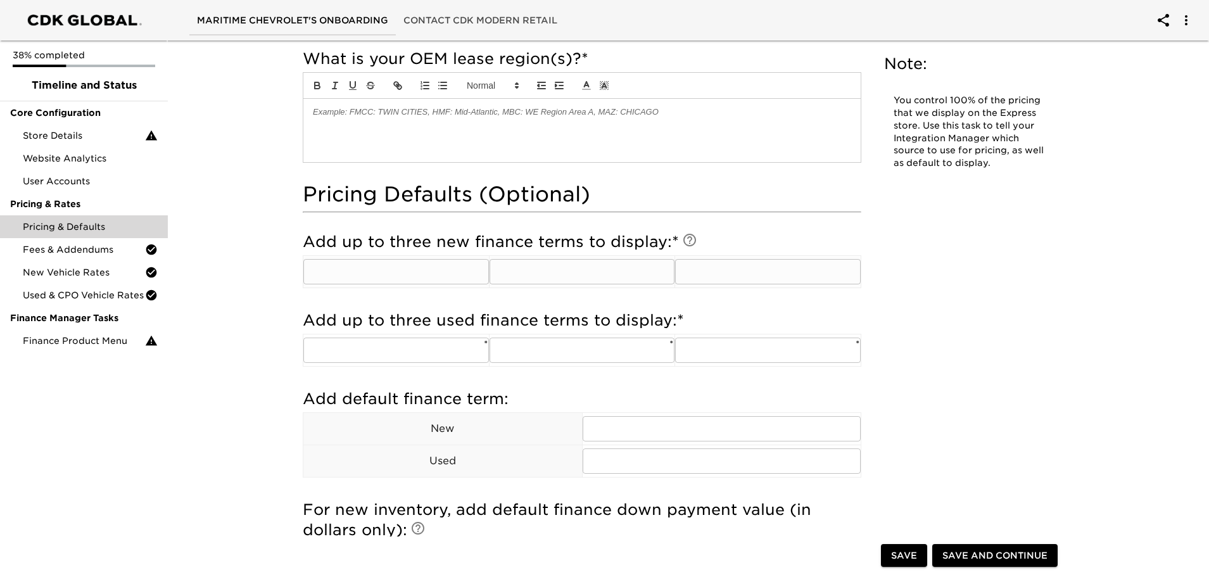
click at [423, 272] on input "text" at bounding box center [396, 271] width 186 height 25
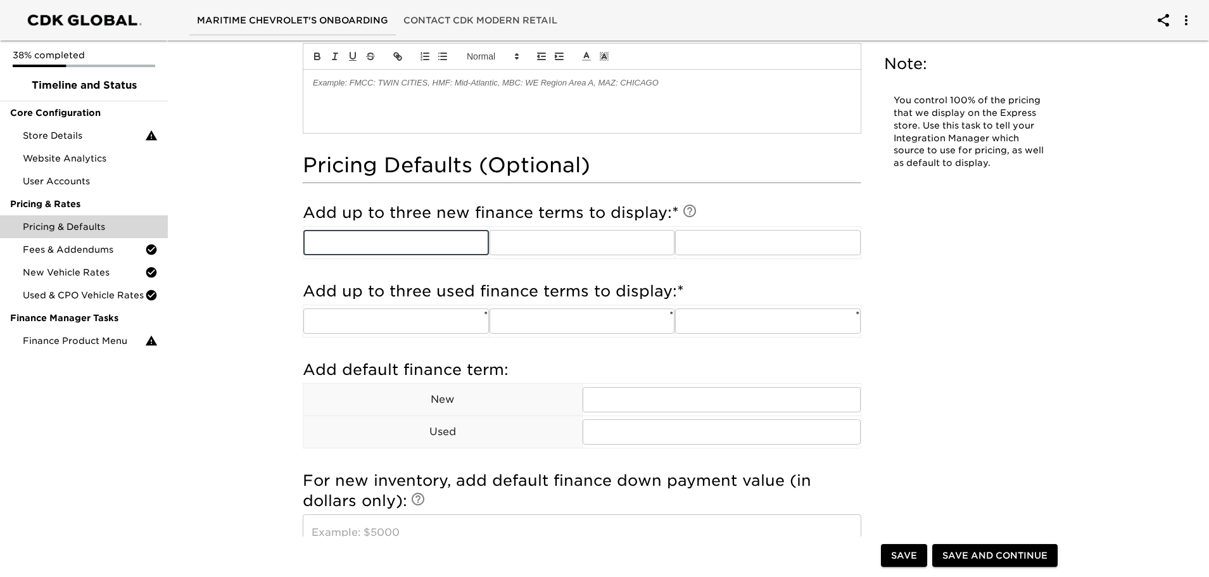
scroll to position [1077, 0]
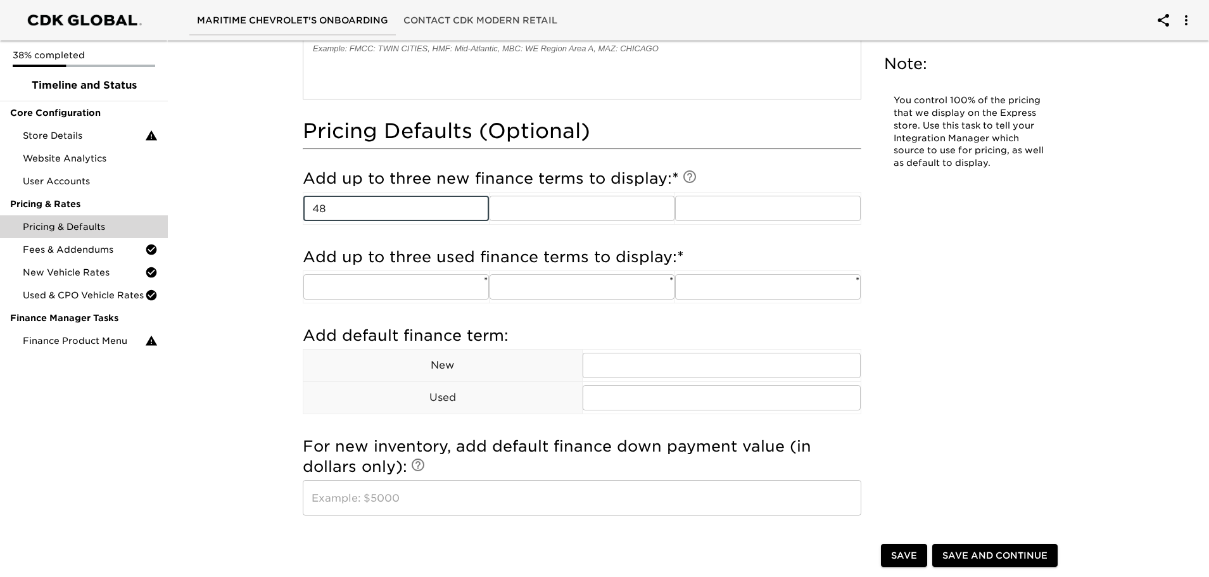
type input "48"
type input "60"
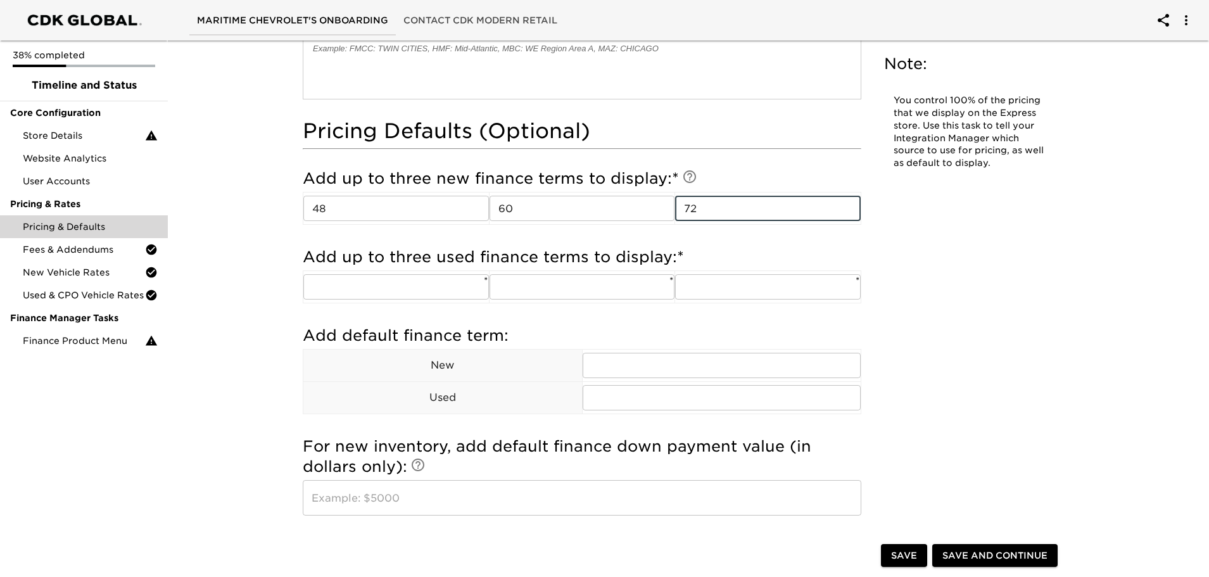
type input "72"
type input "48"
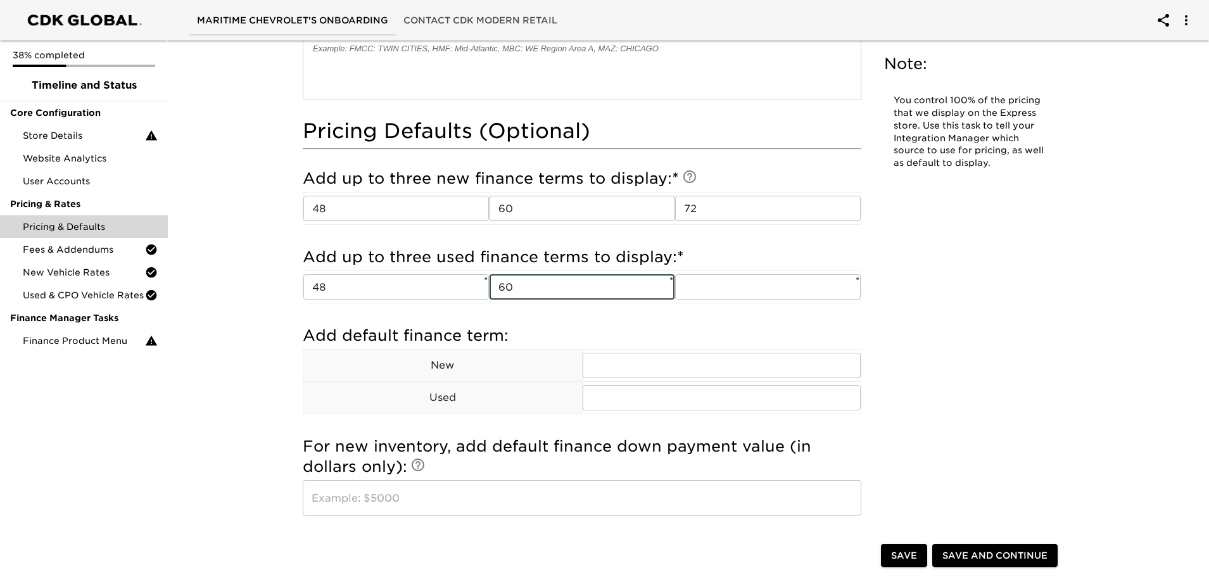
type input "60"
type input "72"
click at [697, 374] on input "text" at bounding box center [722, 365] width 279 height 25
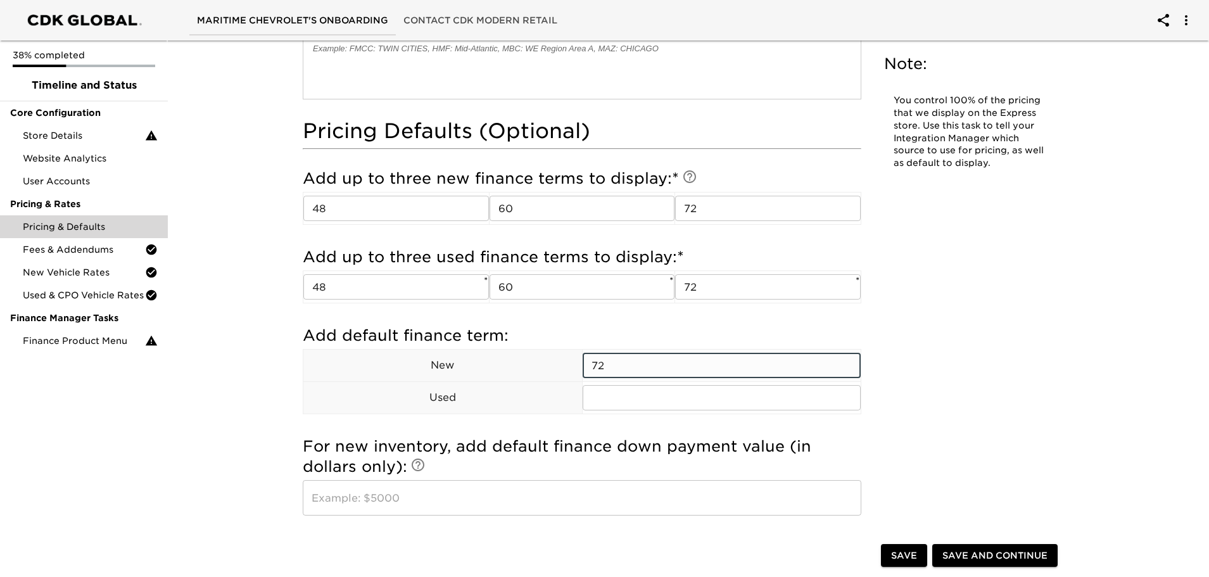
type input "72"
click at [275, 458] on div "Pricing & Defaults Due [DATE] Note: You control 100% of the pricing that we dis…" at bounding box center [683, 81] width 1047 height 2247
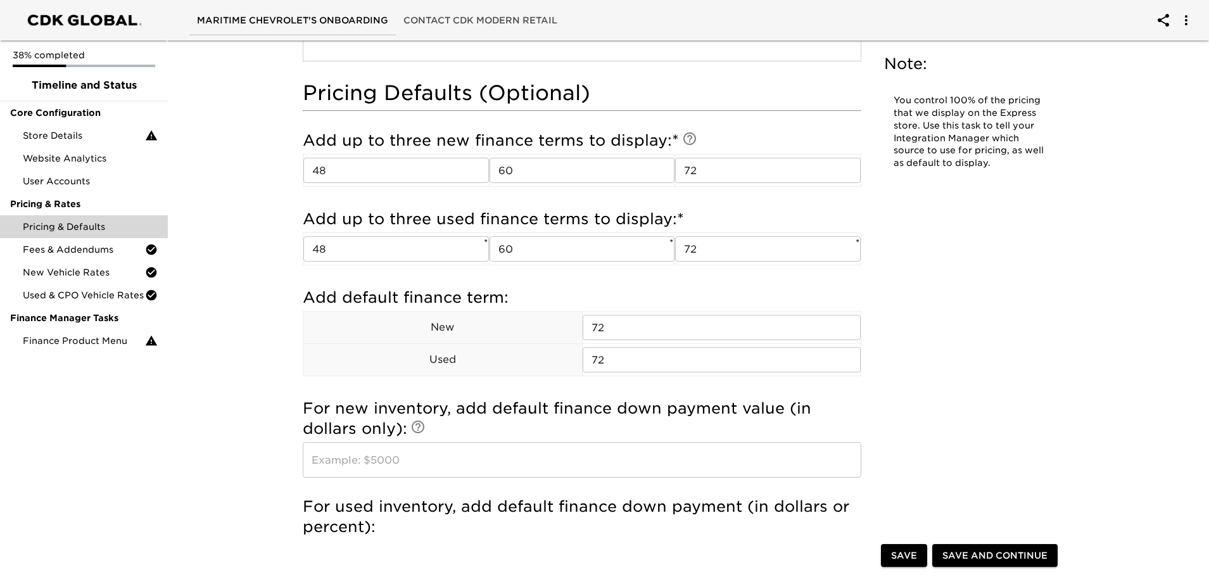
scroll to position [1140, 0]
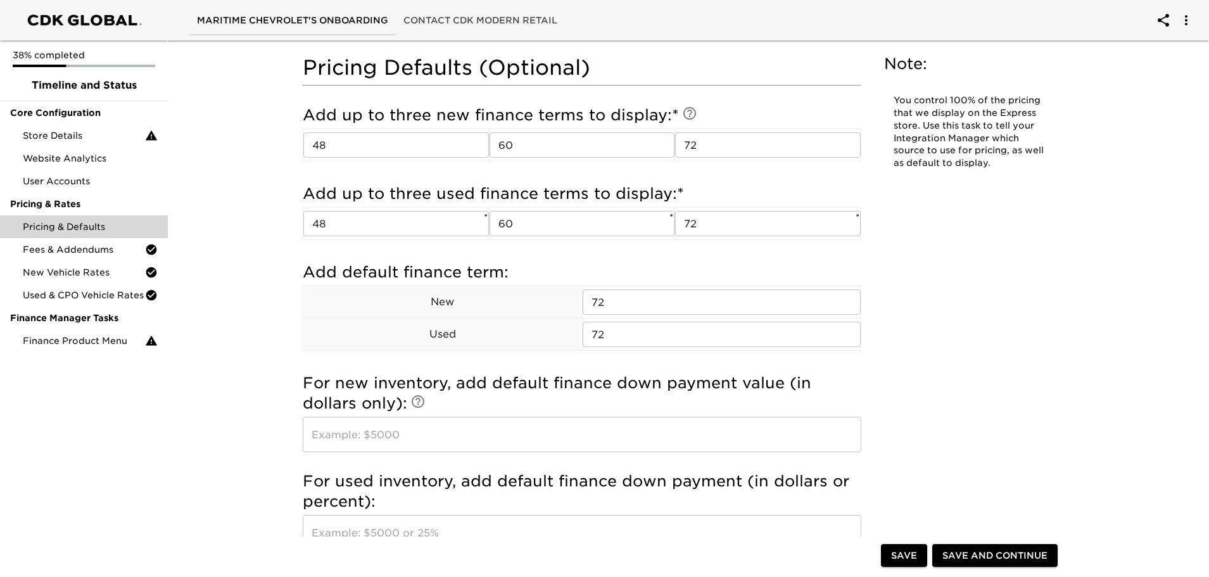
click at [385, 428] on input "text" at bounding box center [582, 434] width 559 height 35
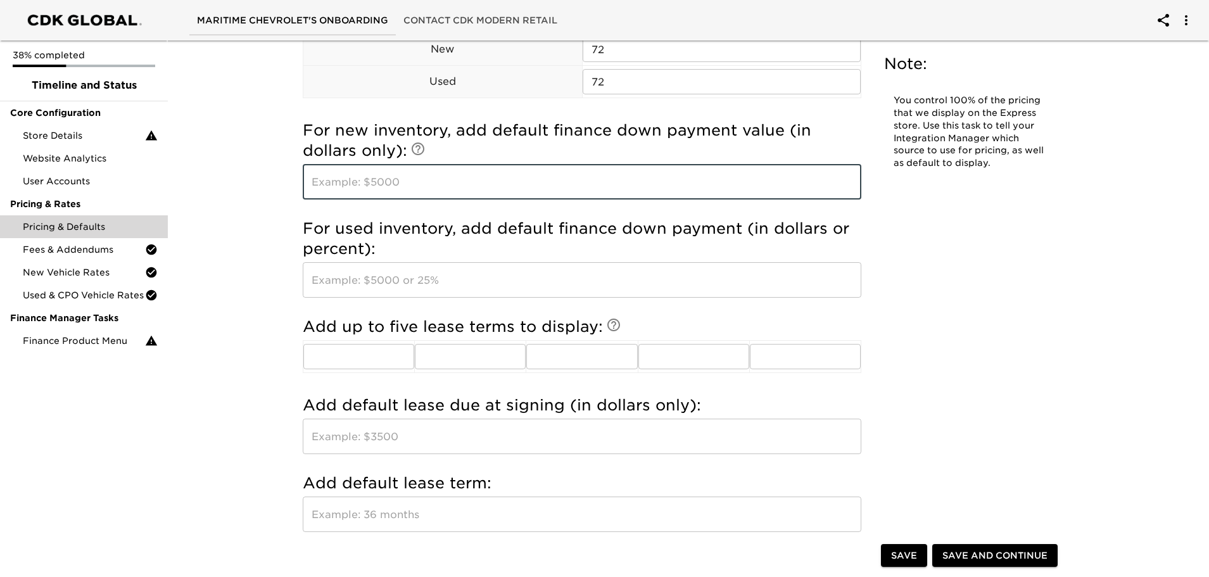
scroll to position [1394, 0]
type input "5000"
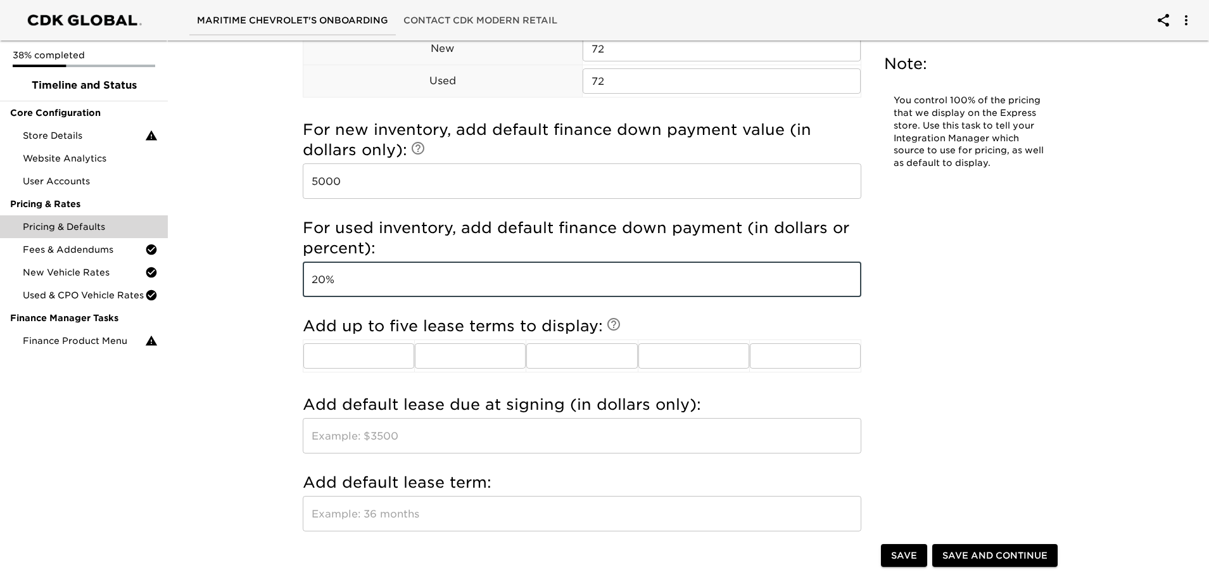
type input "20%"
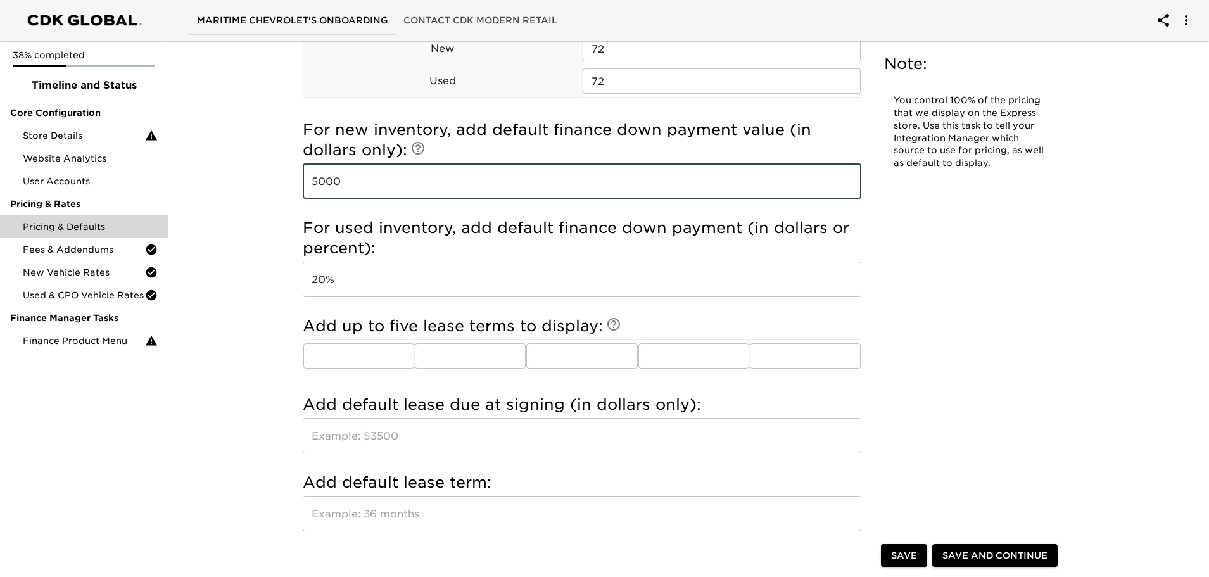
drag, startPoint x: 376, startPoint y: 184, endPoint x: 305, endPoint y: 181, distance: 71.0
click at [305, 181] on input "5000" at bounding box center [582, 180] width 559 height 35
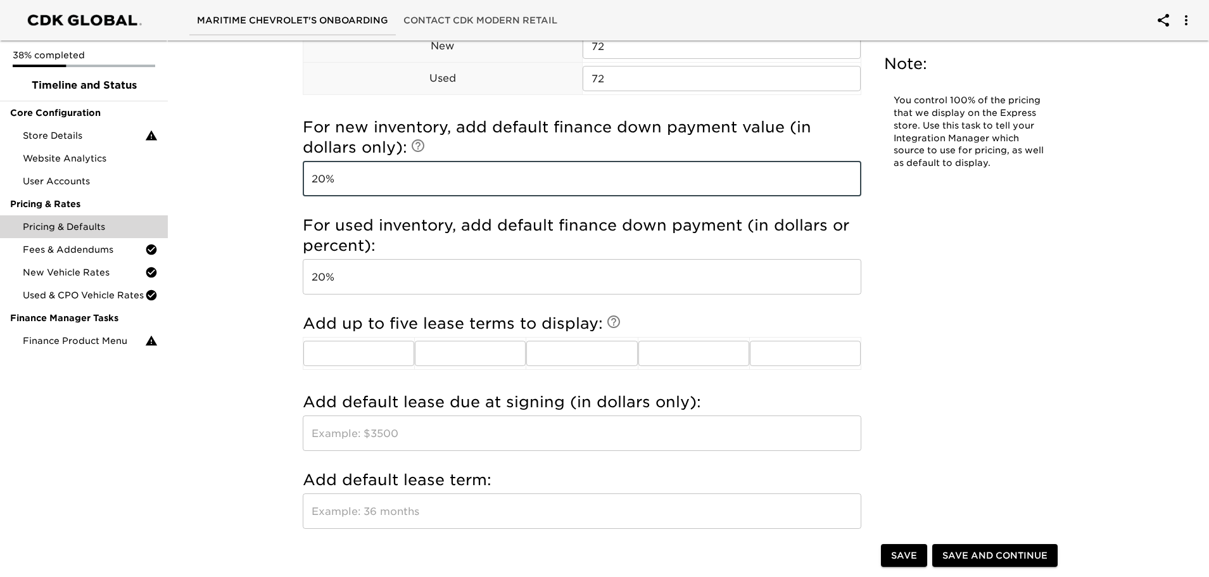
scroll to position [1457, 0]
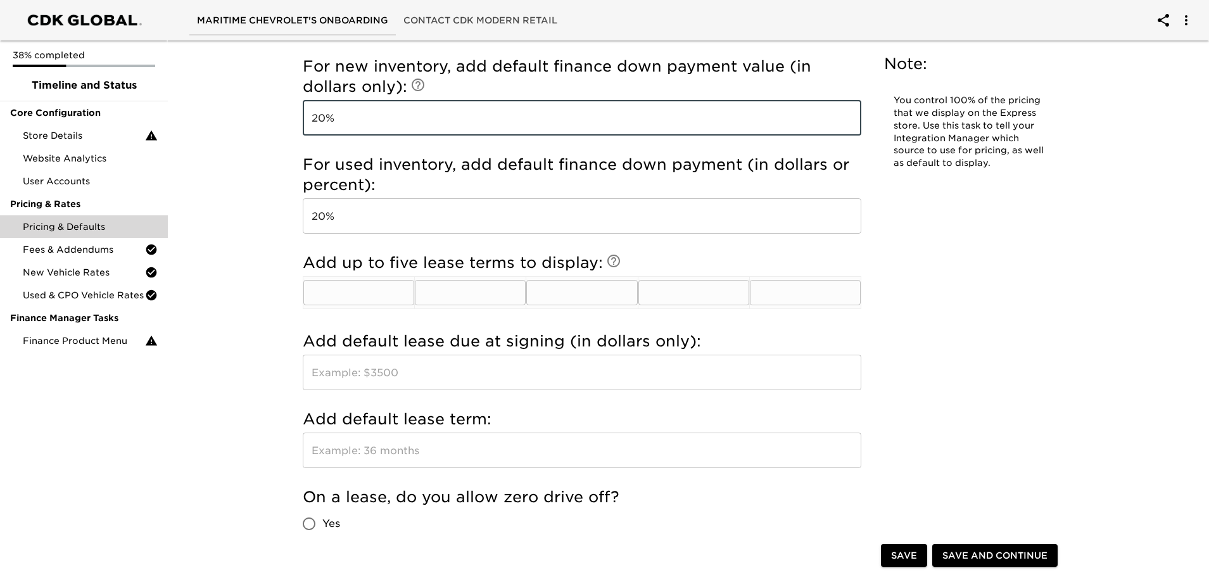
type input "20%"
click at [366, 288] on input "text" at bounding box center [358, 292] width 111 height 25
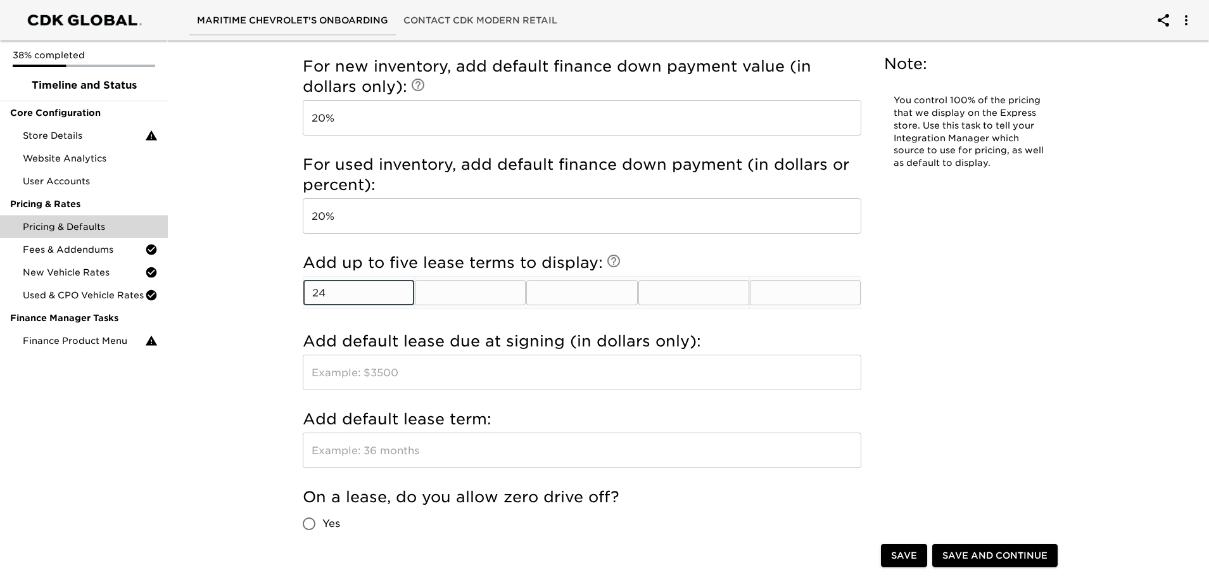
type input "24"
type input "36"
type input "39"
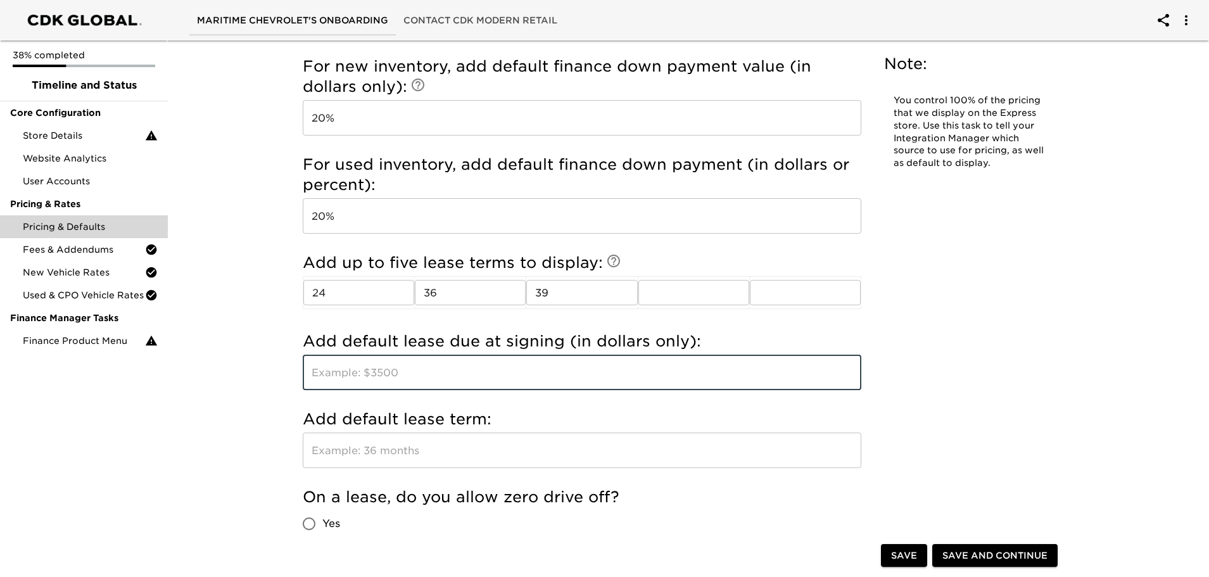
click at [431, 365] on input "text" at bounding box center [582, 372] width 559 height 35
type input "3999"
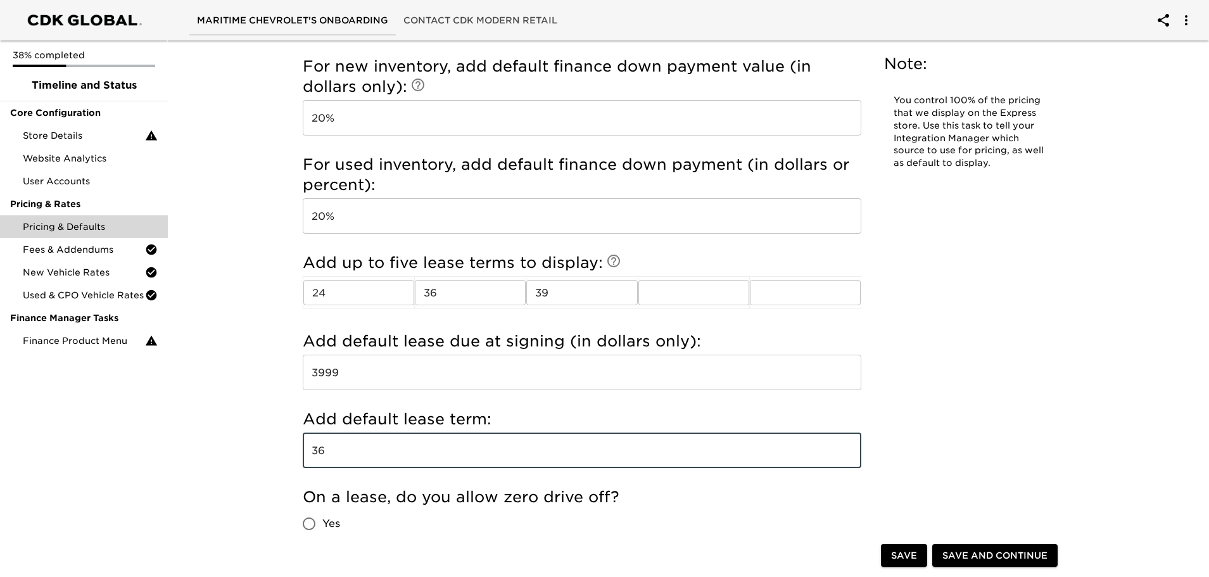
type input "36"
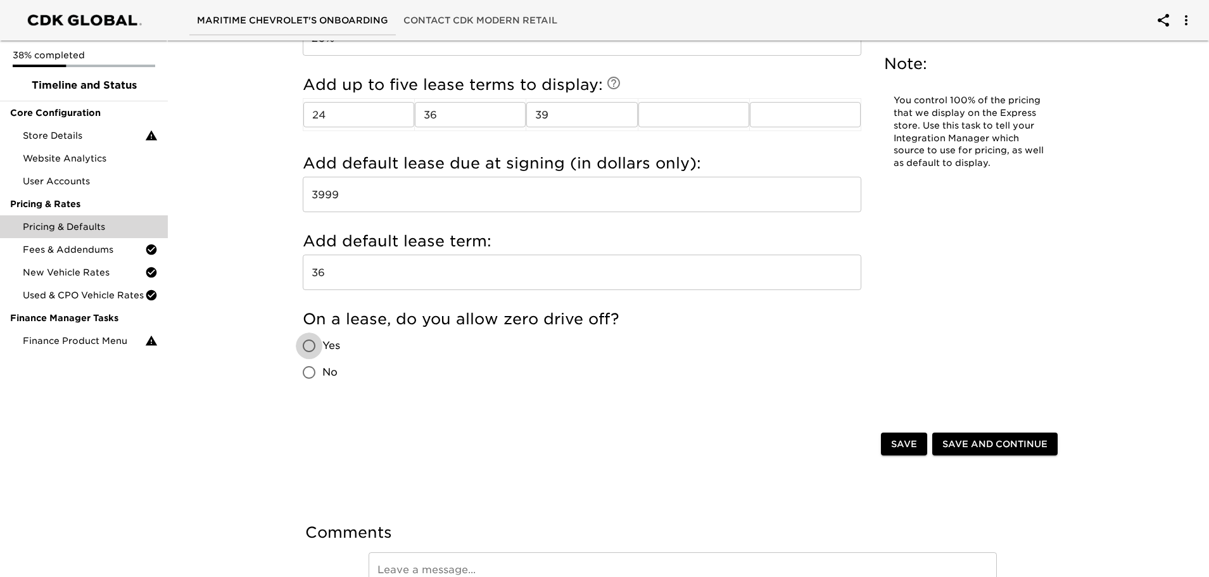
scroll to position [1647, 0]
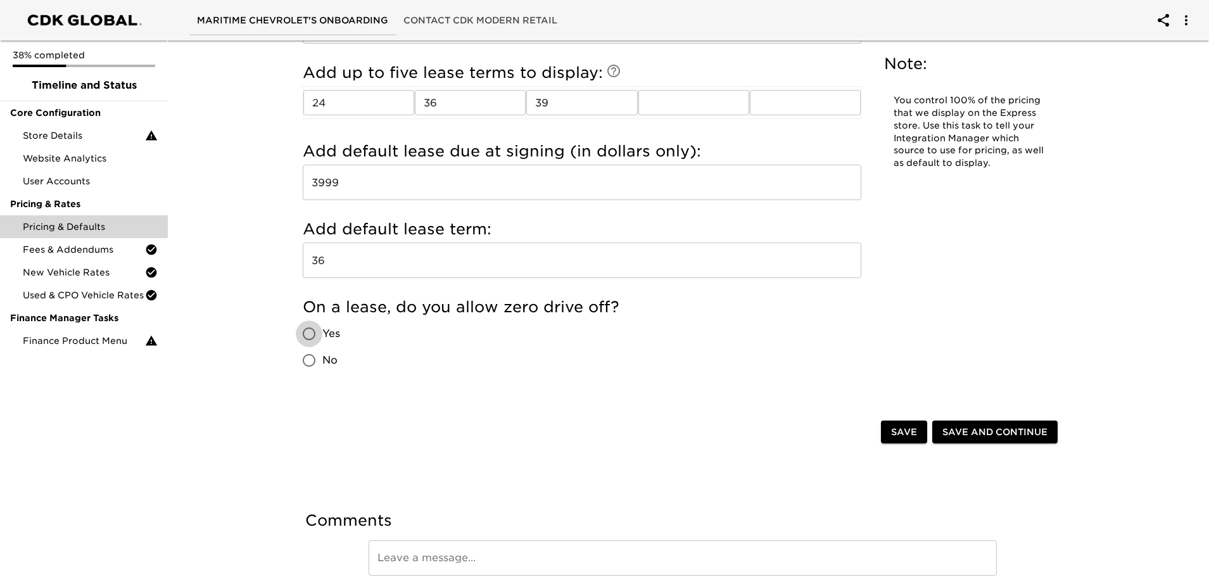
click at [304, 335] on input "Yes" at bounding box center [309, 334] width 27 height 27
radio input "true"
click at [910, 432] on span "Save" at bounding box center [904, 432] width 26 height 16
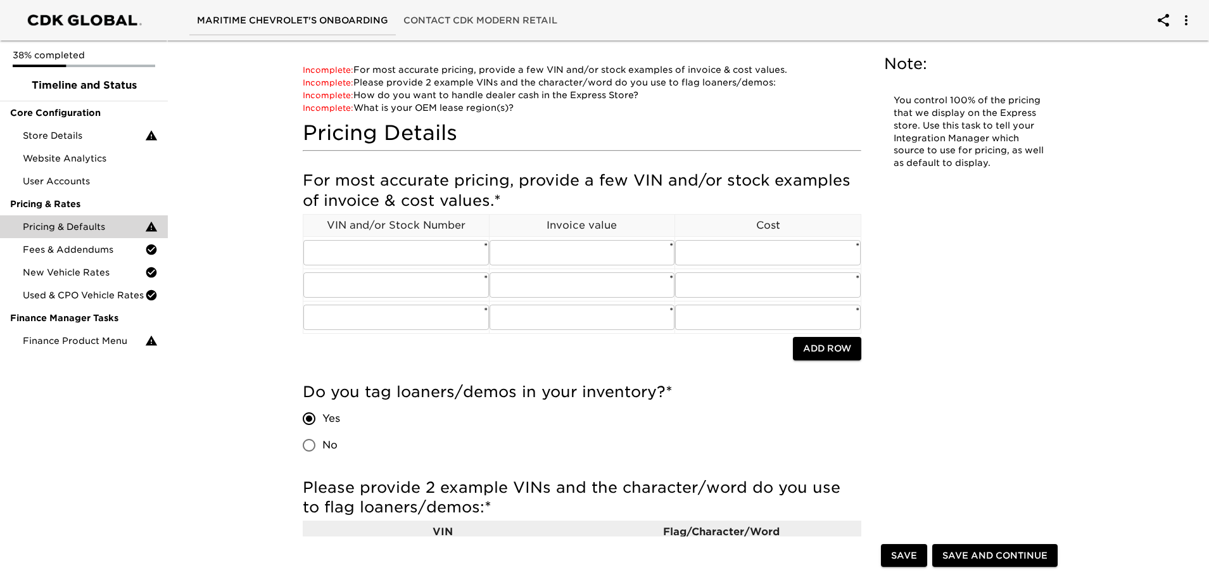
scroll to position [0, 0]
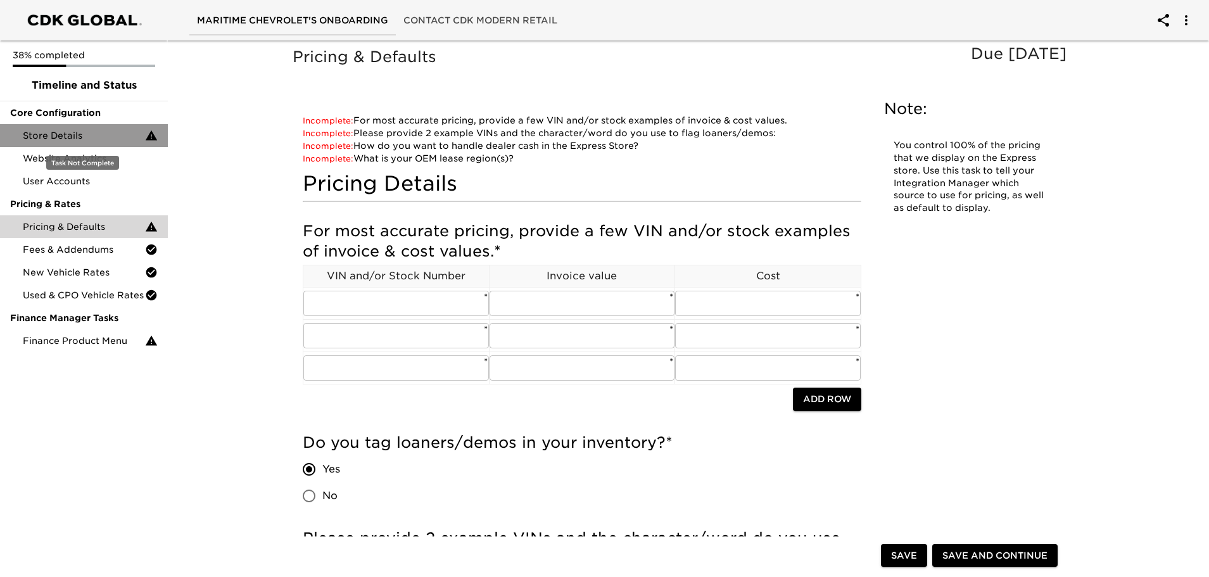
click at [98, 139] on span "Store Details" at bounding box center [84, 135] width 122 height 13
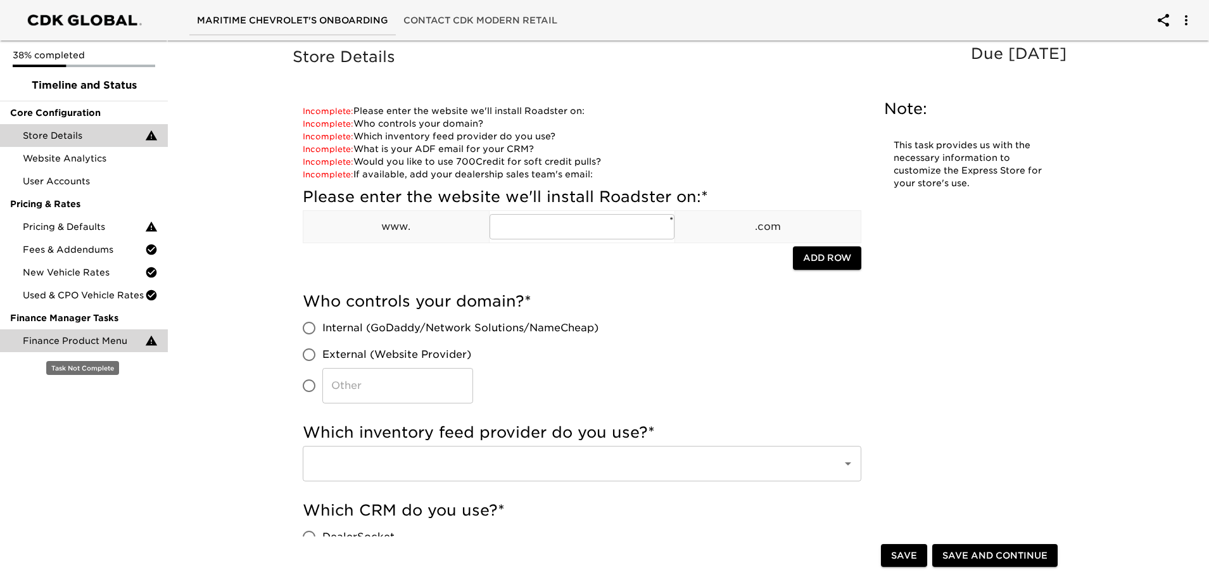
click at [120, 340] on span "Finance Product Menu" at bounding box center [84, 341] width 122 height 13
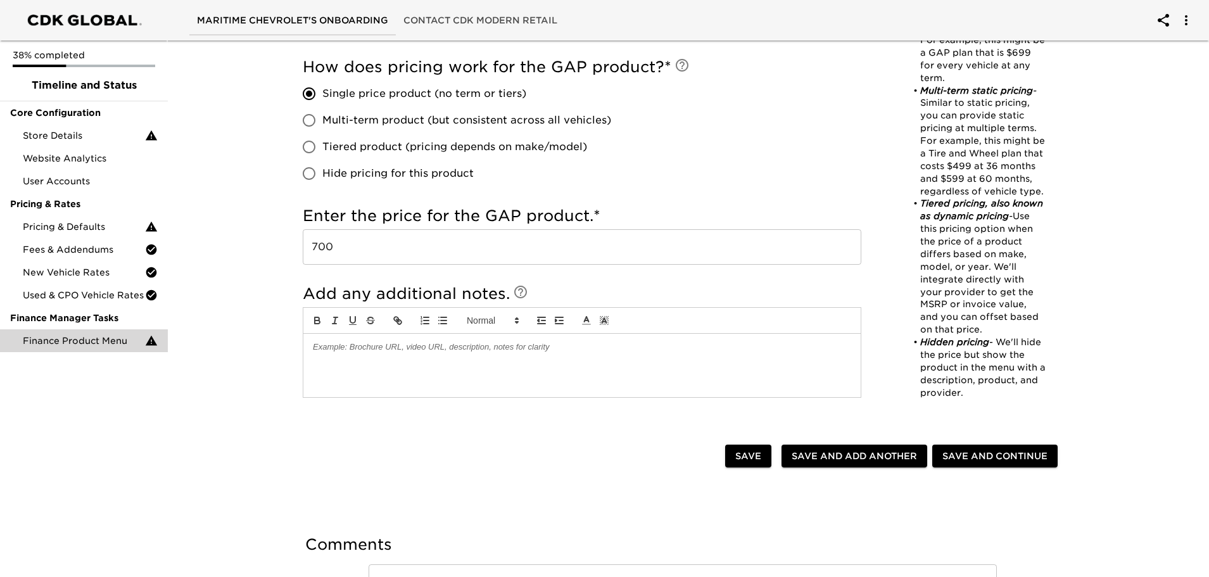
scroll to position [921, 0]
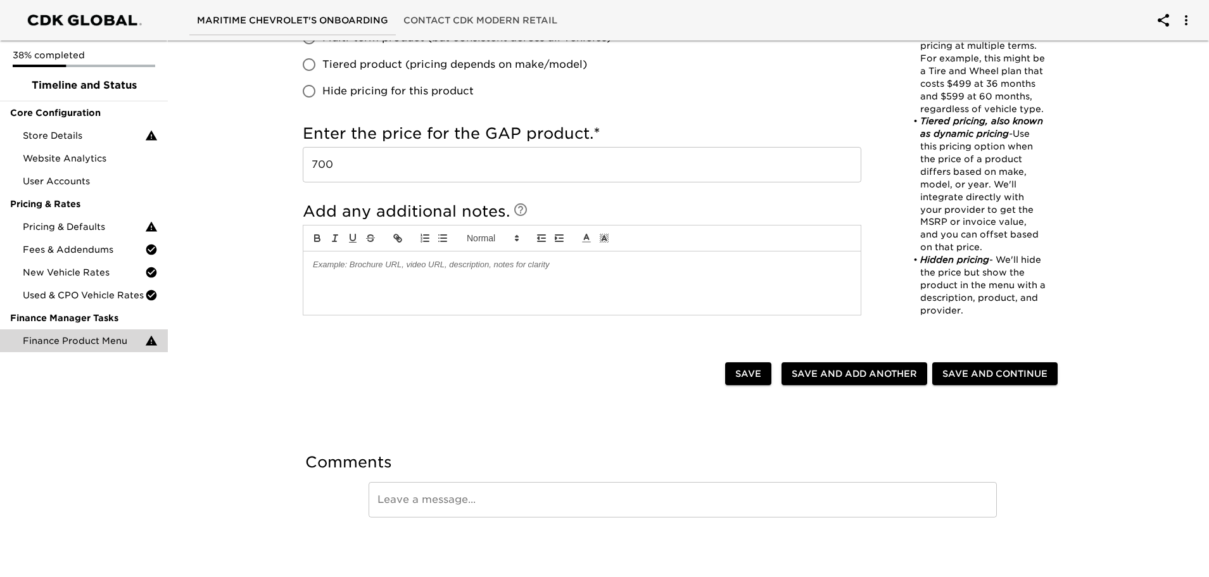
click at [764, 386] on div "Save" at bounding box center [748, 374] width 51 height 29
click at [763, 383] on button "Save" at bounding box center [748, 373] width 46 height 23
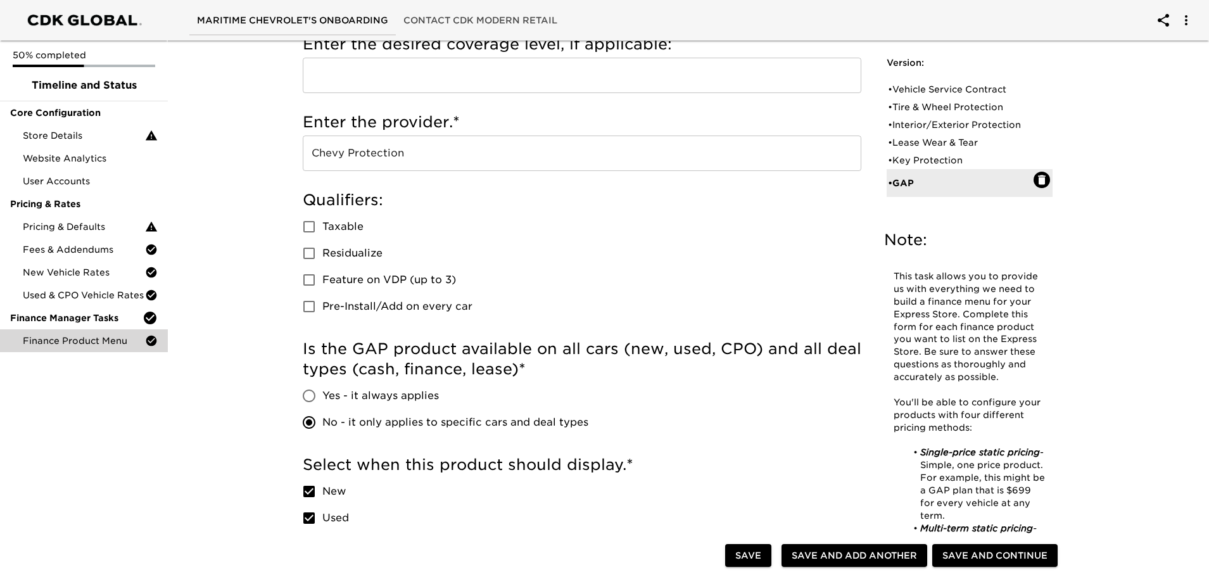
scroll to position [34, 0]
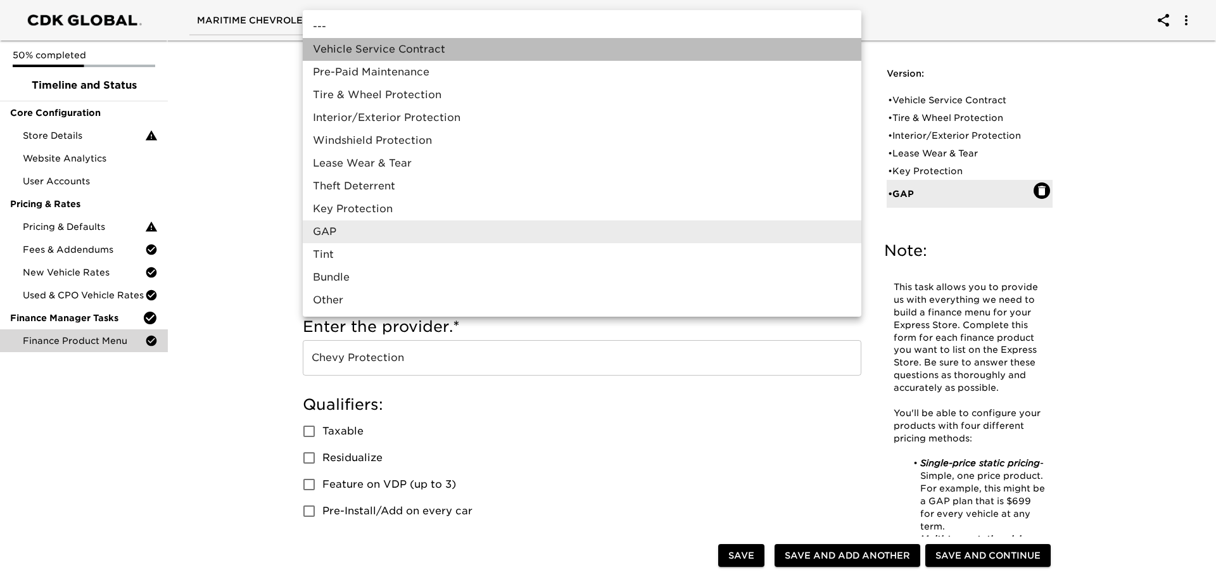
click at [417, 49] on li "Vehicle Service Contract" at bounding box center [582, 49] width 559 height 23
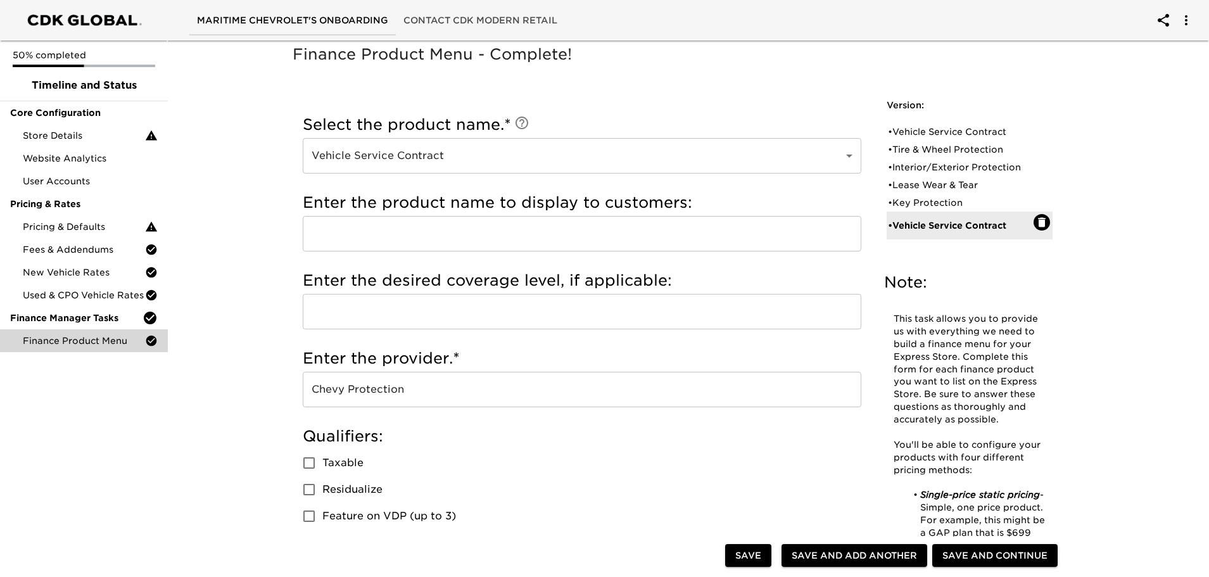
scroll to position [0, 0]
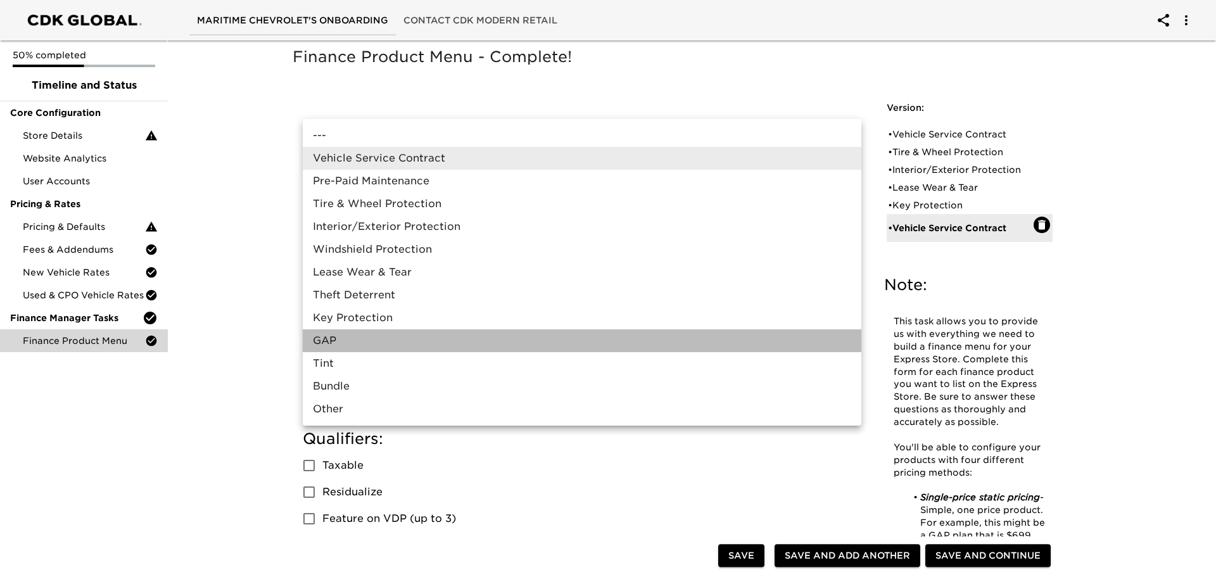
click at [469, 337] on li "GAP" at bounding box center [582, 340] width 559 height 23
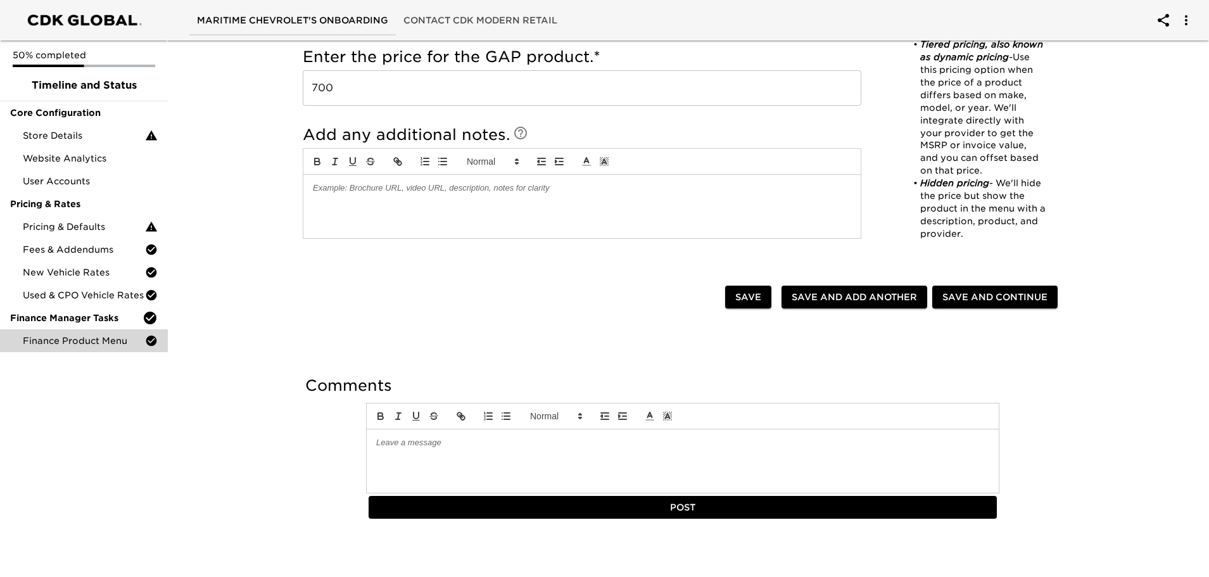
scroll to position [999, 0]
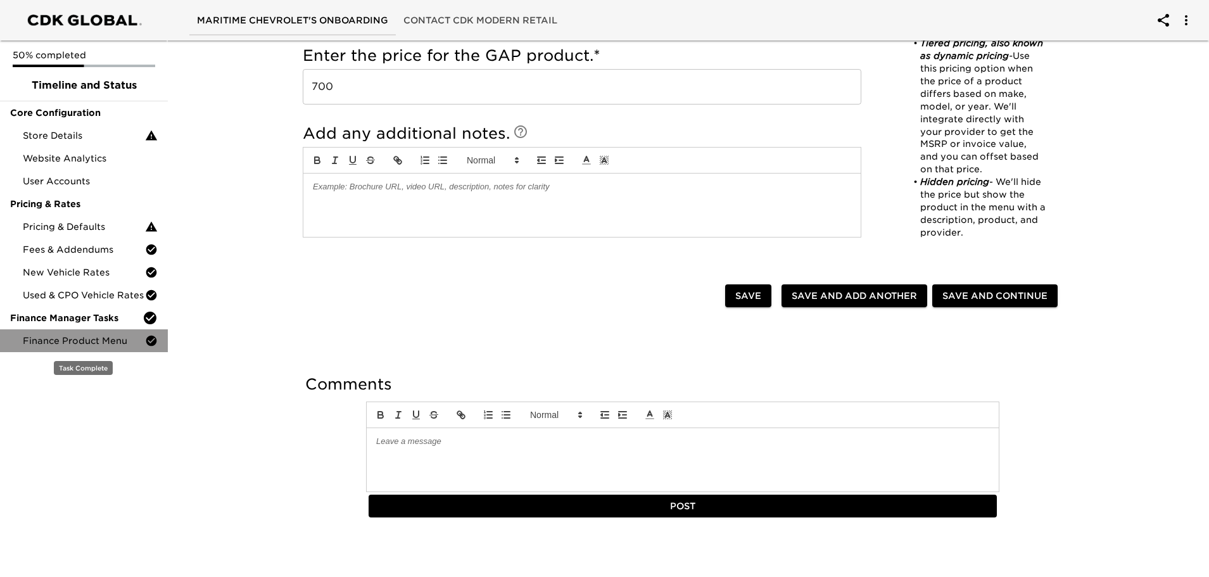
click at [112, 339] on span "Finance Product Menu" at bounding box center [84, 341] width 122 height 13
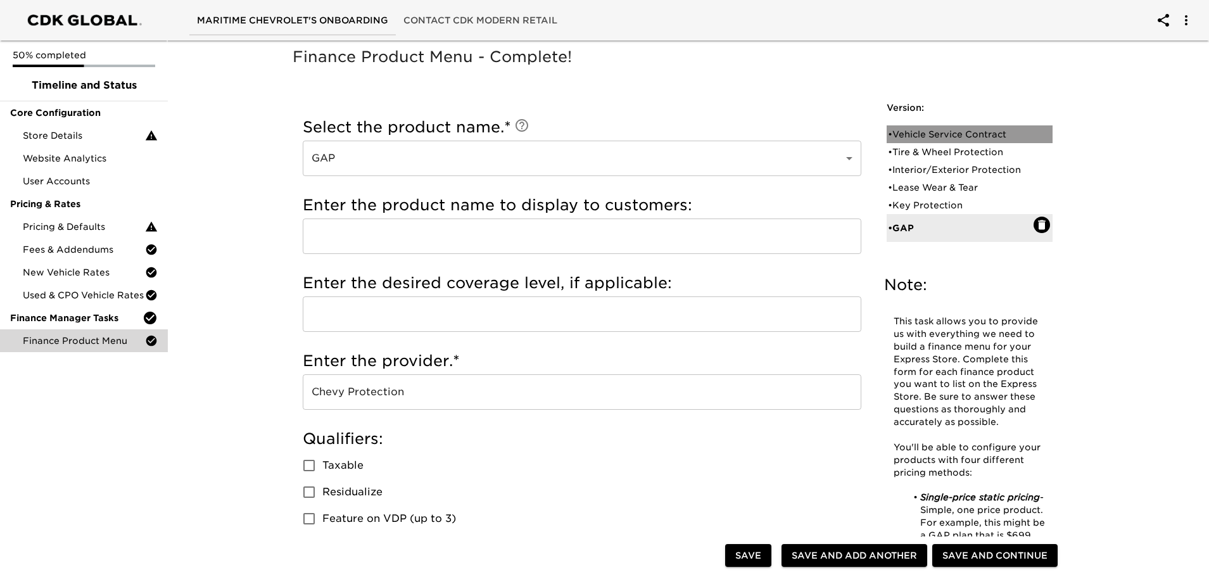
click at [932, 136] on div "• Vehicle Service Contract" at bounding box center [961, 134] width 146 height 13
type input "Vehicle Service Contract"
type input "Platinum"
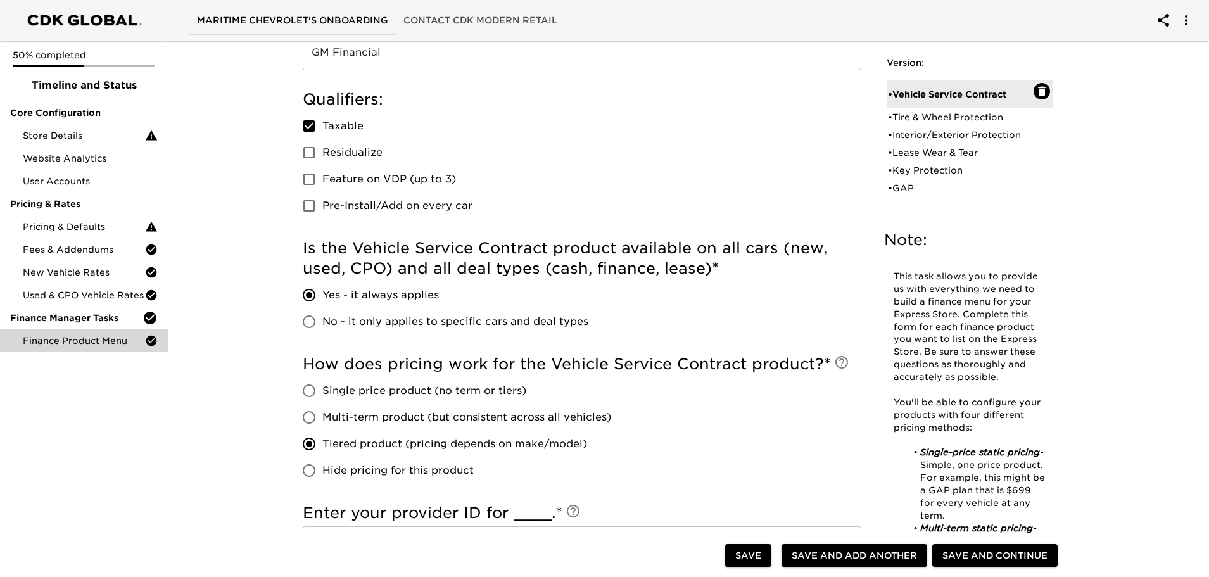
scroll to position [127, 0]
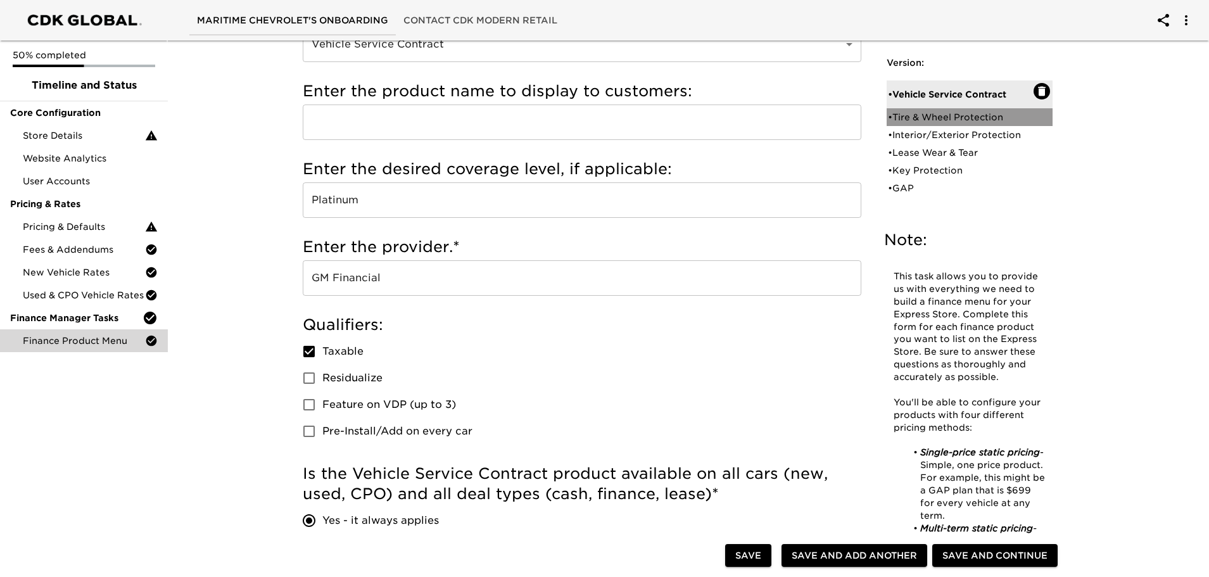
click at [950, 119] on div "• Tire & Wheel Protection" at bounding box center [961, 117] width 146 height 13
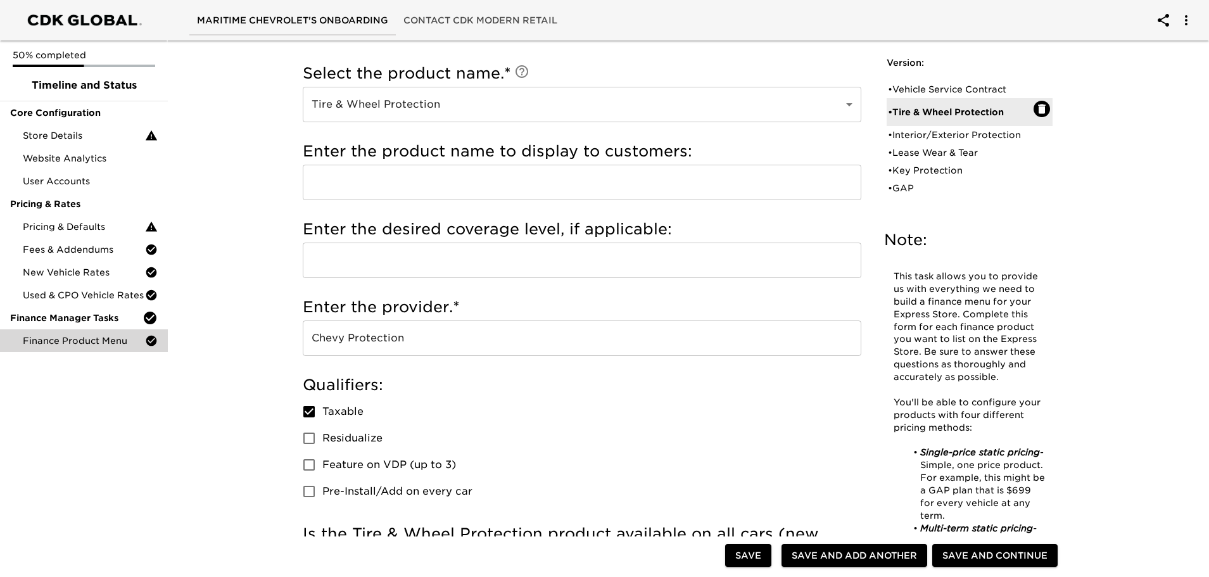
scroll to position [0, 0]
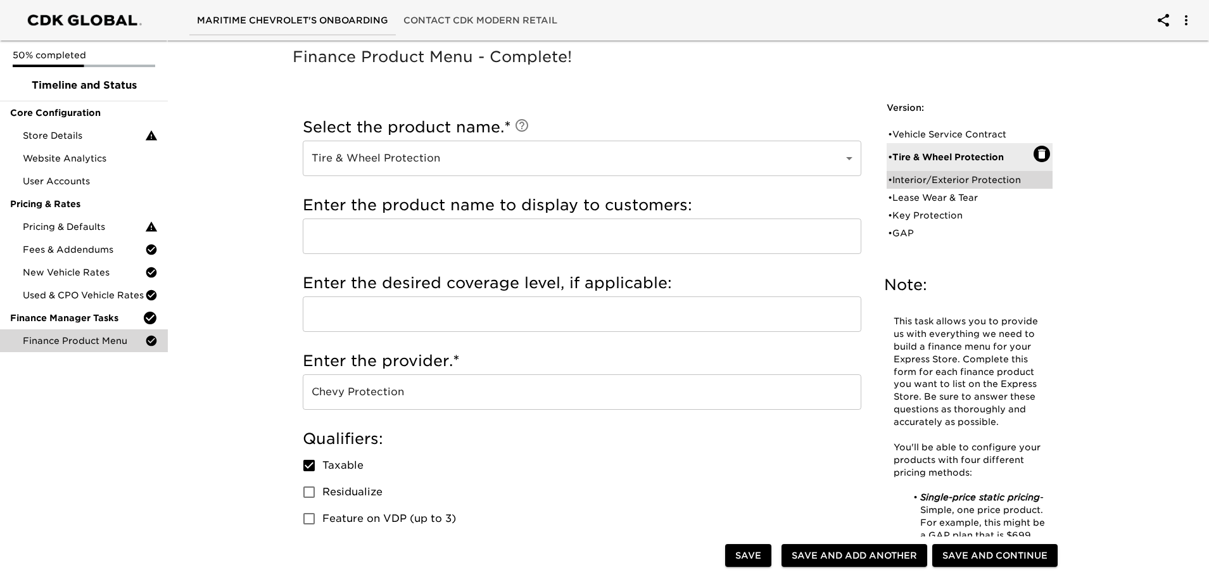
click at [972, 174] on div "• Interior/Exterior Protection" at bounding box center [961, 180] width 146 height 13
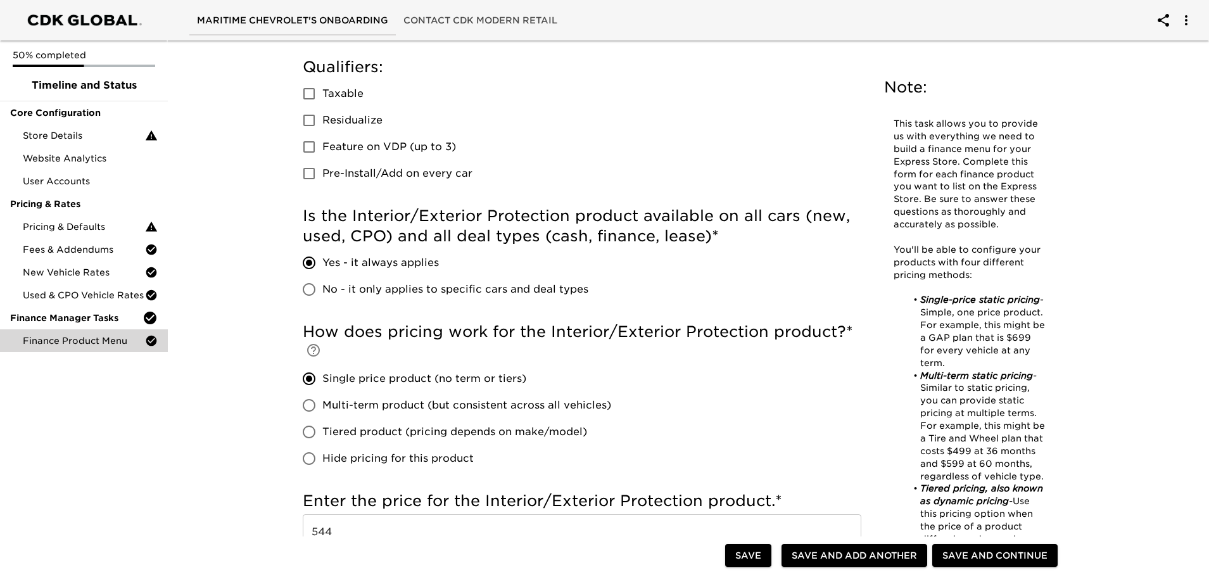
scroll to position [190, 0]
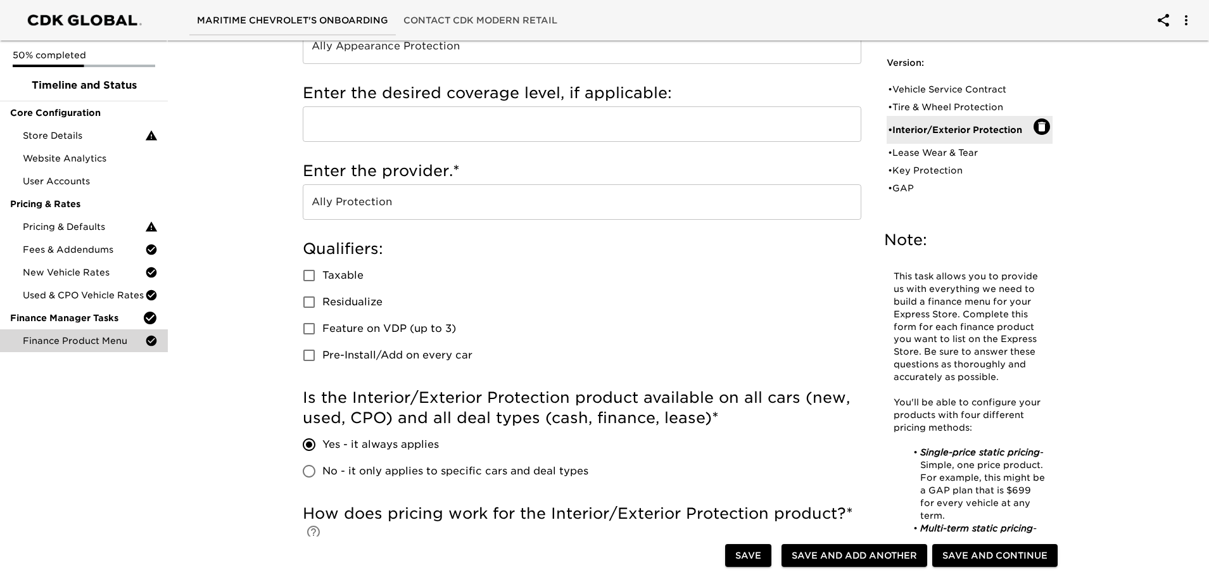
drag, startPoint x: 910, startPoint y: 159, endPoint x: 925, endPoint y: 162, distance: 15.5
click at [910, 159] on div "• Lease Wear & Tear" at bounding box center [961, 152] width 146 height 13
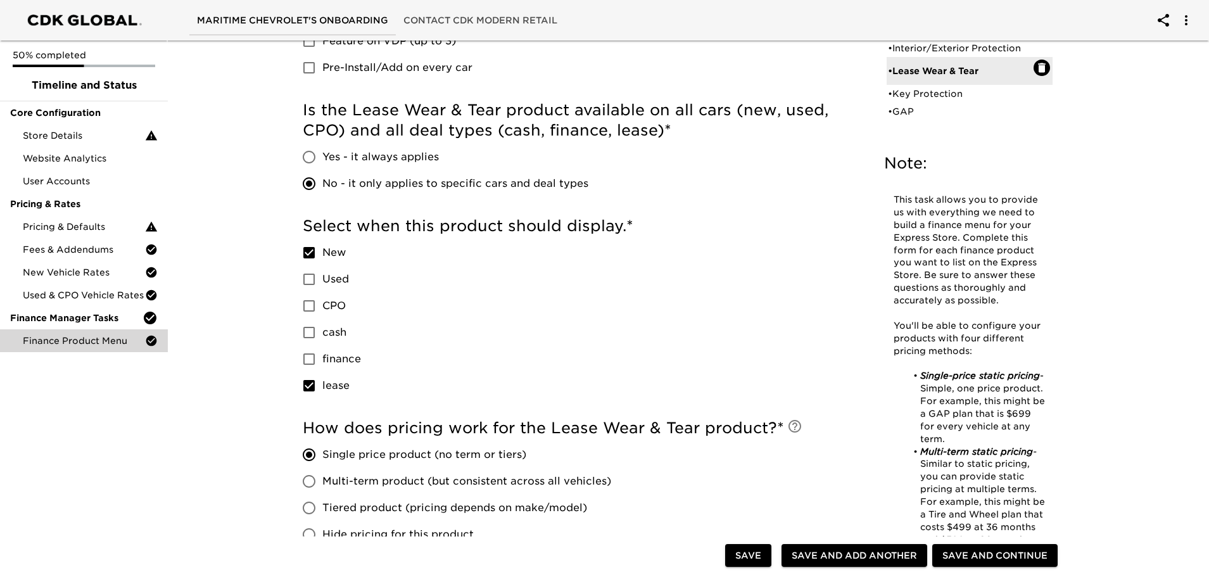
scroll to position [127, 0]
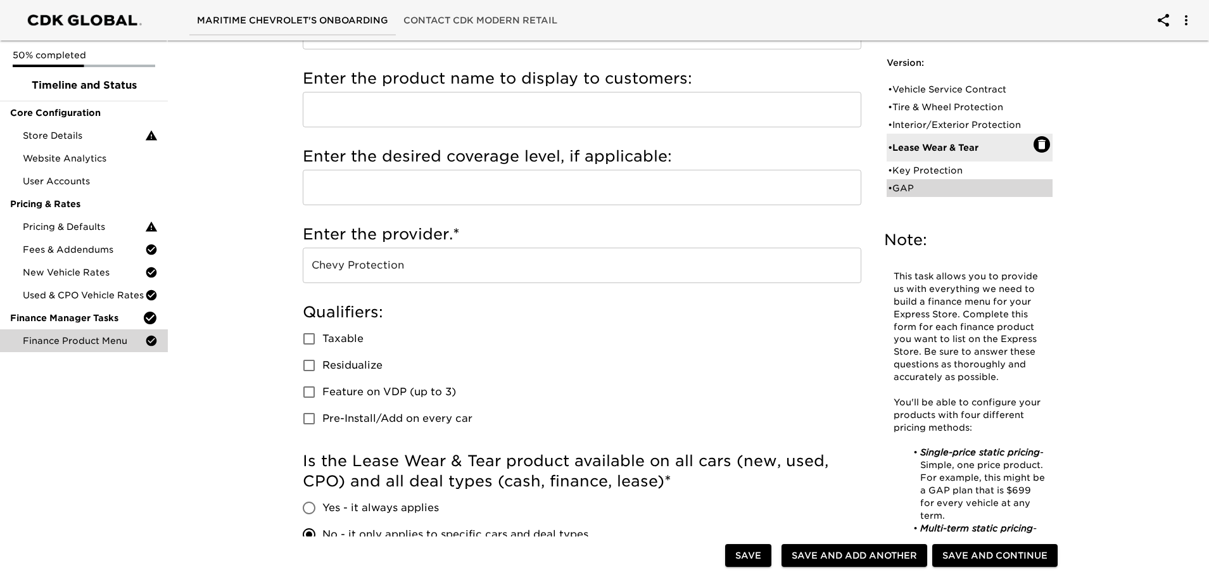
drag, startPoint x: 911, startPoint y: 175, endPoint x: 957, endPoint y: 194, distance: 49.8
click at [911, 175] on div "• Key Protection" at bounding box center [961, 170] width 146 height 13
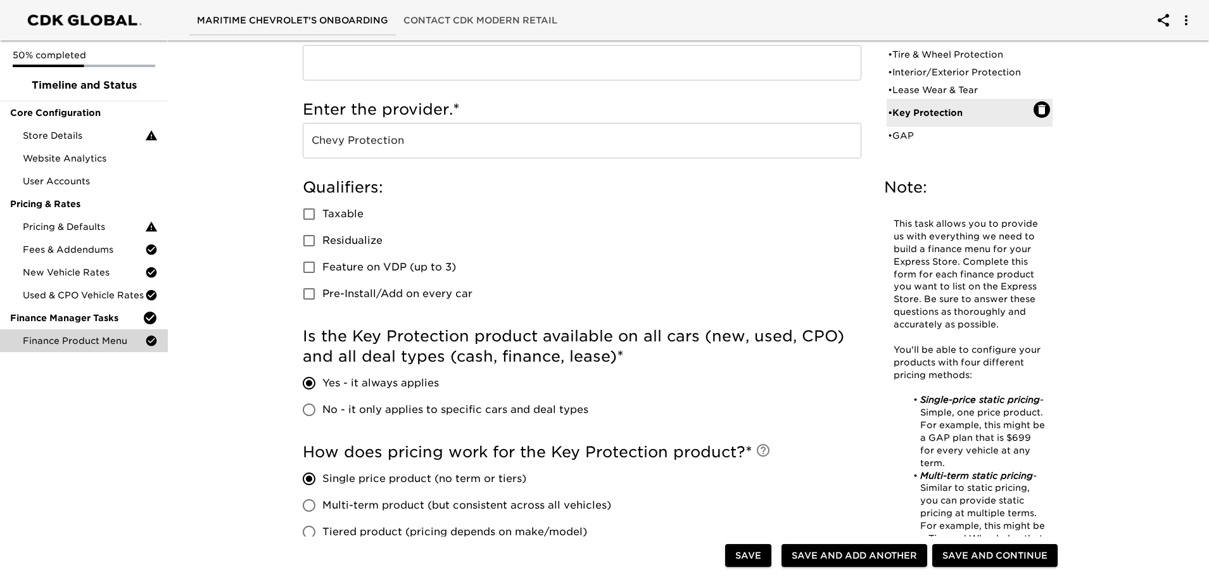
scroll to position [253, 0]
click at [324, 208] on span "Taxable" at bounding box center [342, 212] width 41 height 15
click at [322, 208] on input "Taxable" at bounding box center [309, 212] width 27 height 27
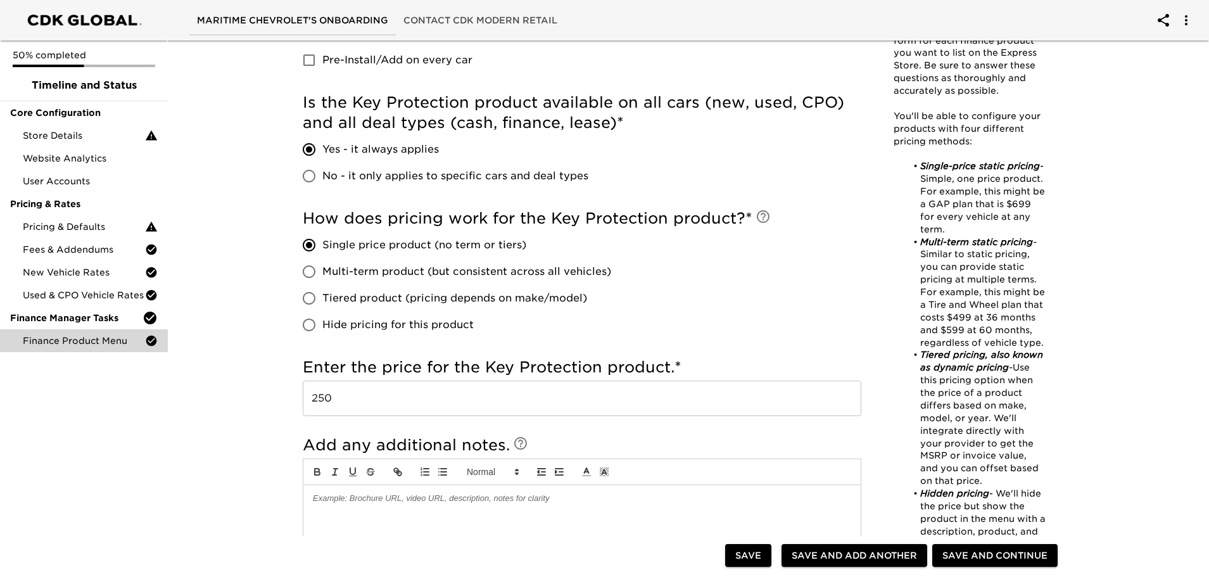
scroll to position [507, 0]
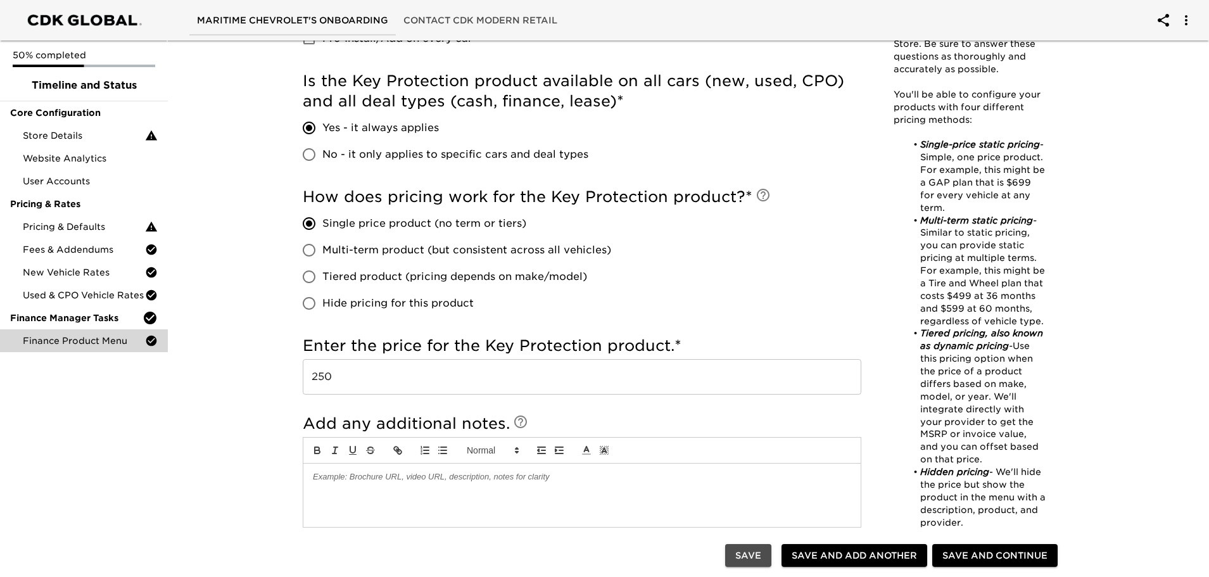
click at [765, 551] on button "Save" at bounding box center [748, 555] width 46 height 23
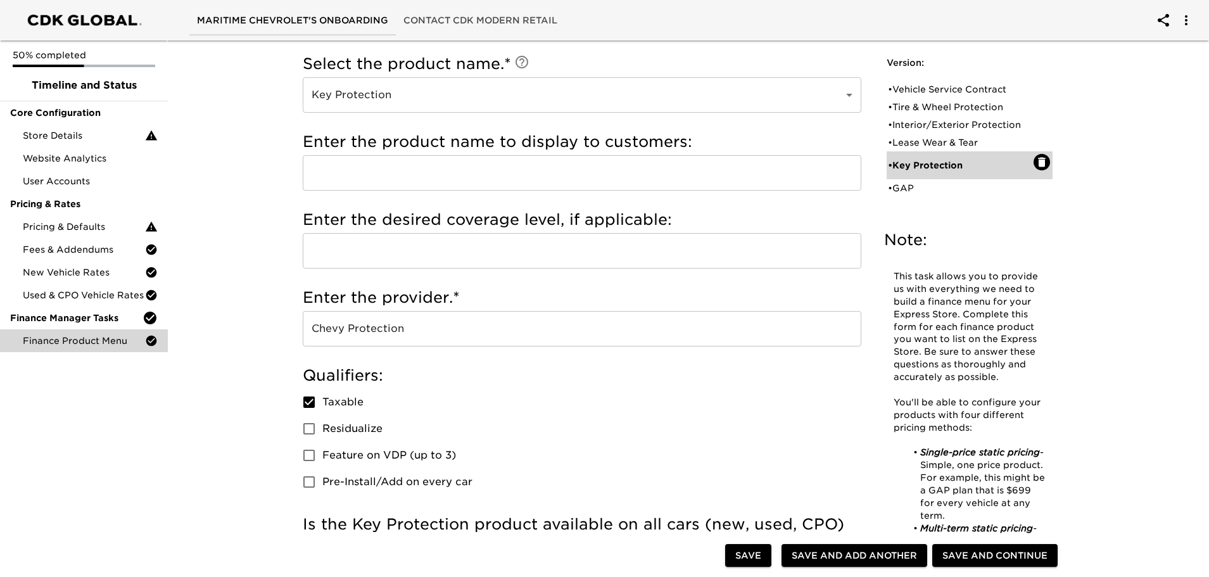
scroll to position [0, 0]
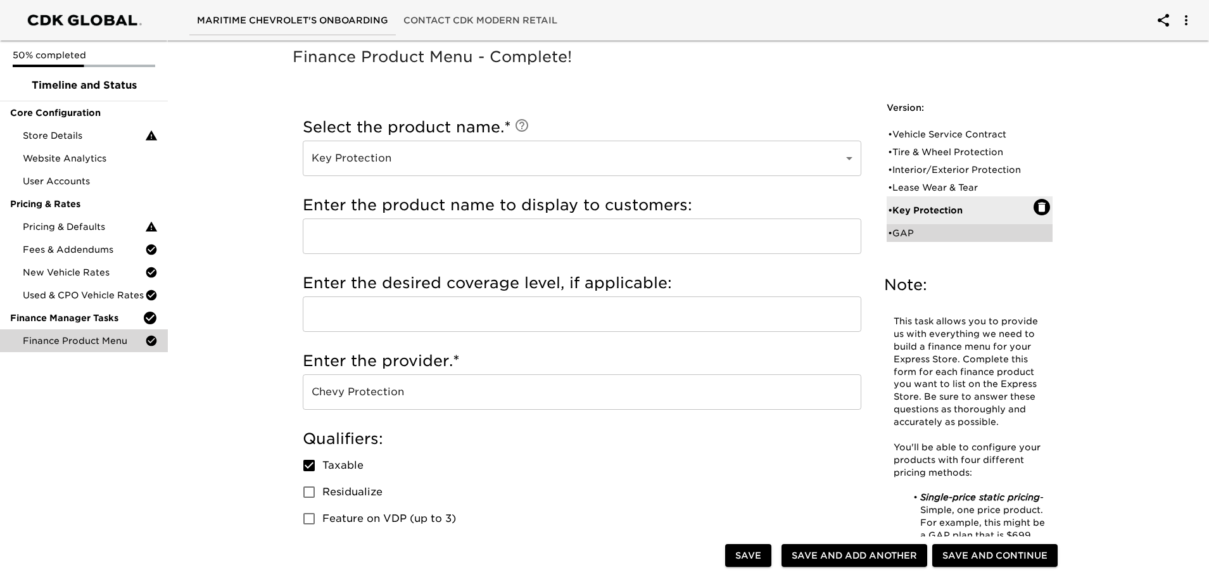
click at [951, 233] on div "• GAP" at bounding box center [961, 233] width 146 height 13
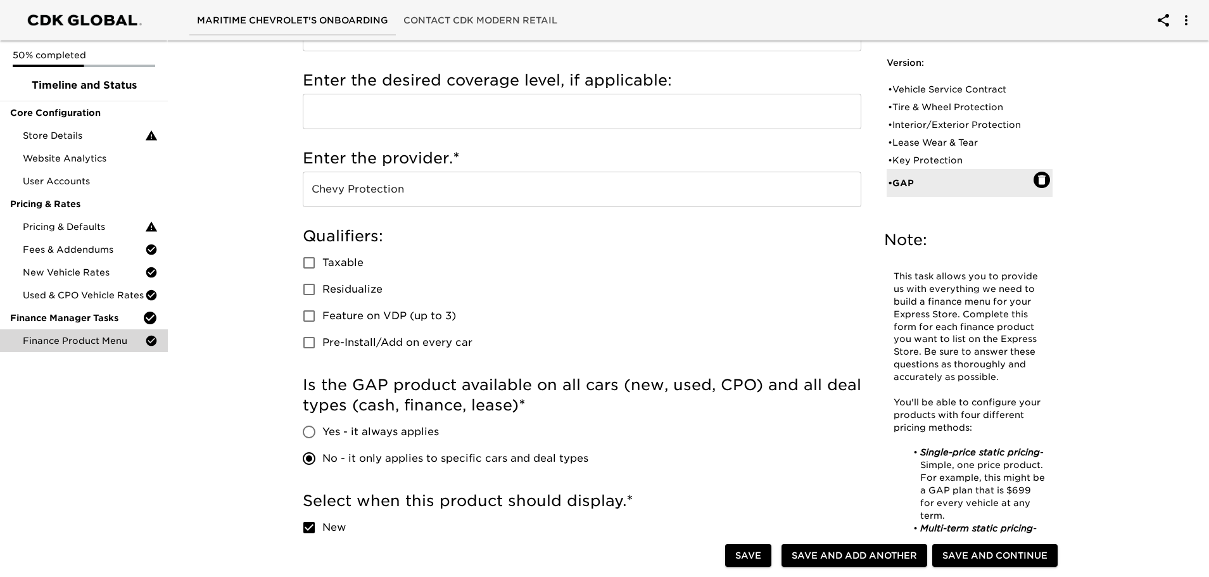
scroll to position [253, 0]
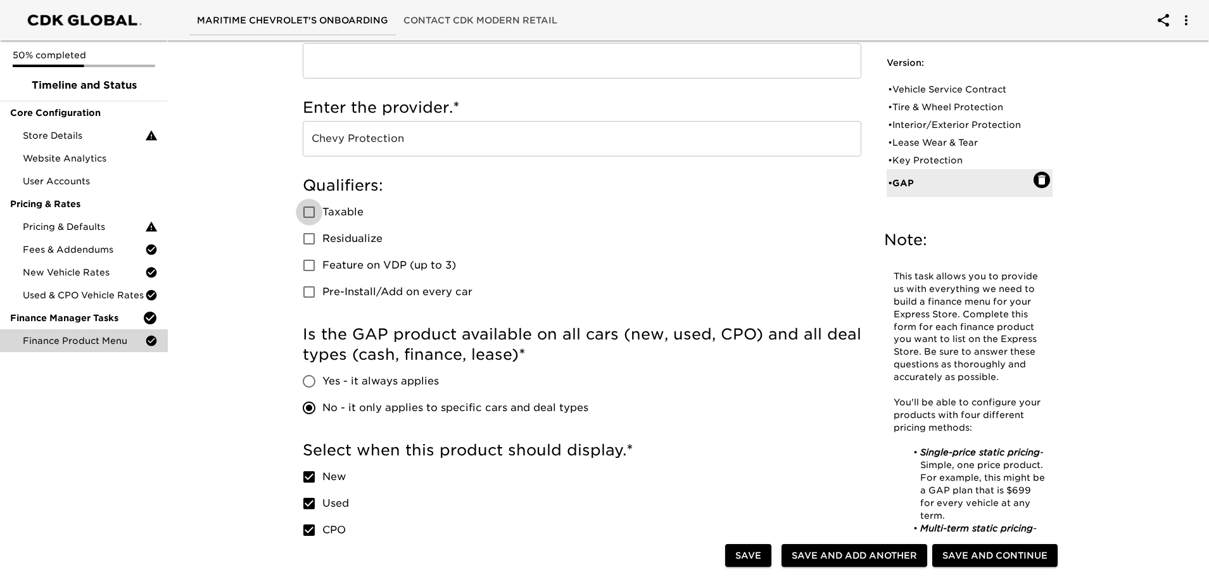
click at [314, 205] on input "Taxable" at bounding box center [309, 212] width 27 height 27
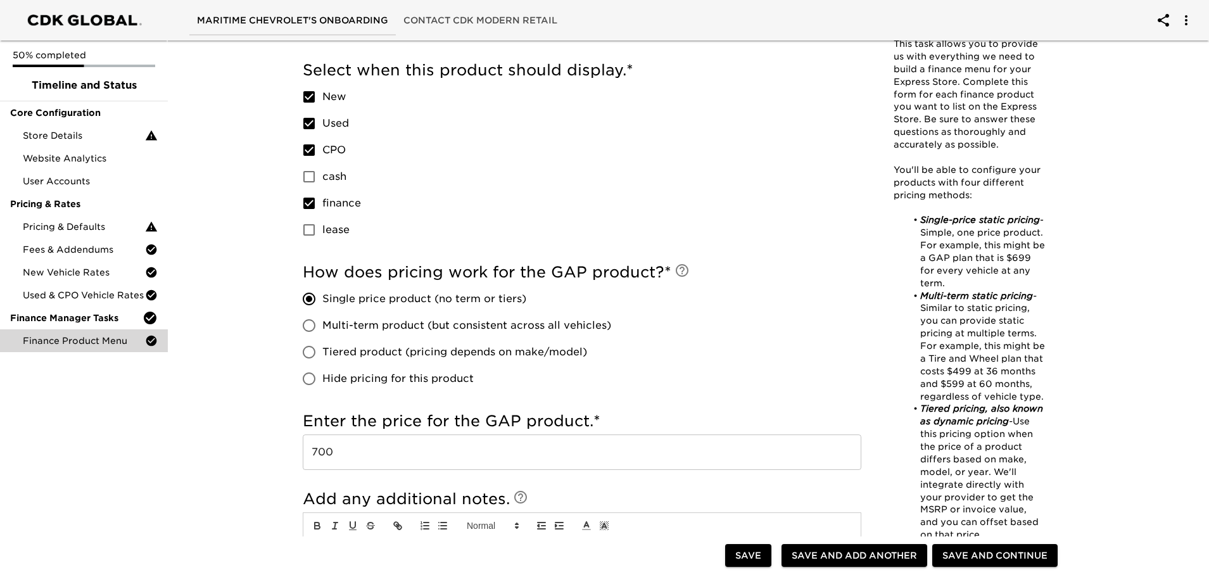
scroll to position [317, 0]
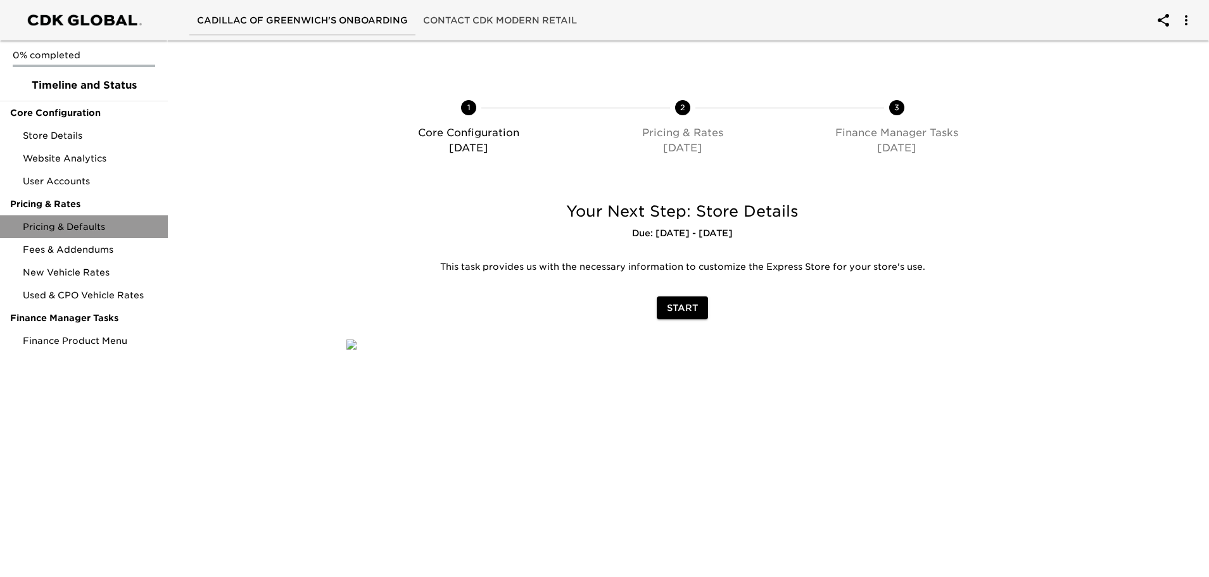
click at [89, 228] on span "Pricing & Defaults" at bounding box center [90, 226] width 135 height 13
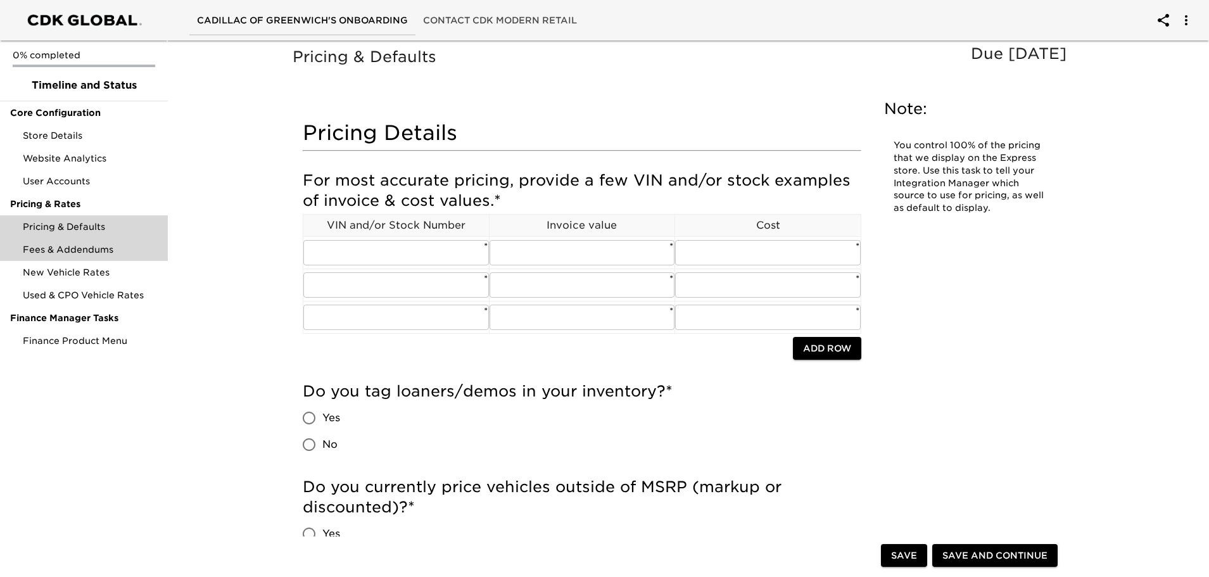
click at [107, 254] on span "Fees & Addendums" at bounding box center [90, 249] width 135 height 13
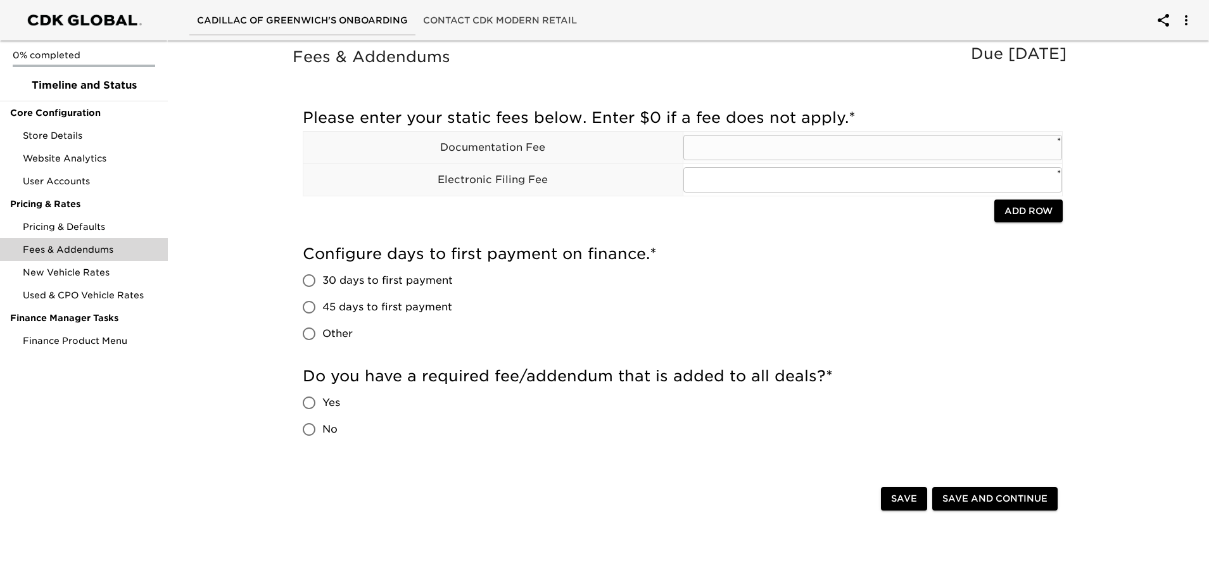
click at [751, 139] on input "text" at bounding box center [873, 147] width 379 height 25
type input "799"
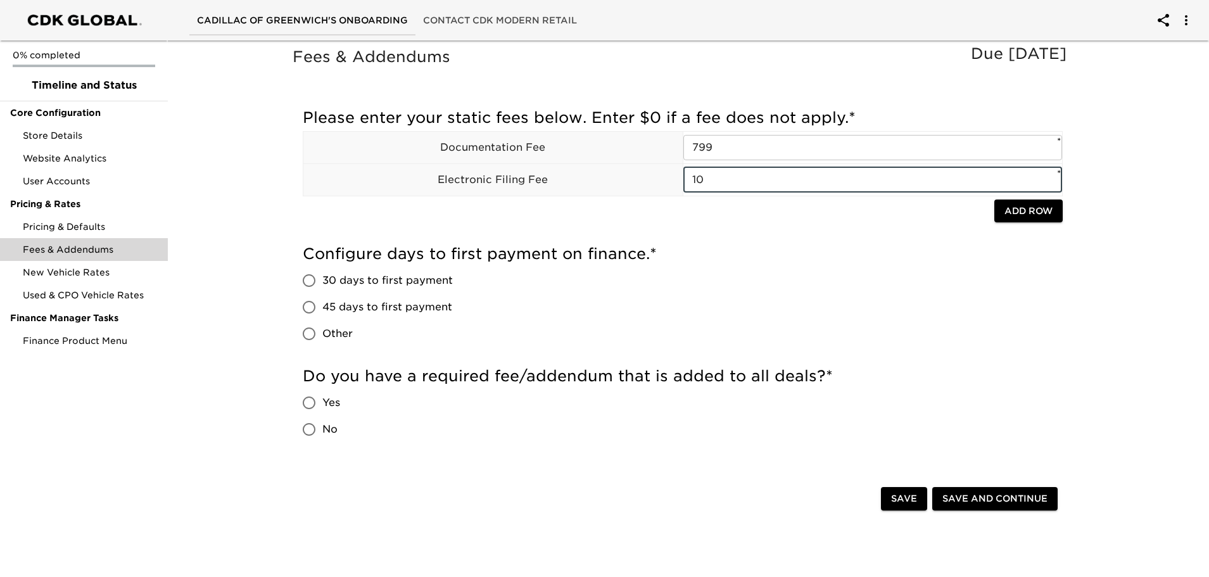
type input "10"
click at [1035, 212] on span "Add Row" at bounding box center [1029, 211] width 48 height 16
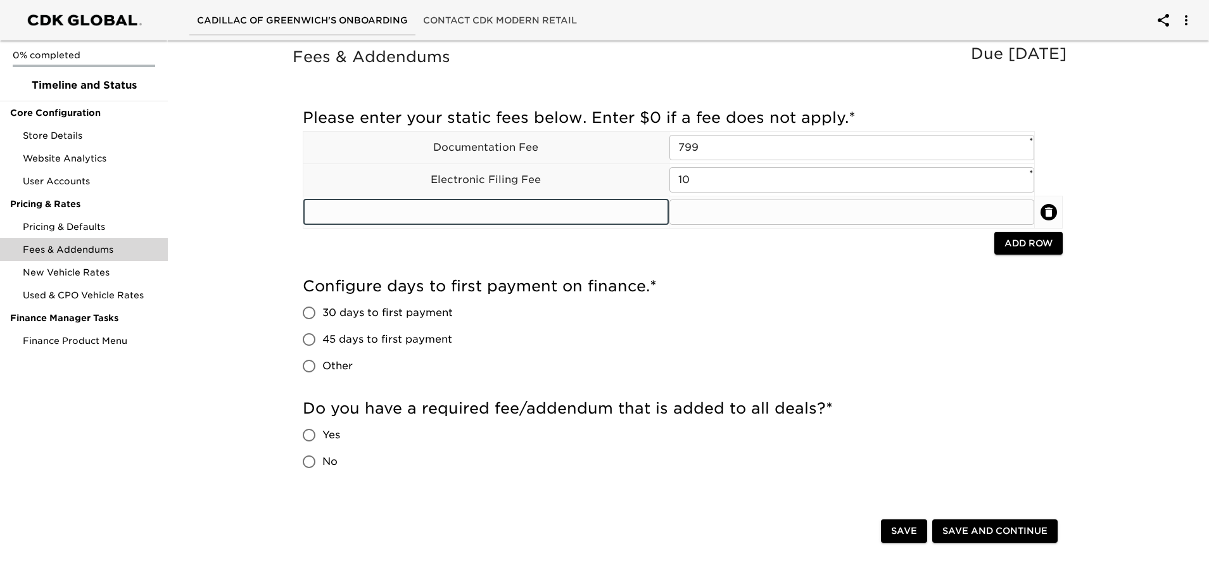
click at [628, 210] on input "text" at bounding box center [486, 212] width 366 height 25
type input "DMV Registration Fee"
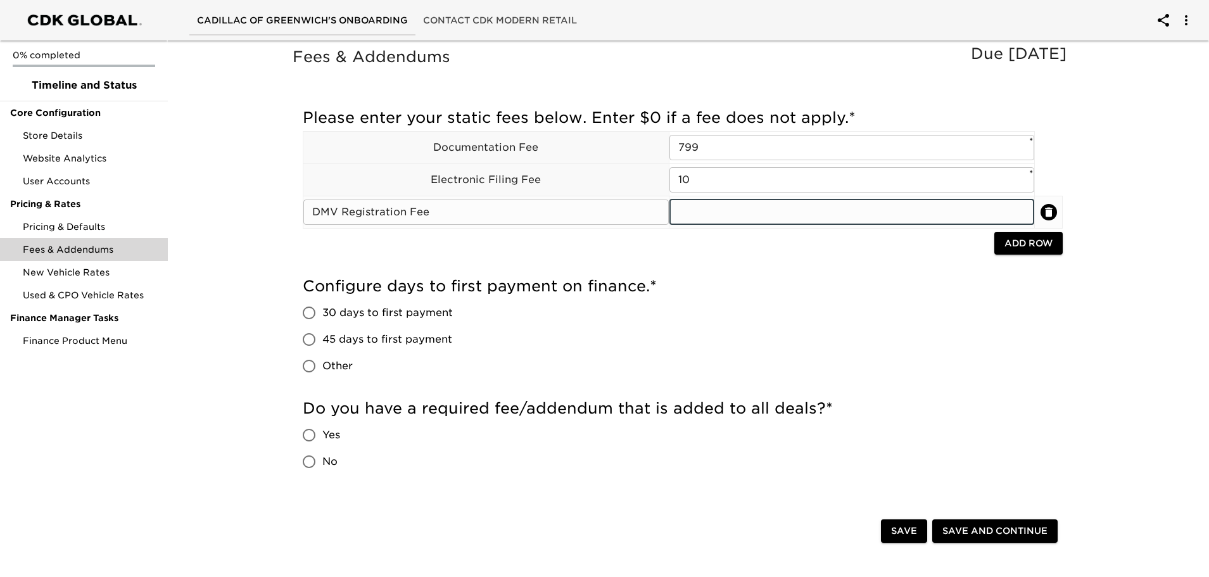
click at [724, 211] on input "text" at bounding box center [853, 212] width 366 height 25
type input "257"
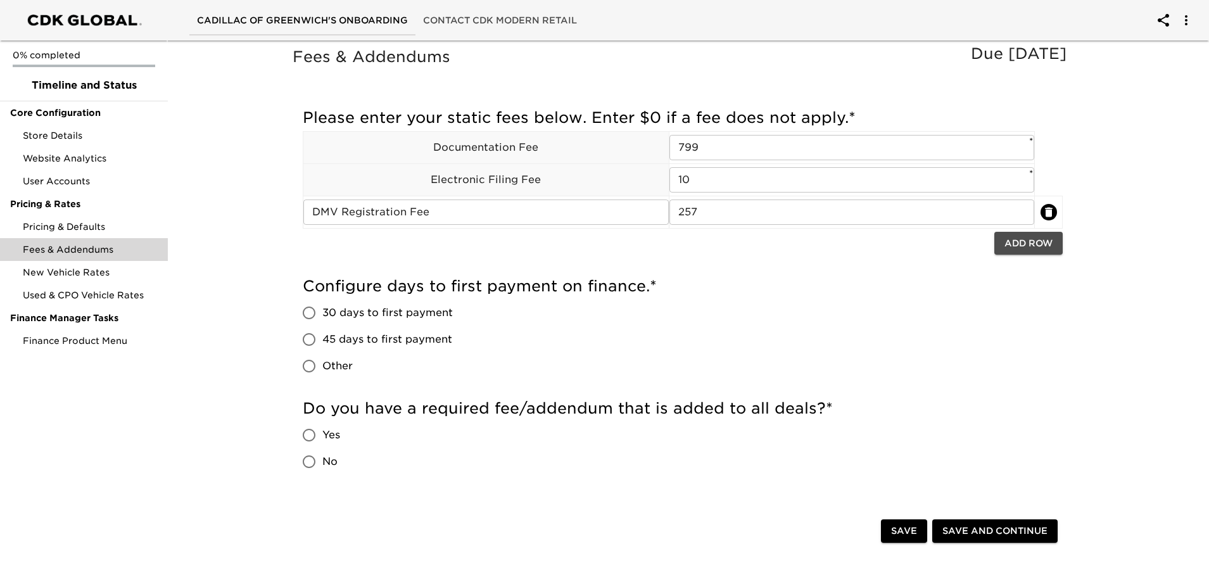
click at [1025, 248] on span "Add Row" at bounding box center [1029, 244] width 48 height 16
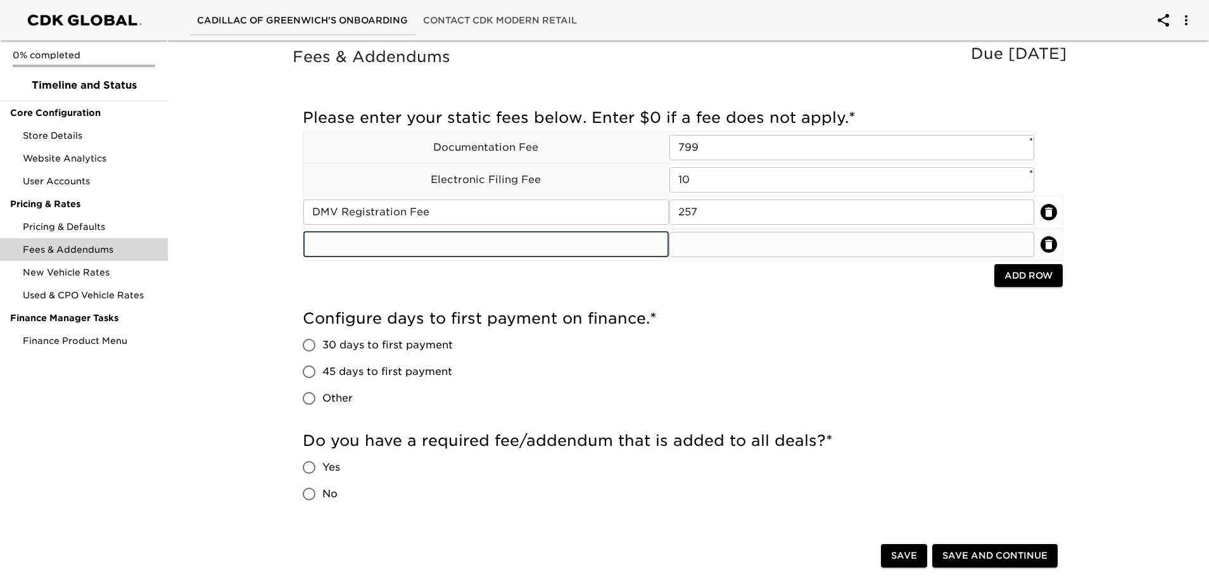
click at [513, 238] on input "text" at bounding box center [486, 244] width 366 height 25
type input "Security Marking"
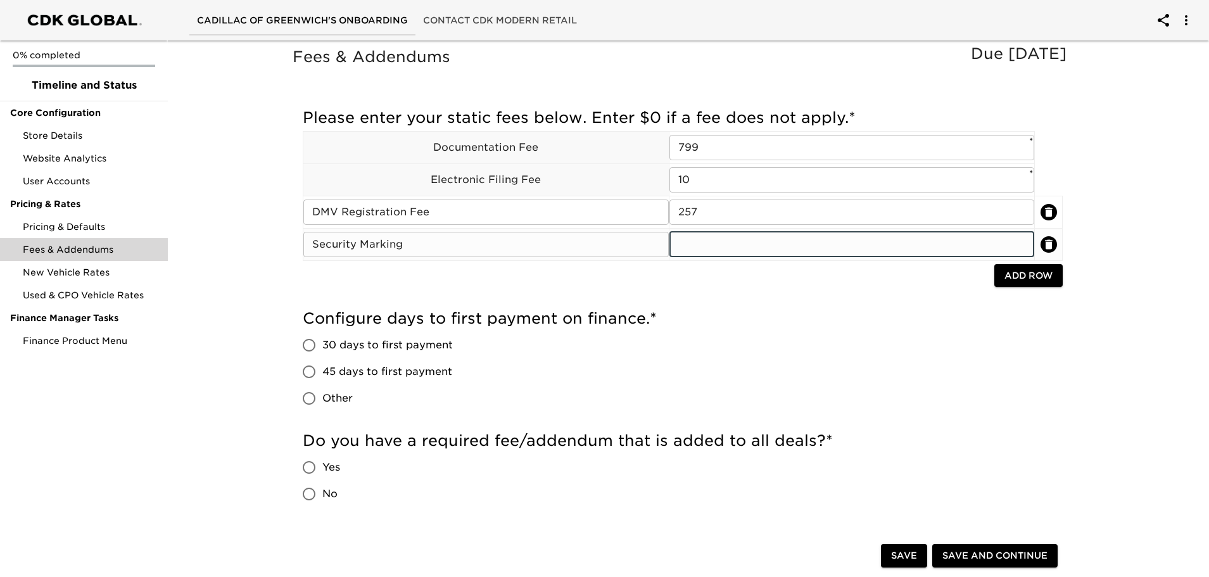
drag, startPoint x: 757, startPoint y: 243, endPoint x: 746, endPoint y: 236, distance: 12.8
click at [757, 243] on input "text" at bounding box center [853, 244] width 366 height 25
type input "299"
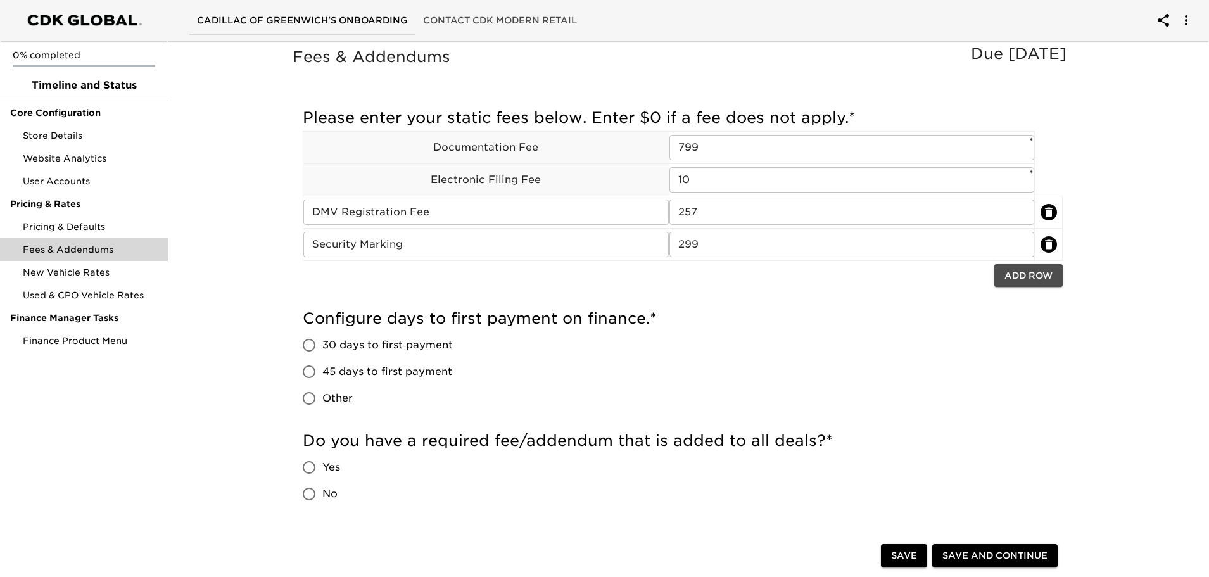
click at [1026, 281] on span "Add Row" at bounding box center [1029, 276] width 48 height 16
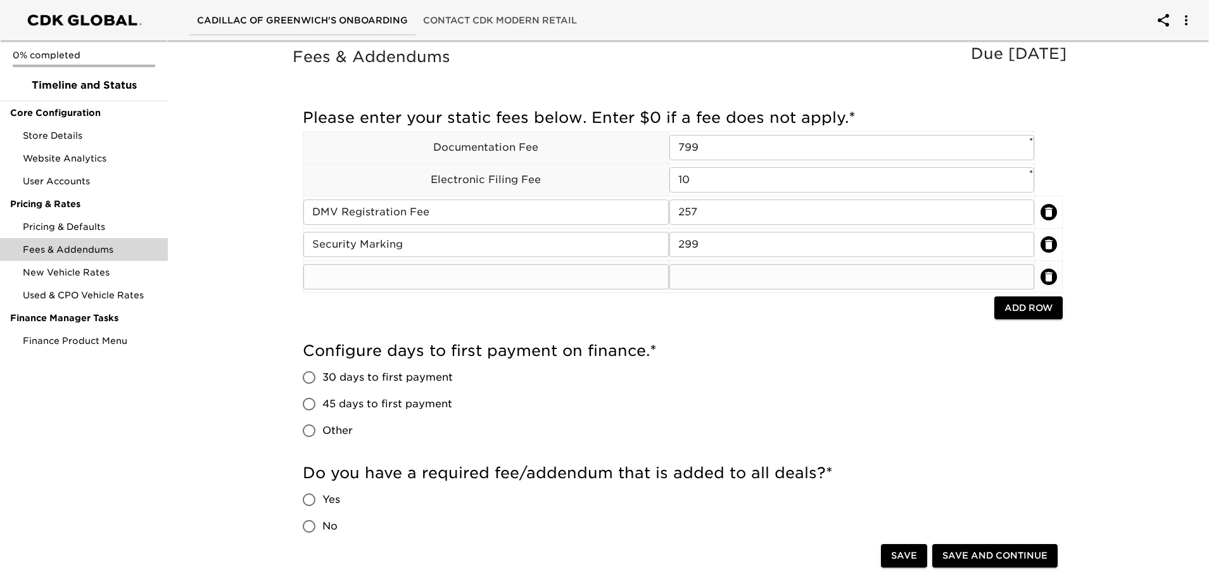
click at [571, 287] on input "text" at bounding box center [486, 276] width 366 height 25
click at [1045, 276] on icon "delete" at bounding box center [1049, 277] width 13 height 13
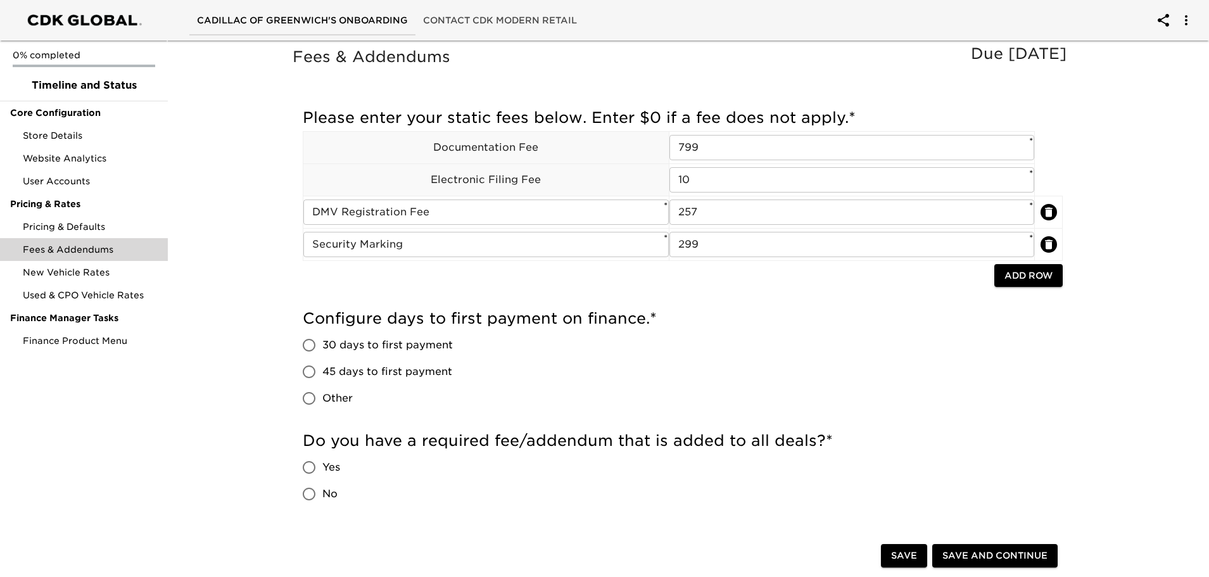
click at [916, 377] on div "Configure days to first payment on finance. * 30 days to first payment 45 days …" at bounding box center [683, 360] width 760 height 103
click at [305, 367] on input "45 days to first payment" at bounding box center [309, 372] width 27 height 27
radio input "true"
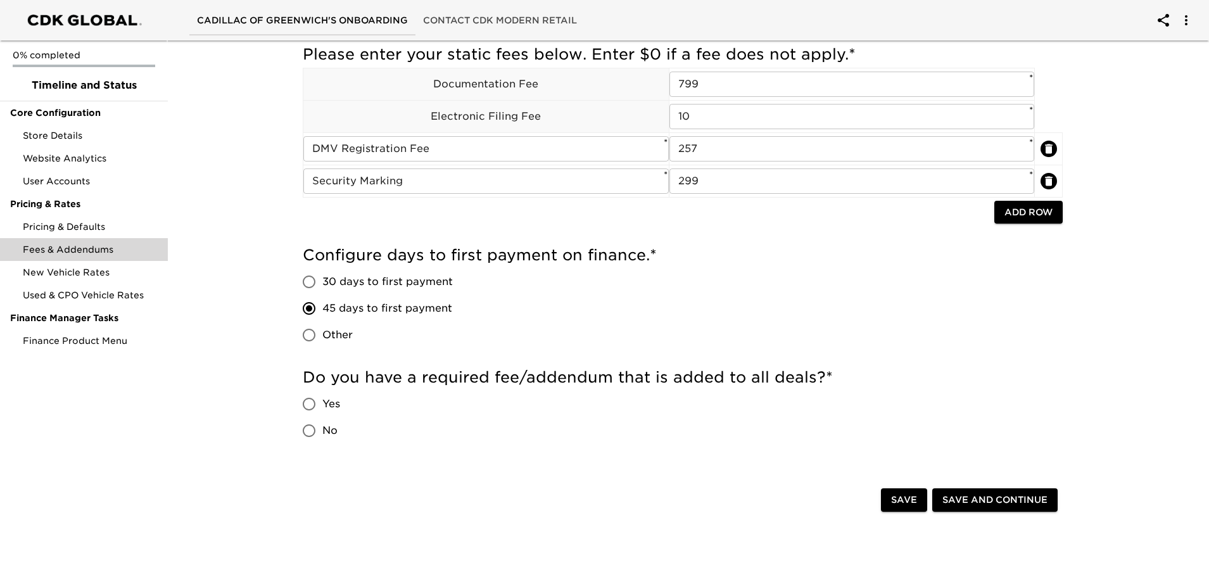
click at [314, 422] on input "No" at bounding box center [309, 430] width 27 height 27
radio input "true"
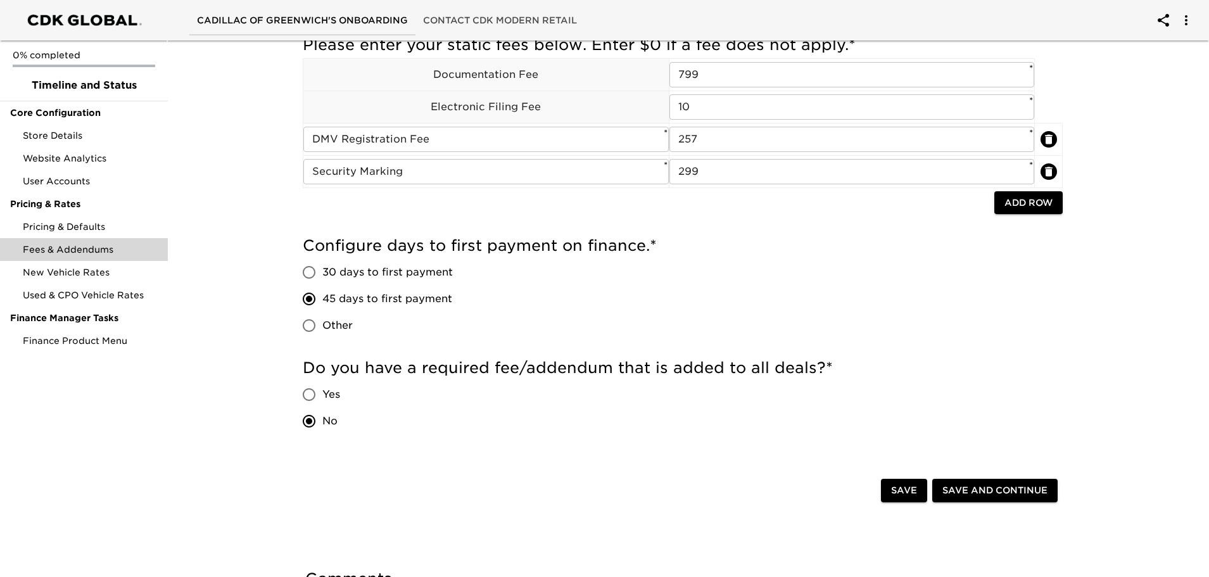
scroll to position [127, 0]
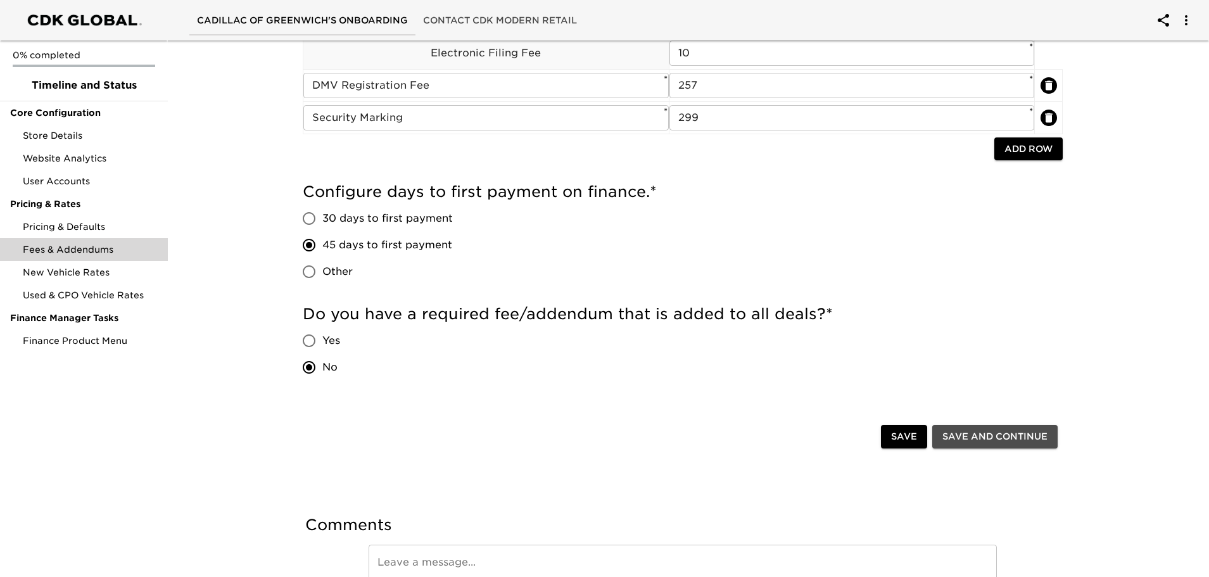
click at [971, 433] on span "Save and Continue" at bounding box center [995, 437] width 105 height 16
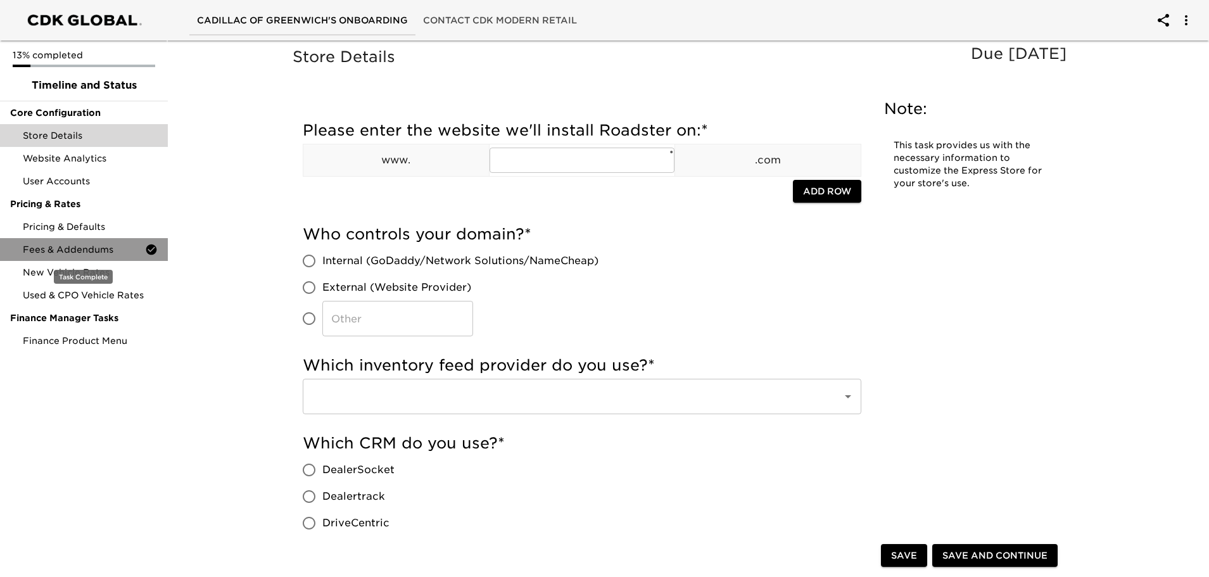
click at [124, 247] on span "Fees & Addendums" at bounding box center [84, 249] width 122 height 13
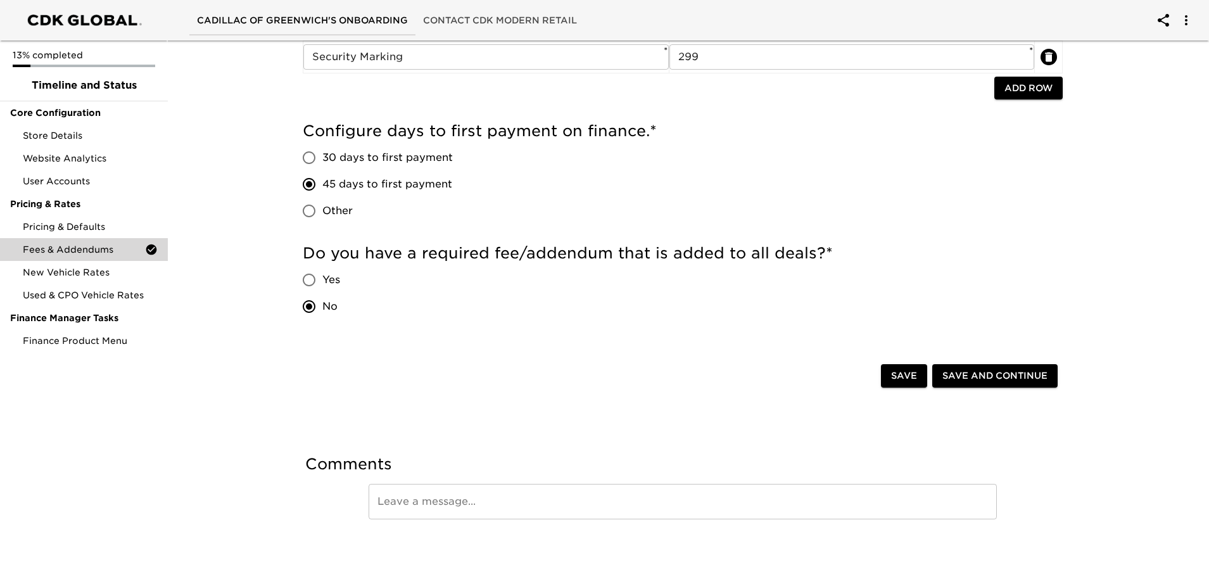
scroll to position [189, 0]
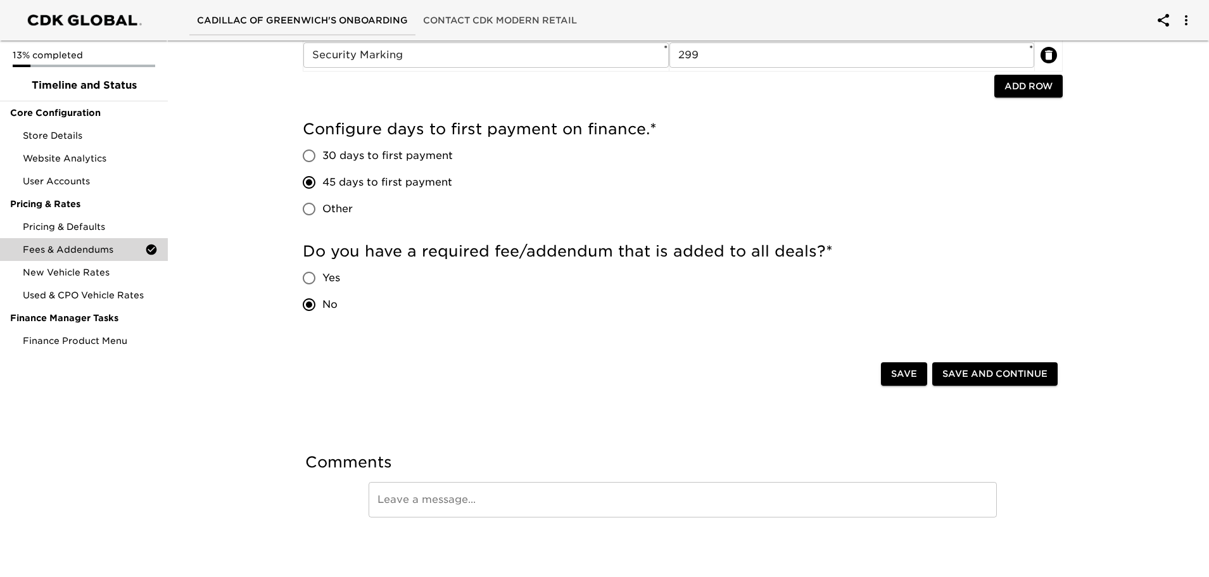
click at [971, 374] on span "Save and Continue" at bounding box center [995, 374] width 105 height 16
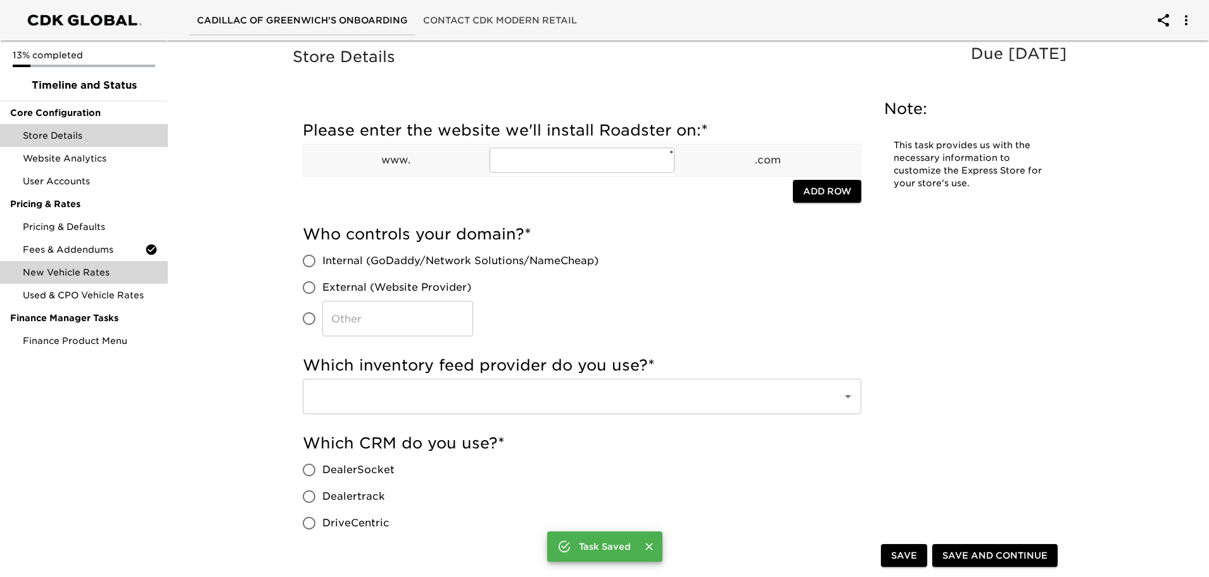
click at [124, 267] on span "New Vehicle Rates" at bounding box center [90, 272] width 135 height 13
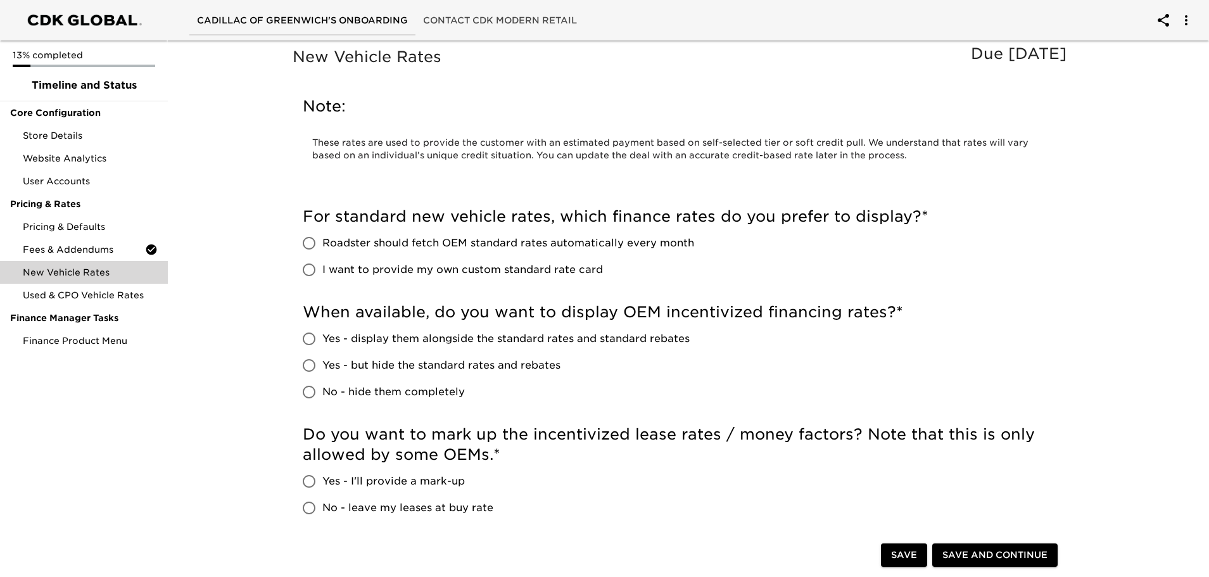
click at [310, 241] on input "Roadster should fetch OEM standard rates automatically every month" at bounding box center [309, 243] width 27 height 27
radio input "true"
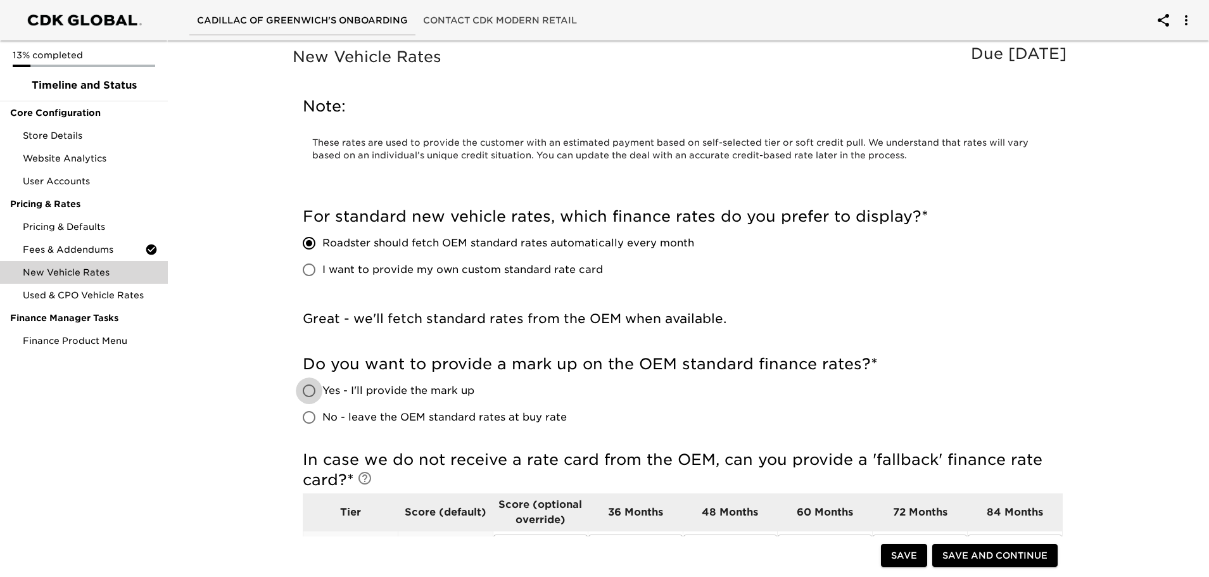
click at [310, 392] on input "Yes - I'll provide the mark up" at bounding box center [309, 391] width 27 height 27
radio input "true"
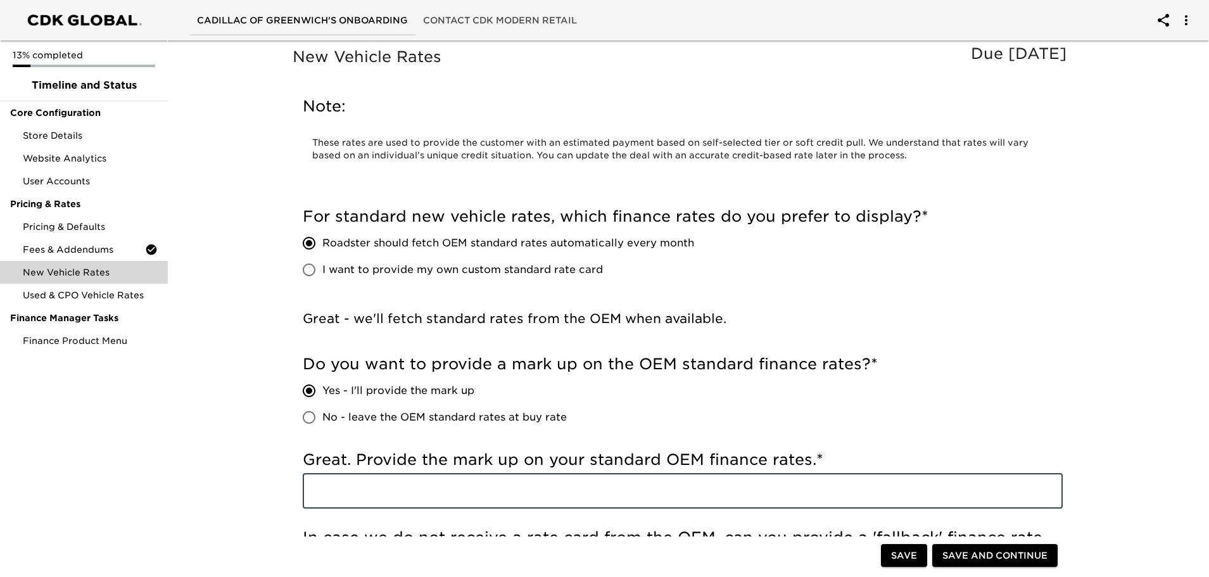
click at [357, 494] on input "text" at bounding box center [683, 490] width 760 height 35
type input "1%"
click at [167, 503] on div "13% completed Timeline and Status Core Configuration Store Details Website Anal…" at bounding box center [84, 288] width 168 height 577
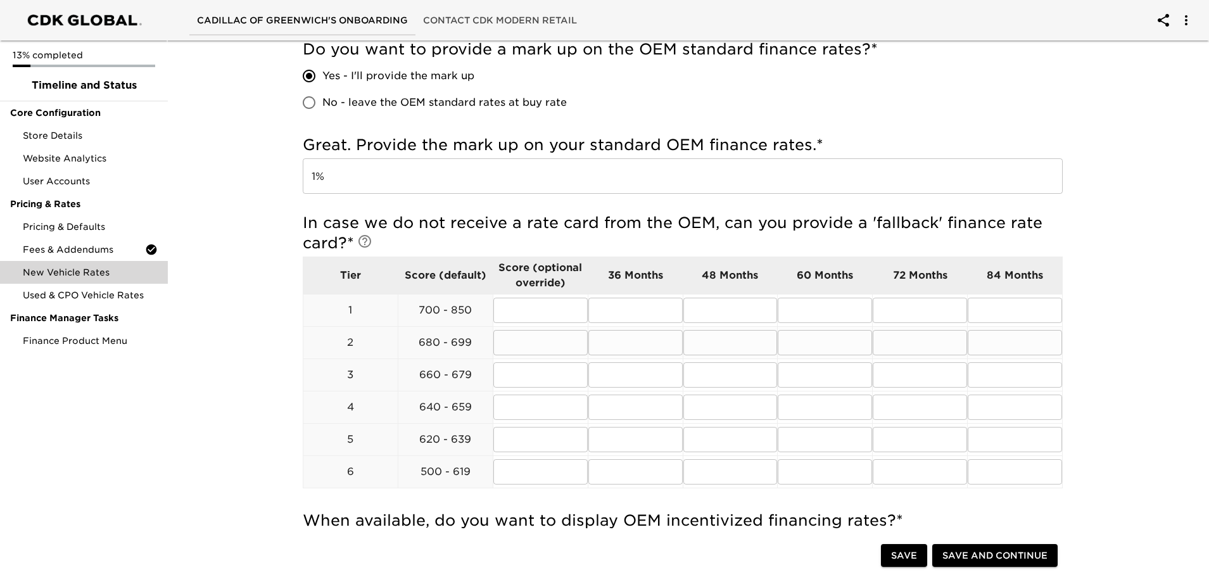
scroll to position [317, 0]
drag, startPoint x: 619, startPoint y: 299, endPoint x: 627, endPoint y: 303, distance: 9.4
click at [619, 299] on input "text" at bounding box center [636, 308] width 94 height 25
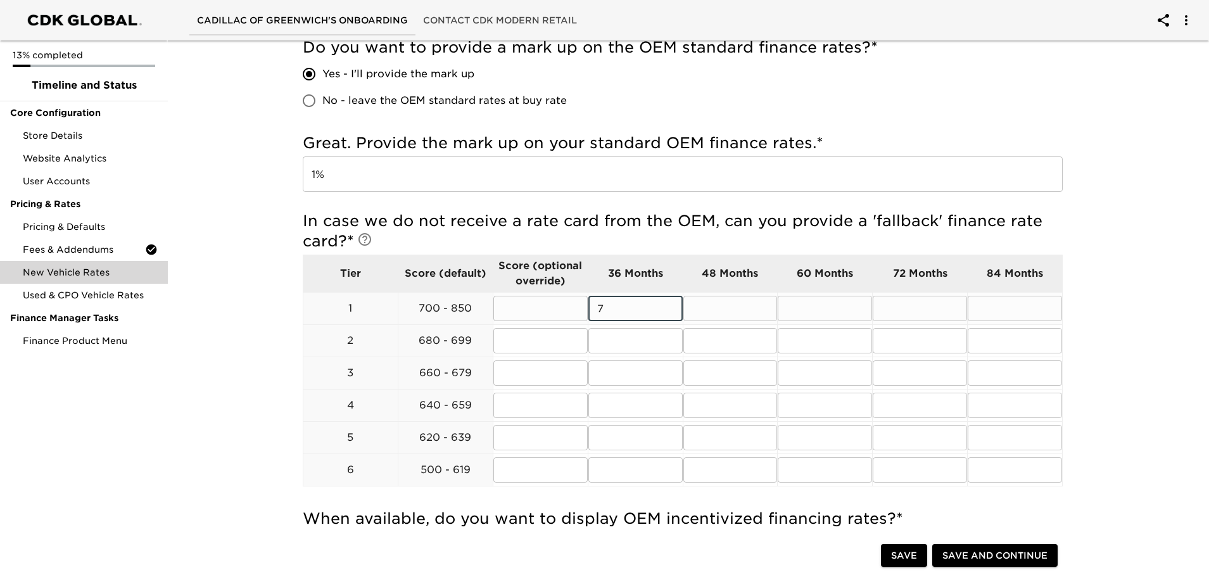
type input "7"
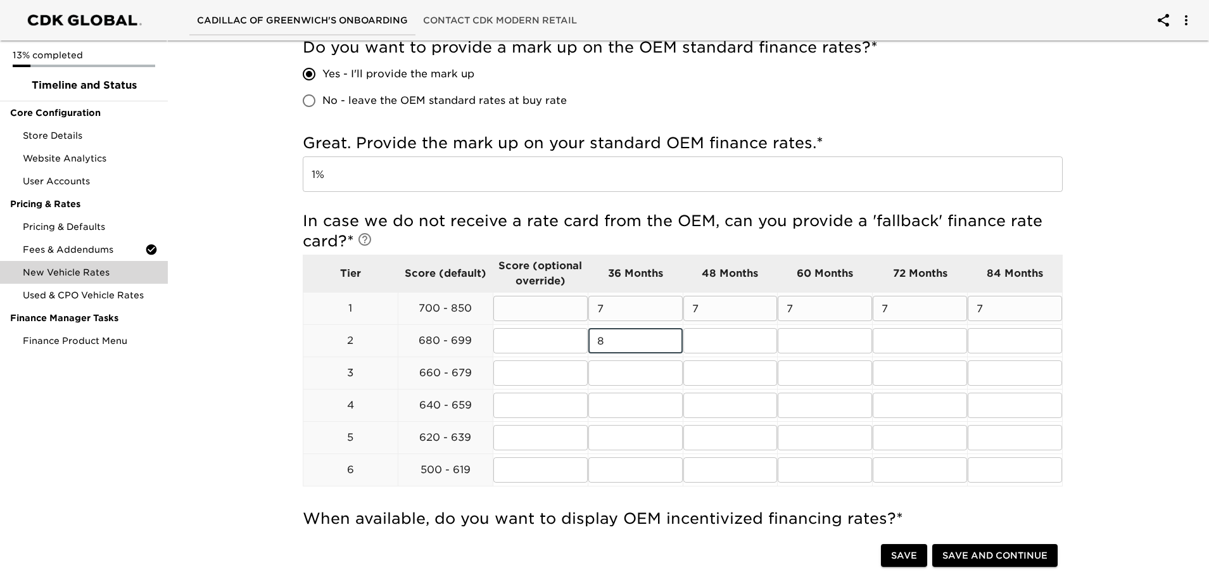
type input "8"
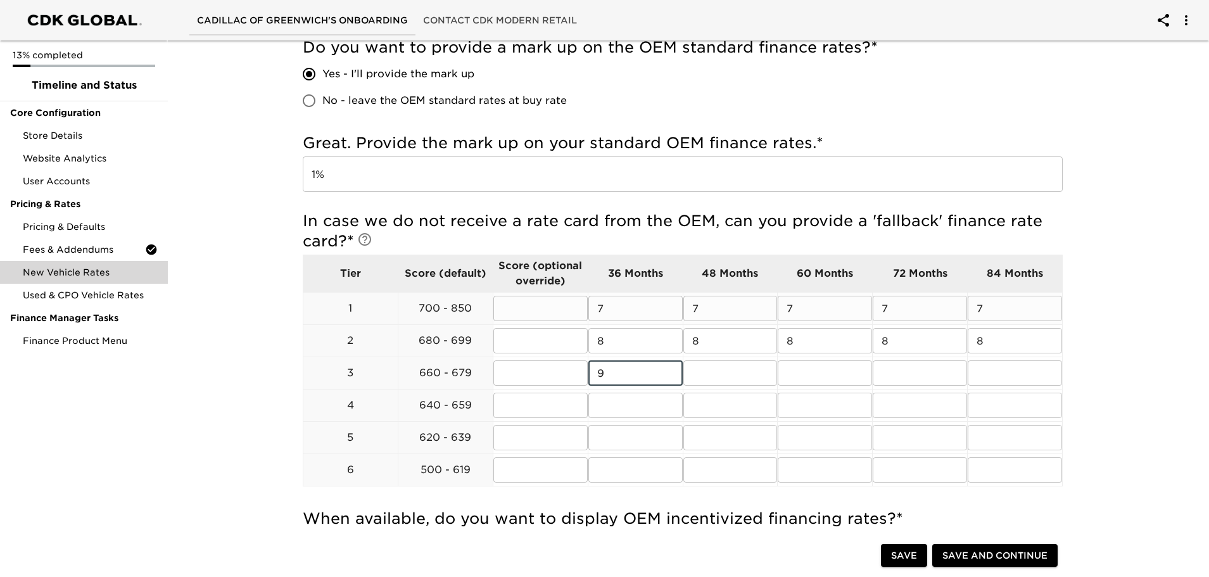
type input "9"
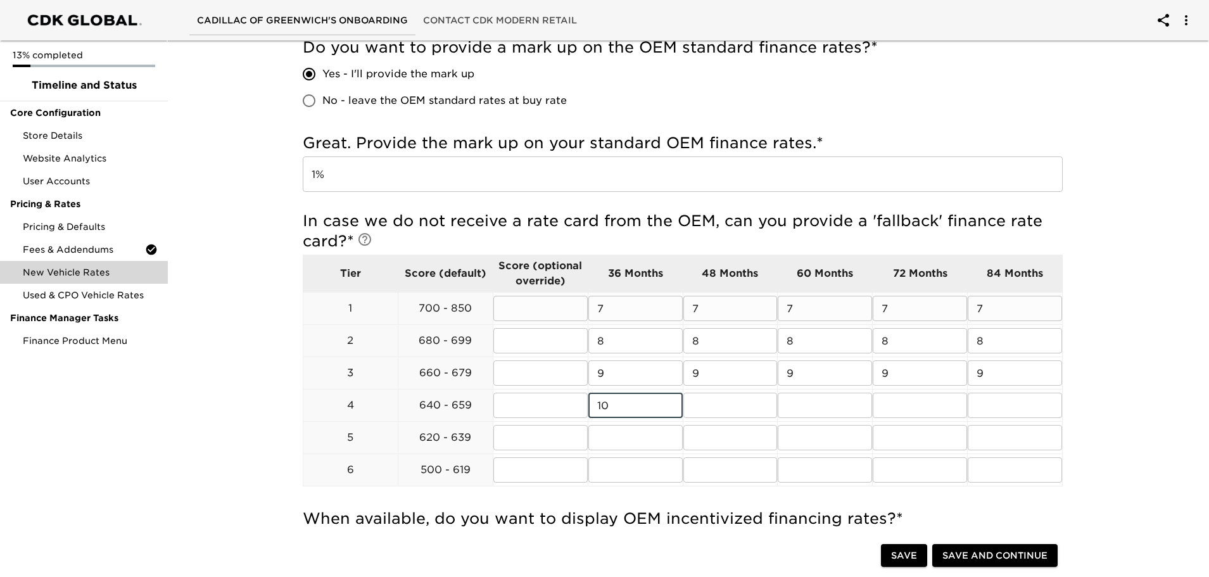
type input "10"
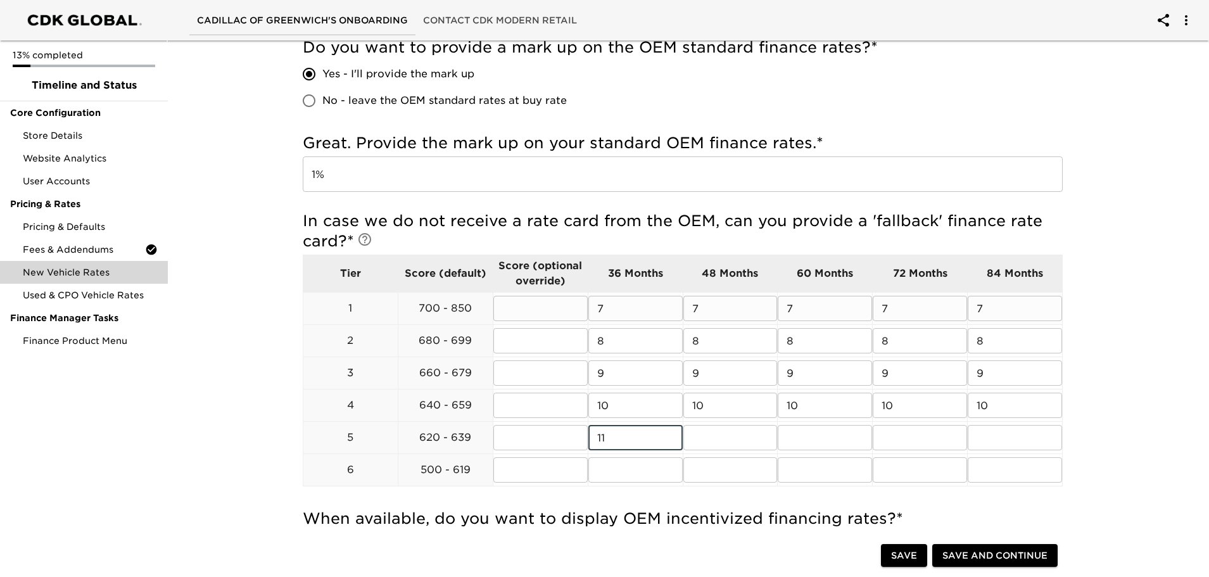
type input "11"
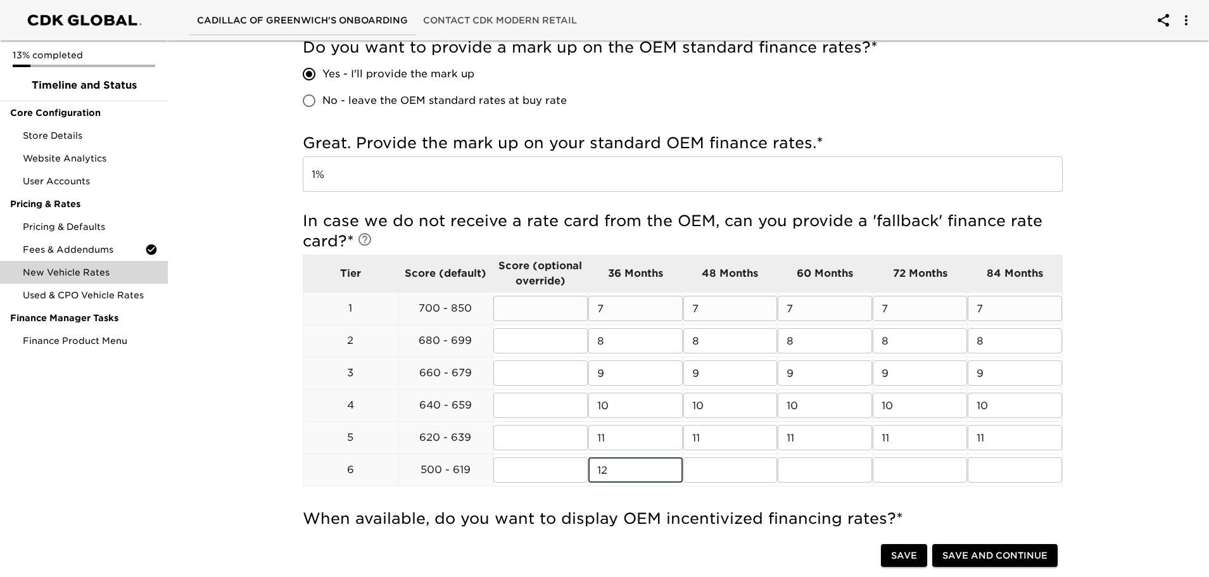
type input "12"
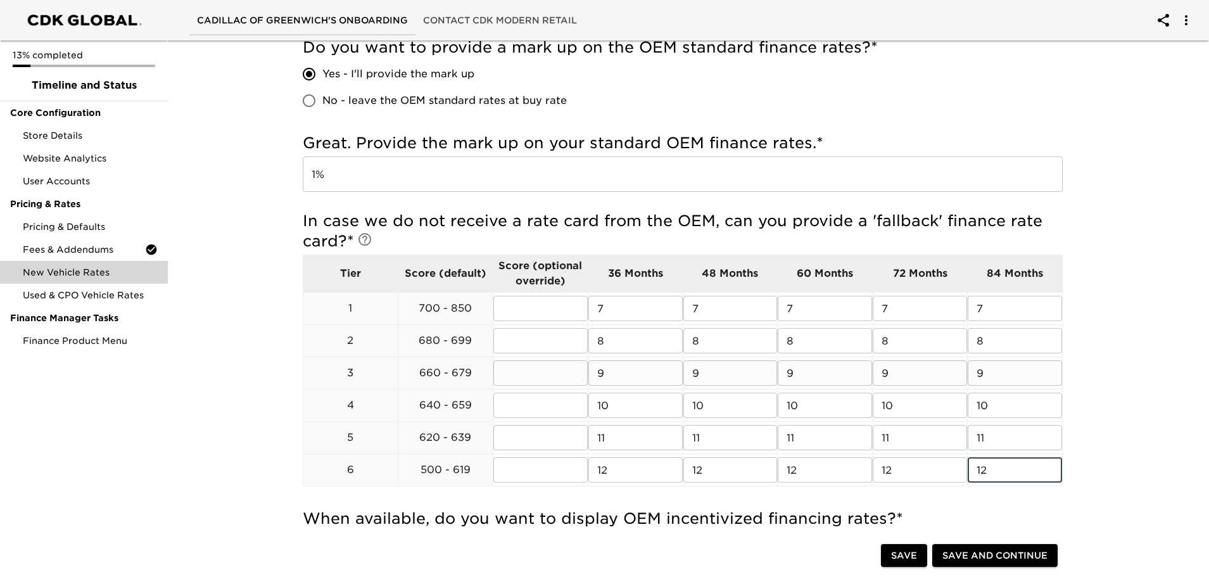
click at [308, 374] on p "3" at bounding box center [350, 373] width 94 height 15
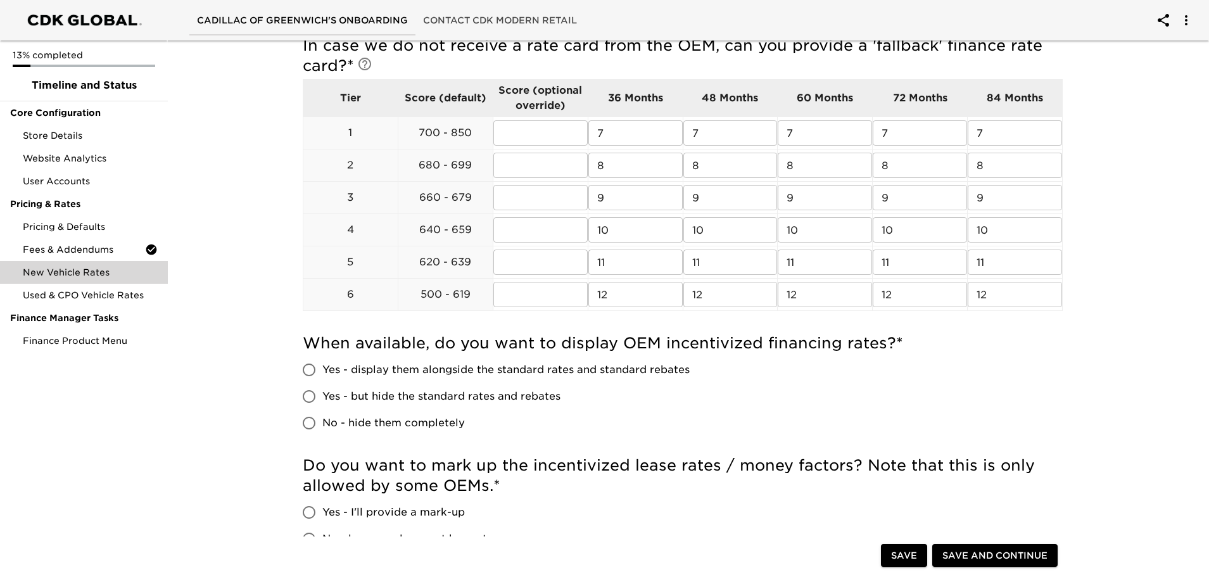
scroll to position [507, 0]
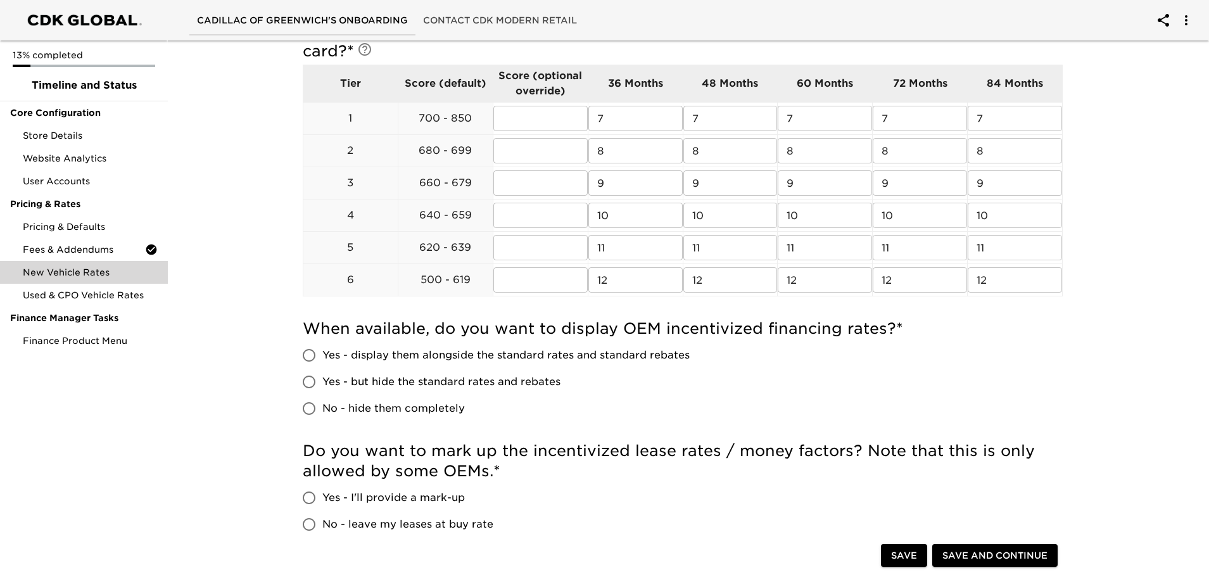
click at [315, 383] on input "Yes - but hide the standard rates and rebates" at bounding box center [309, 382] width 27 height 27
radio input "true"
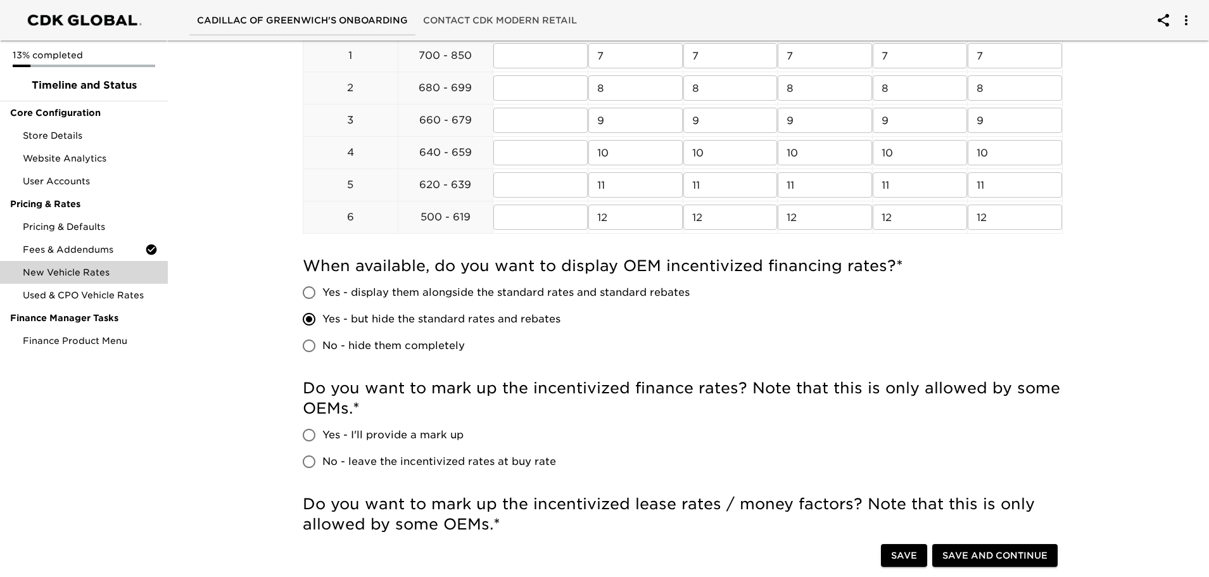
scroll to position [570, 0]
click at [313, 461] on input "No - leave the incentivized rates at buy rate" at bounding box center [309, 461] width 27 height 27
radio input "true"
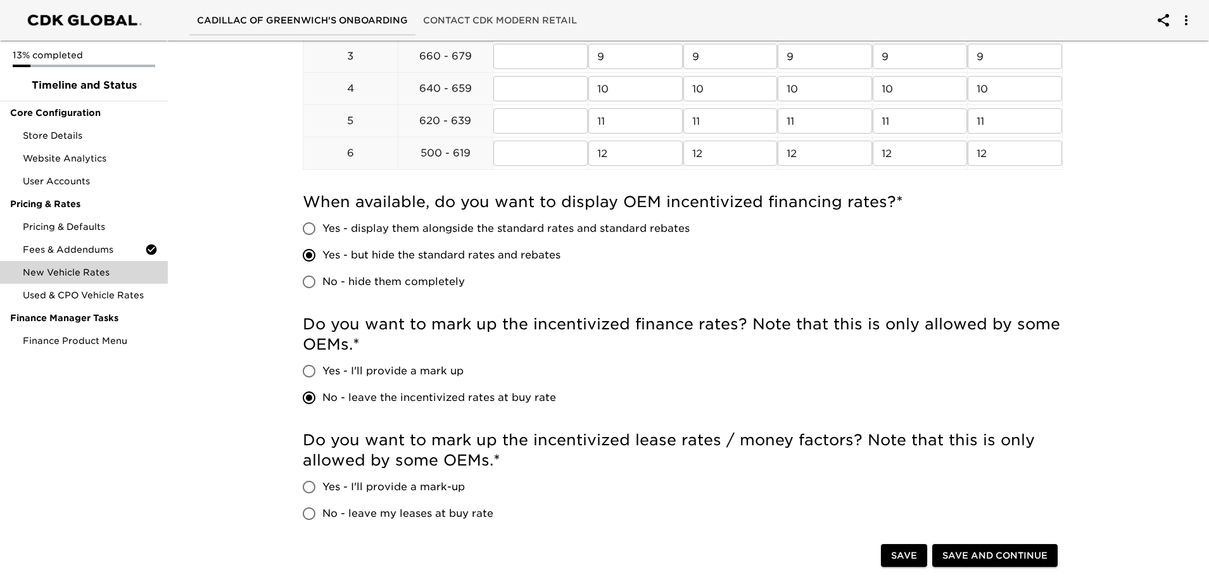
scroll to position [697, 0]
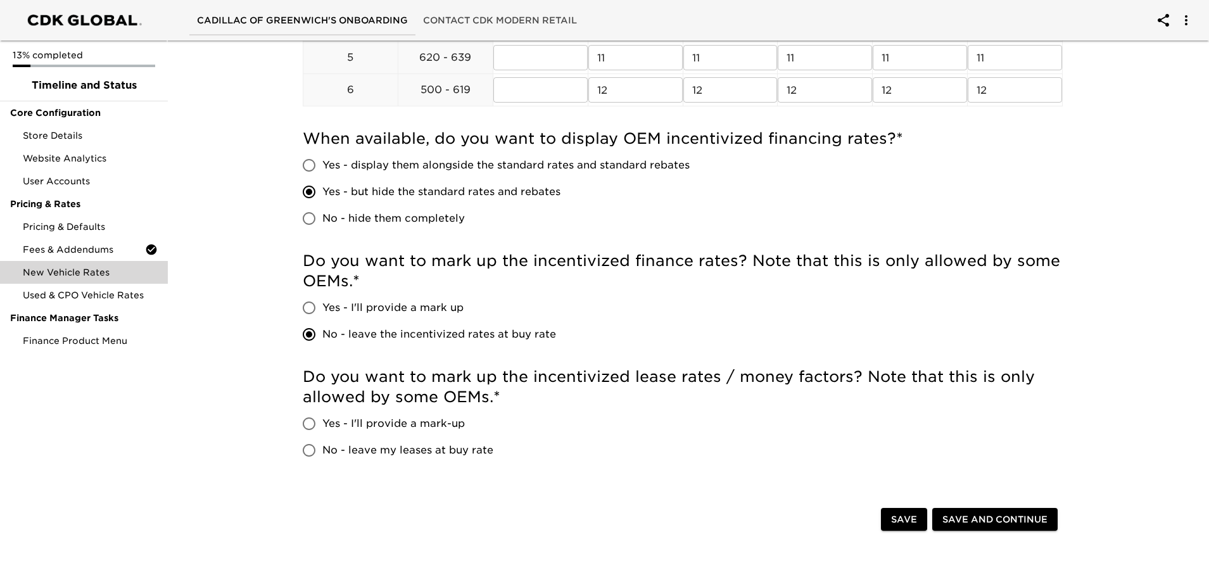
click at [310, 426] on input "Yes - I'll provide a mark-up" at bounding box center [309, 424] width 27 height 27
radio input "true"
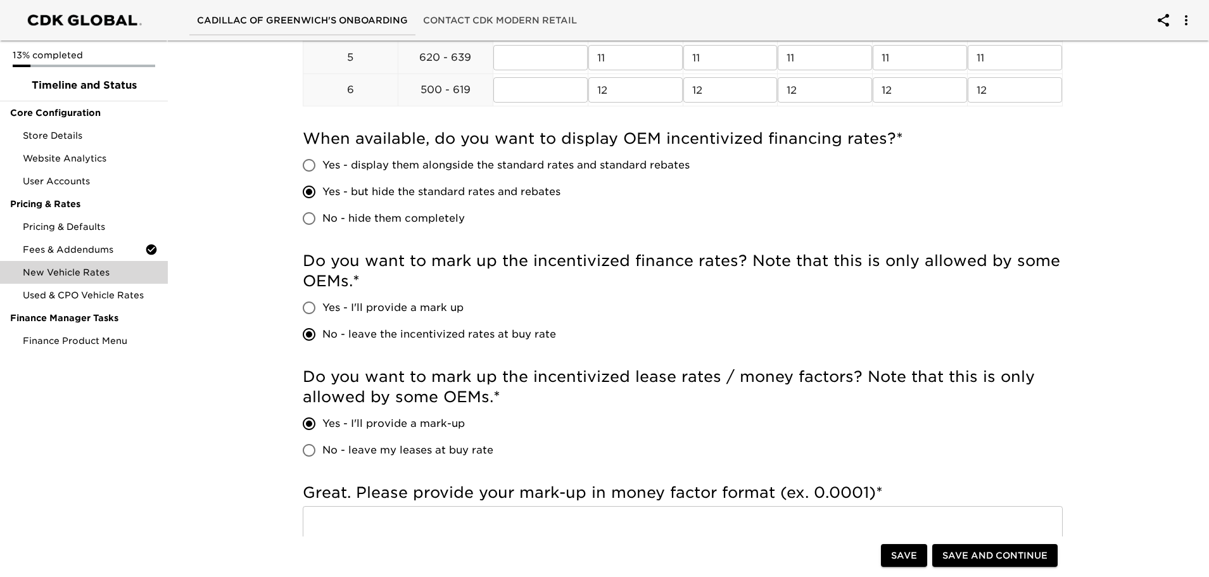
click at [387, 493] on h5 "Great. Please provide your mark-up in money factor format (ex. 0.0001) *" at bounding box center [683, 493] width 760 height 20
click at [388, 506] on input "text" at bounding box center [683, 523] width 760 height 35
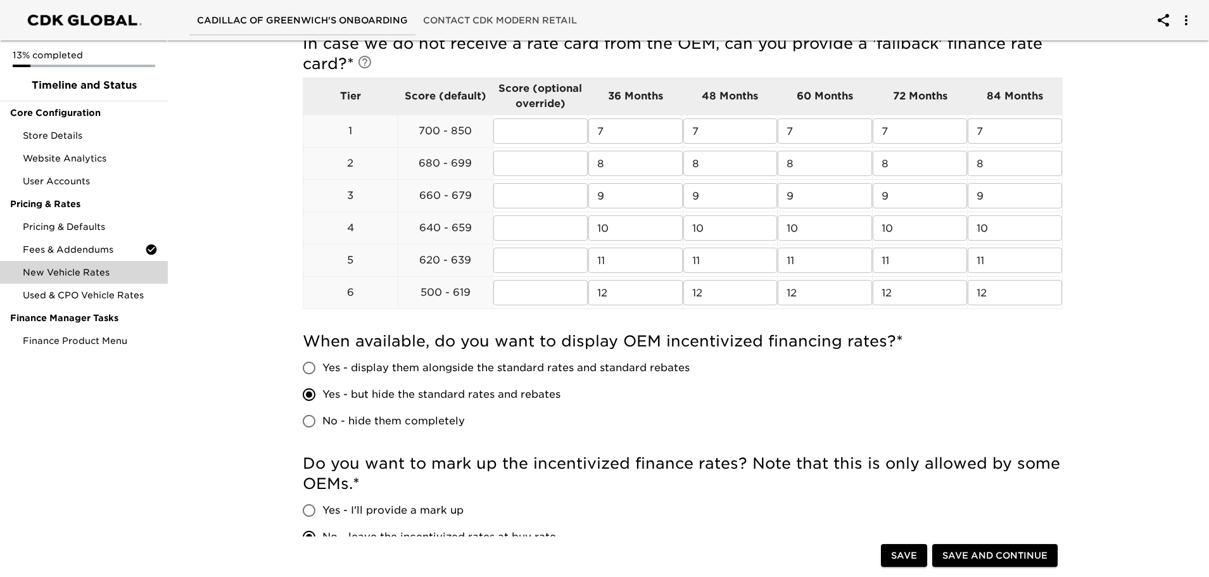
scroll to position [317, 0]
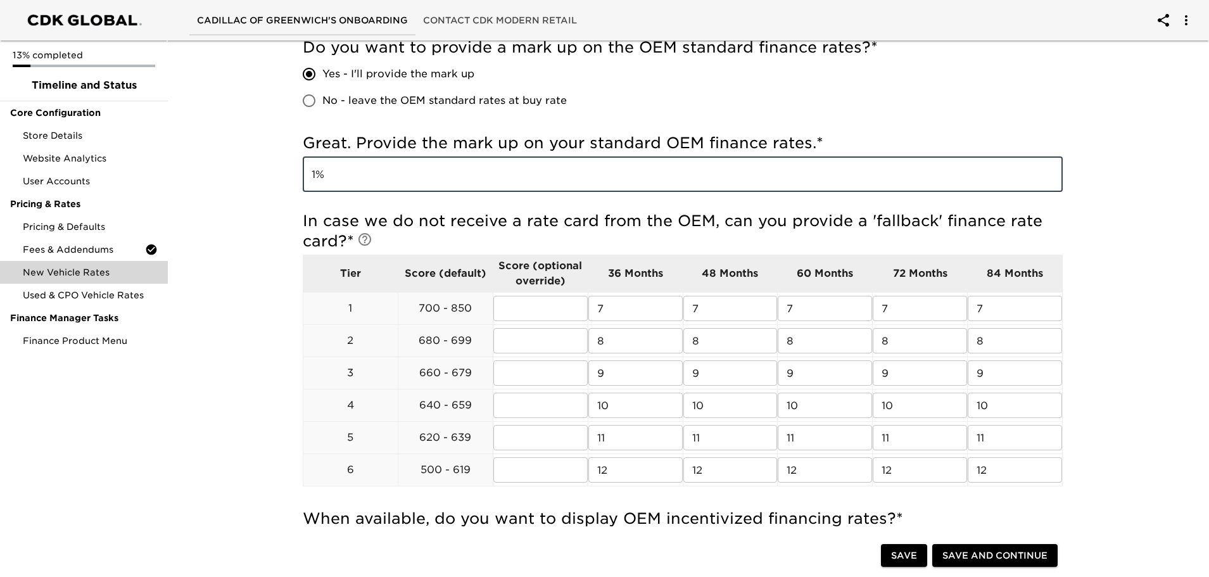
drag, startPoint x: 338, startPoint y: 173, endPoint x: 284, endPoint y: 172, distance: 53.2
click at [284, 172] on div "New Vehicle Rates Due in 3 Days Note: These rates are used to provide the custo…" at bounding box center [682, 455] width 811 height 1451
type input "2%"
drag, startPoint x: 276, startPoint y: 185, endPoint x: 272, endPoint y: 192, distance: 7.7
click at [276, 188] on div "New Vehicle Rates Due in 3 Days Note: These rates are used to provide the custo…" at bounding box center [683, 450] width 1047 height 1462
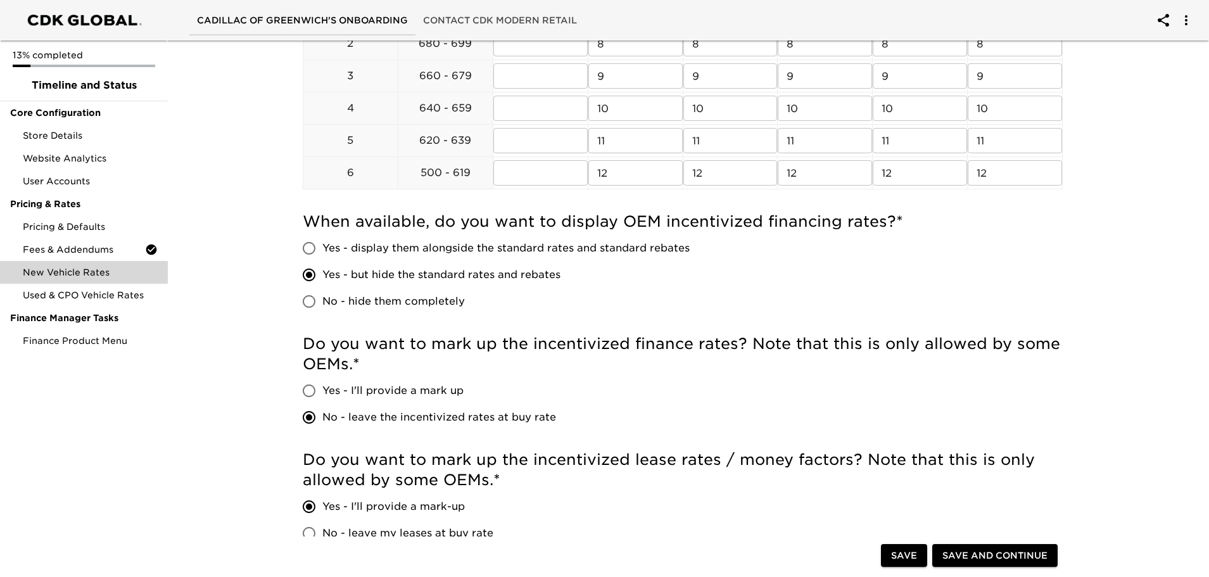
scroll to position [760, 0]
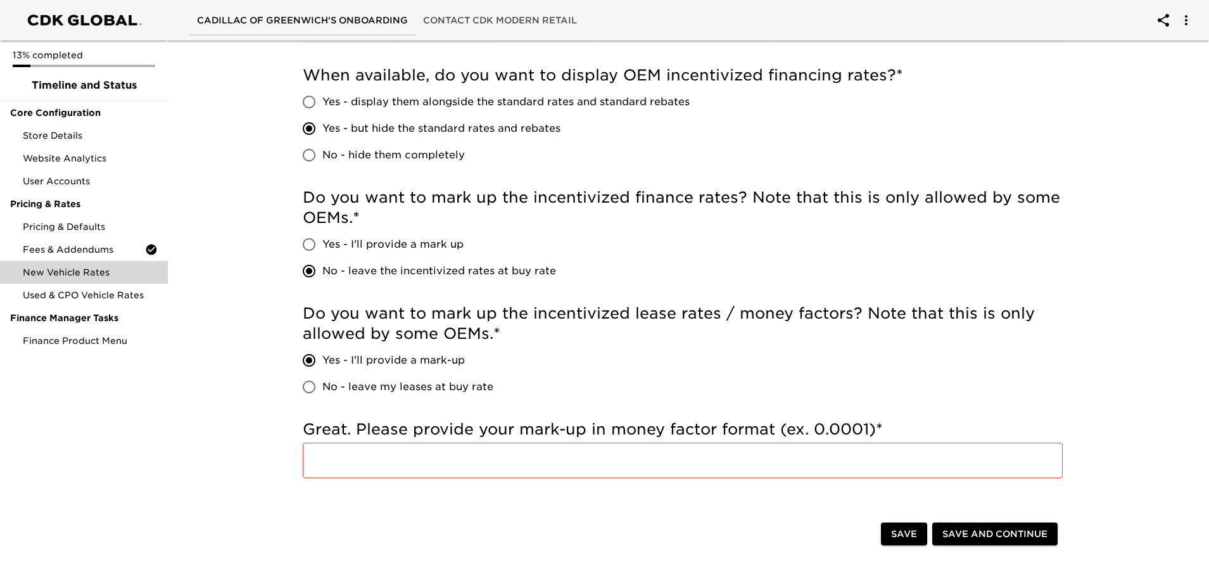
click at [352, 454] on input "text" at bounding box center [683, 460] width 760 height 35
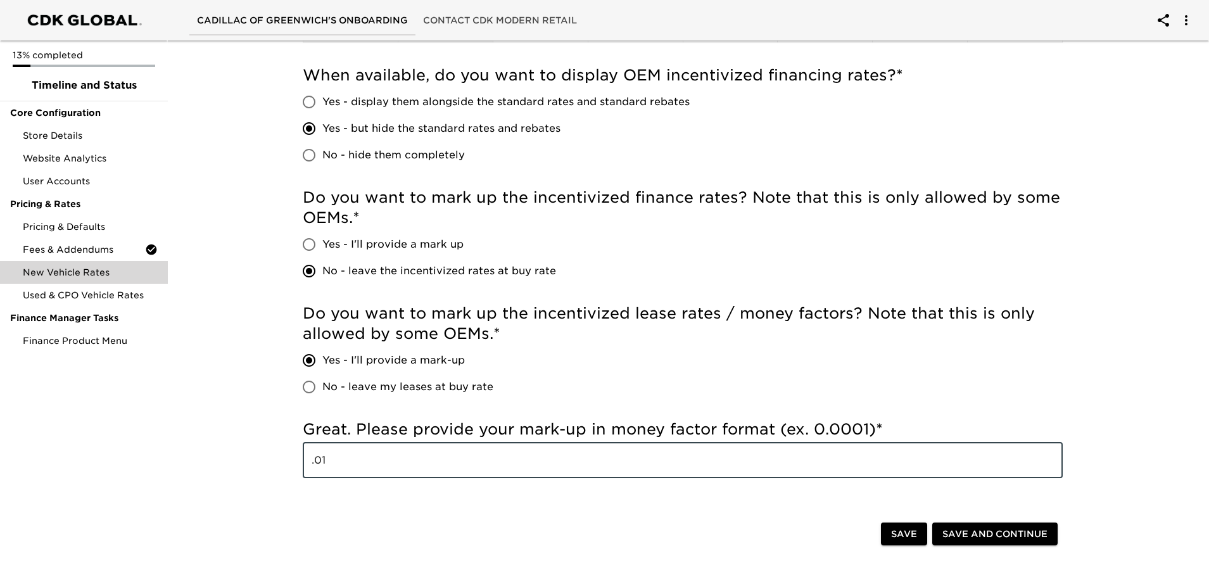
type input ".01"
click at [271, 469] on div "New Vehicle Rates Due in 3 Days Note: These rates are used to provide the custo…" at bounding box center [683, 6] width 1047 height 1462
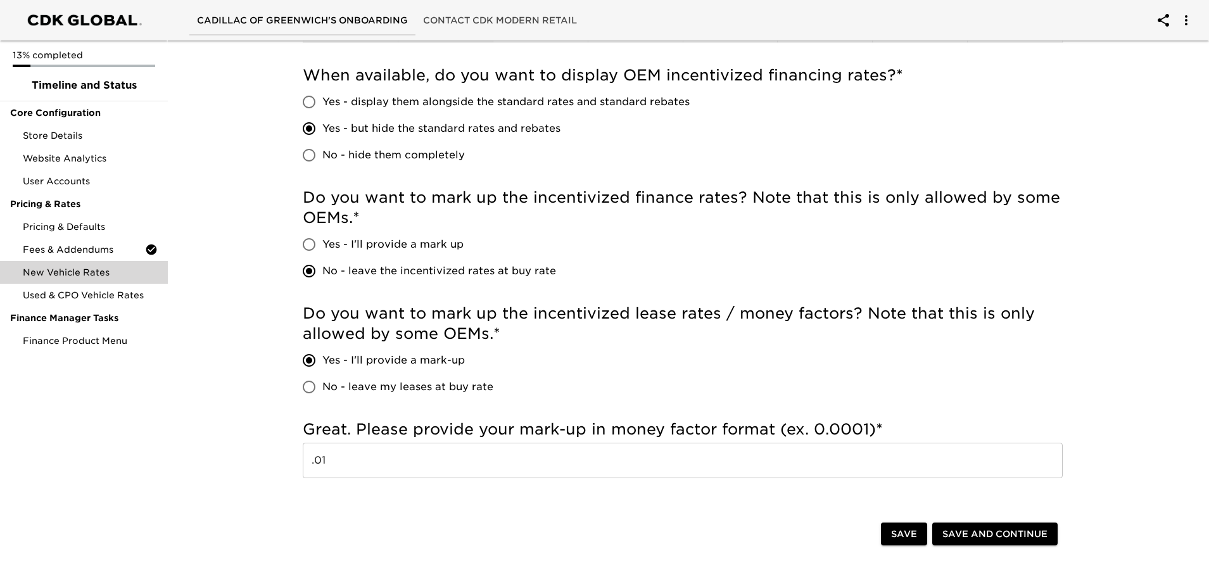
click at [948, 528] on span "Save and Continue" at bounding box center [995, 534] width 105 height 16
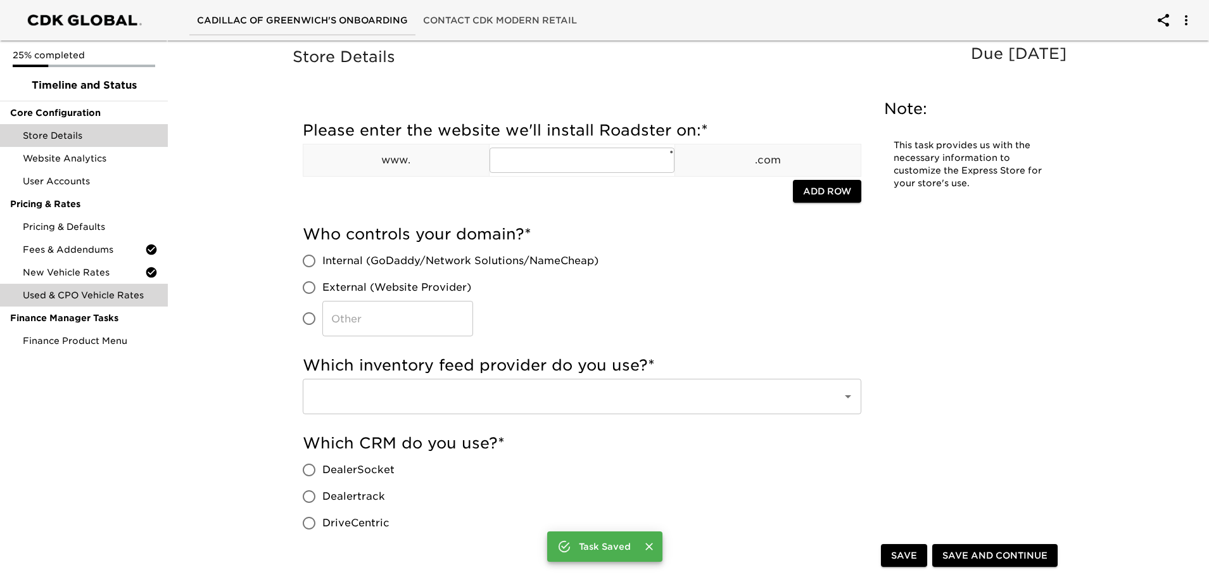
click at [130, 299] on span "Used & CPO Vehicle Rates" at bounding box center [90, 295] width 135 height 13
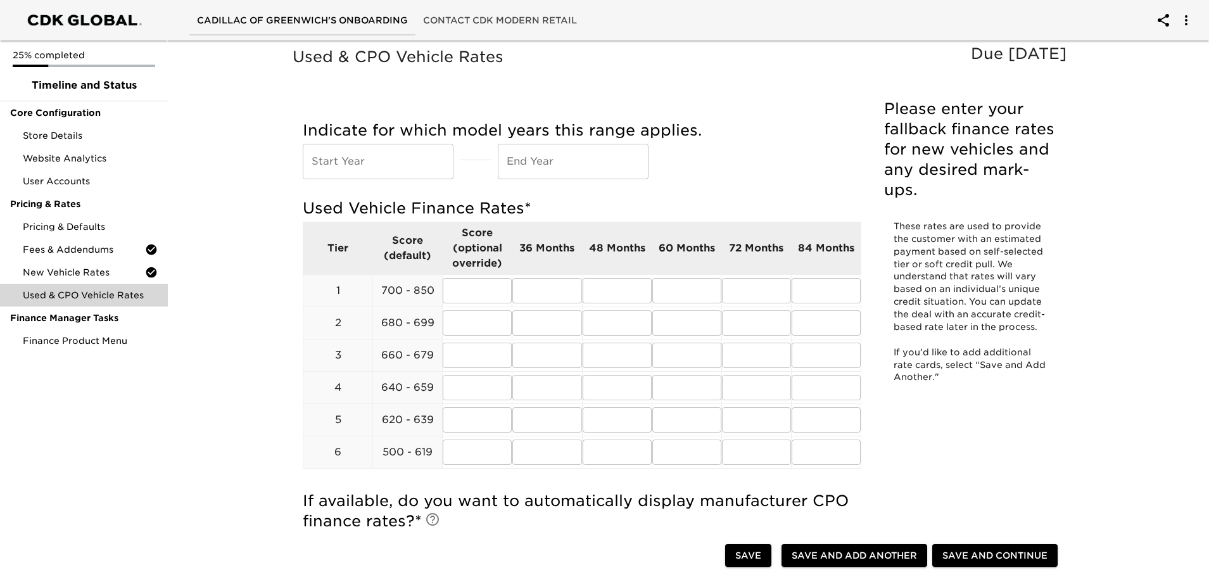
click at [393, 176] on input "text" at bounding box center [378, 161] width 151 height 35
type input "2020"
type input "2025"
click at [526, 295] on input "text" at bounding box center [547, 290] width 69 height 25
type input "7"
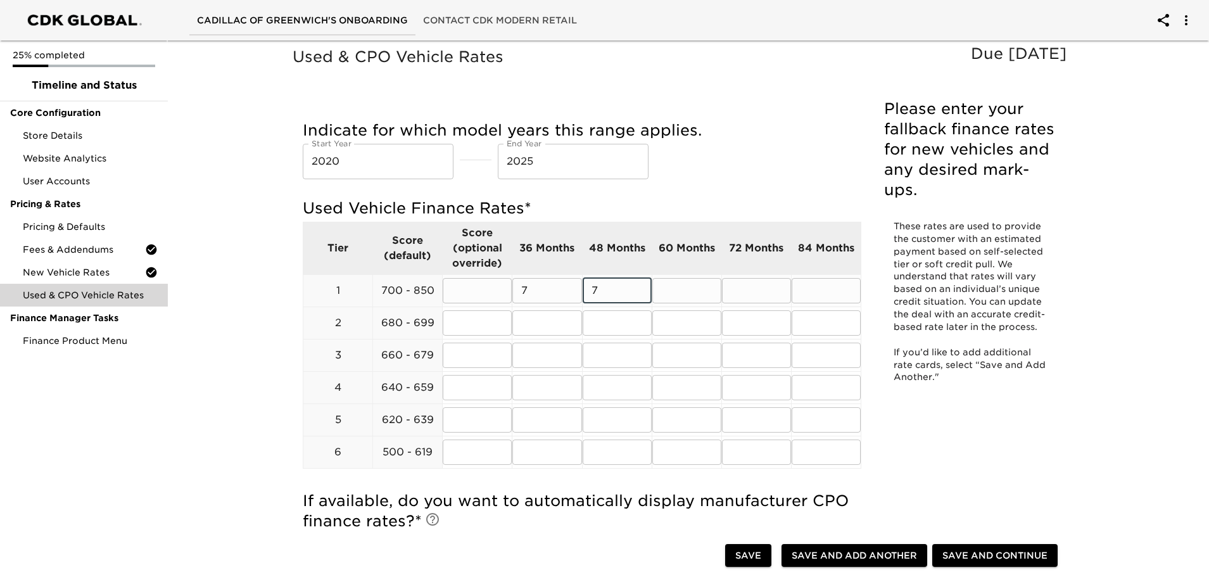
type input "7"
type input "8"
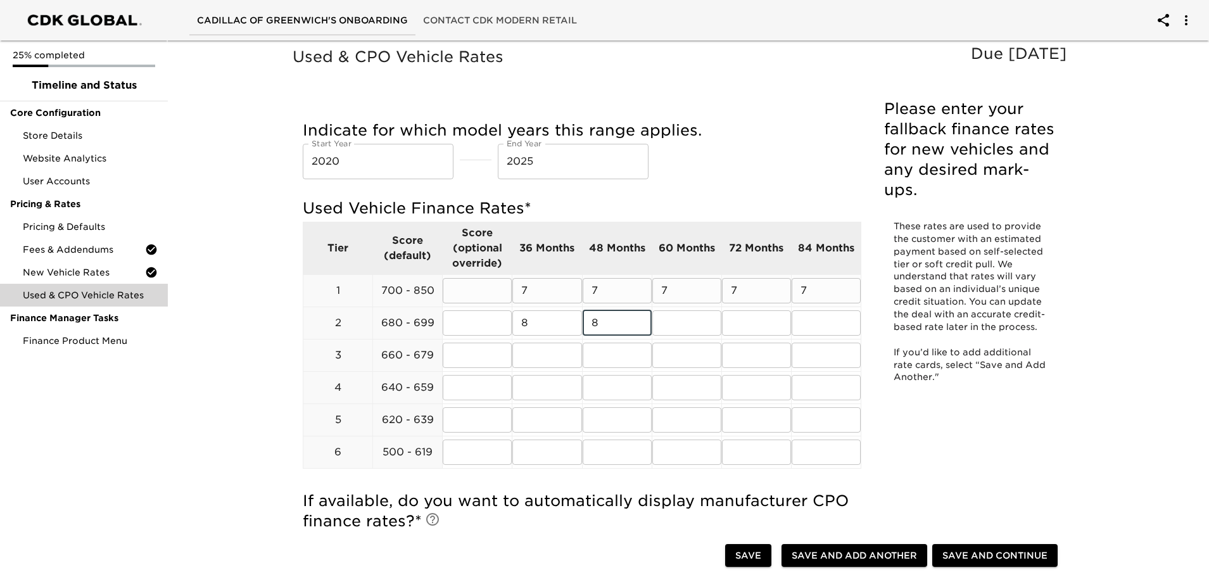
type input "8"
type input "9"
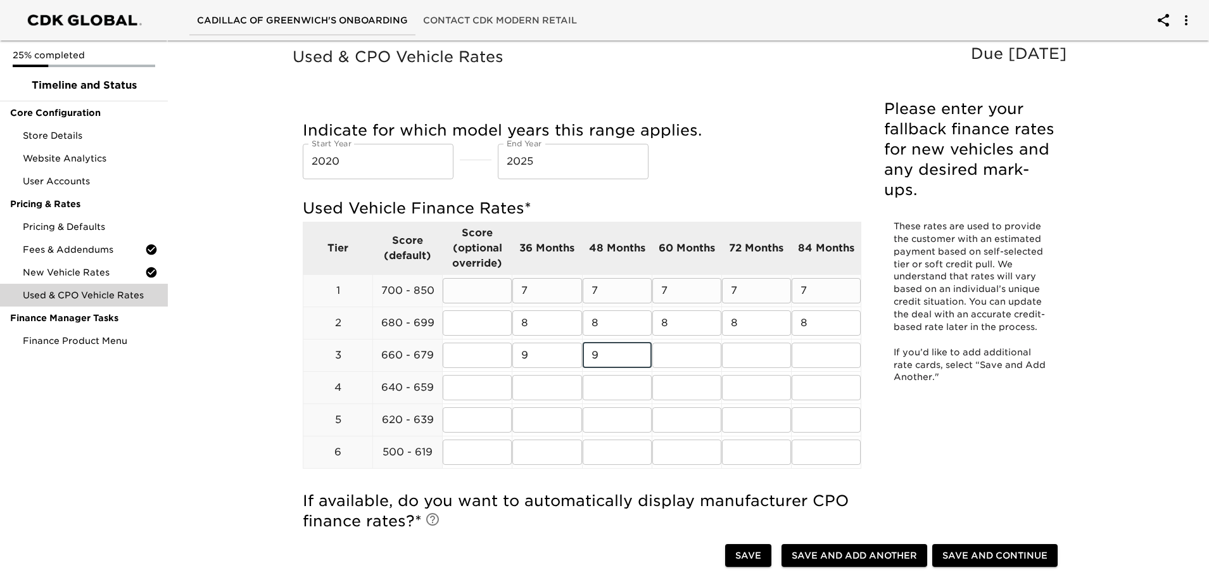
type input "9"
type input "10"
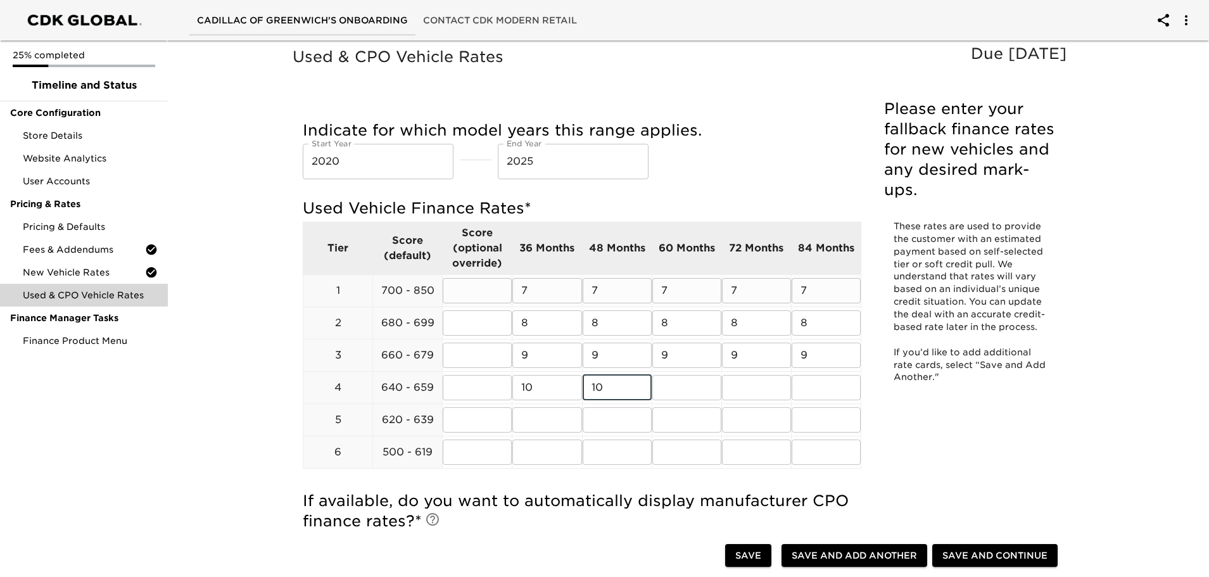
type input "10"
type input "11"
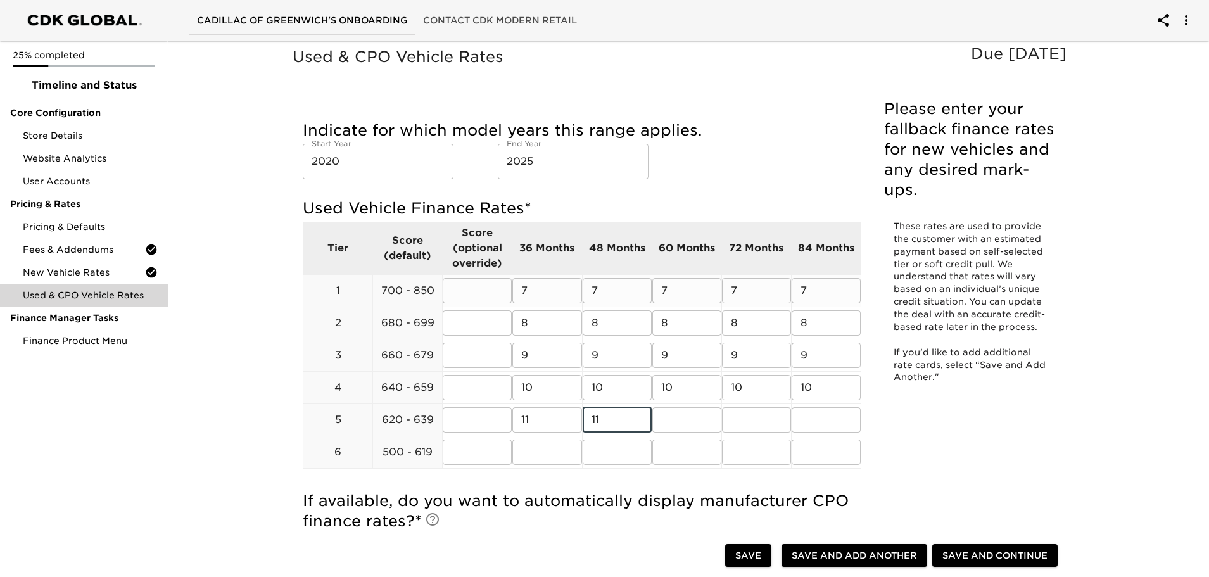
type input "11"
type input "12"
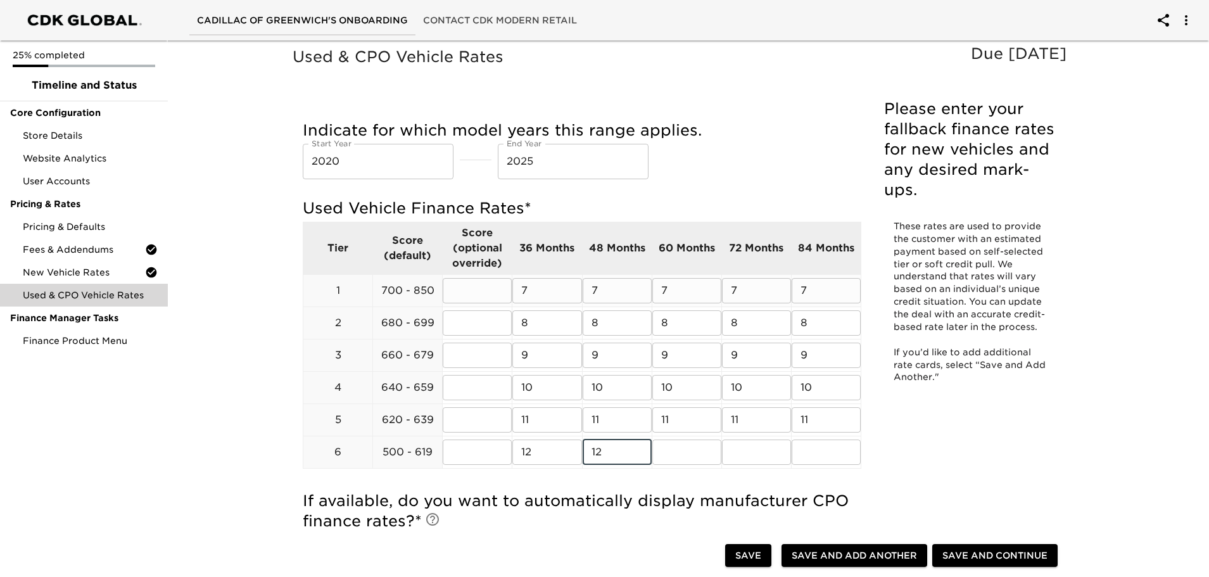
type input "12"
click at [181, 476] on div "Used & CPO Vehicle Rates Due in 3 Days Please enter your fallback finance rates…" at bounding box center [683, 468] width 1047 height 867
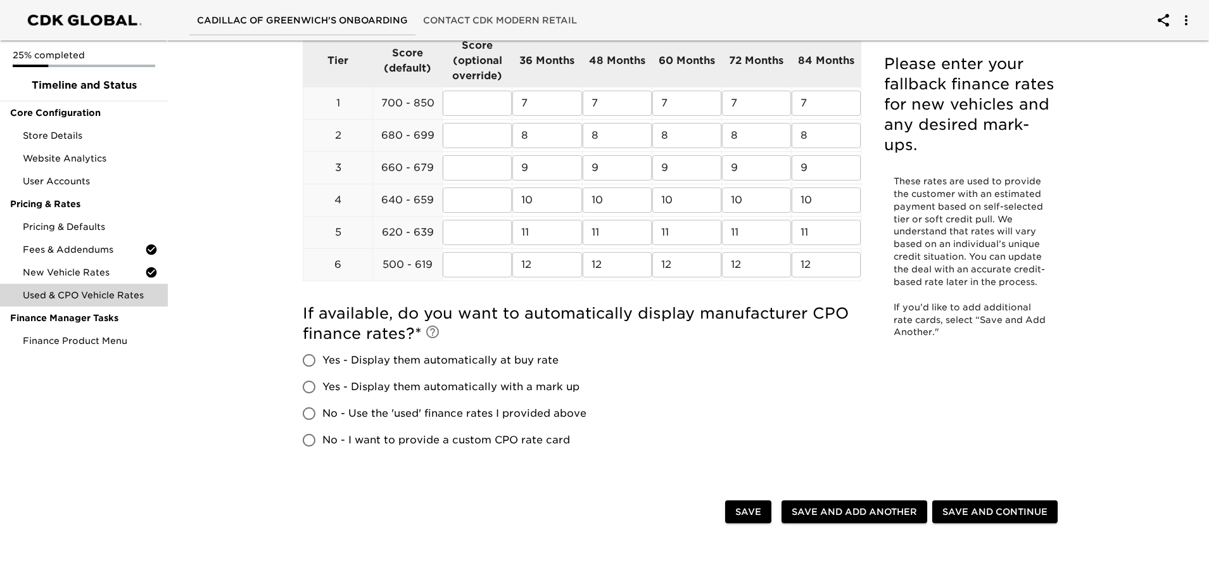
scroll to position [190, 0]
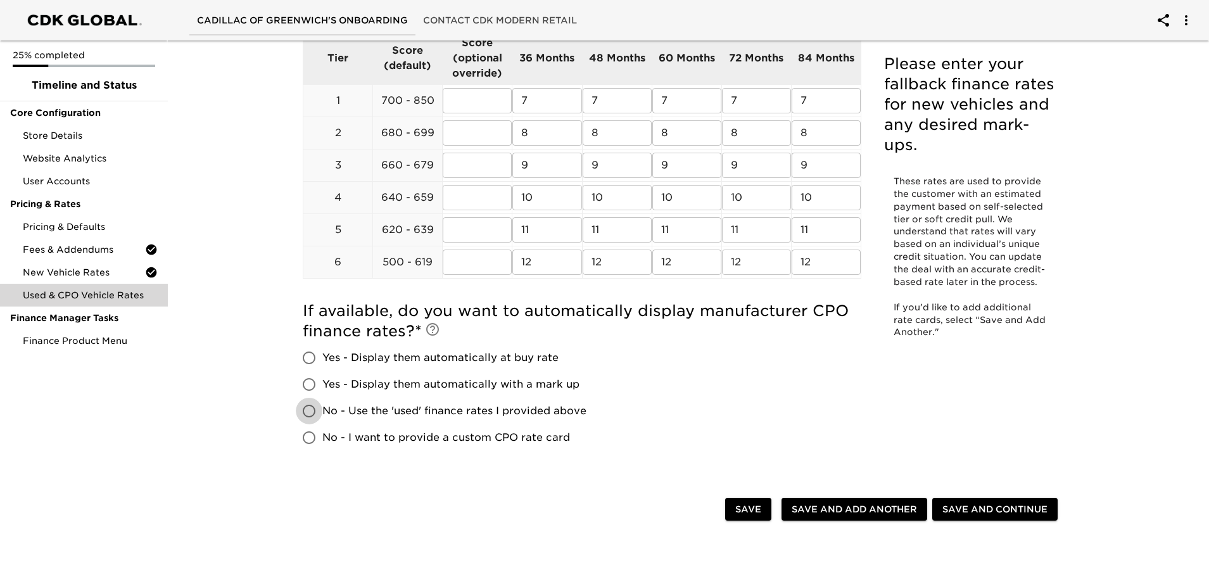
click at [316, 414] on input "No - Use the 'used' finance rates I provided above" at bounding box center [309, 411] width 27 height 27
radio input "true"
click at [993, 502] on span "Save and Continue" at bounding box center [995, 510] width 105 height 16
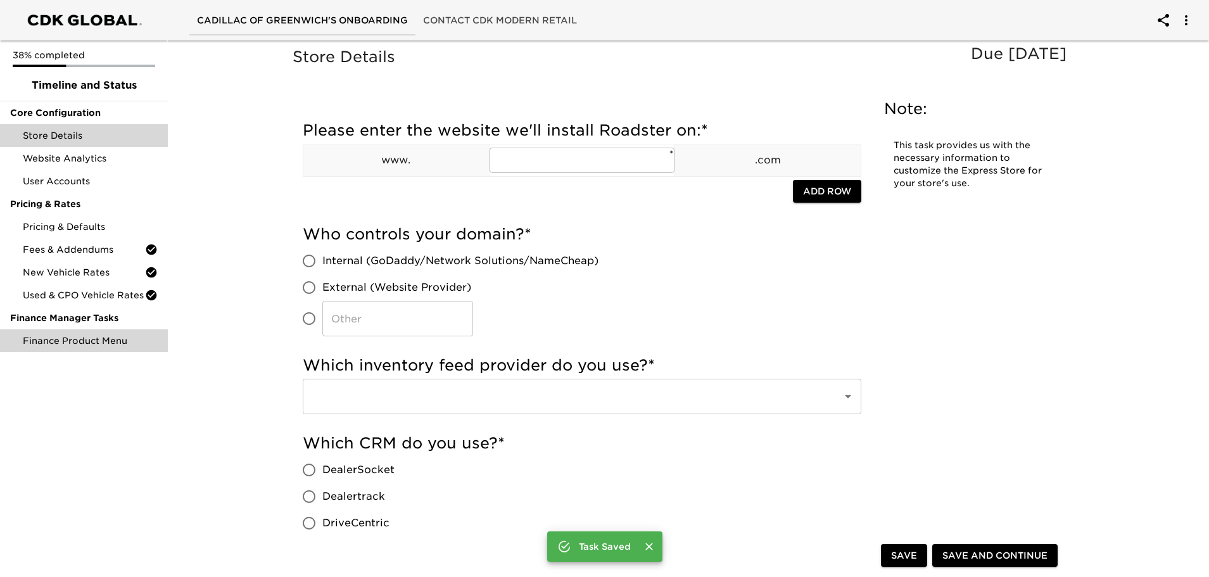
click at [82, 328] on div "Finance Manager Tasks" at bounding box center [84, 318] width 168 height 23
click at [82, 341] on span "Finance Product Menu" at bounding box center [90, 341] width 135 height 13
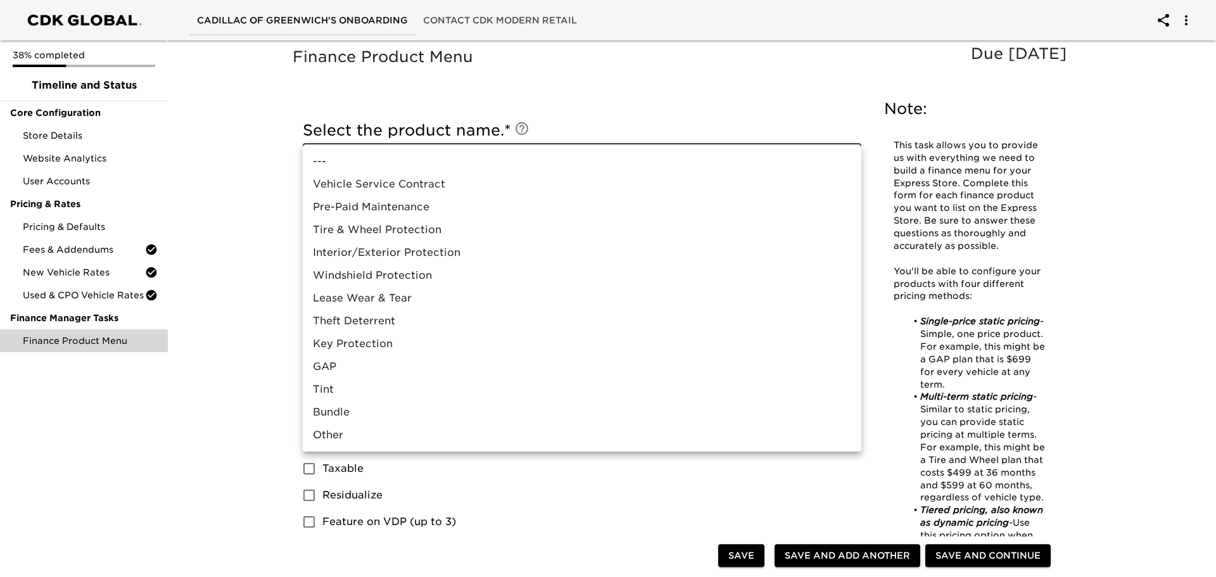
click at [448, 177] on li "Vehicle Service Contract" at bounding box center [582, 184] width 559 height 23
type input "Vehicle Service Contract"
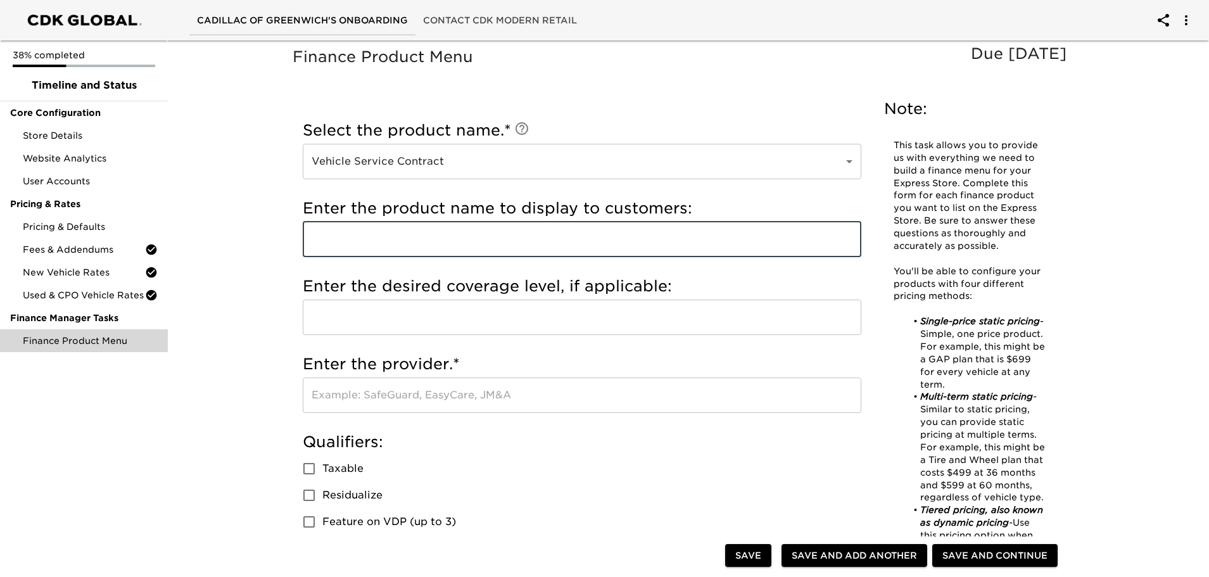
click at [417, 236] on input "text" at bounding box center [582, 239] width 559 height 35
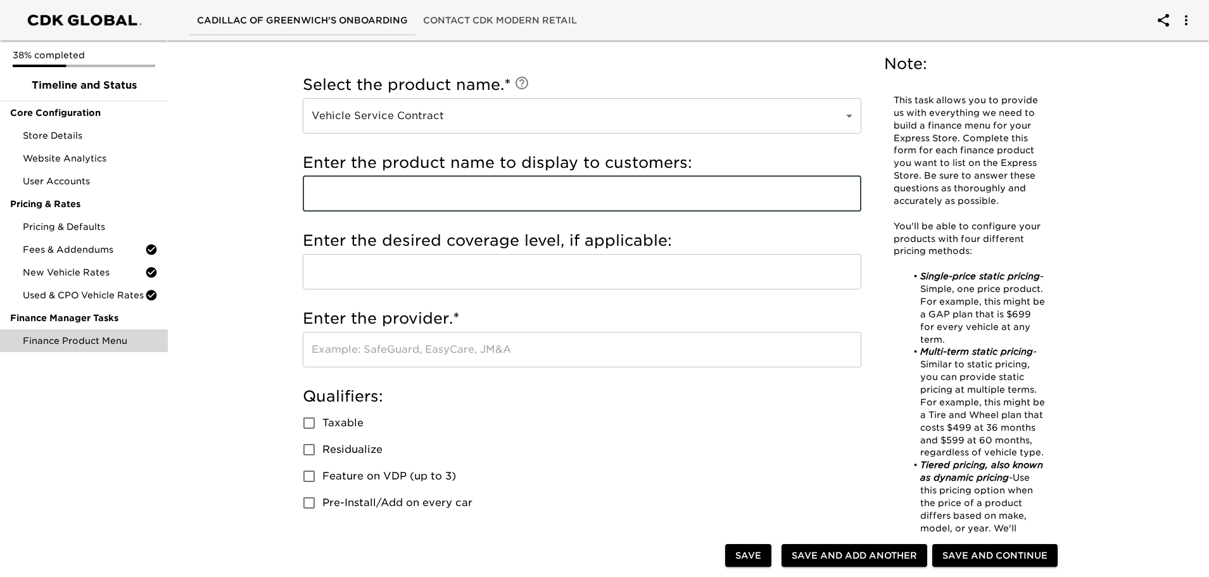
scroll to position [11, 0]
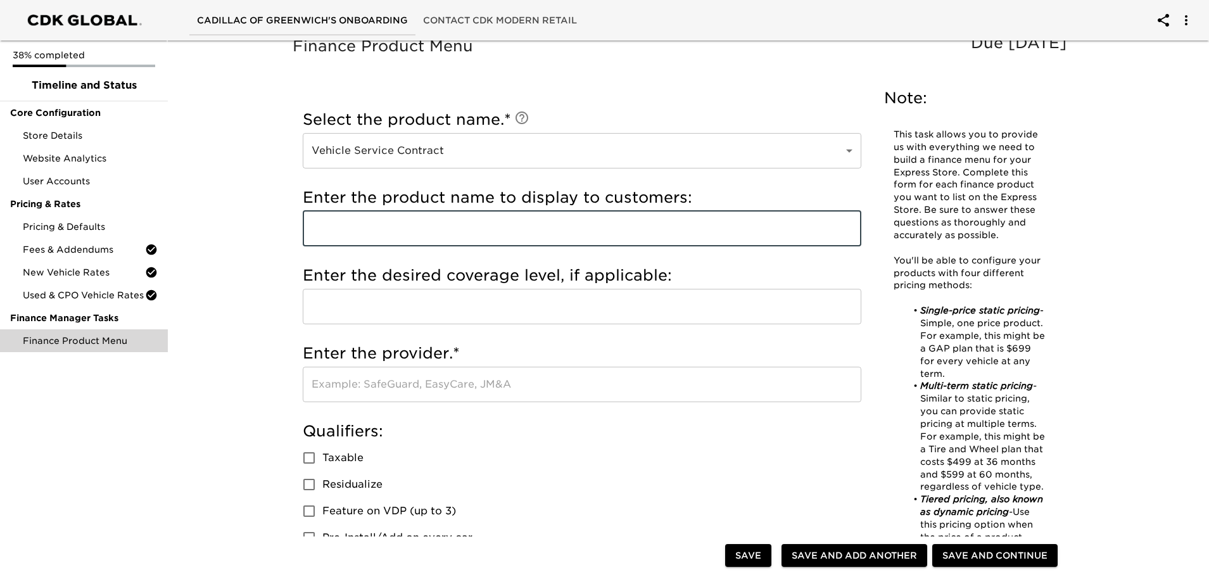
click at [338, 387] on input "text" at bounding box center [582, 384] width 559 height 35
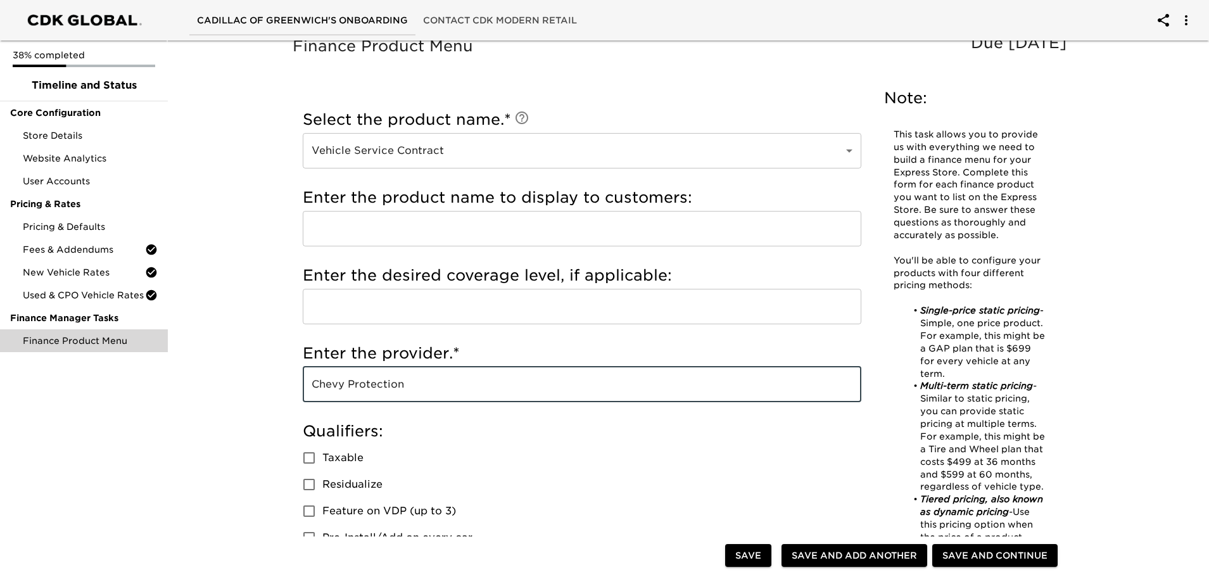
click at [343, 385] on input "Chevy Protection" at bounding box center [582, 384] width 559 height 35
click at [346, 385] on input "Chevy Protection" at bounding box center [582, 384] width 559 height 35
type input "Cadillac Protection"
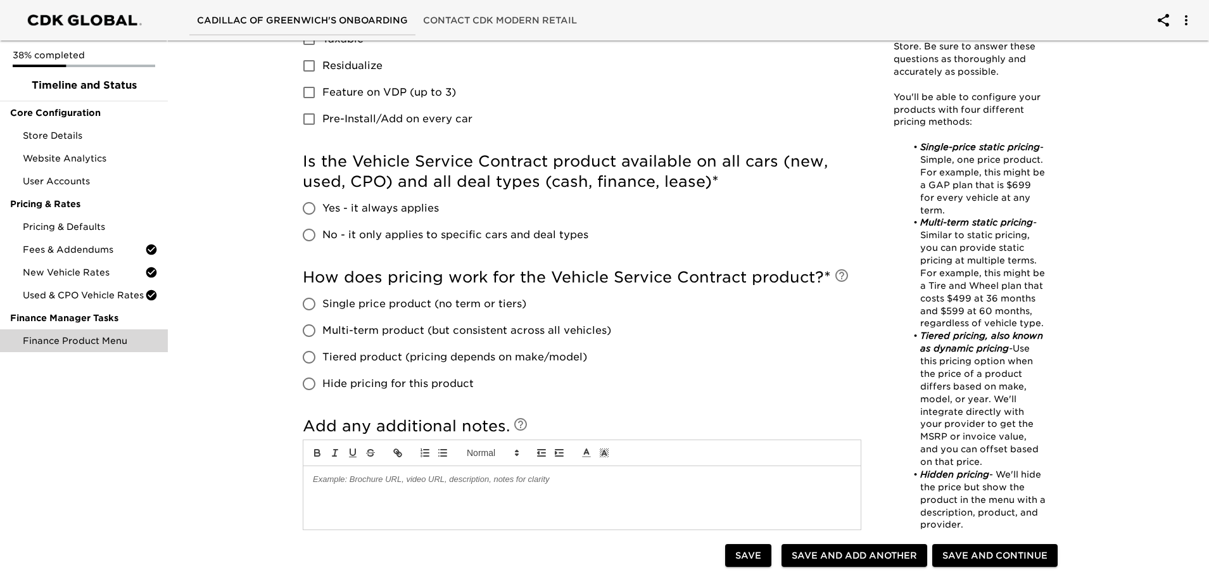
scroll to position [443, 0]
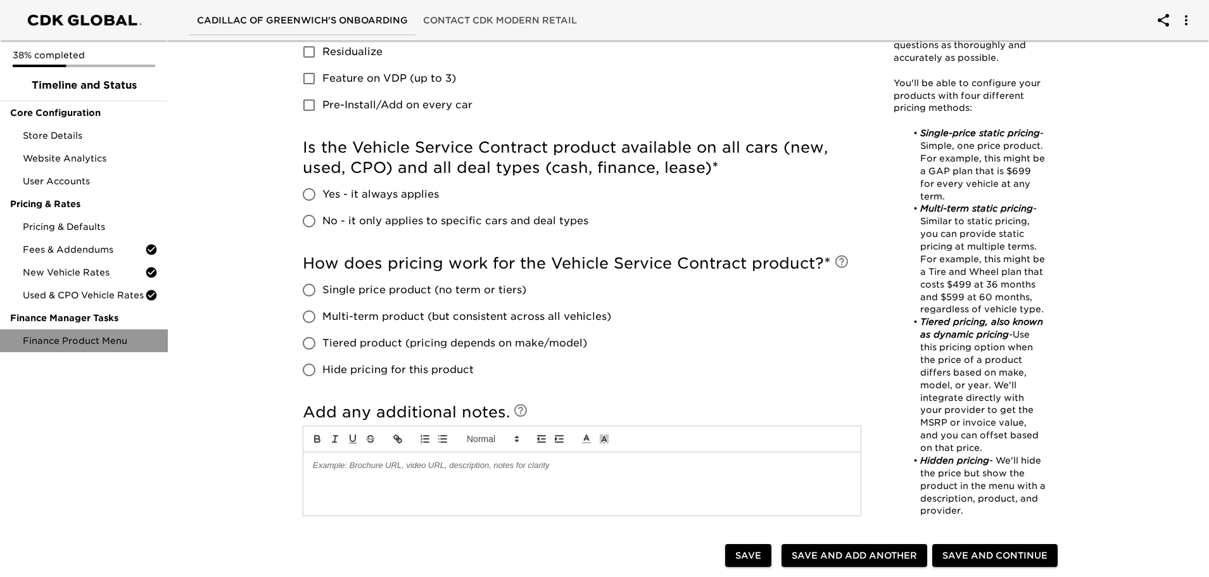
click at [92, 340] on span "Finance Product Menu" at bounding box center [90, 341] width 135 height 13
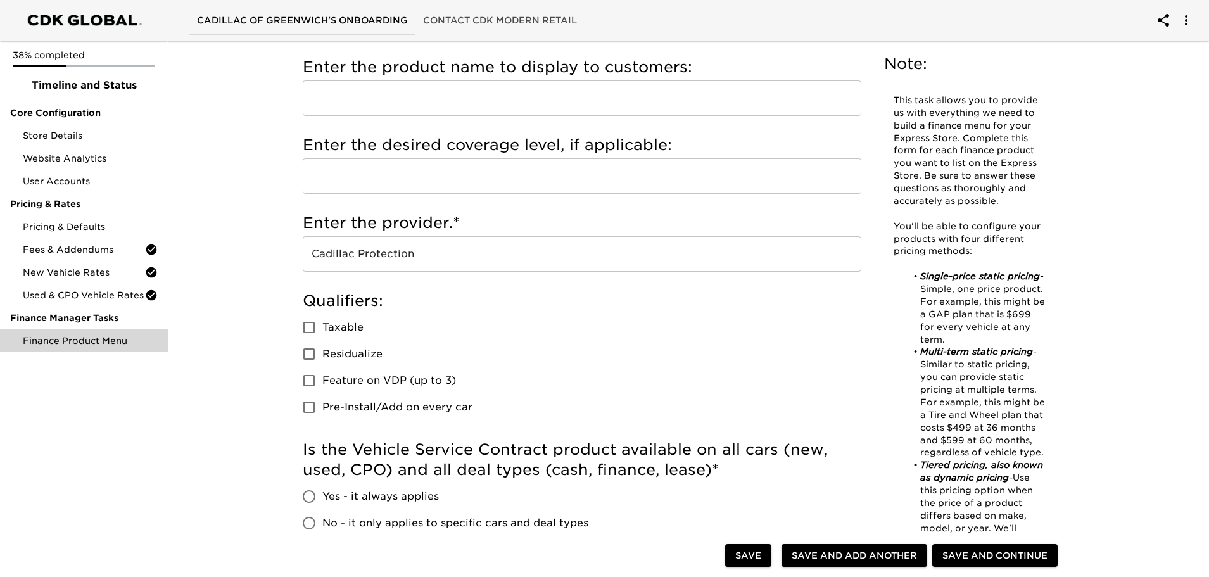
scroll to position [190, 0]
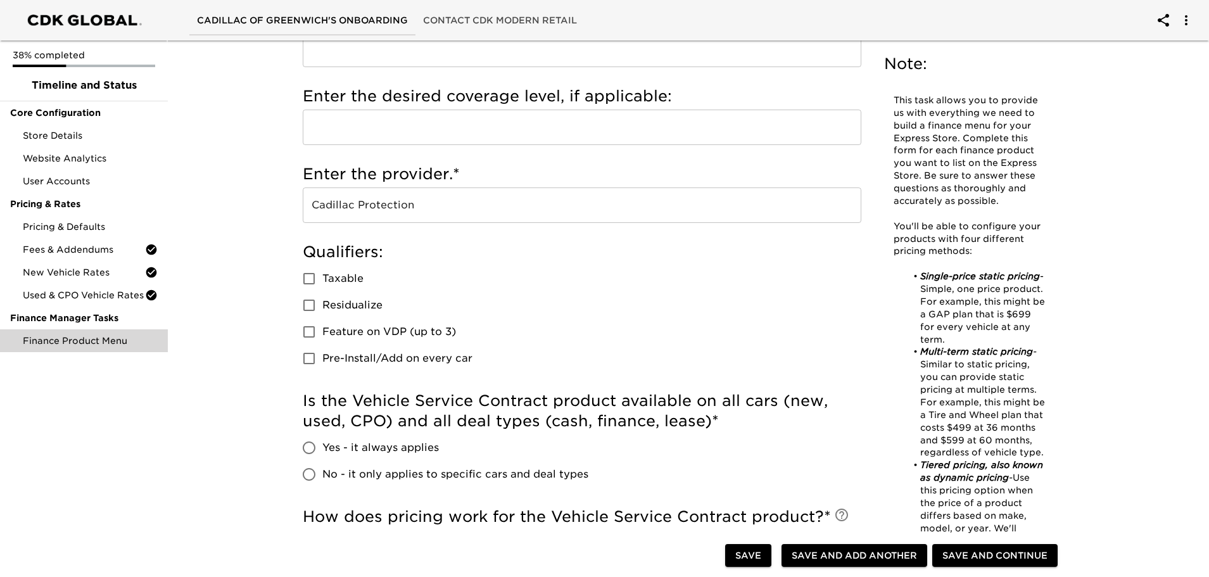
click at [302, 269] on input "Taxable" at bounding box center [309, 278] width 27 height 27
checkbox input "true"
click at [311, 470] on input "No - it only applies to specific cars and deal types" at bounding box center [309, 474] width 27 height 27
radio input "true"
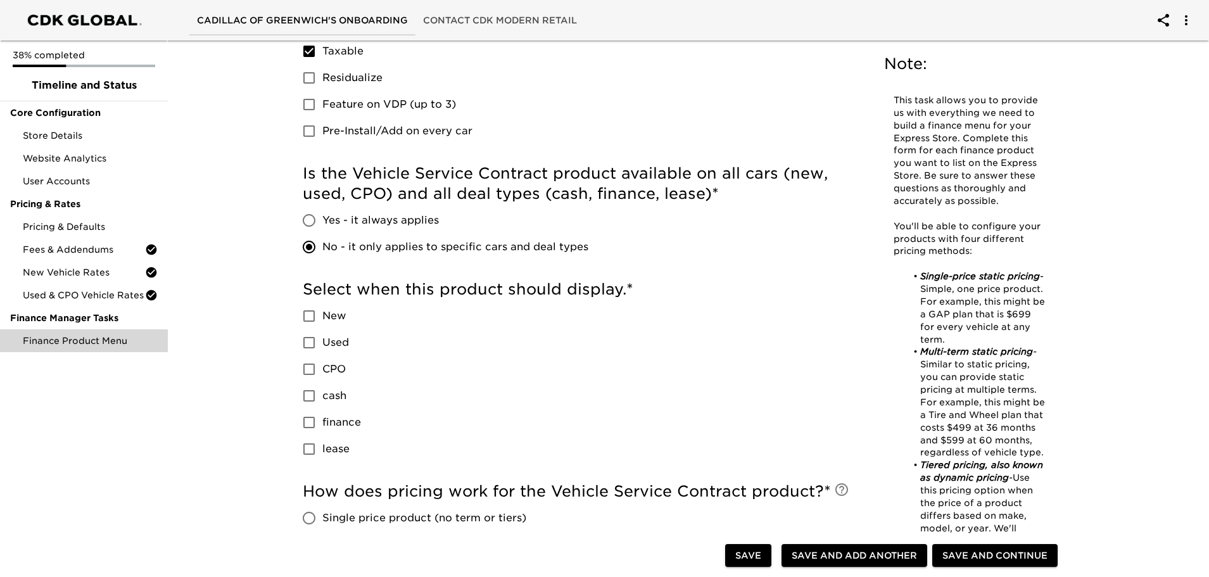
scroll to position [443, 0]
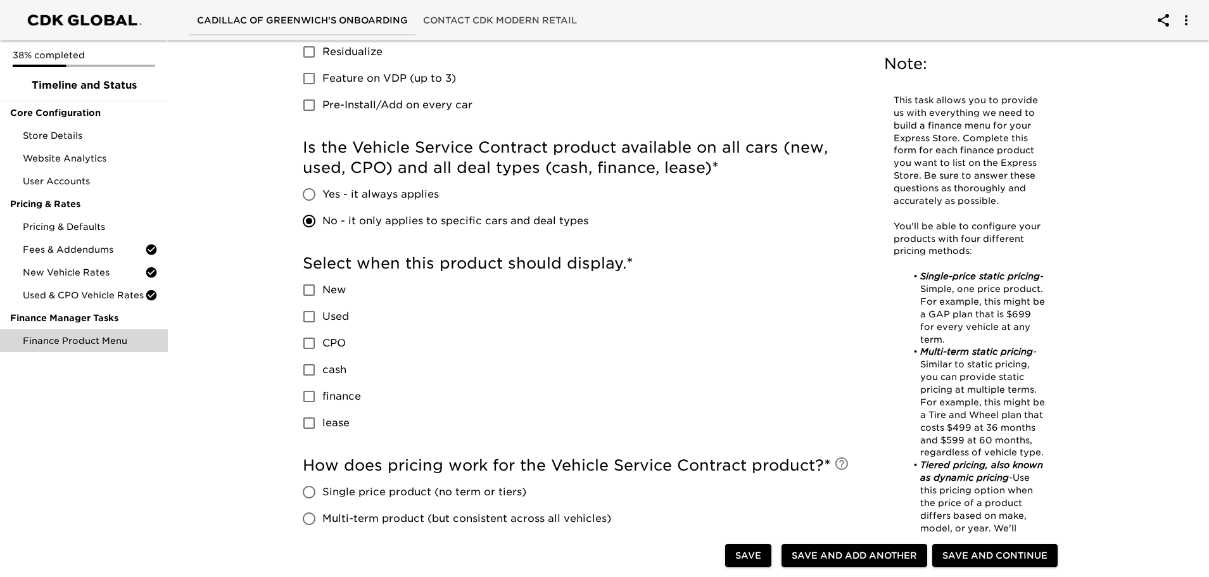
click at [319, 286] on input "New" at bounding box center [309, 290] width 27 height 27
checkbox input "true"
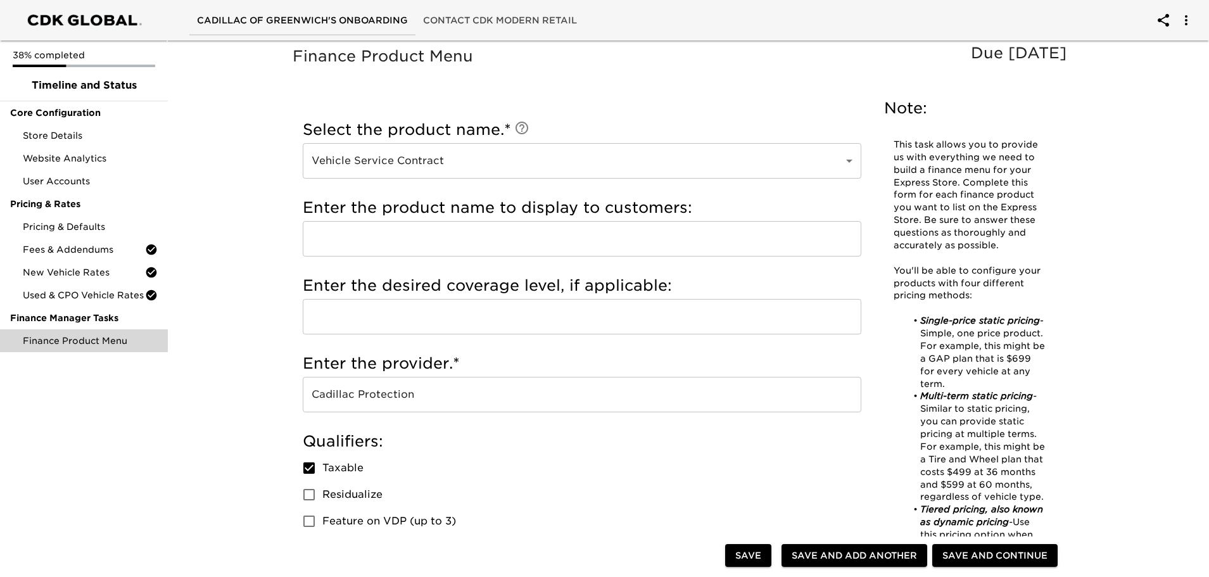
scroll to position [0, 0]
click at [381, 343] on div "Enter the desired coverage level, if applicable: ​" at bounding box center [582, 309] width 559 height 78
click at [381, 322] on input "text" at bounding box center [582, 317] width 559 height 35
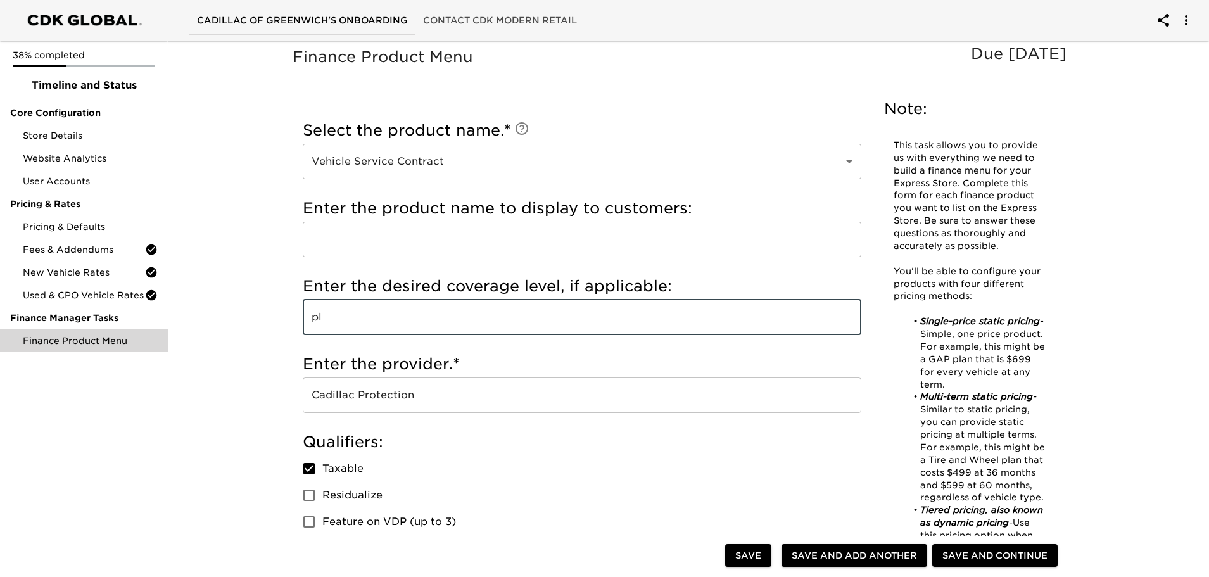
type input "p"
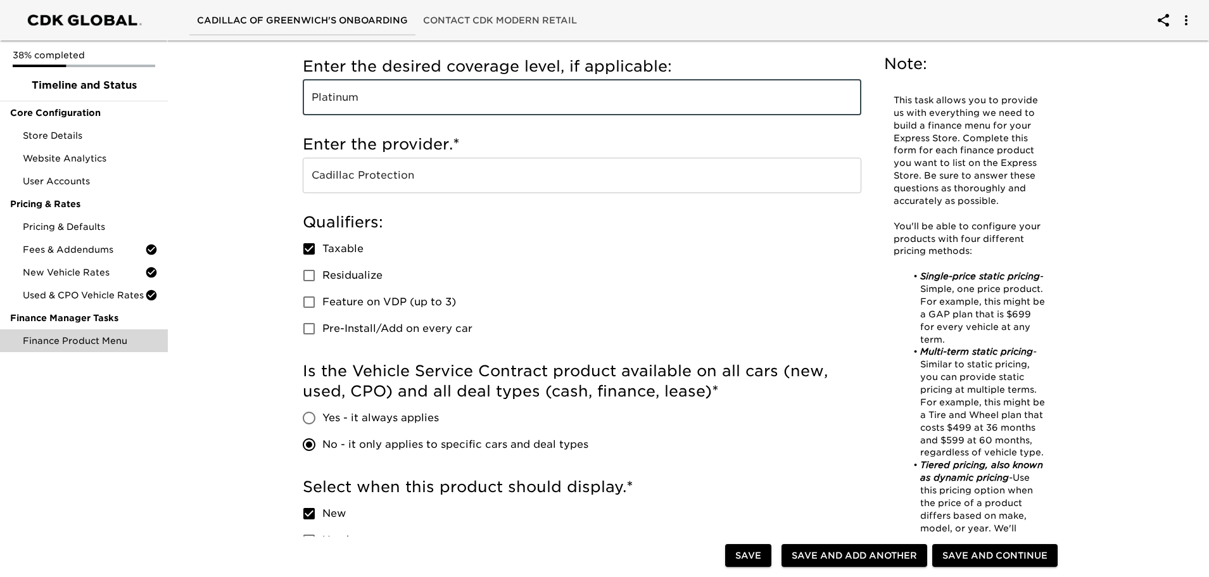
scroll to position [253, 0]
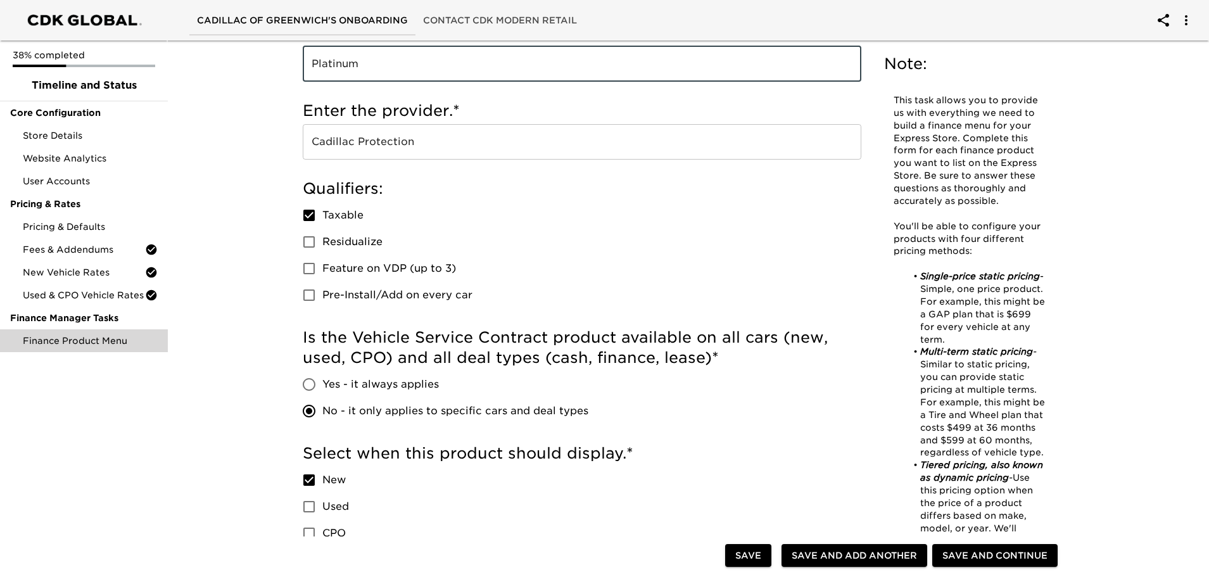
type input "Platinum"
click at [314, 386] on input "Yes - it always applies" at bounding box center [309, 384] width 27 height 27
radio input "true"
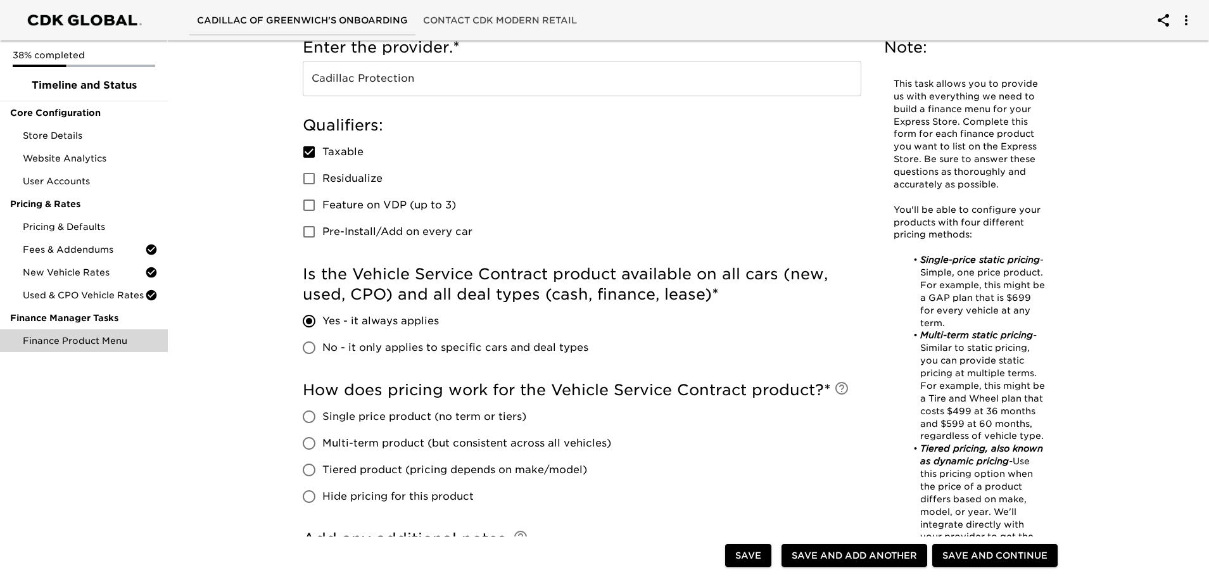
click at [309, 464] on input "Tiered product (pricing depends on make/model)" at bounding box center [309, 470] width 27 height 27
radio input "true"
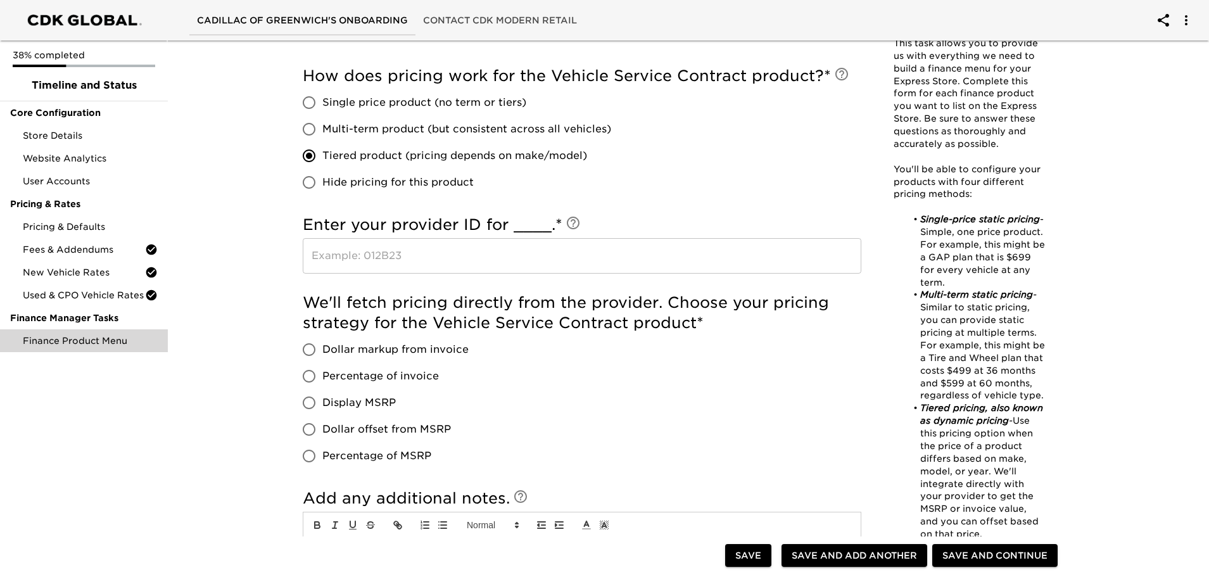
scroll to position [634, 0]
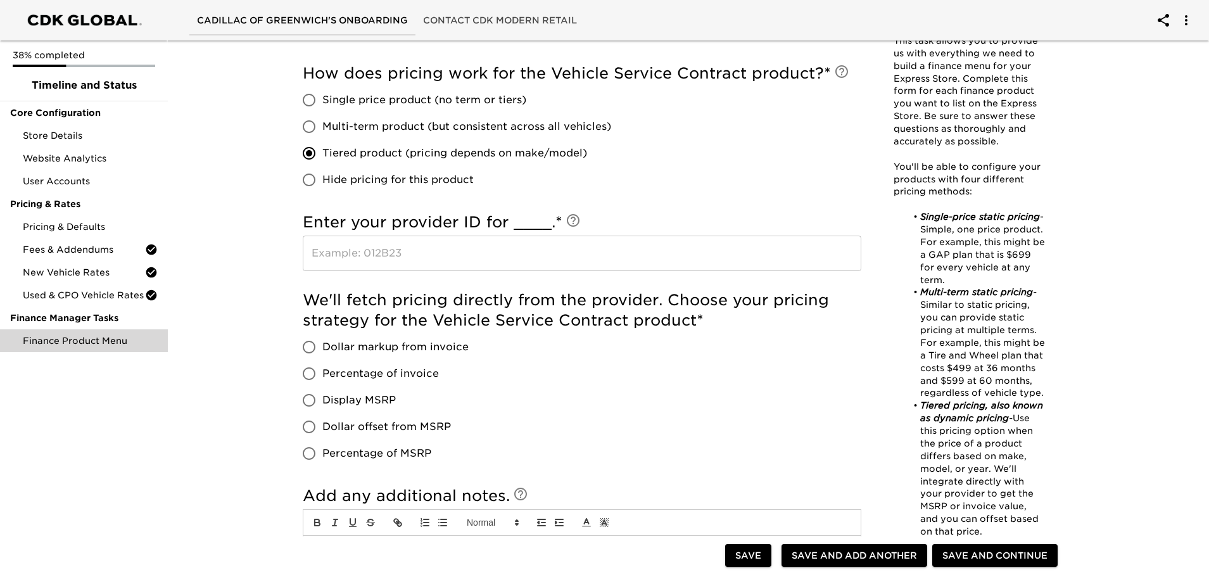
click at [304, 97] on input "Single price product (no term or tiers)" at bounding box center [309, 100] width 27 height 27
radio input "true"
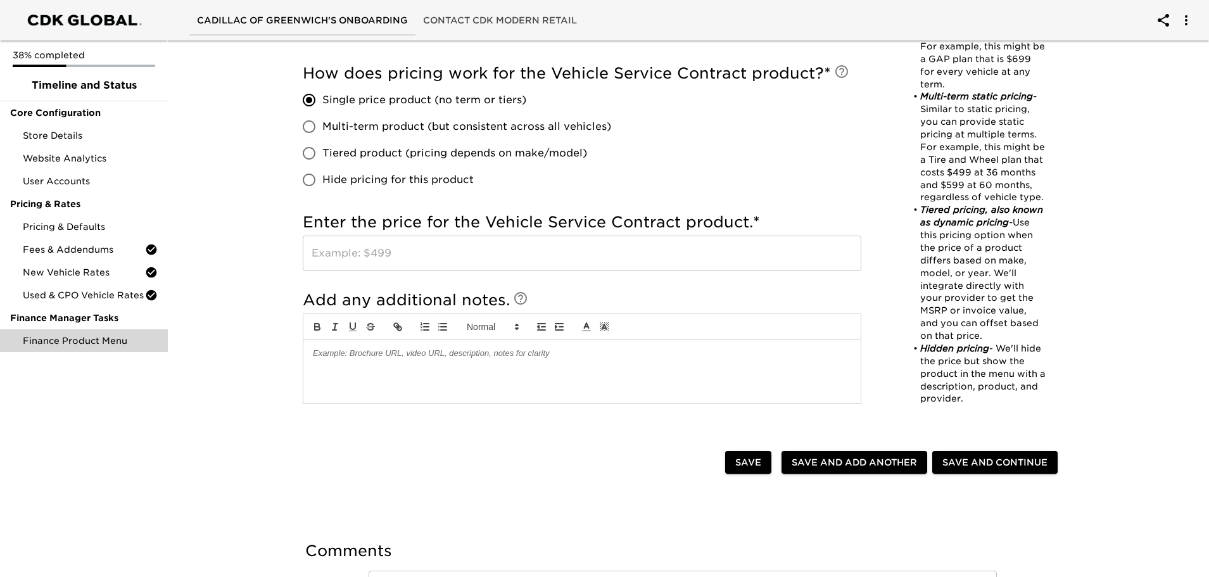
click at [299, 156] on input "Tiered product (pricing depends on make/model)" at bounding box center [309, 153] width 27 height 27
radio input "true"
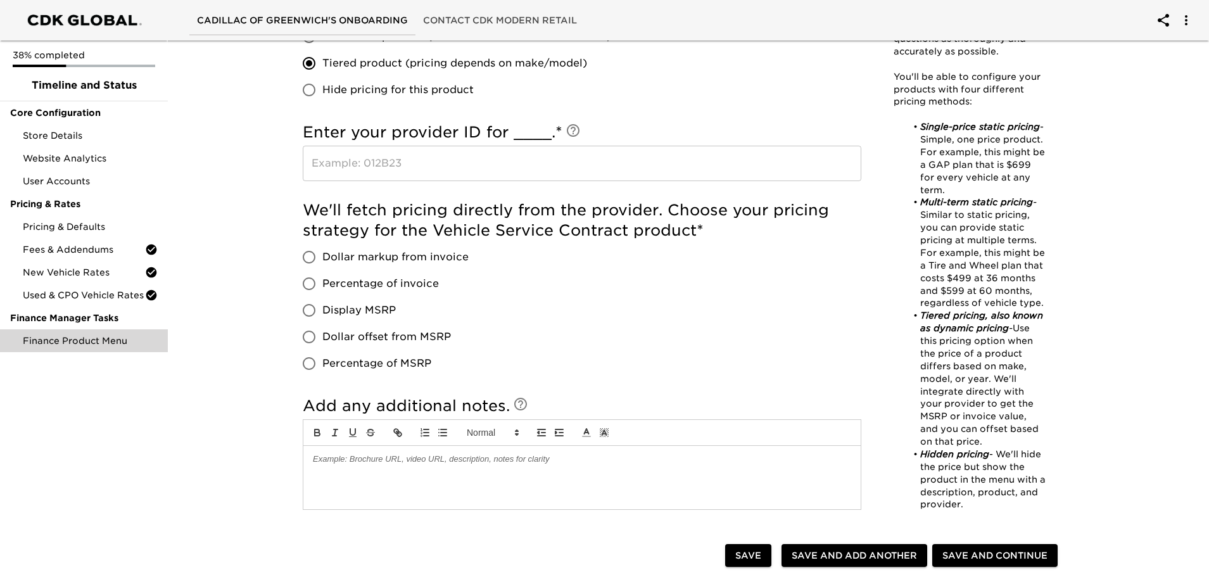
scroll to position [760, 0]
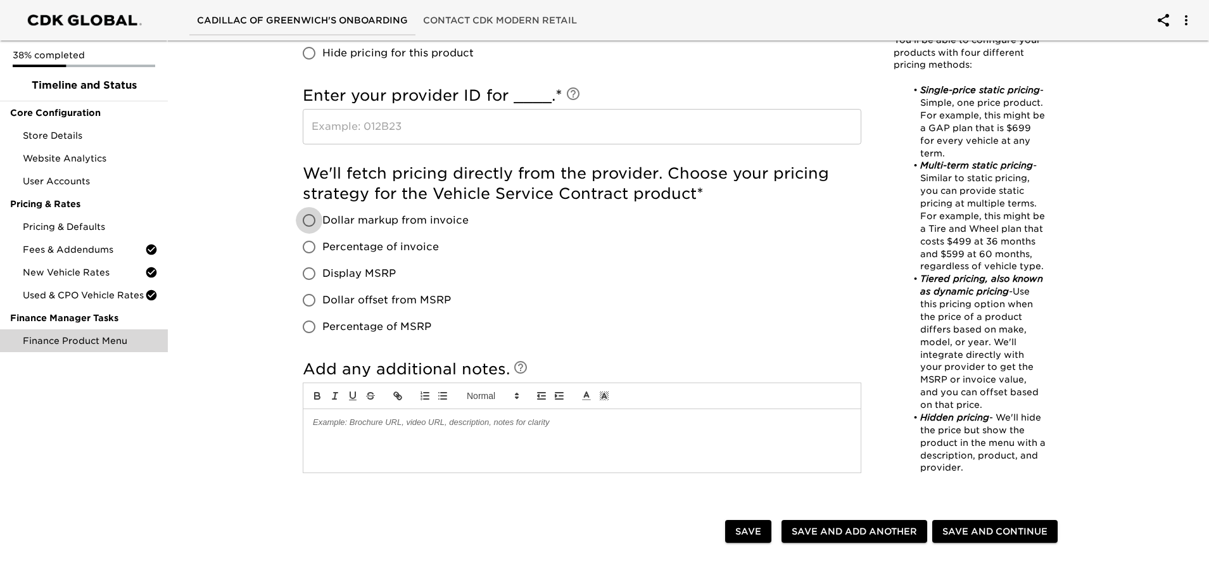
click at [314, 227] on input "Dollar markup from invoice" at bounding box center [309, 220] width 27 height 27
radio input "true"
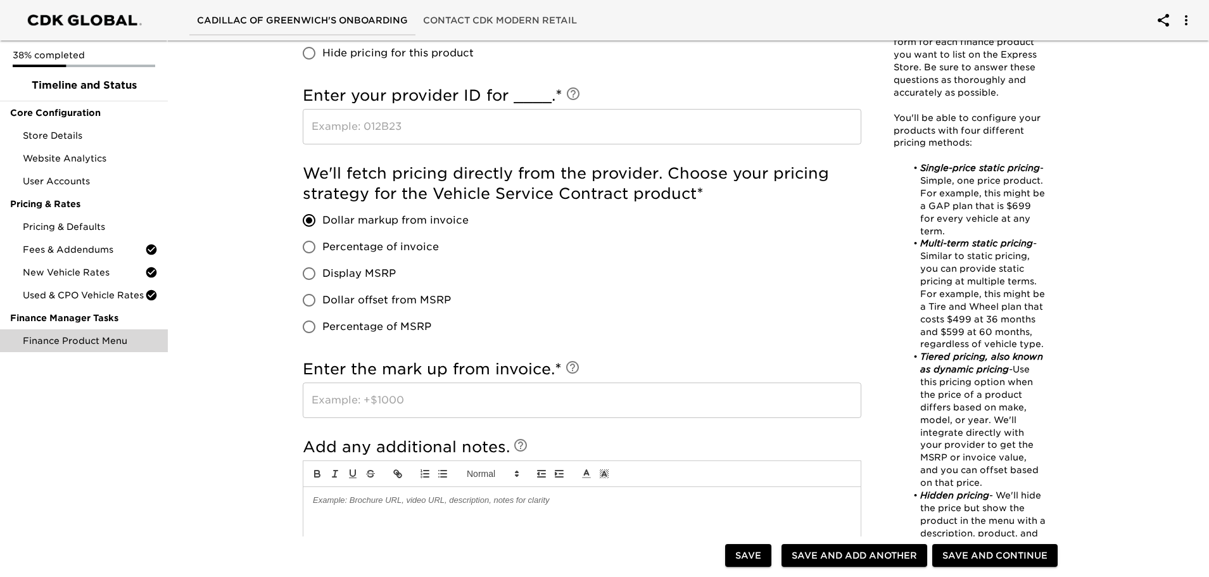
click at [390, 386] on input "text" at bounding box center [582, 400] width 559 height 35
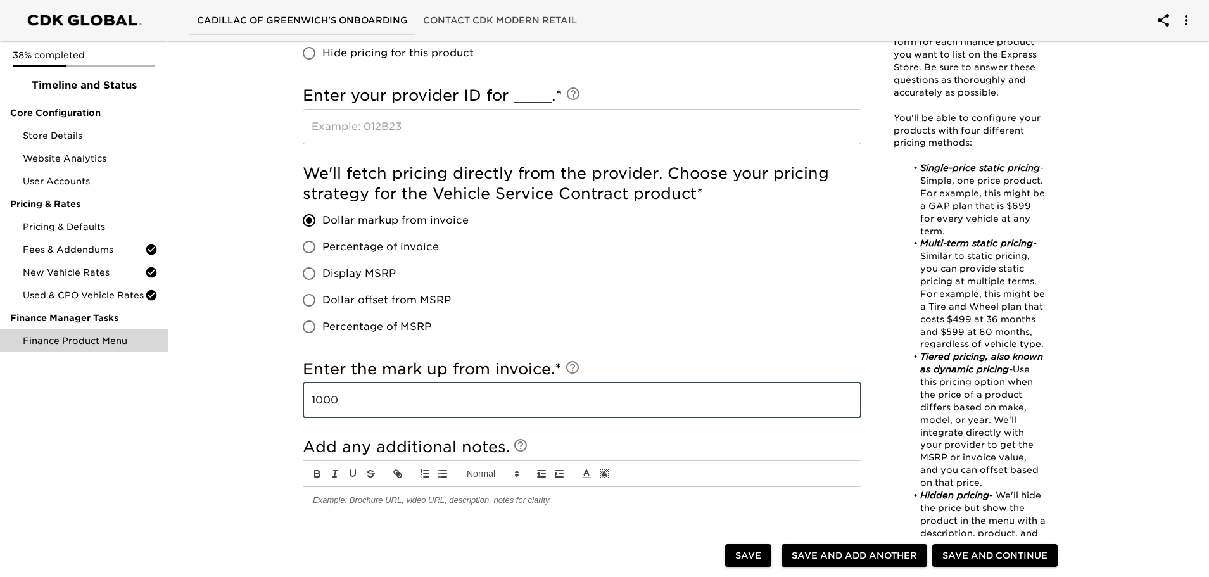
type input "1000"
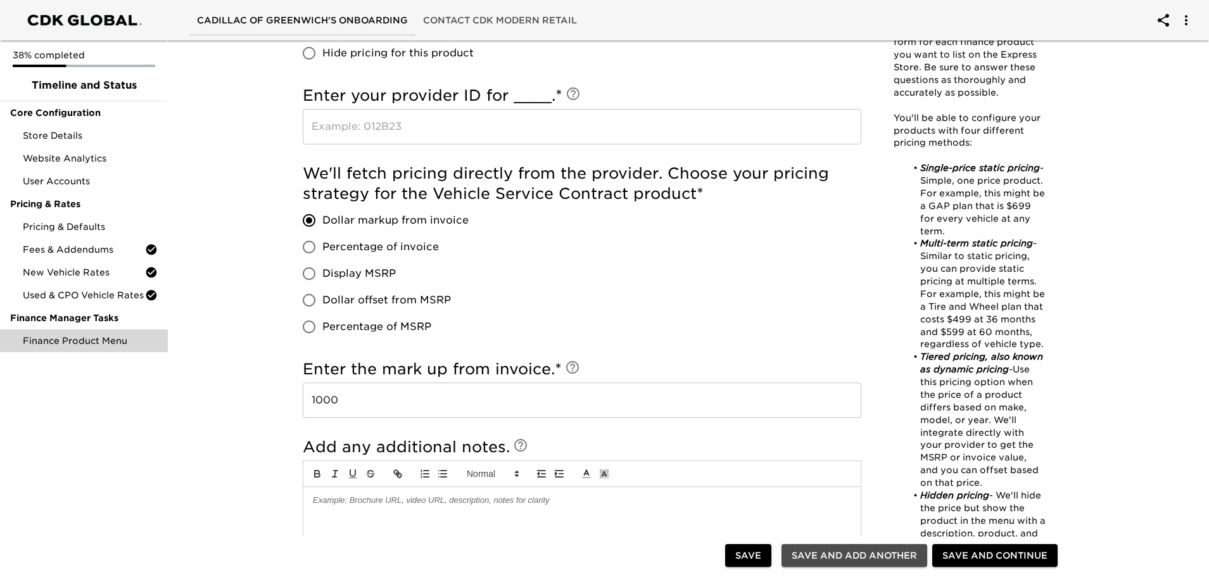
drag, startPoint x: 869, startPoint y: 558, endPoint x: 631, endPoint y: 444, distance: 263.5
click at [868, 558] on span "Save and Add Another" at bounding box center [854, 556] width 125 height 16
checkbox input "false"
radio input "false"
checkbox input "false"
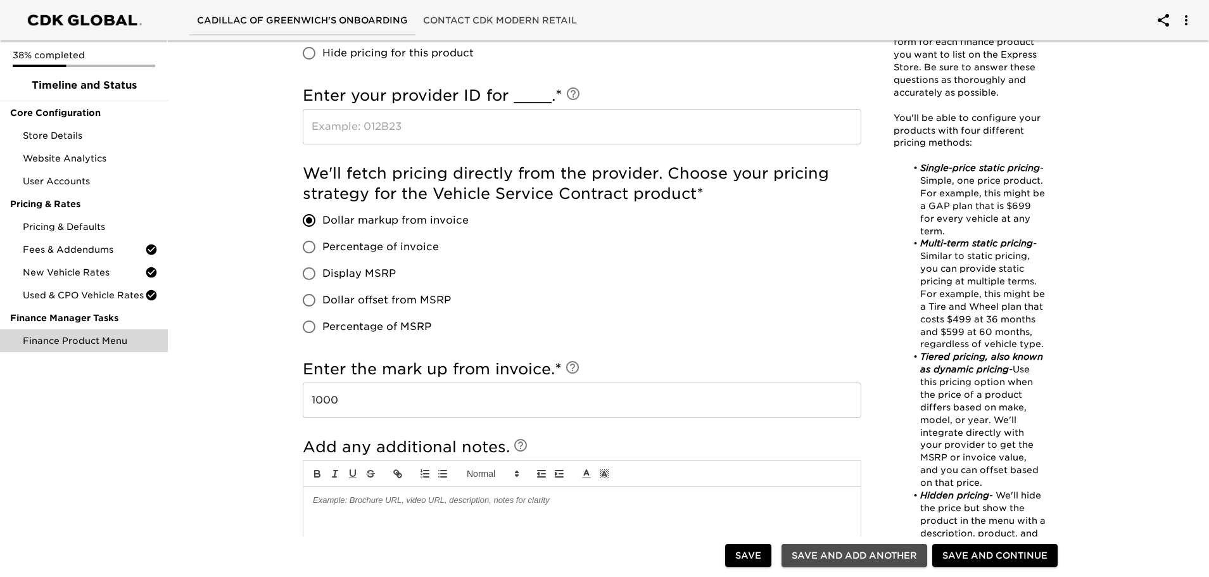
radio input "false"
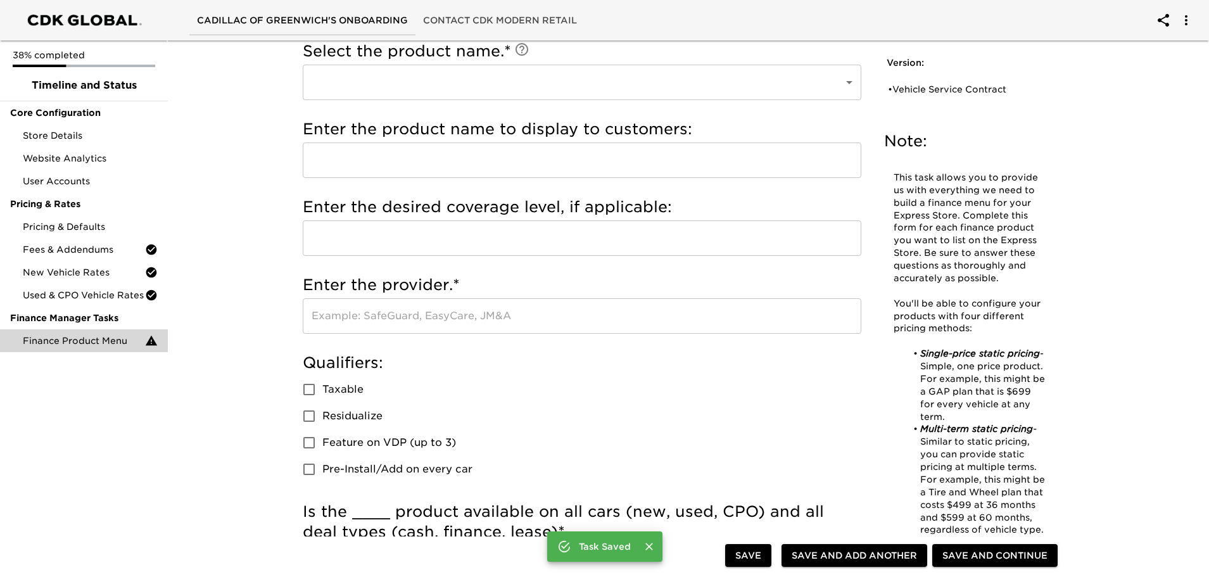
scroll to position [0, 0]
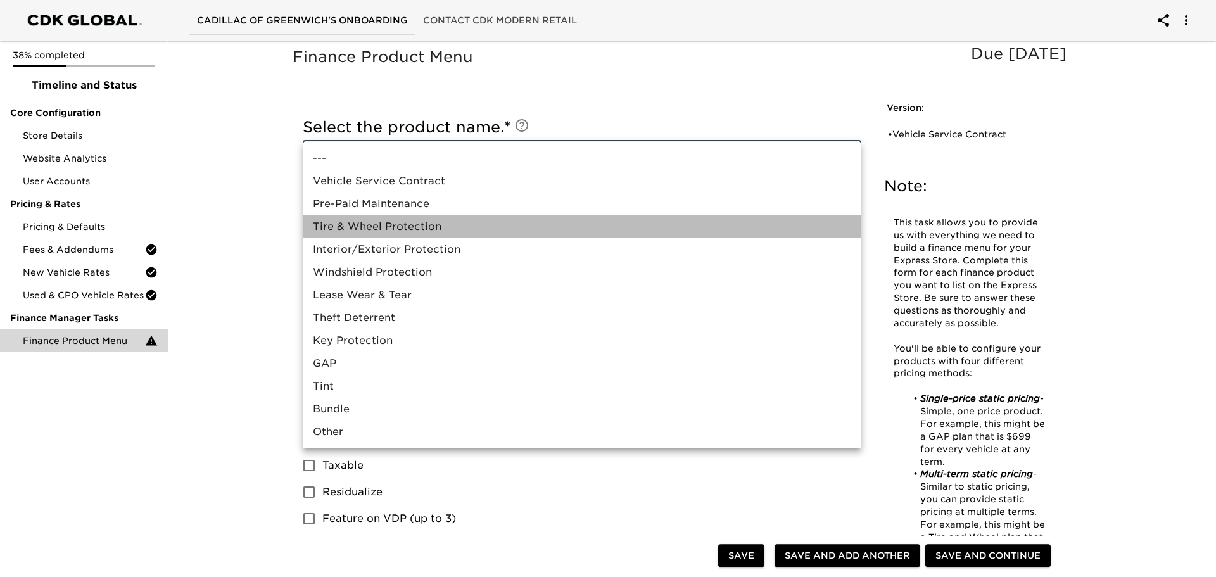
click at [423, 229] on li "Tire & Wheel Protection" at bounding box center [582, 226] width 559 height 23
type input "Tire & Wheel Protection"
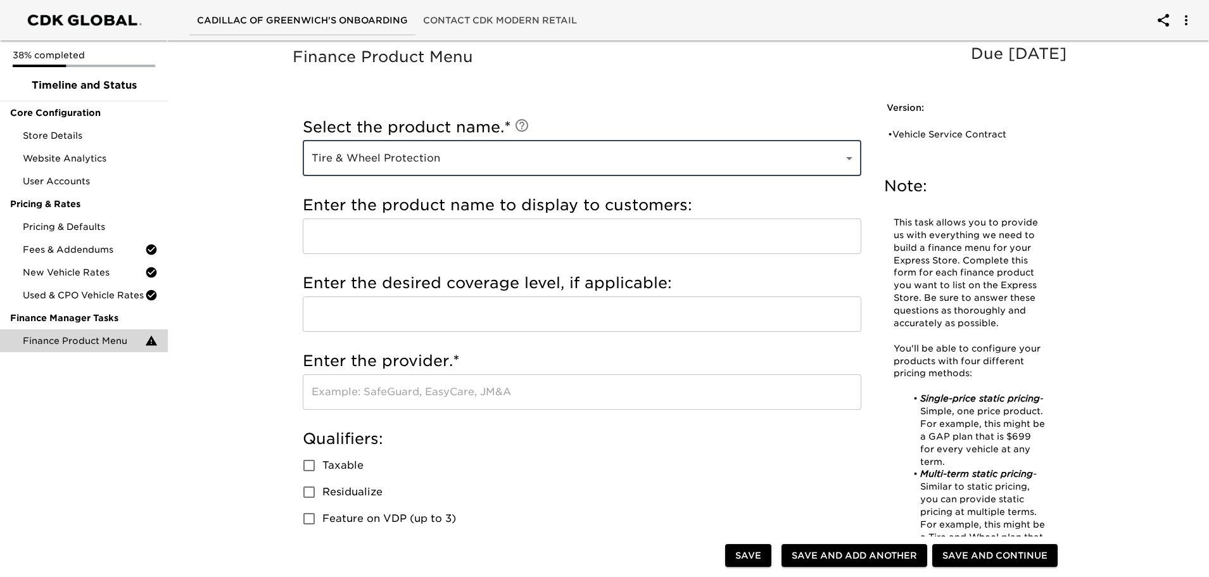
click at [362, 417] on div "Enter the provider. * ​" at bounding box center [582, 384] width 559 height 78
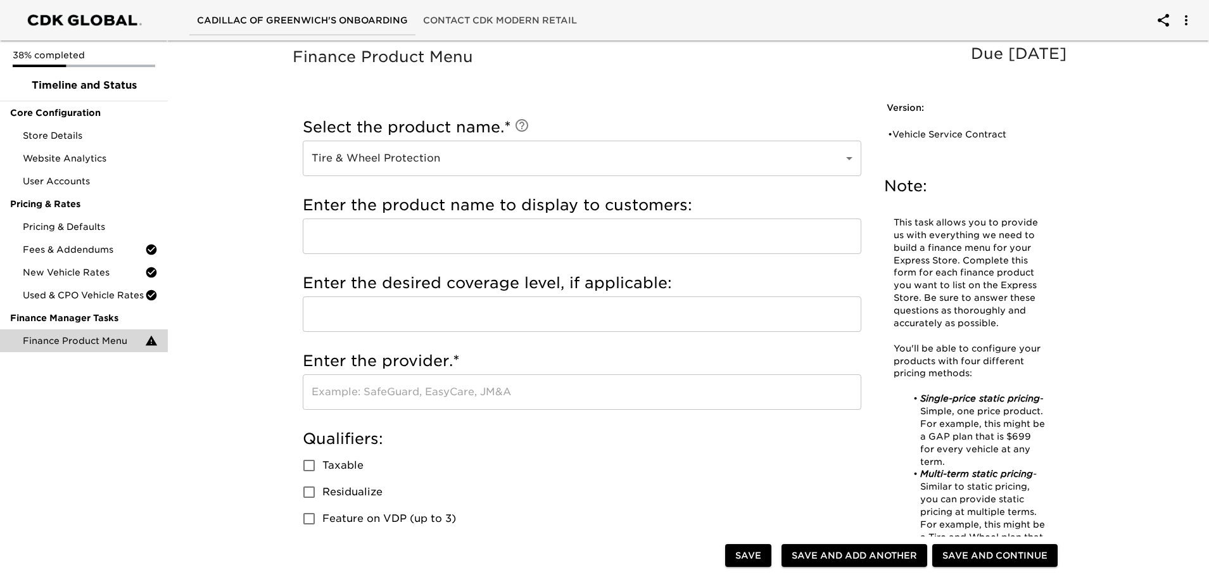
click at [362, 400] on input "text" at bounding box center [582, 391] width 559 height 35
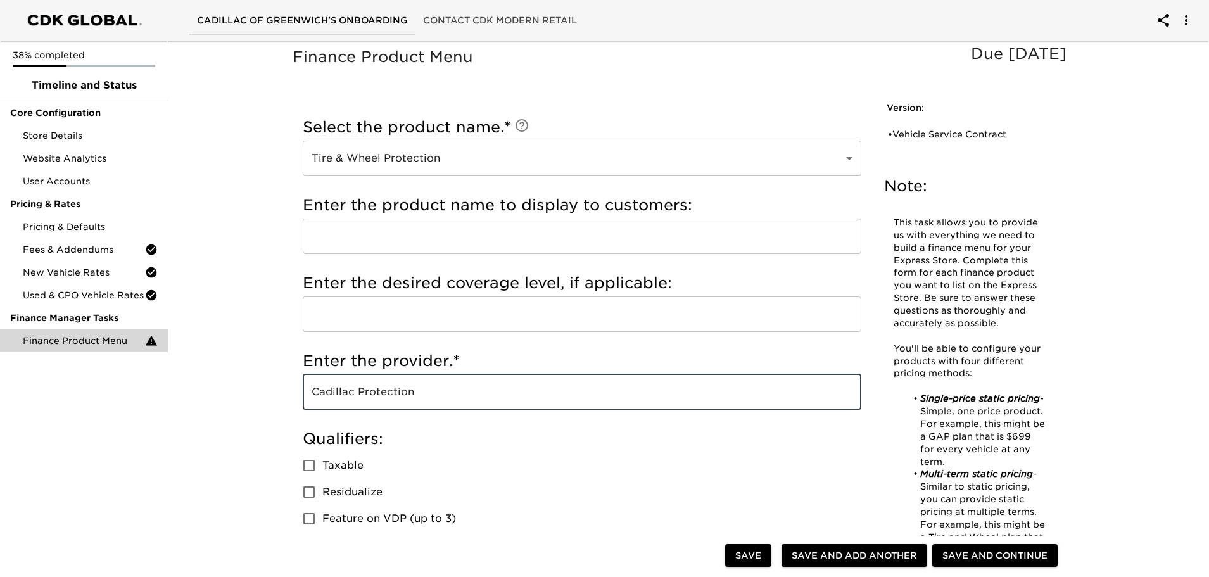
type input "Cadillac Protection"
click at [311, 474] on input "Taxable" at bounding box center [309, 465] width 27 height 27
checkbox input "true"
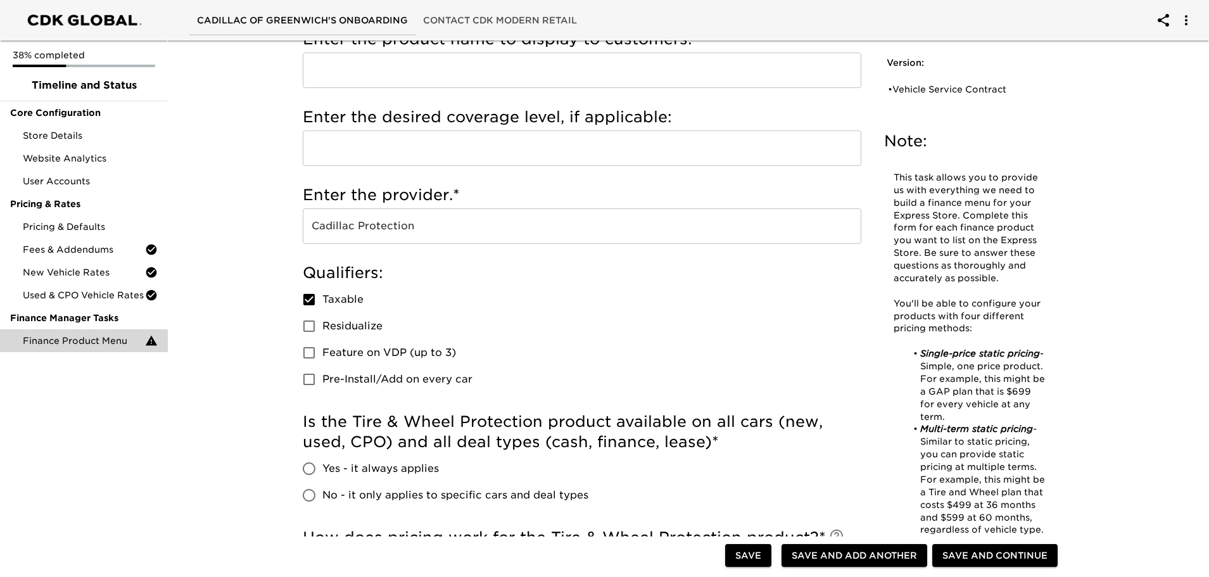
scroll to position [190, 0]
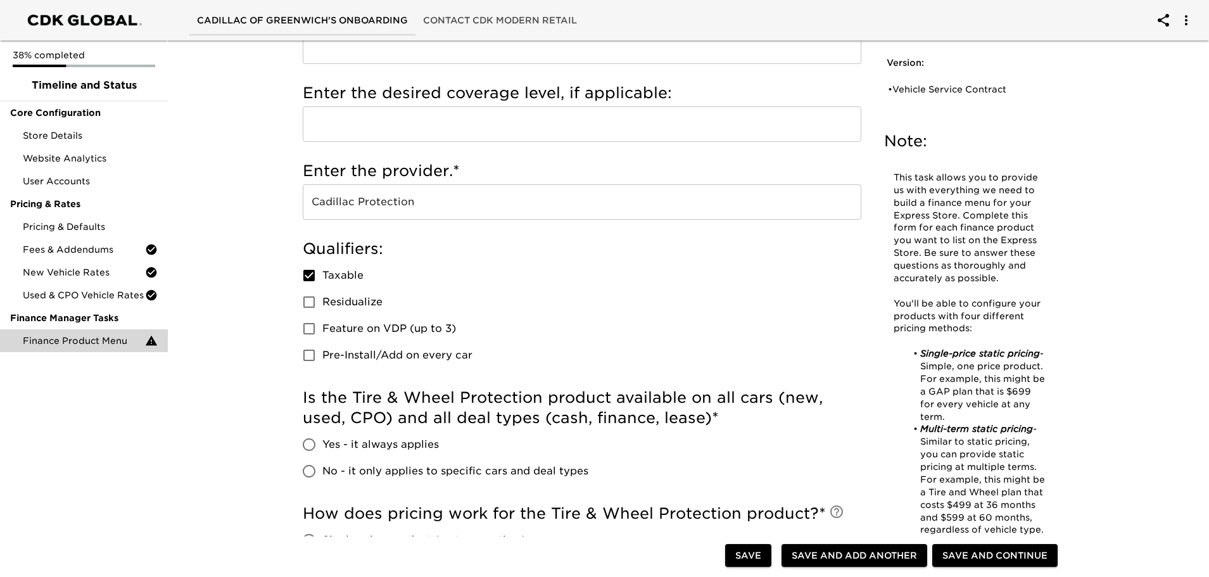
click at [328, 447] on span "Yes - it always applies" at bounding box center [380, 444] width 117 height 15
click at [322, 447] on input "Yes - it always applies" at bounding box center [309, 444] width 27 height 27
radio input "true"
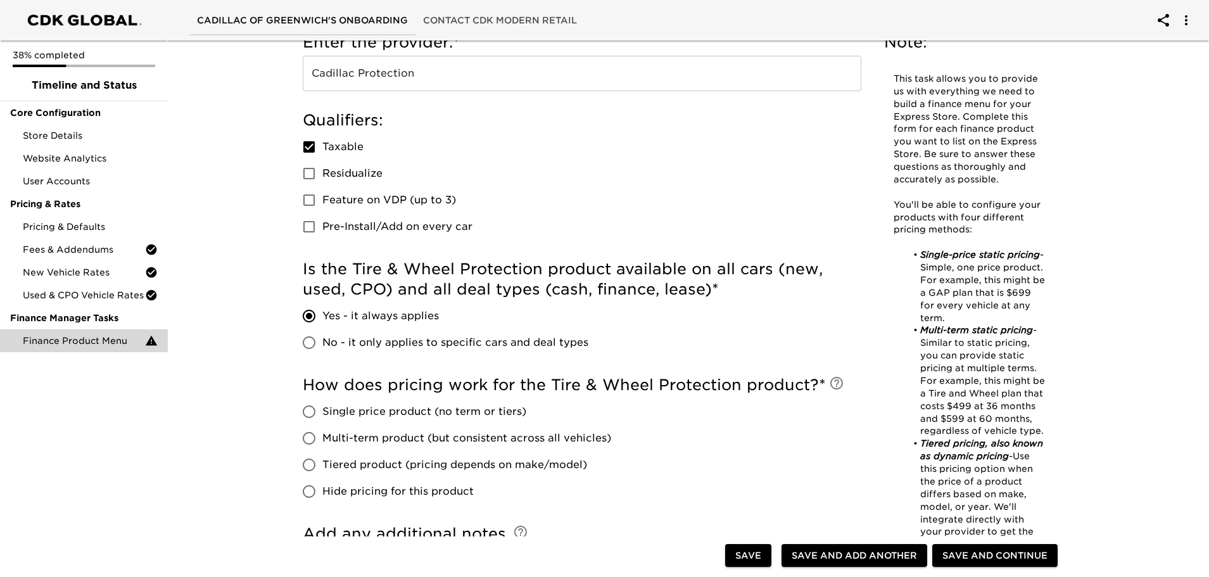
scroll to position [380, 0]
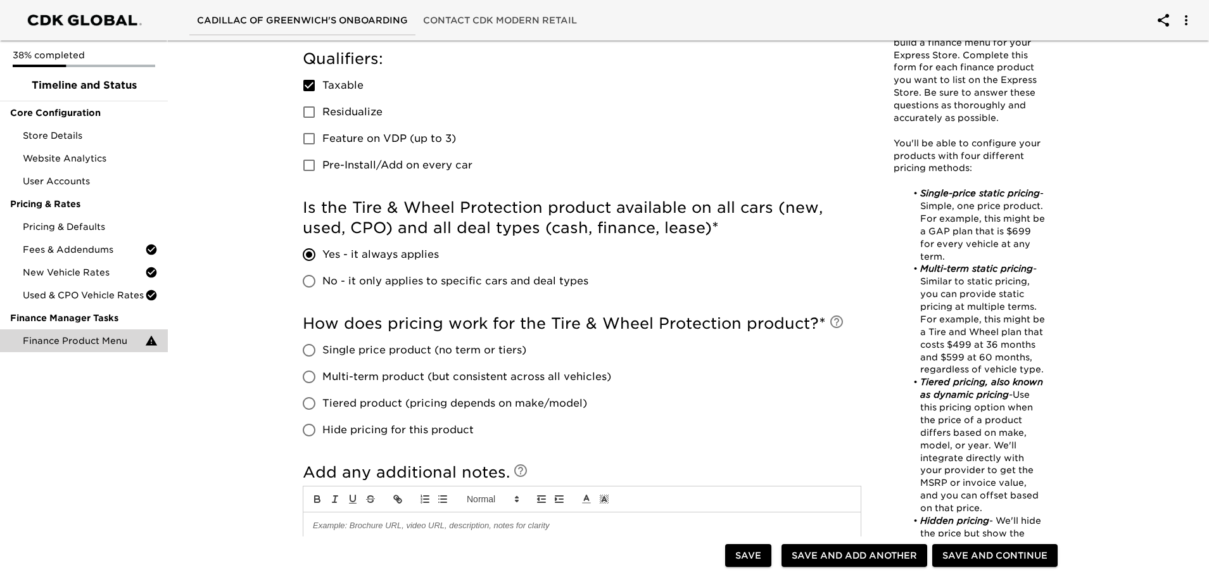
click at [313, 359] on input "Single price product (no term or tiers)" at bounding box center [309, 350] width 27 height 27
radio input "true"
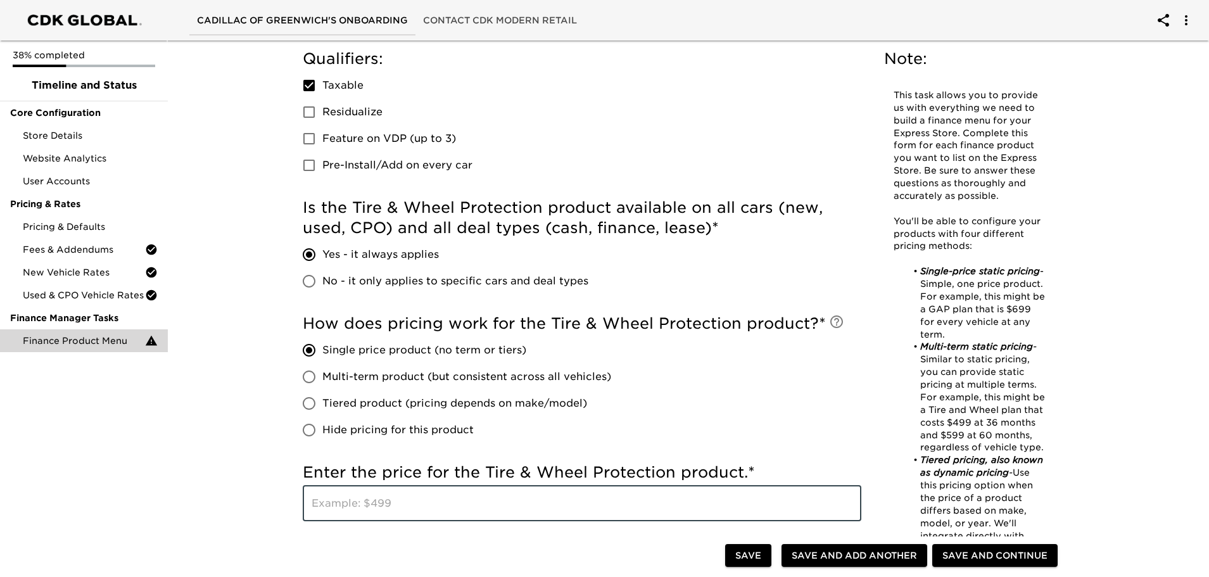
click at [383, 519] on input "text" at bounding box center [582, 503] width 559 height 35
type input "750"
click at [198, 382] on div "Finance Product Menu Due [DATE] Note: This task allows you to provide us with e…" at bounding box center [683, 285] width 1047 height 1261
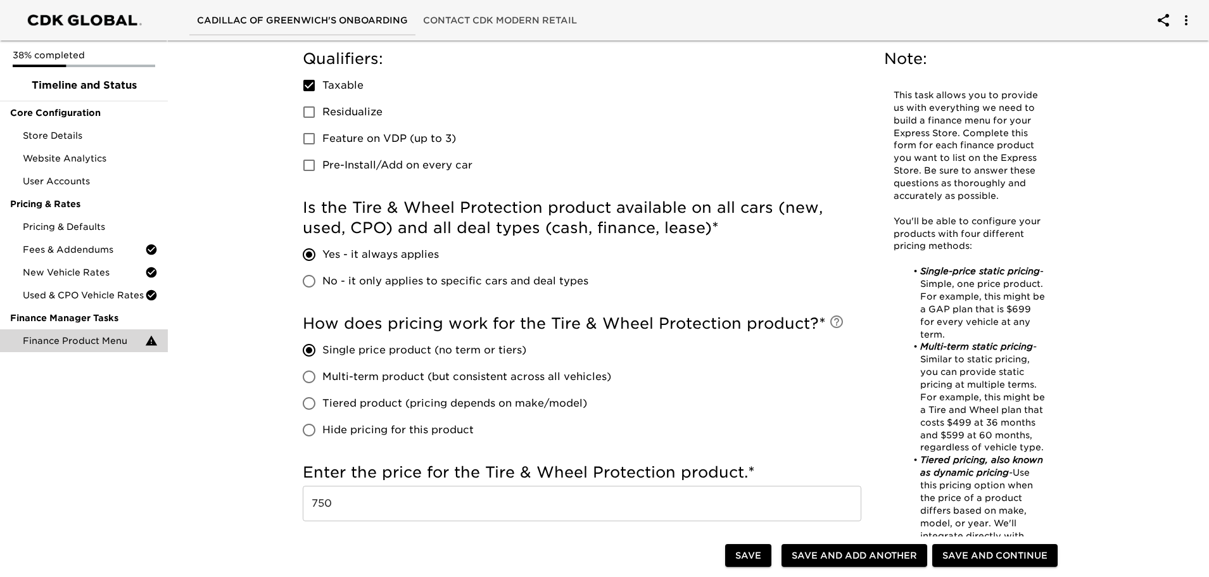
click at [909, 558] on span "Save and Add Another" at bounding box center [854, 556] width 125 height 16
checkbox input "true"
radio input "false"
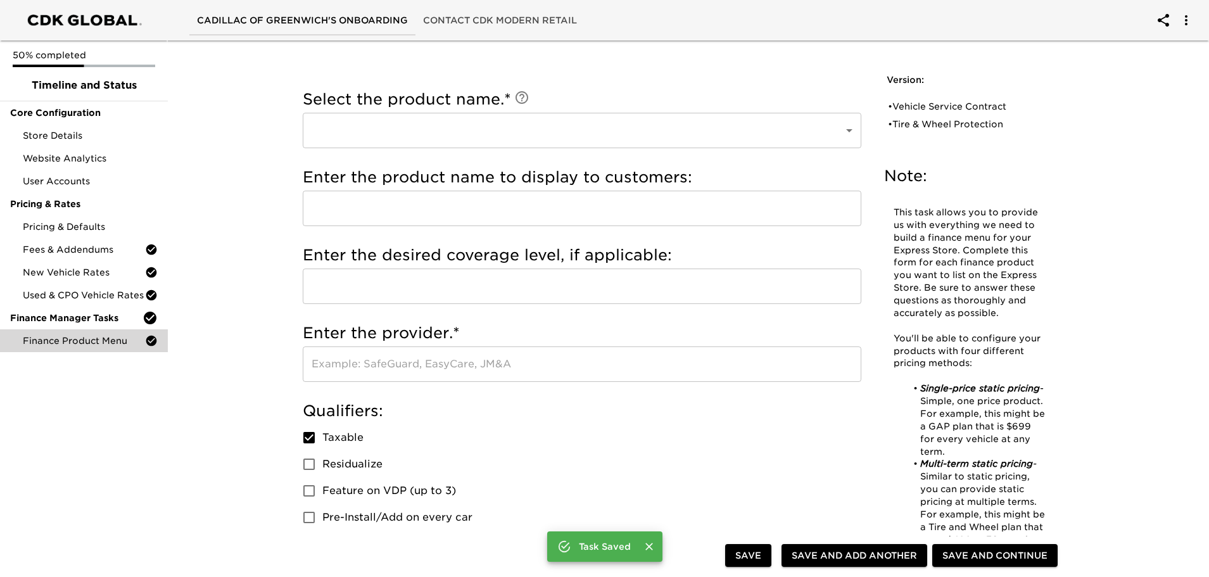
scroll to position [0, 0]
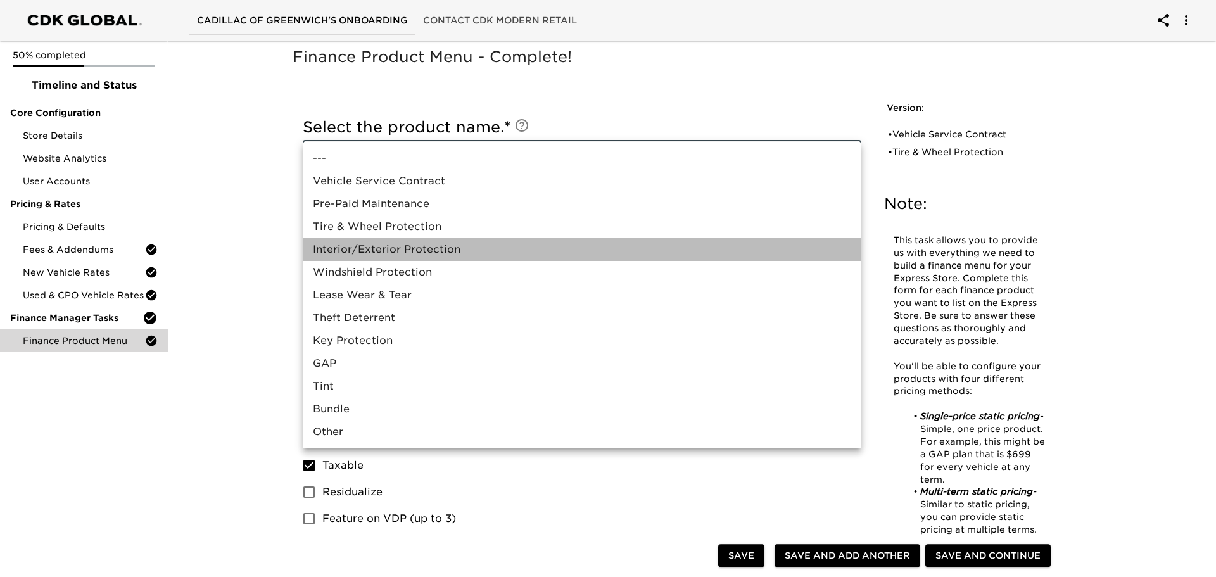
click at [503, 247] on li "Interior/Exterior Protection" at bounding box center [582, 249] width 559 height 23
type input "Interior/Exterior Protection"
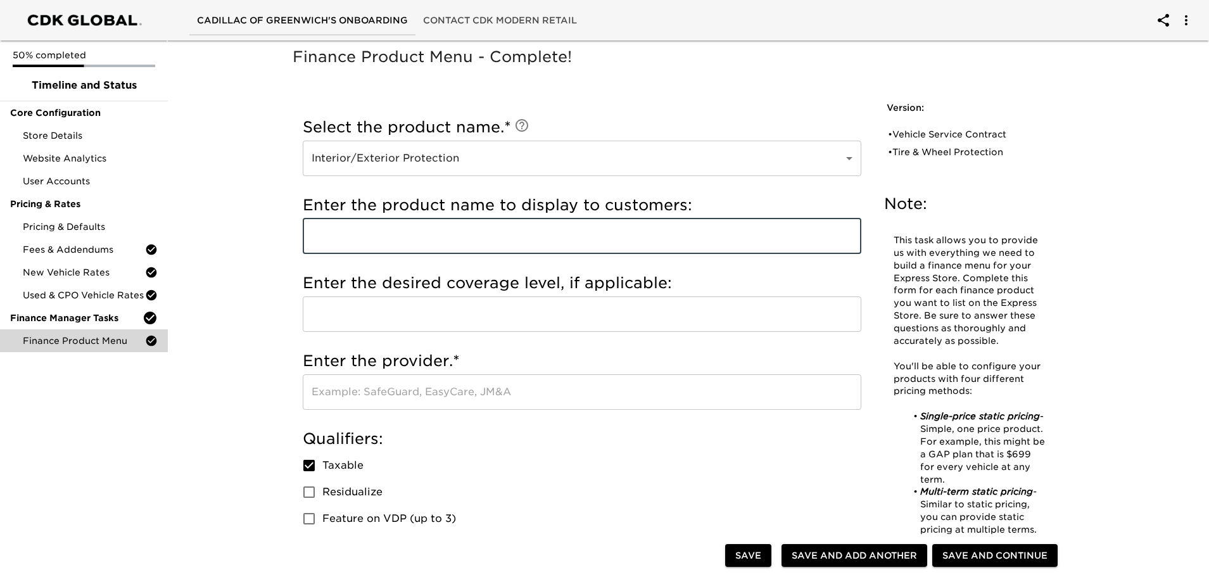
click at [360, 248] on input "text" at bounding box center [582, 236] width 559 height 35
type input "Ally Appearance Protection"
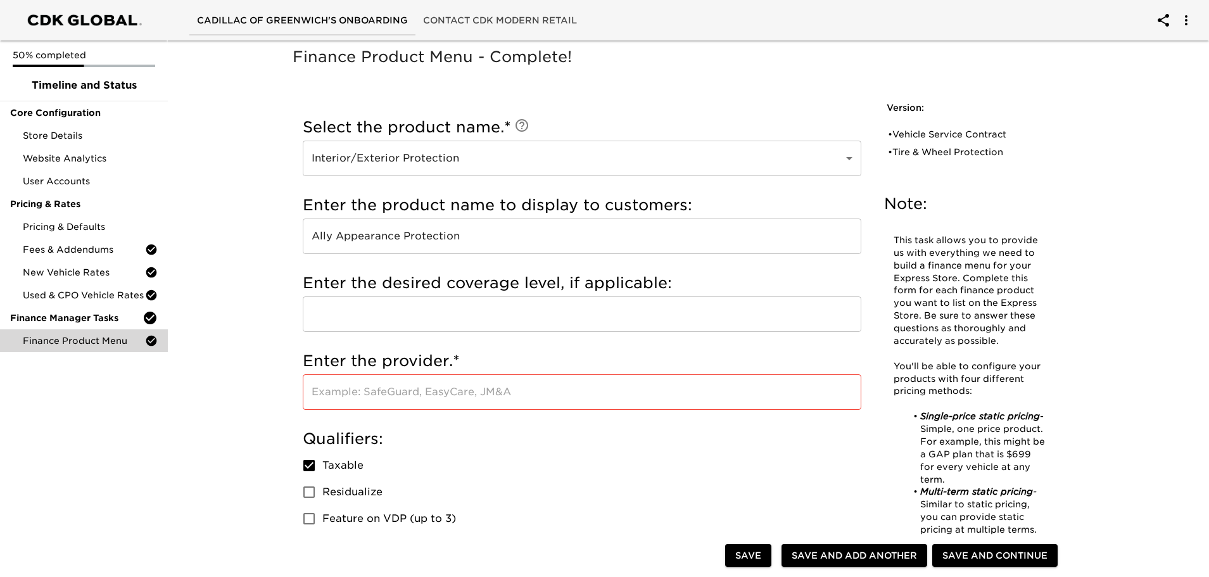
drag, startPoint x: 433, startPoint y: 414, endPoint x: 435, endPoint y: 396, distance: 18.5
click at [432, 414] on div "Enter the provider. * ​" at bounding box center [582, 384] width 559 height 78
drag, startPoint x: 435, startPoint y: 396, endPoint x: 426, endPoint y: 398, distance: 9.8
click at [435, 396] on input "text" at bounding box center [582, 391] width 559 height 35
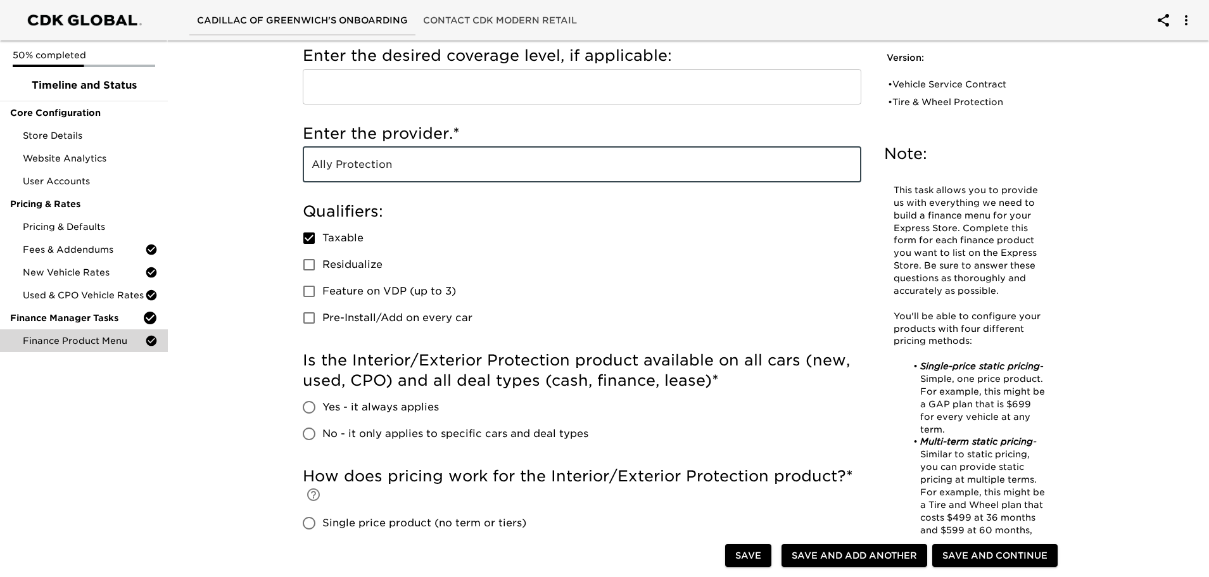
scroll to position [380, 0]
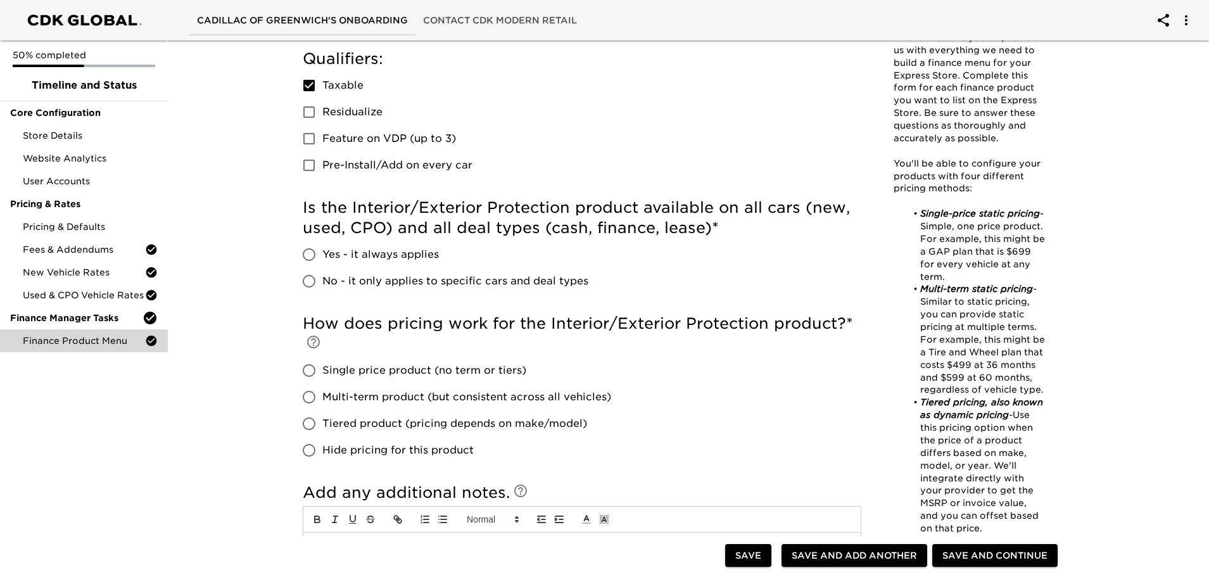
type input "Ally Protection"
click at [307, 251] on input "Yes - it always applies" at bounding box center [309, 254] width 27 height 27
radio input "true"
click at [310, 372] on input "Single price product (no term or tiers)" at bounding box center [309, 370] width 27 height 27
radio input "true"
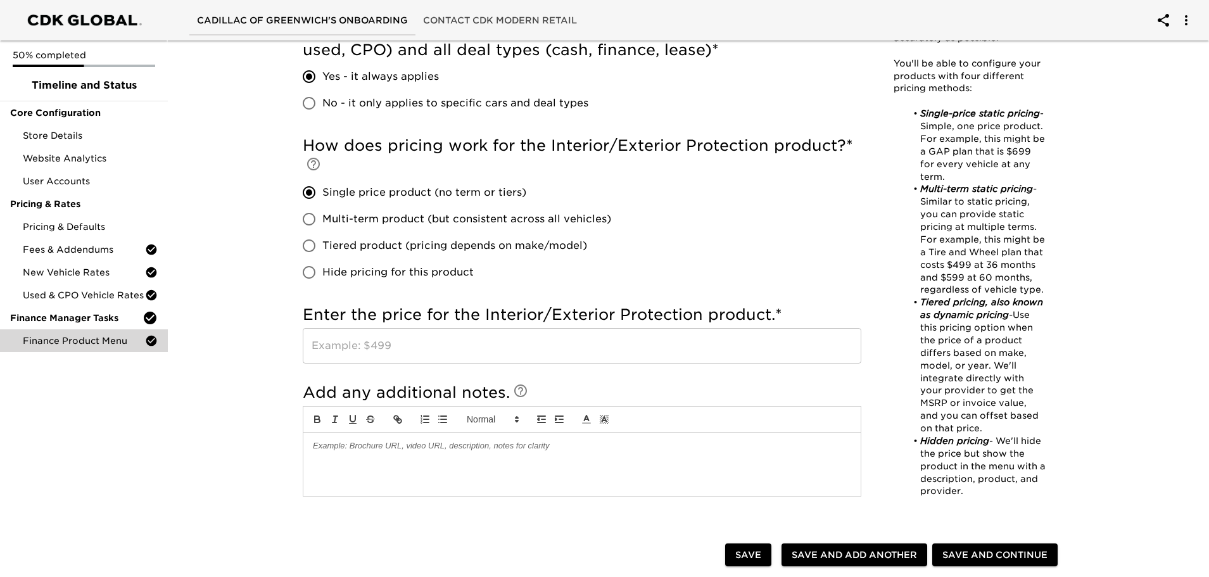
scroll to position [570, 0]
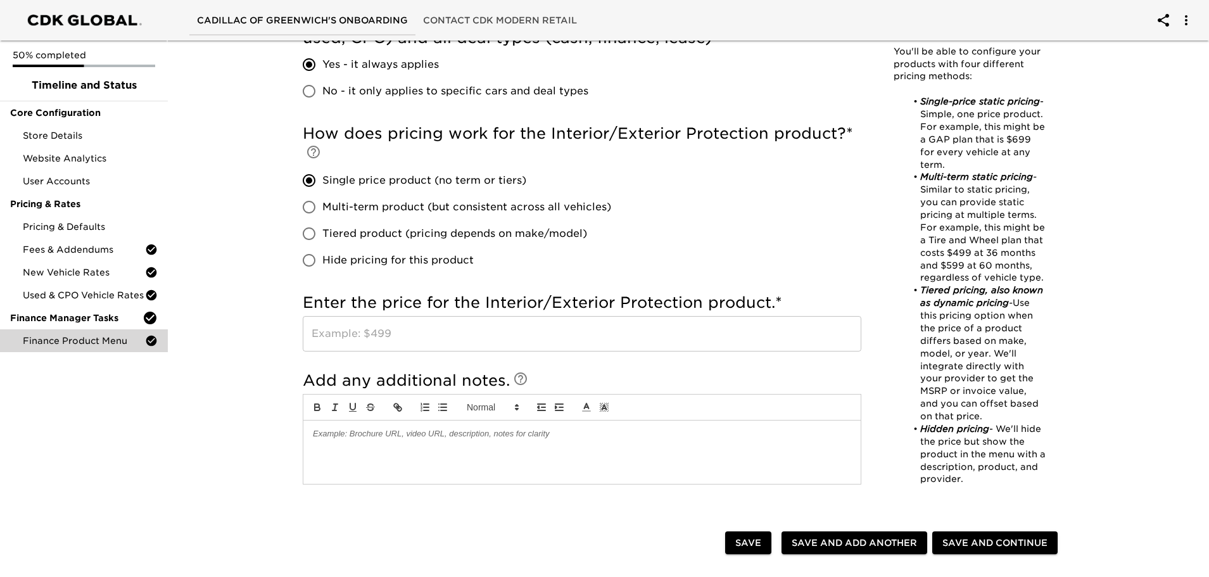
click at [413, 342] on input "text" at bounding box center [582, 333] width 559 height 35
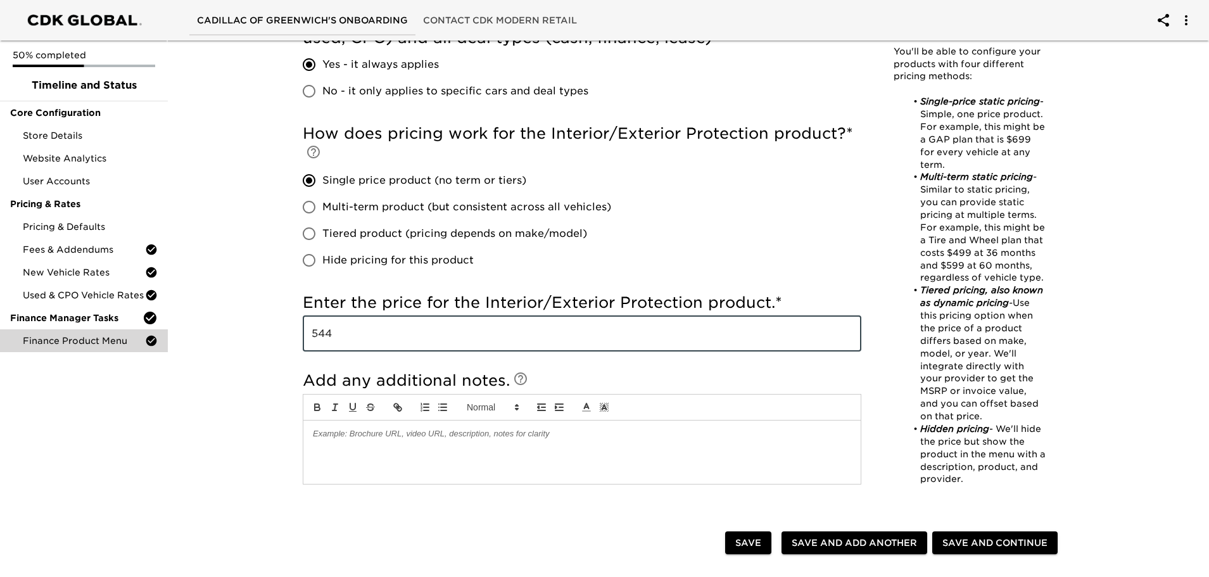
type input "544"
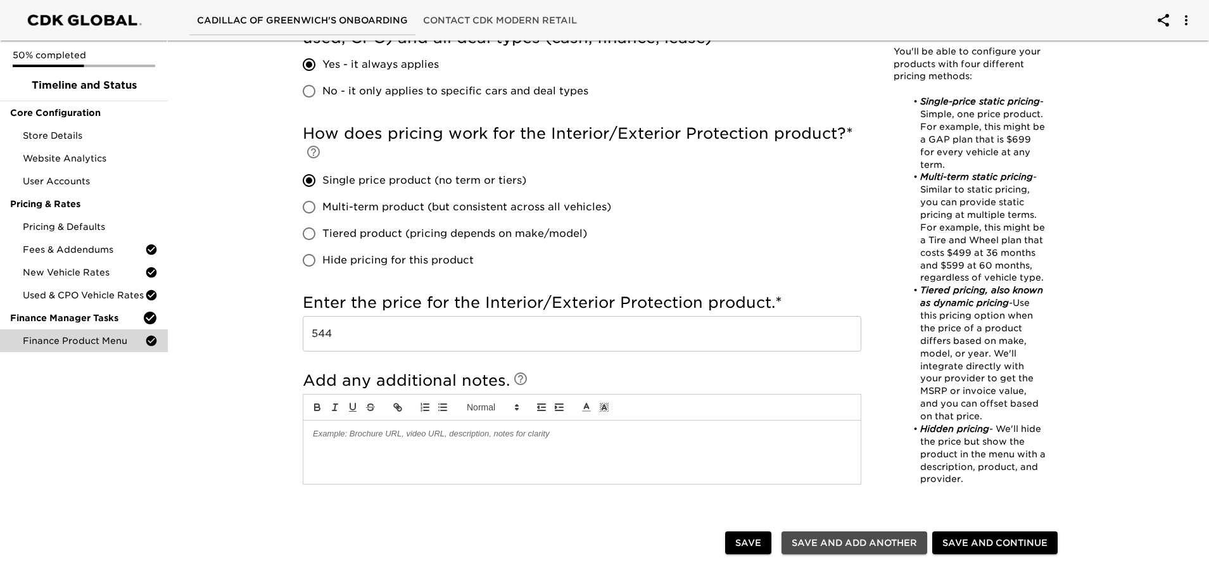
click at [872, 539] on span "Save and Add Another" at bounding box center [854, 543] width 125 height 16
checkbox input "true"
radio input "false"
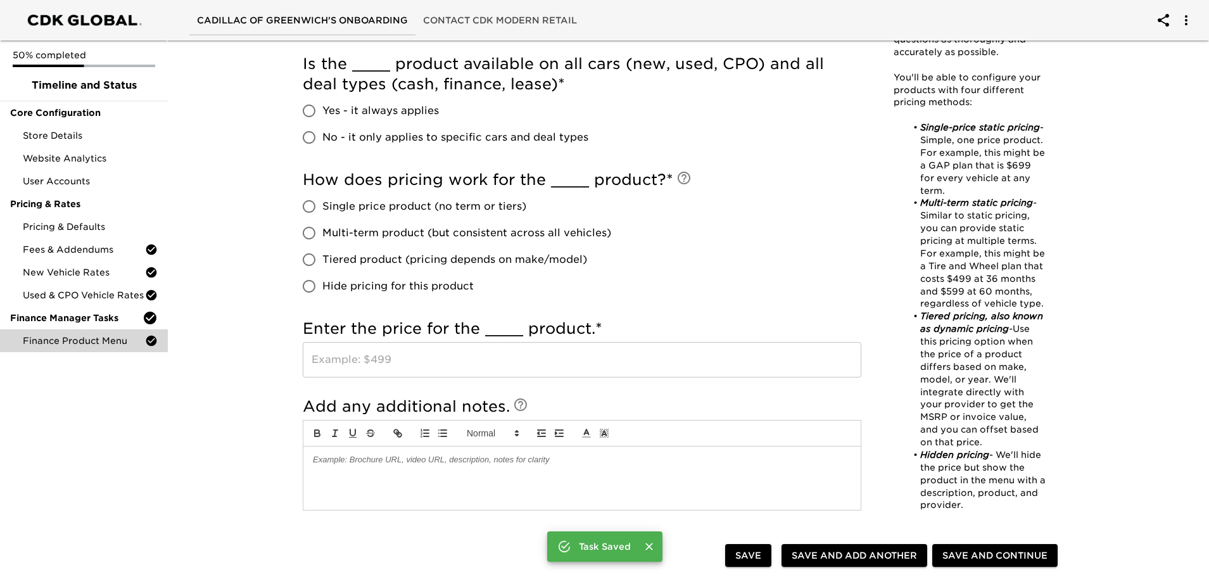
scroll to position [0, 0]
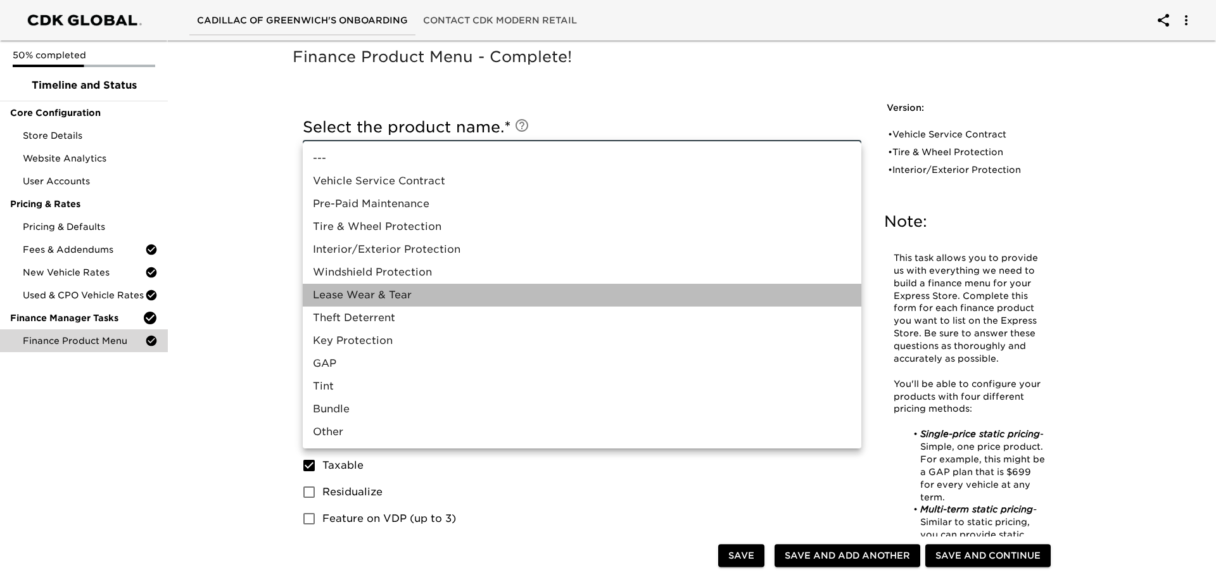
click at [426, 293] on li "Lease Wear & Tear" at bounding box center [582, 295] width 559 height 23
type input "Lease Wear & Tear"
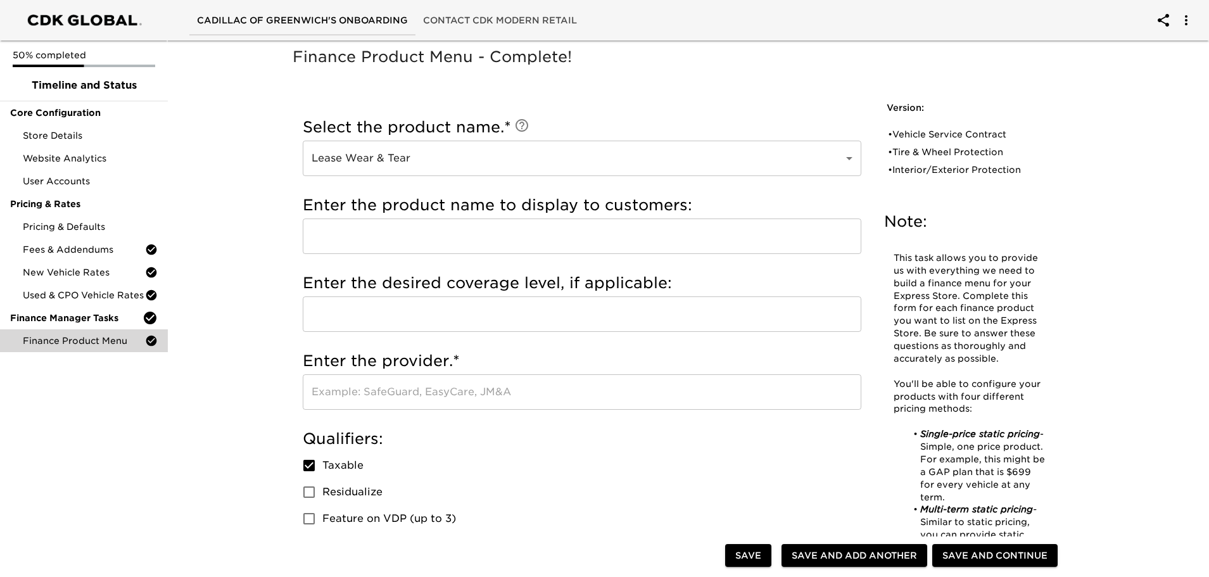
click at [391, 397] on input "text" at bounding box center [582, 391] width 559 height 35
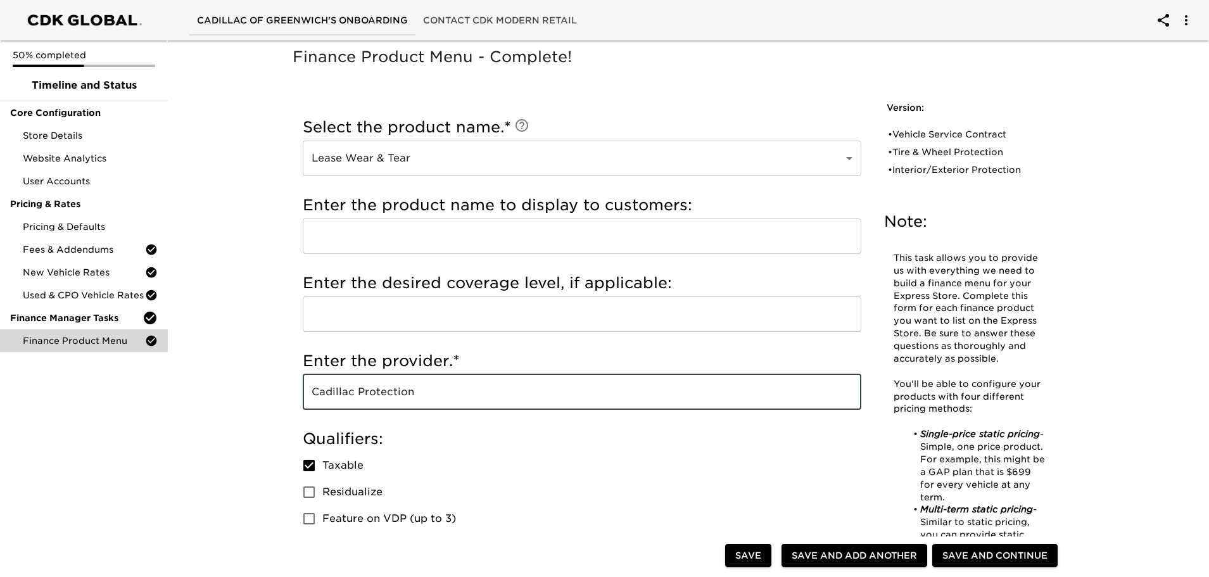
type input "Cadillac Protection"
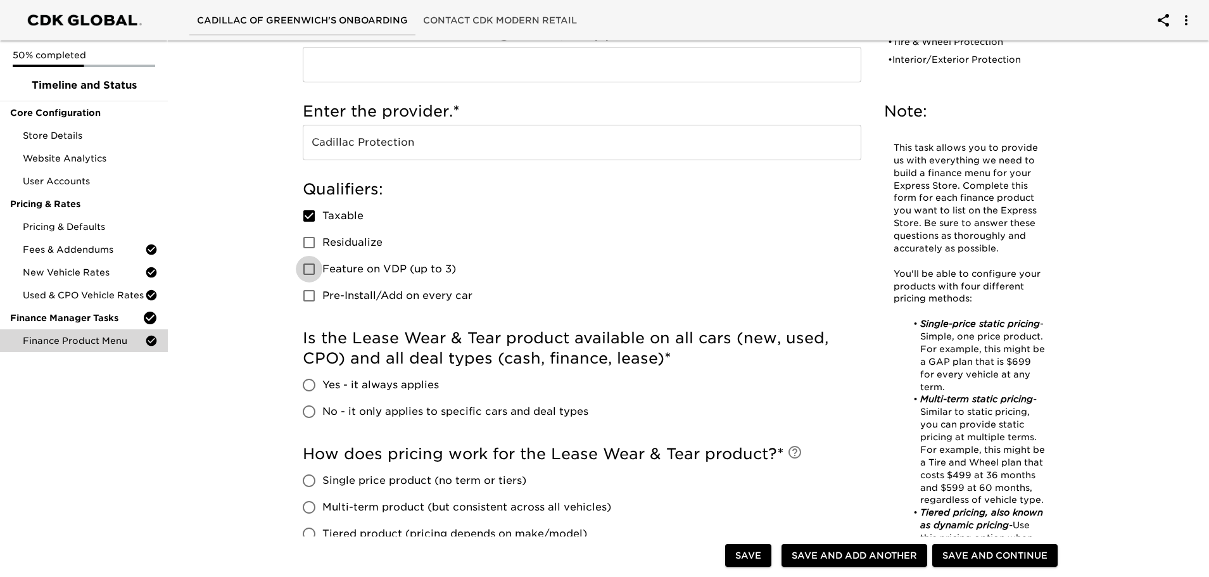
scroll to position [253, 0]
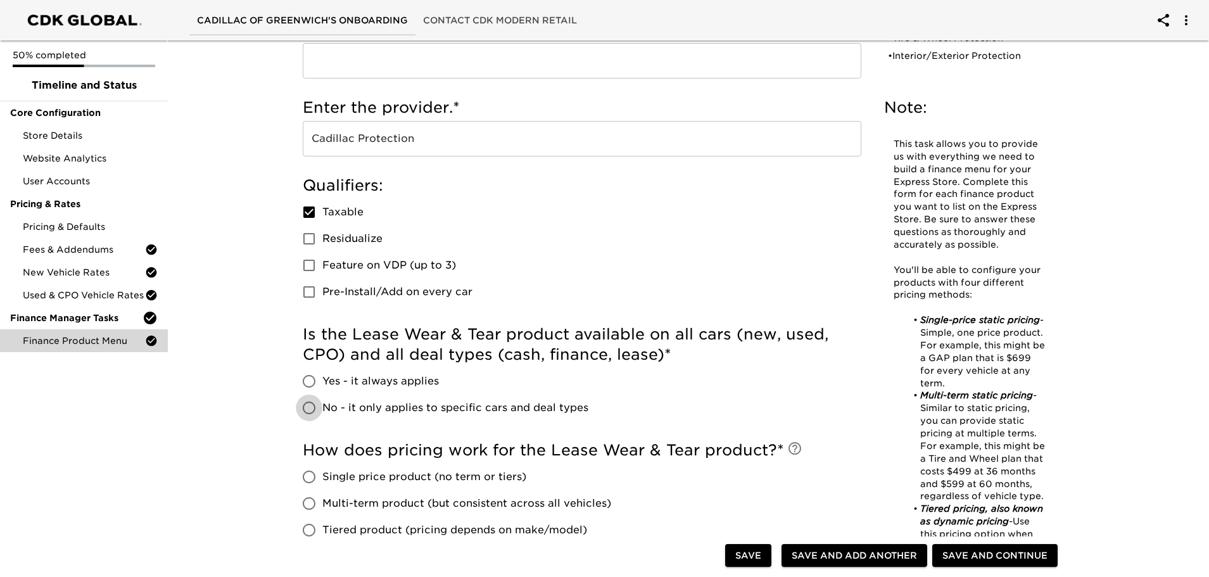
click at [318, 411] on input "No - it only applies to specific cars and deal types" at bounding box center [309, 408] width 27 height 27
radio input "true"
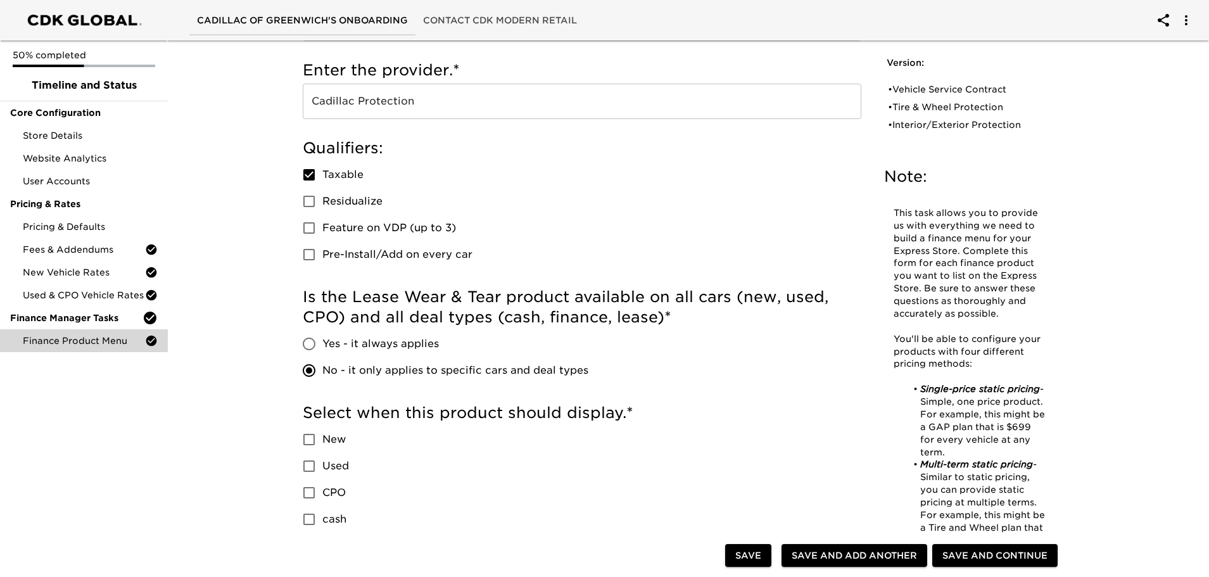
scroll to position [380, 0]
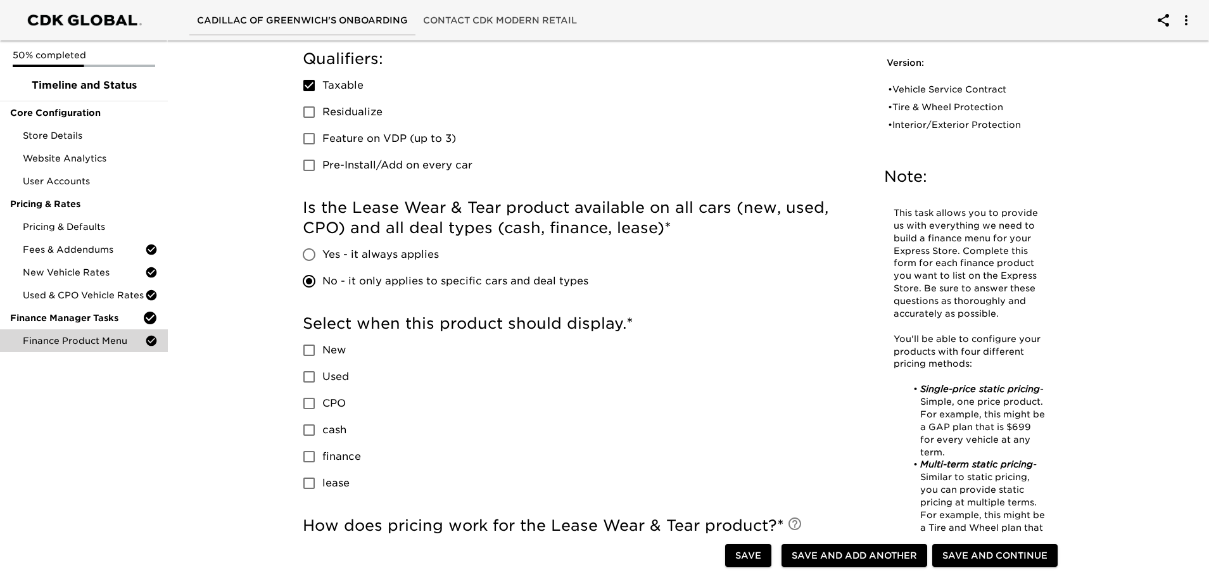
click at [312, 348] on input "New" at bounding box center [309, 350] width 27 height 27
checkbox input "true"
click at [323, 480] on span "lease" at bounding box center [335, 483] width 27 height 15
click at [322, 480] on input "lease" at bounding box center [309, 483] width 27 height 27
checkbox input "true"
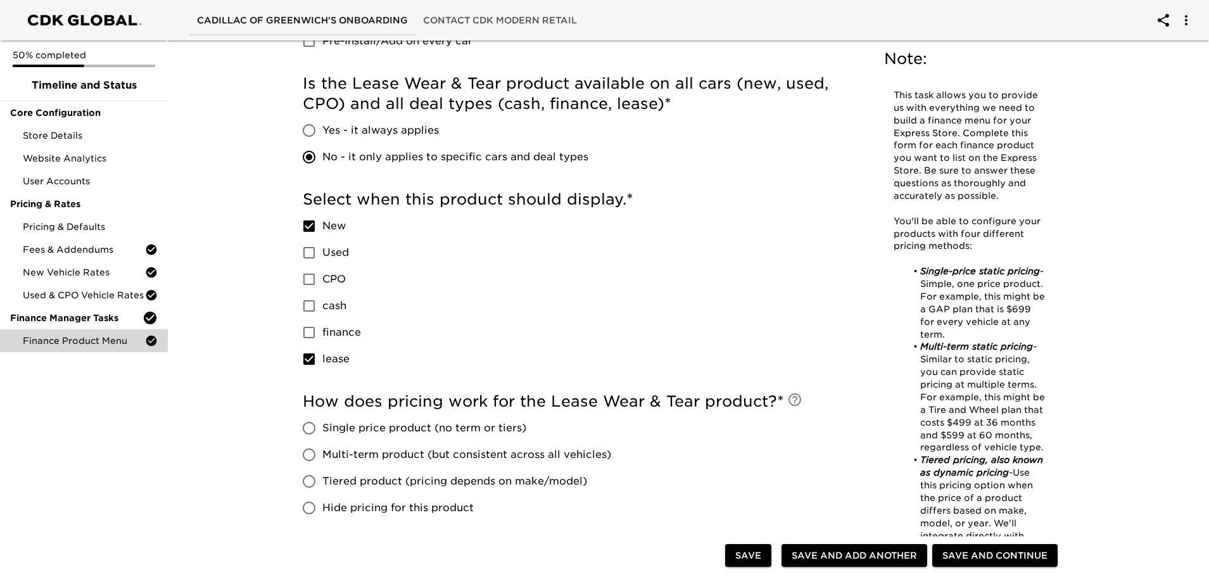
scroll to position [507, 0]
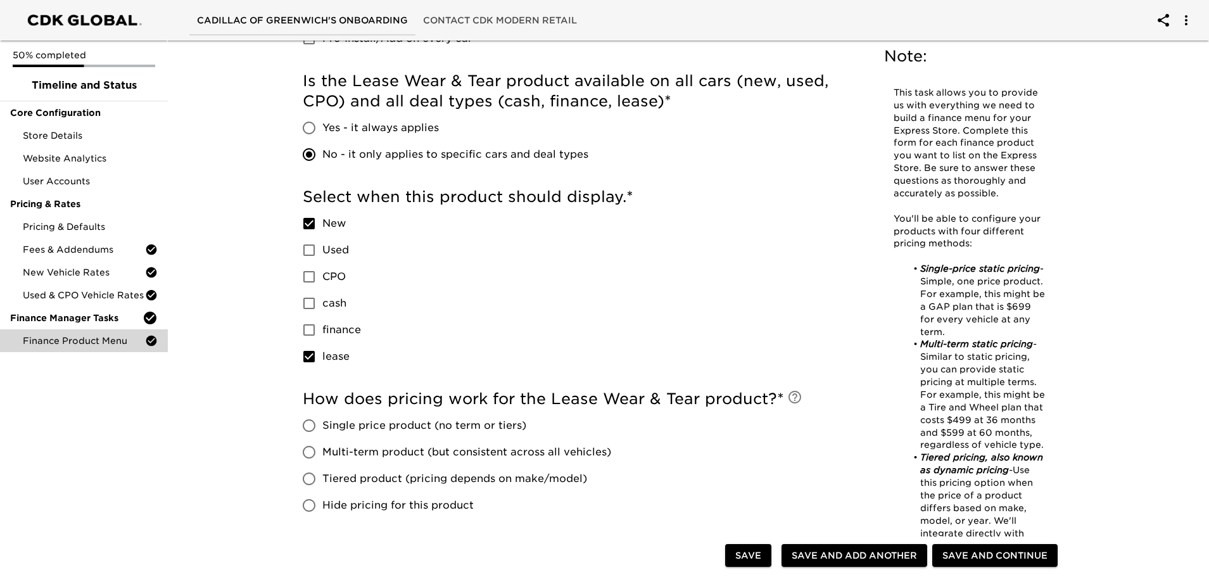
click at [283, 428] on div "Finance Product Menu - Complete! Note: This task allows you to provide us with …" at bounding box center [682, 227] width 811 height 1374
click at [319, 430] on input "Single price product (no term or tiers)" at bounding box center [309, 425] width 27 height 27
radio input "true"
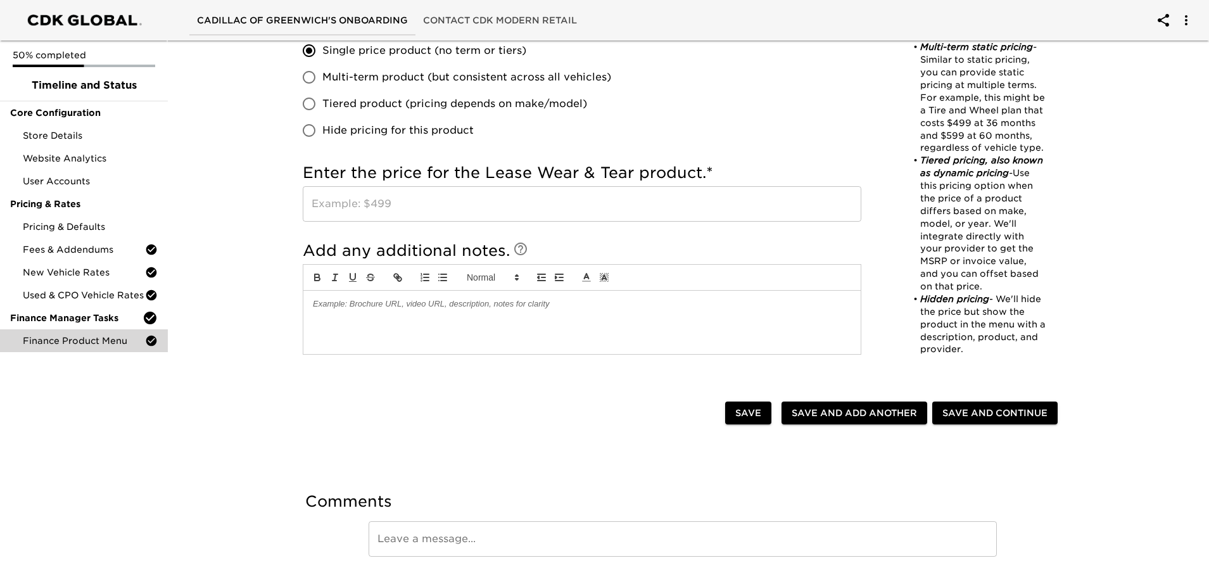
scroll to position [887, 0]
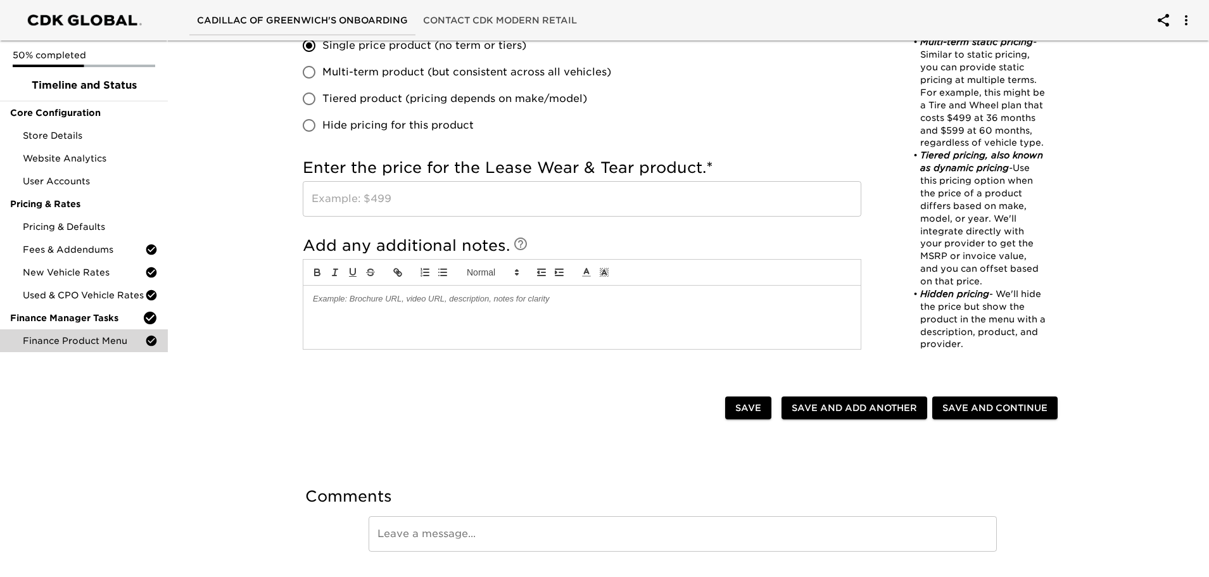
click at [435, 179] on div "Enter the price for the Lease Wear & Tear product. * ​" at bounding box center [582, 187] width 559 height 59
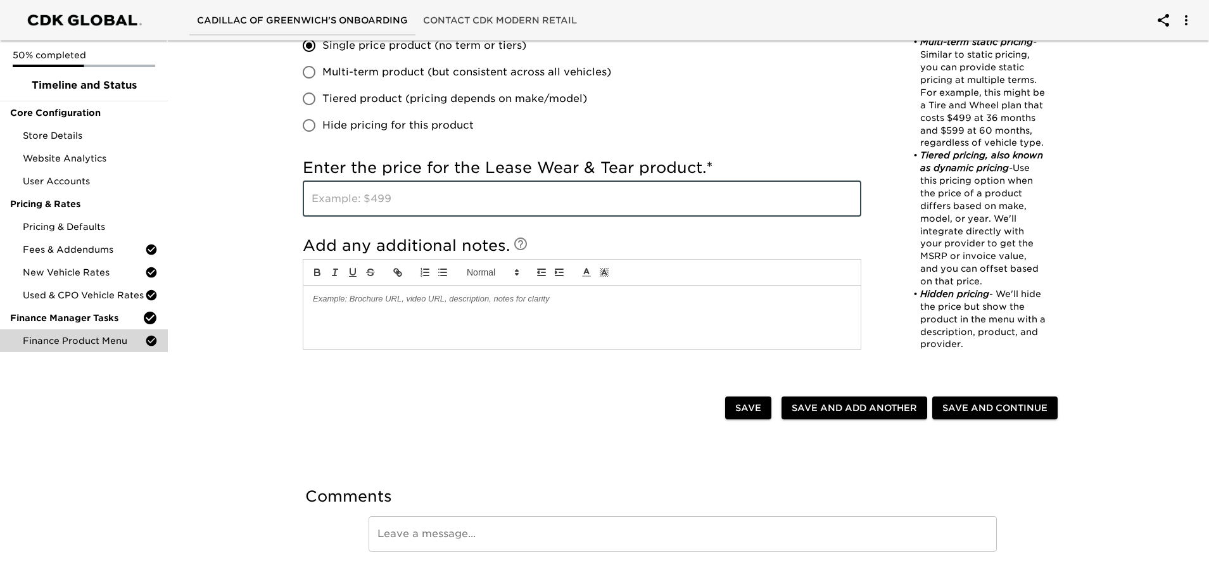
click at [429, 193] on input "text" at bounding box center [582, 198] width 559 height 35
type input "400"
drag, startPoint x: 817, startPoint y: 404, endPoint x: 505, endPoint y: 316, distance: 323.7
click at [819, 404] on span "Save and Add Another" at bounding box center [854, 408] width 125 height 16
checkbox input "true"
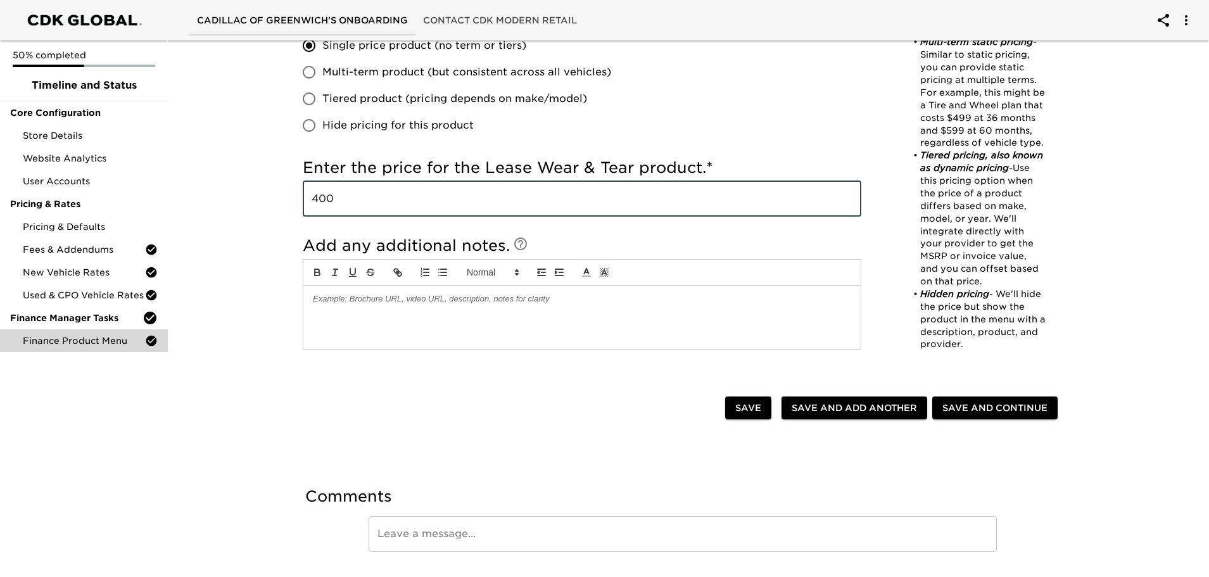
radio input "false"
checkbox input "true"
radio input "false"
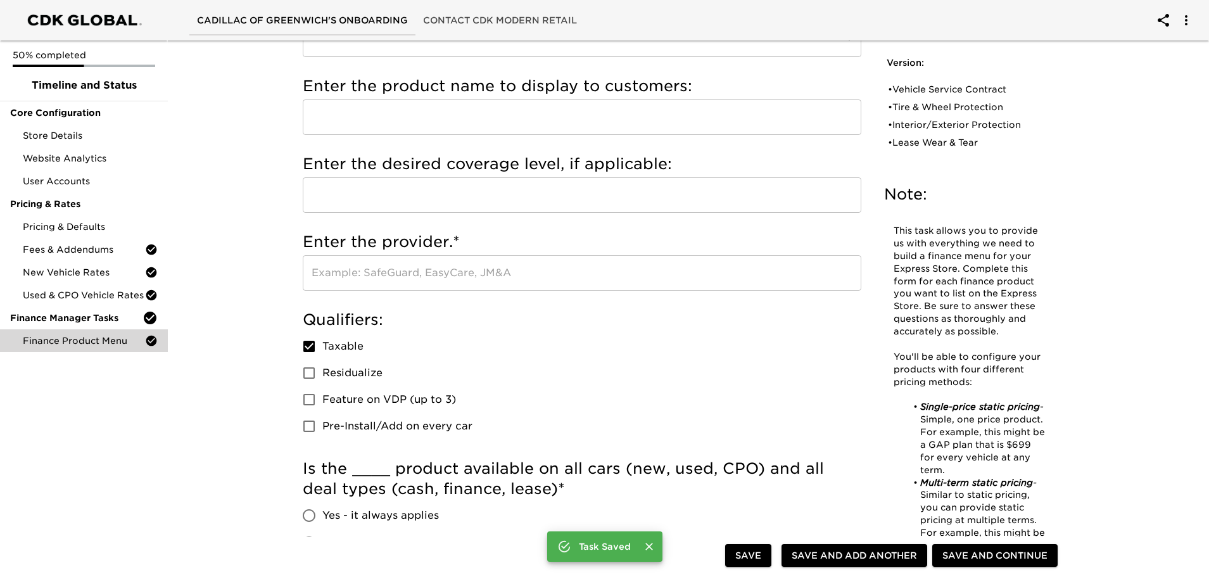
scroll to position [0, 0]
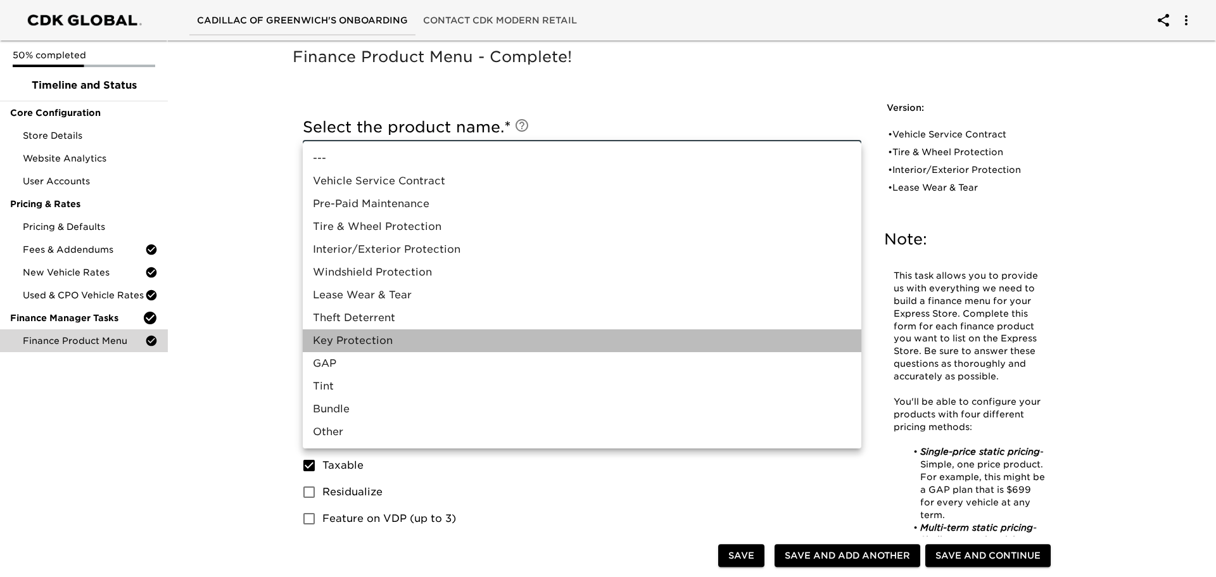
click at [395, 347] on li "Key Protection" at bounding box center [582, 340] width 559 height 23
type input "Key Protection"
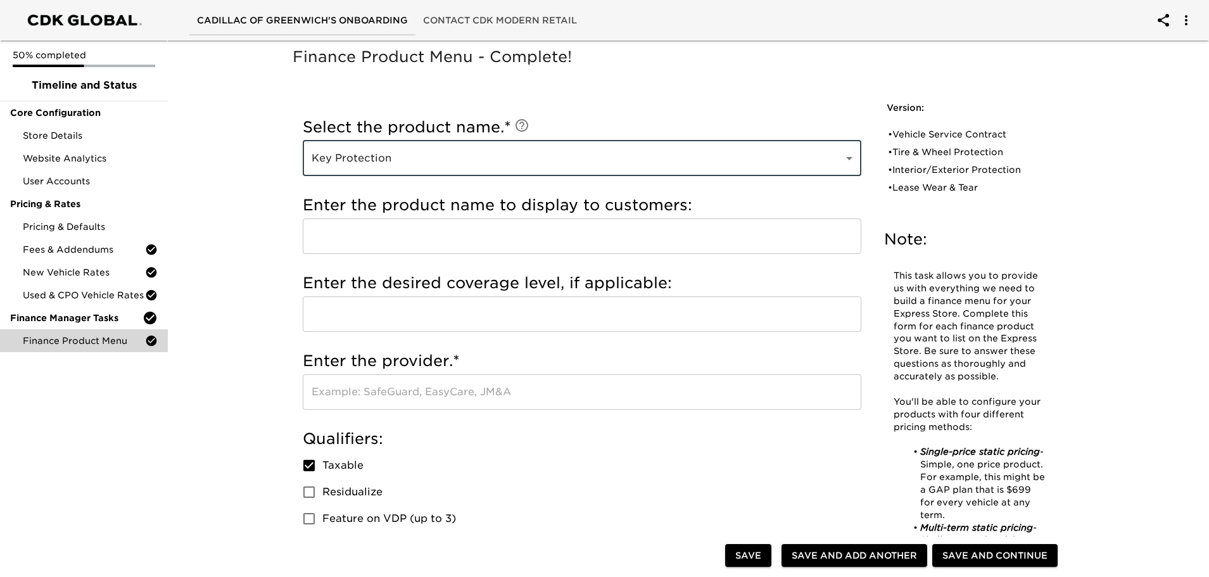
click at [370, 387] on input "text" at bounding box center [582, 391] width 559 height 35
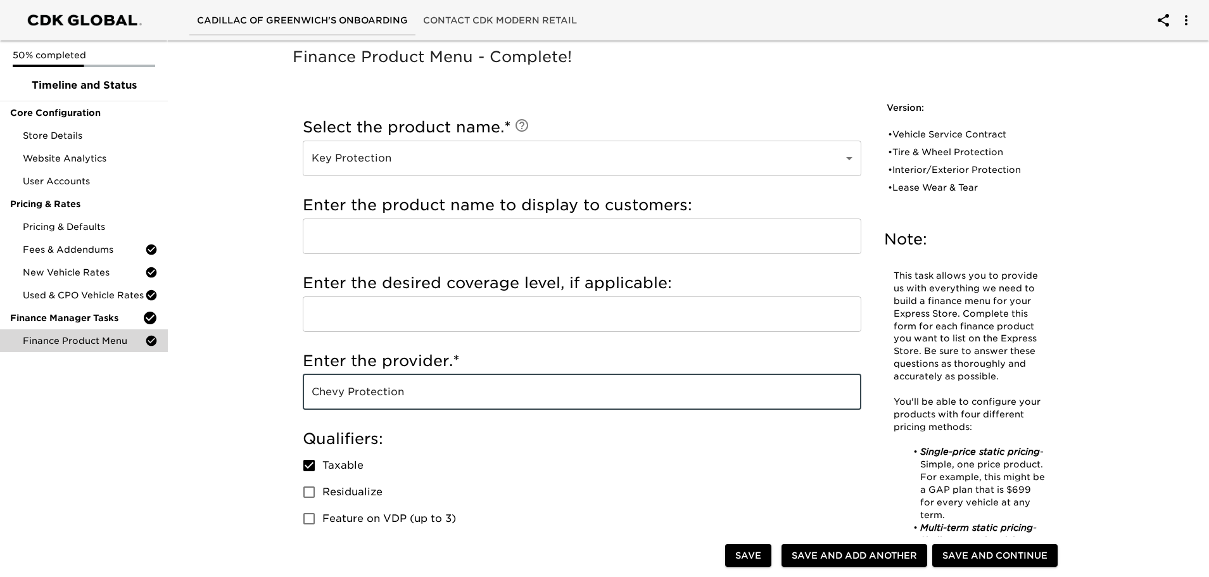
drag, startPoint x: 352, startPoint y: 395, endPoint x: 320, endPoint y: 395, distance: 32.3
click at [320, 395] on input "Chevy Protection" at bounding box center [582, 391] width 559 height 35
type input "Cadillac Protection"
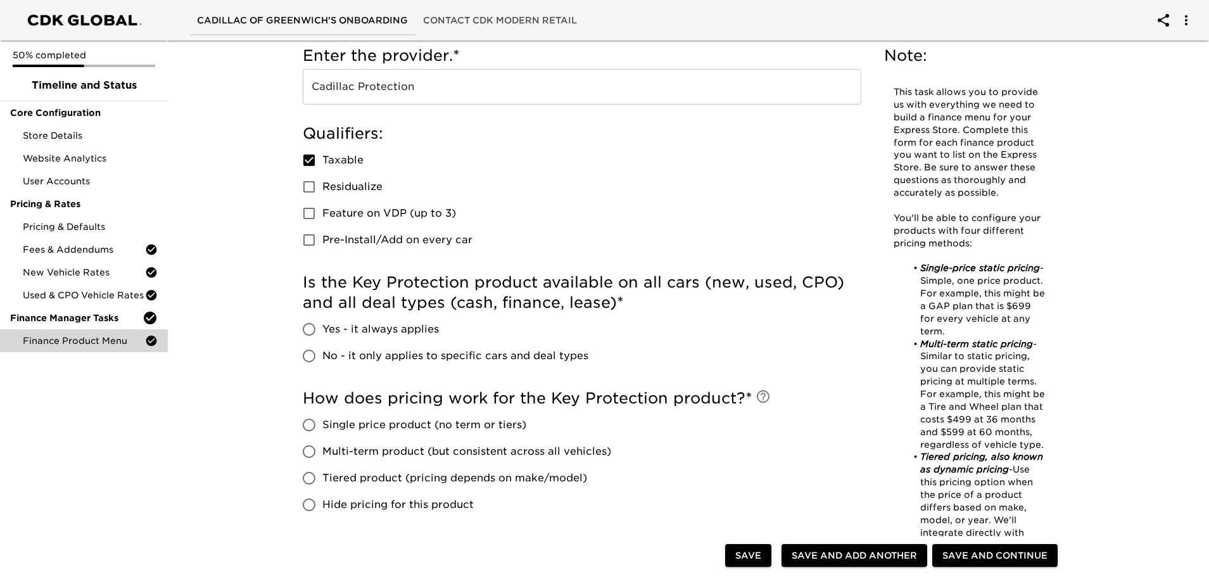
scroll to position [317, 0]
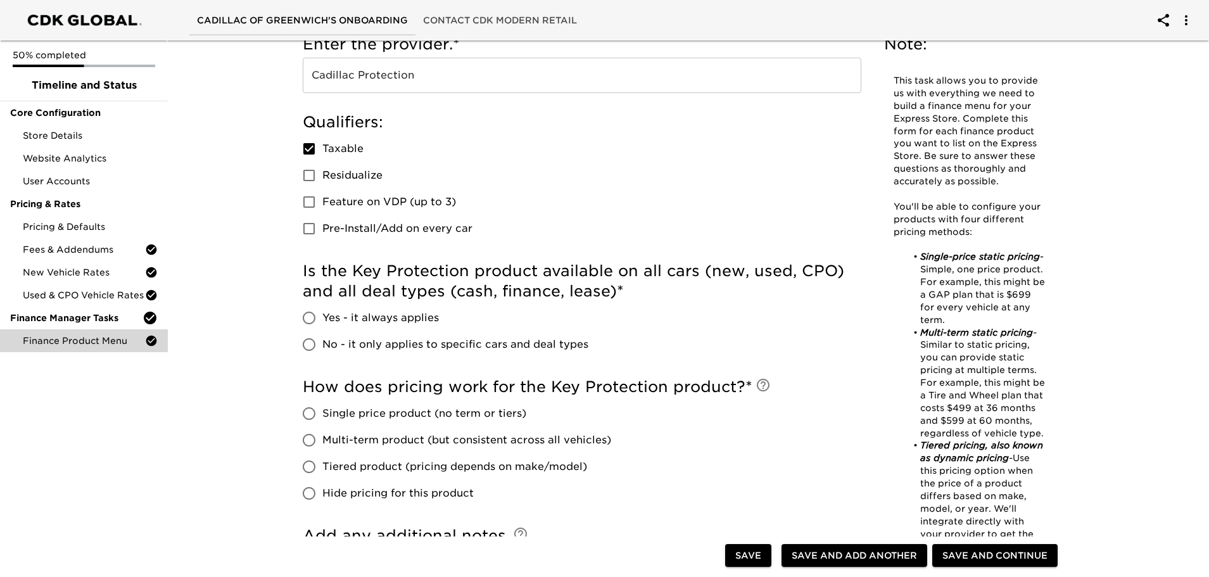
click at [312, 321] on input "Yes - it always applies" at bounding box center [309, 318] width 27 height 27
radio input "true"
click at [315, 412] on input "Single price product (no term or tiers)" at bounding box center [309, 413] width 27 height 27
radio input "true"
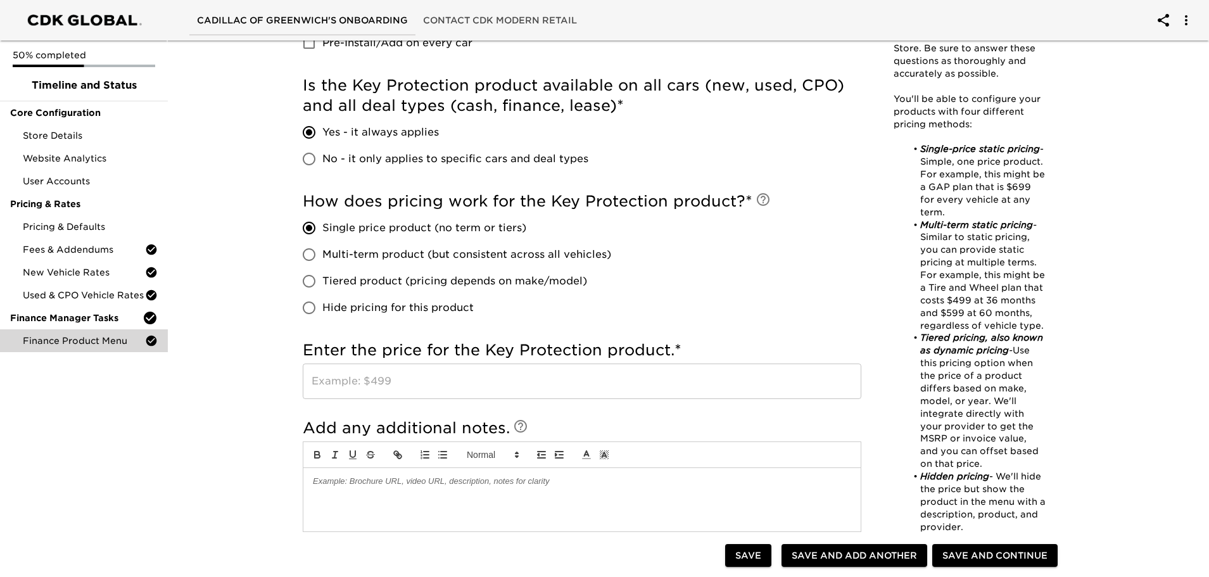
scroll to position [507, 0]
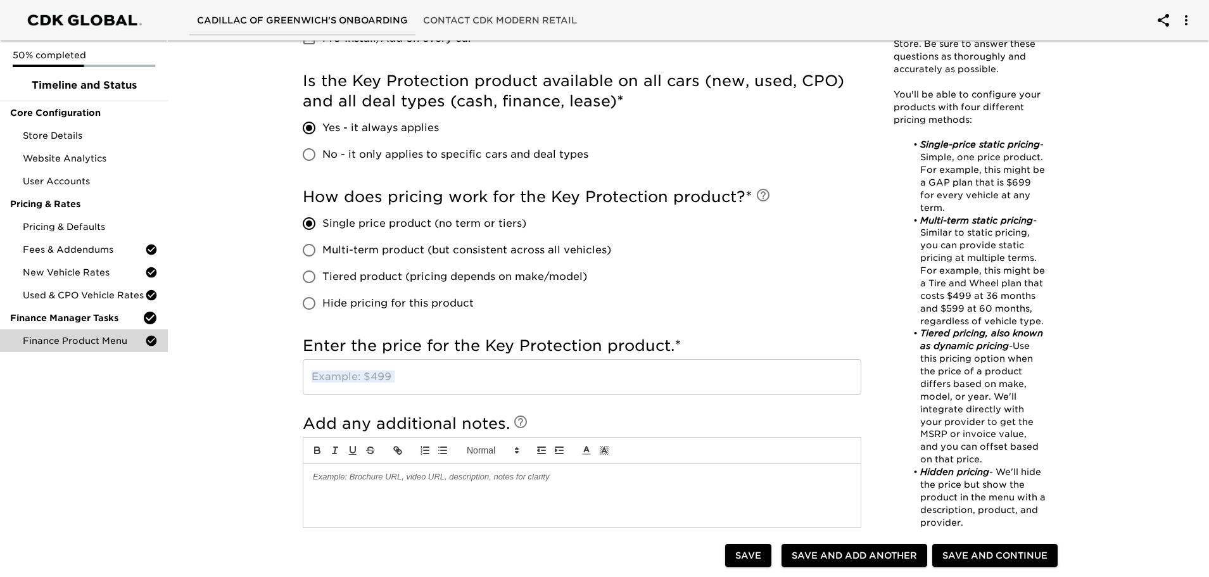
click at [352, 393] on div "Enter the price for the Key Protection product. * ​" at bounding box center [582, 368] width 559 height 78
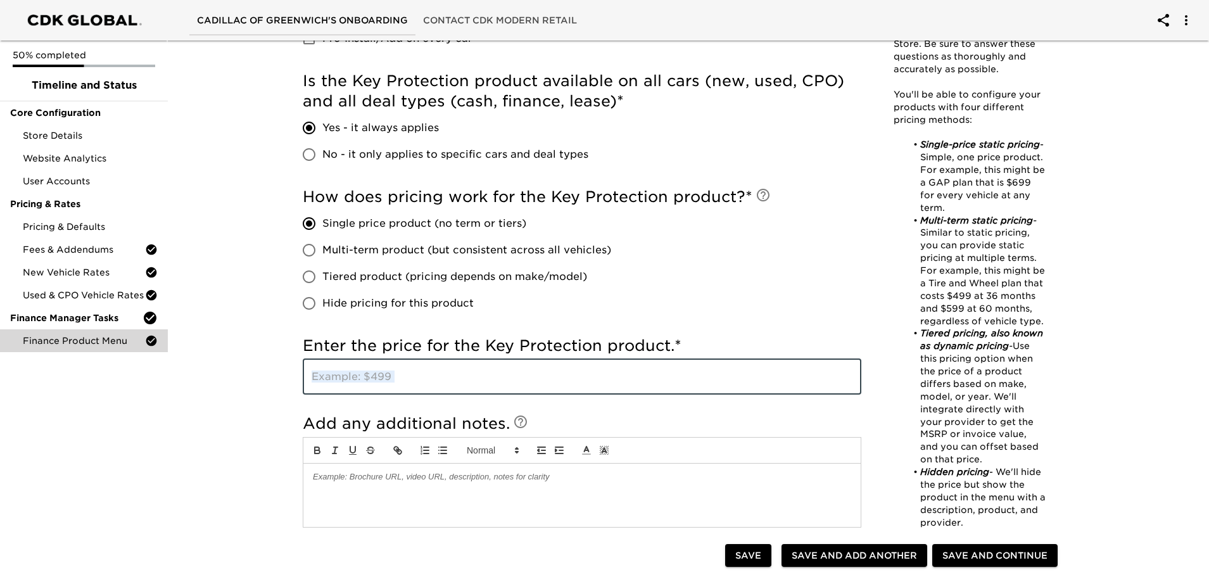
click at [393, 382] on input "text" at bounding box center [582, 376] width 559 height 35
drag, startPoint x: 139, startPoint y: 422, endPoint x: 181, endPoint y: 421, distance: 41.2
click at [141, 421] on div "50% completed Timeline and Status Core Configuration Store Details Website Anal…" at bounding box center [84, 288] width 168 height 577
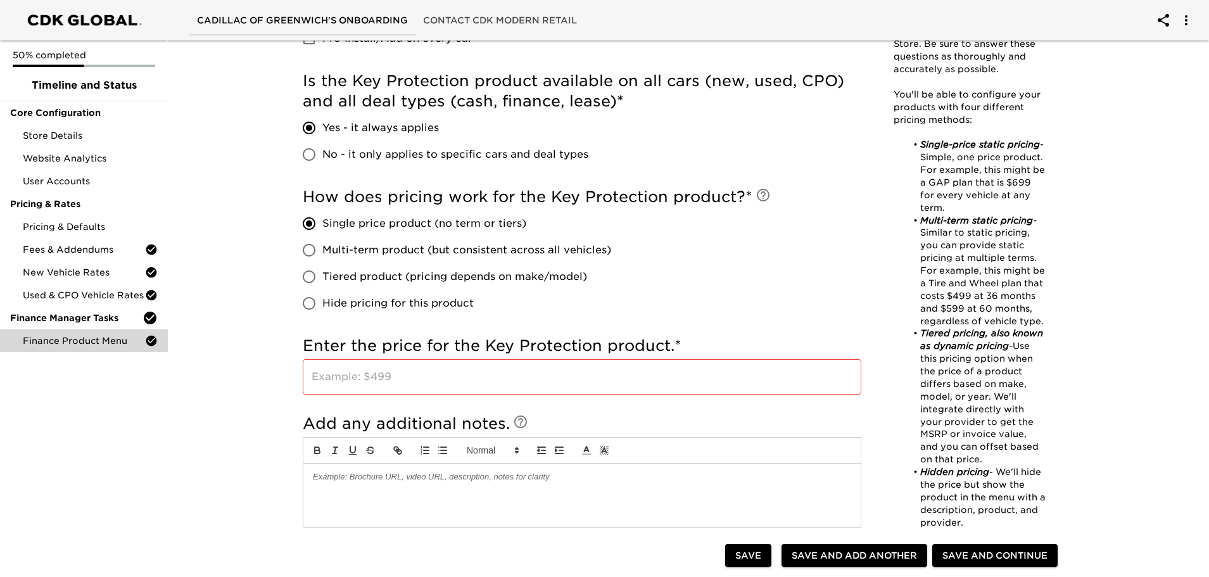
click at [353, 369] on input "text" at bounding box center [582, 376] width 559 height 35
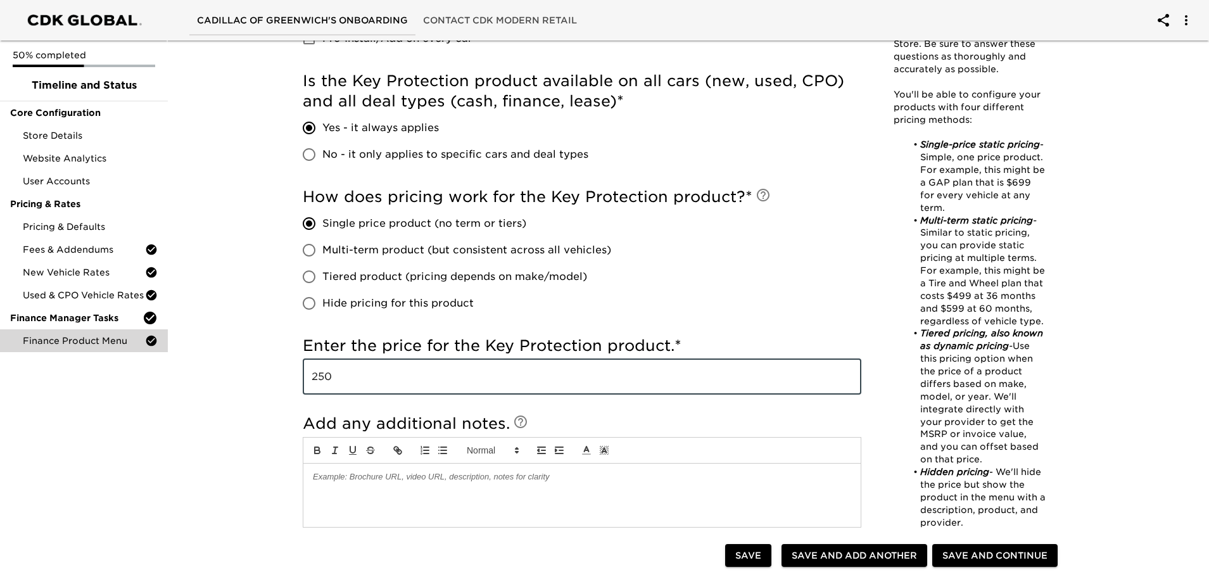
type input "250"
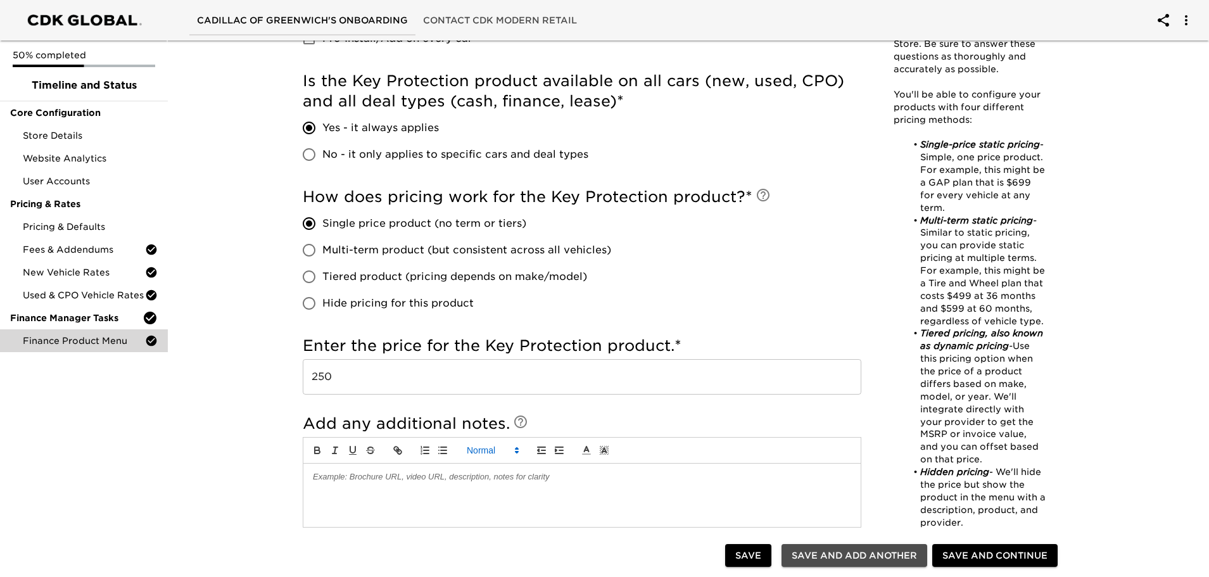
drag, startPoint x: 857, startPoint y: 556, endPoint x: 461, endPoint y: 364, distance: 439.5
click at [857, 556] on span "Save and Add Another" at bounding box center [854, 556] width 125 height 16
checkbox input "true"
radio input "false"
checkbox input "true"
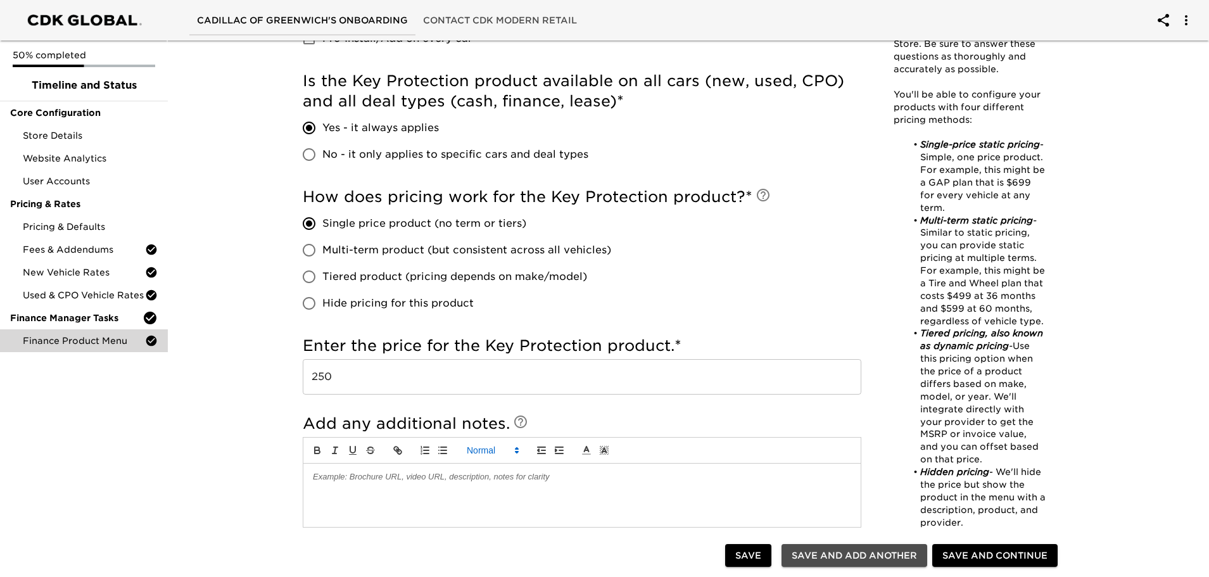
checkbox input "true"
radio input "false"
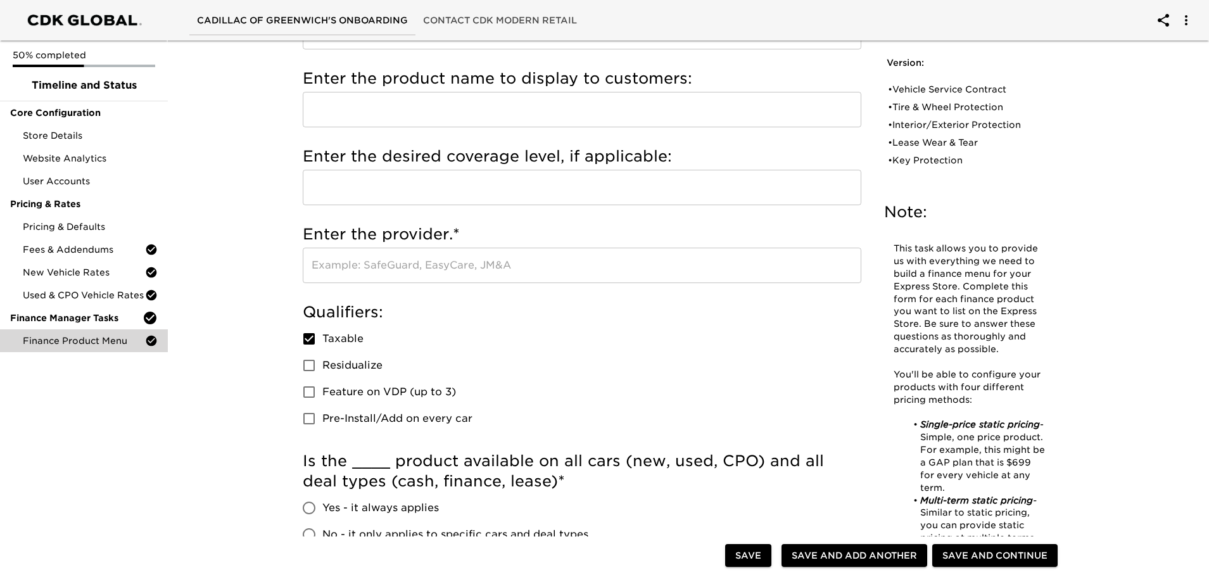
scroll to position [0, 0]
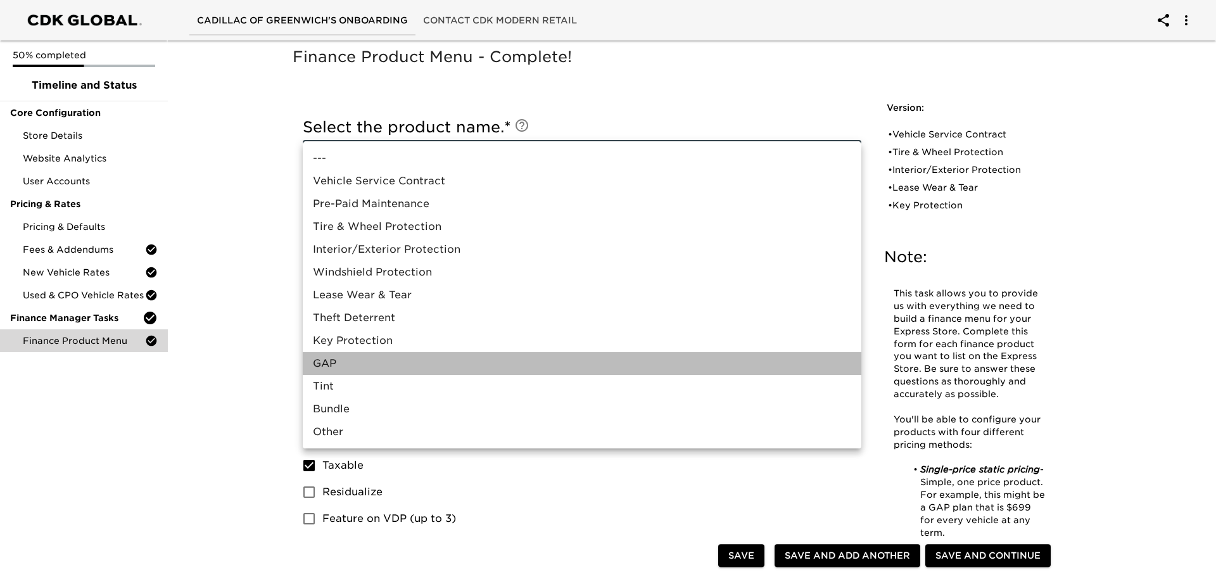
click at [395, 367] on li "GAP" at bounding box center [582, 363] width 559 height 23
type input "GAP"
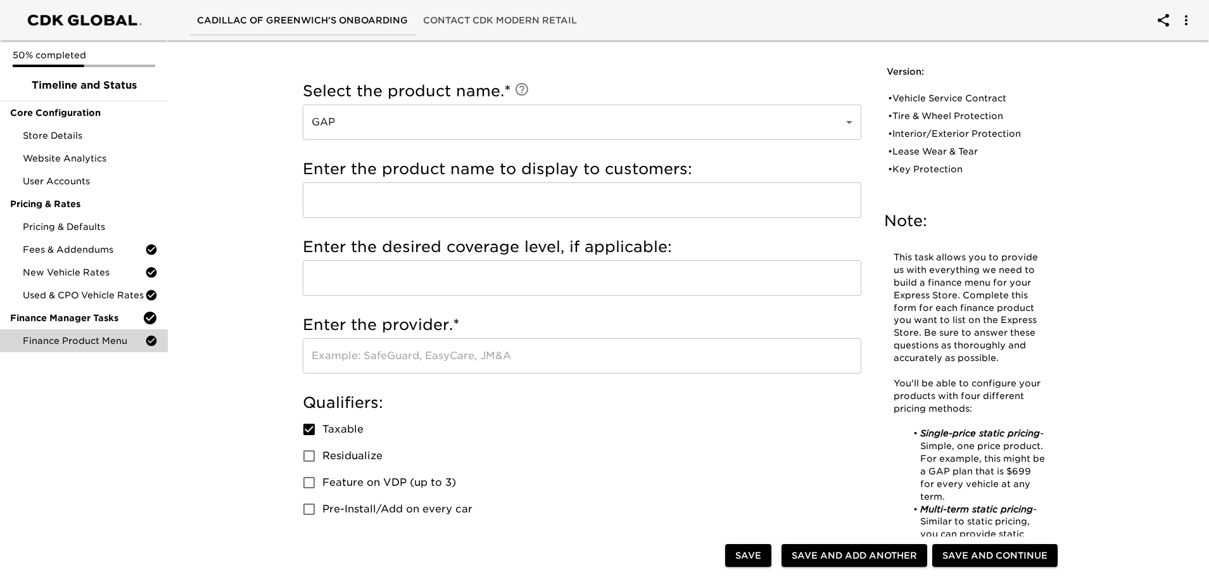
scroll to position [63, 0]
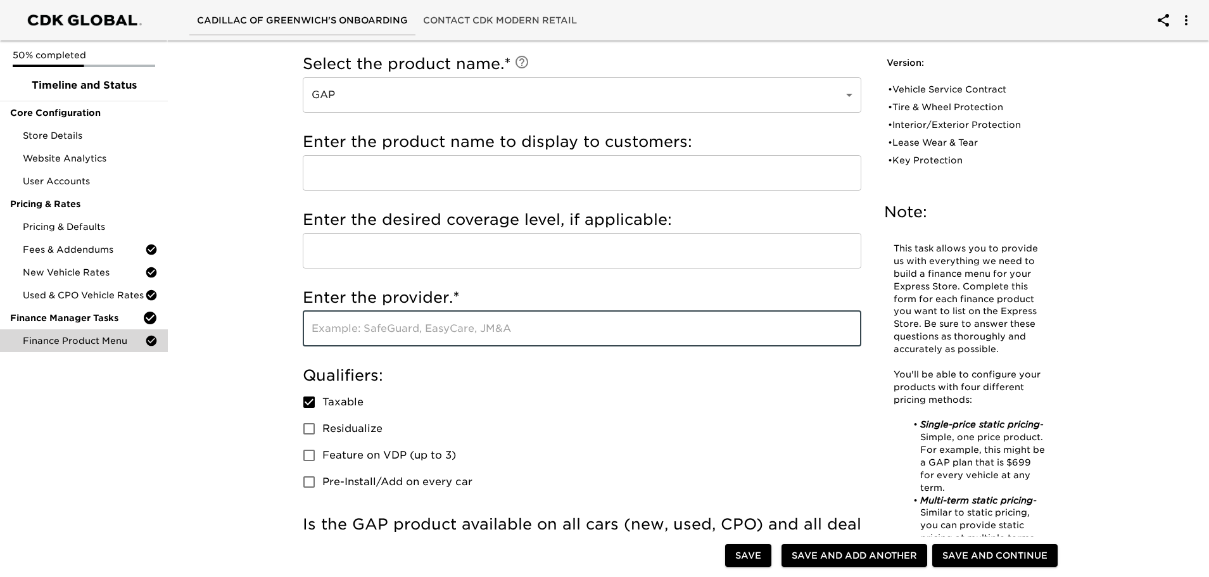
click at [345, 319] on input "text" at bounding box center [582, 328] width 559 height 35
type input "Cadillac Protection"
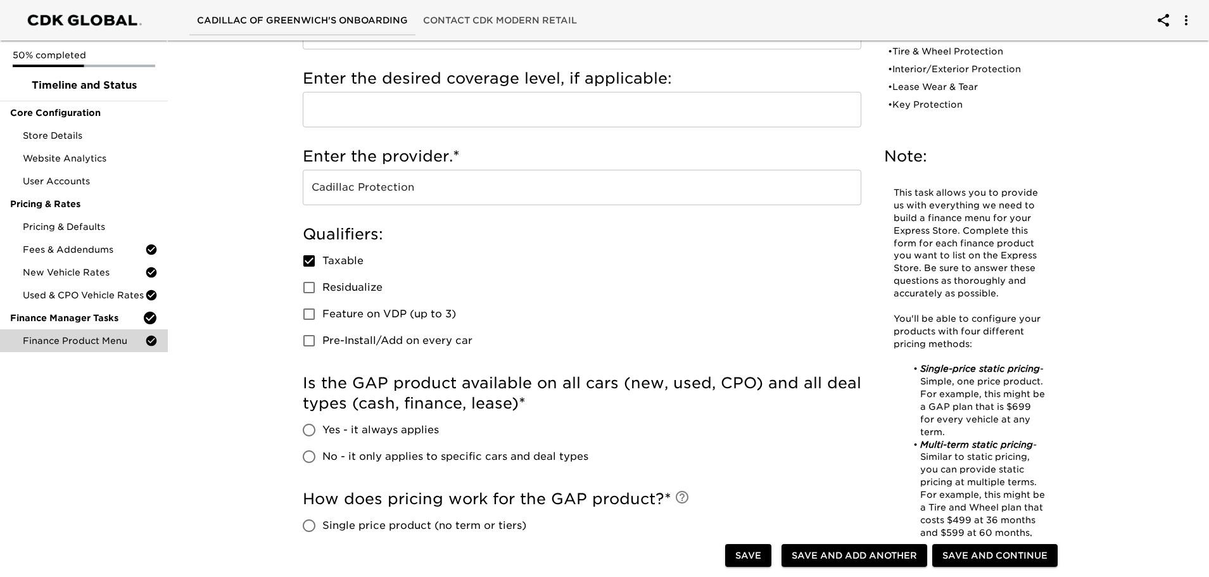
scroll to position [253, 0]
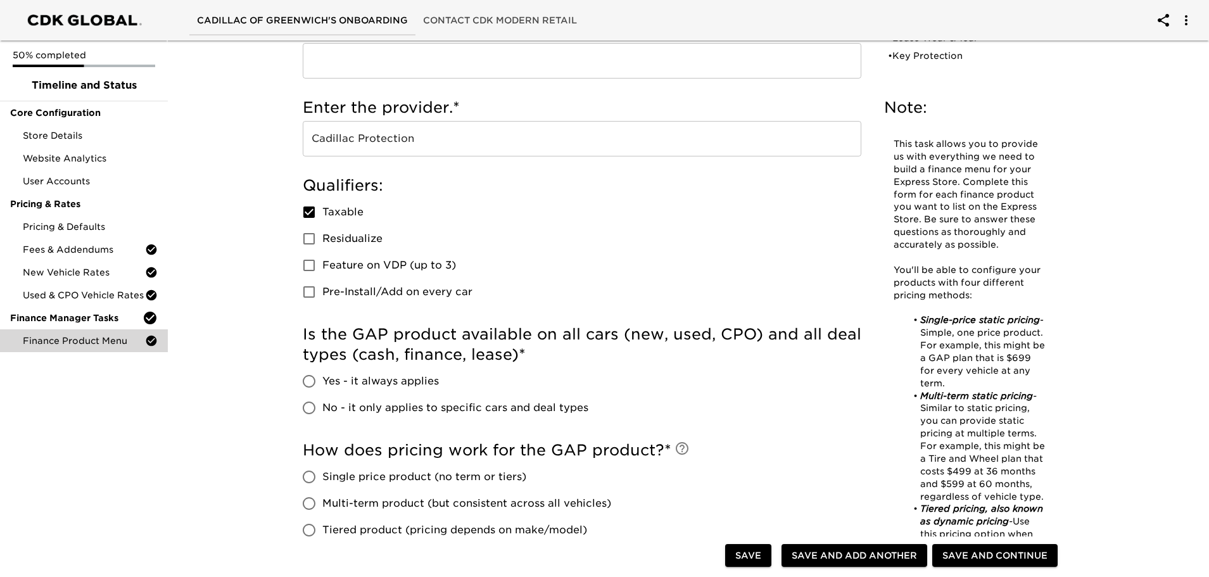
click at [317, 407] on input "No - it only applies to specific cars and deal types" at bounding box center [309, 408] width 27 height 27
radio input "true"
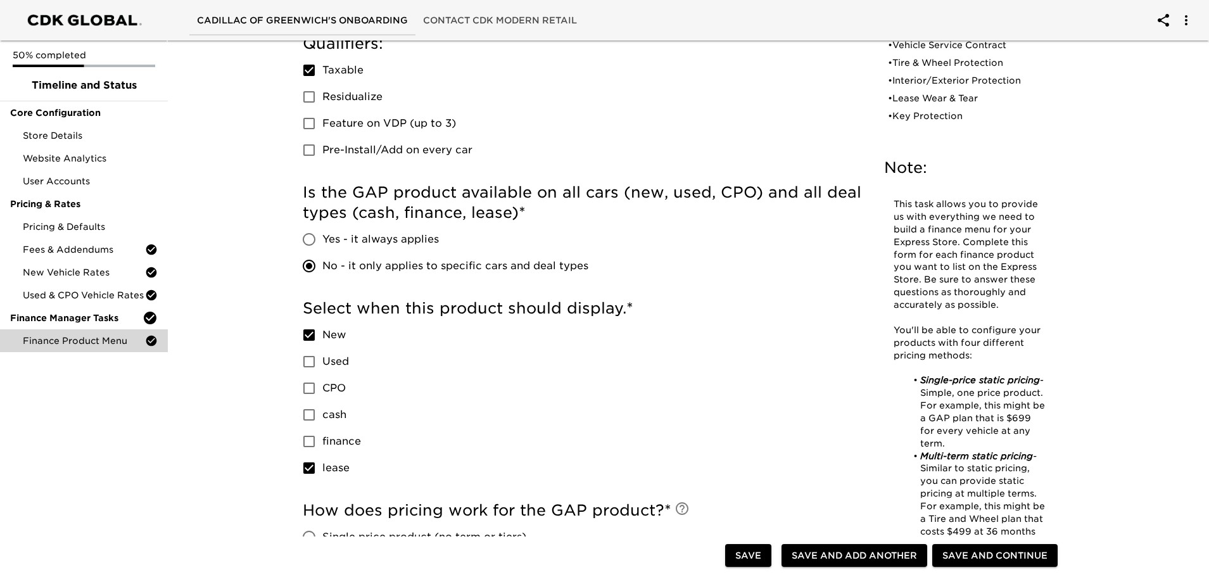
scroll to position [443, 0]
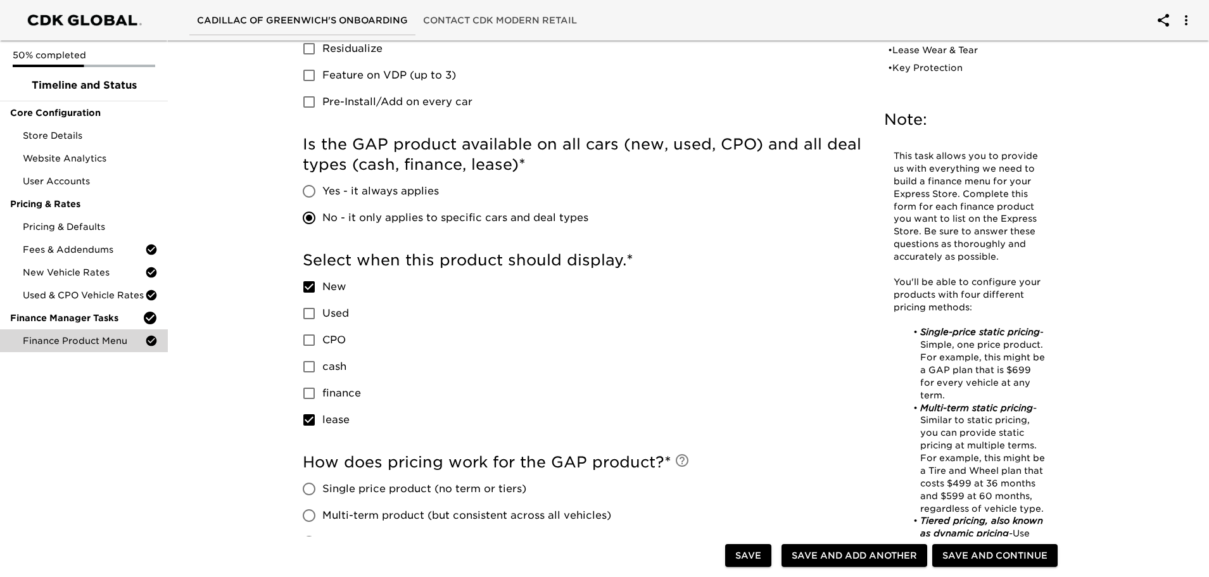
click at [305, 314] on input "Used" at bounding box center [309, 313] width 27 height 27
checkbox input "true"
click at [312, 392] on input "finance" at bounding box center [309, 393] width 27 height 27
checkbox input "true"
click at [311, 416] on input "lease" at bounding box center [309, 420] width 27 height 27
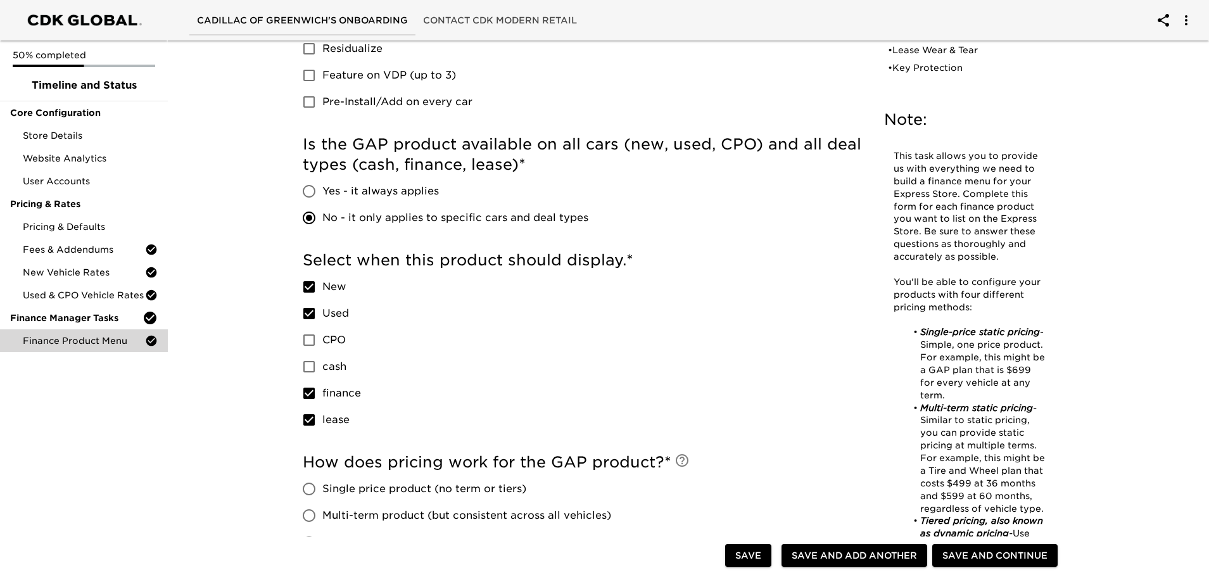
checkbox input "false"
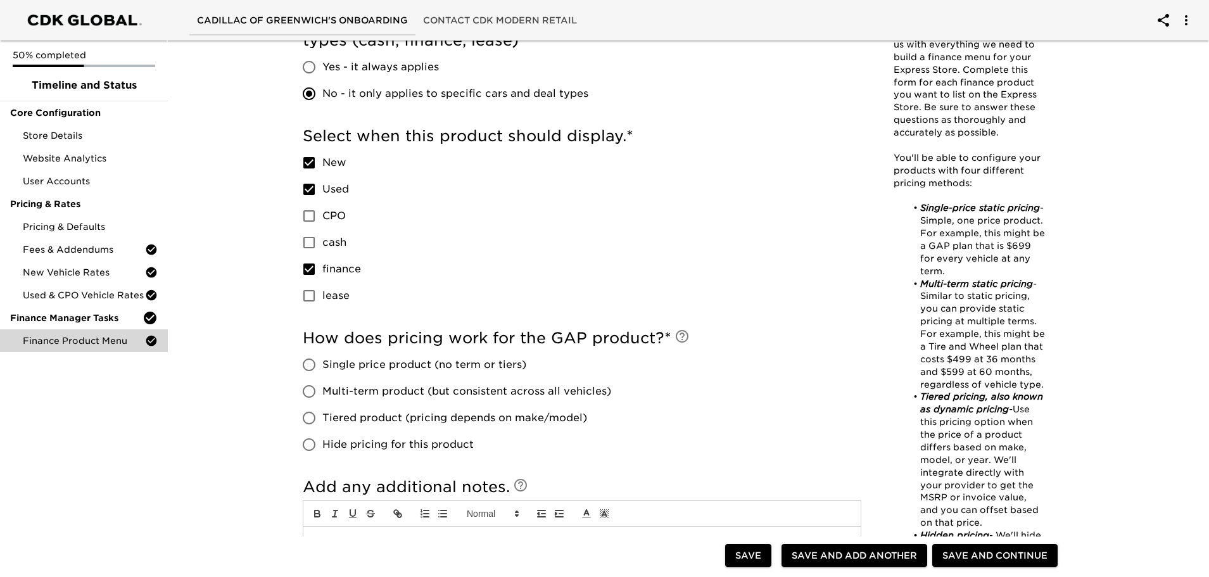
scroll to position [570, 0]
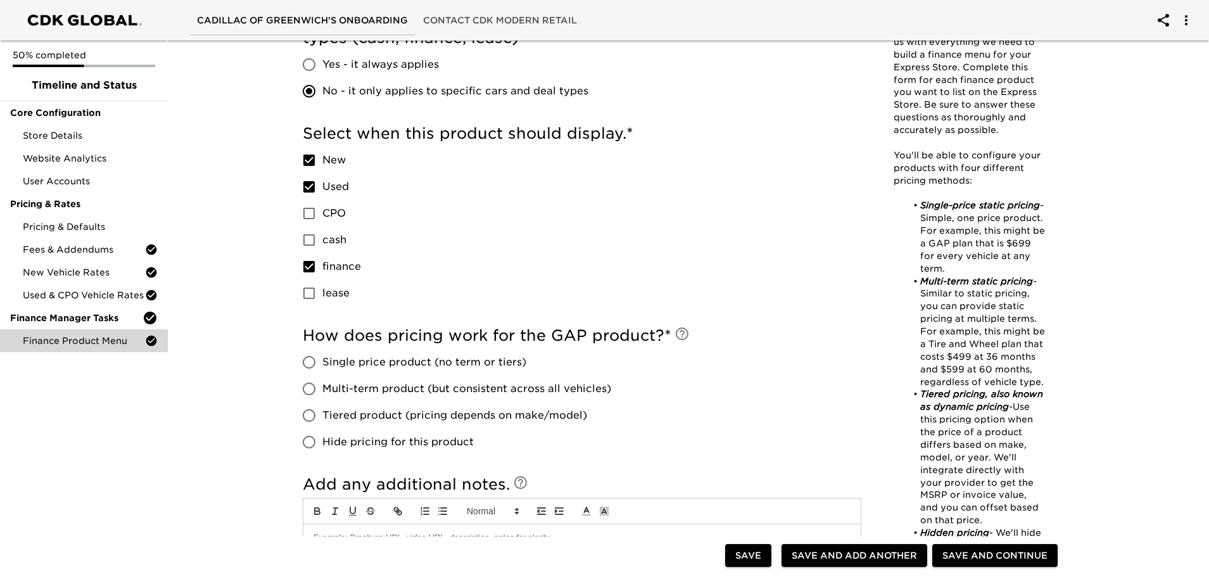
click at [295, 364] on div "Select the product name. * GAP GAP ​ Enter the custom product name. * ​ Enter t…" at bounding box center [582, 74] width 579 height 1086
click at [314, 363] on input "Single price product (no term or tiers)" at bounding box center [309, 362] width 27 height 27
radio input "true"
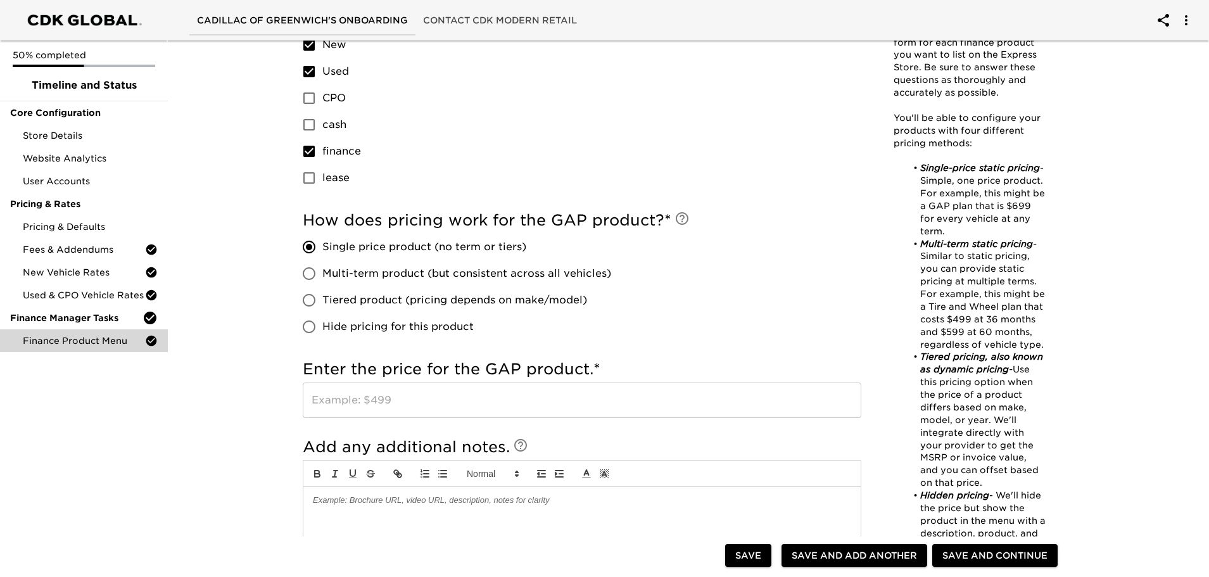
scroll to position [697, 0]
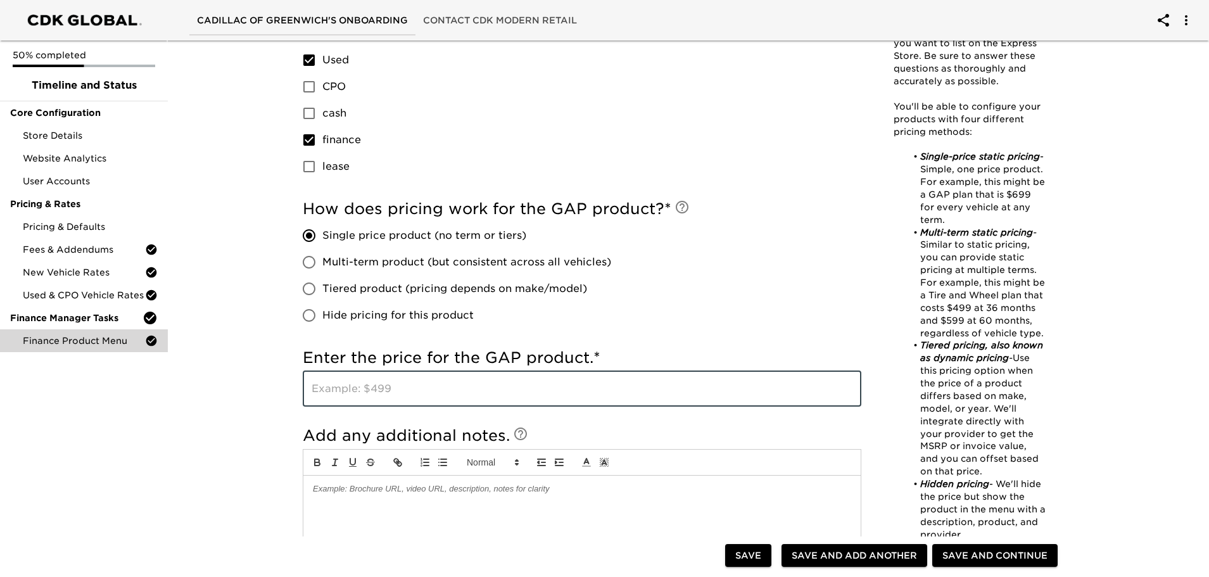
click at [391, 388] on input "text" at bounding box center [582, 388] width 559 height 35
type input "700"
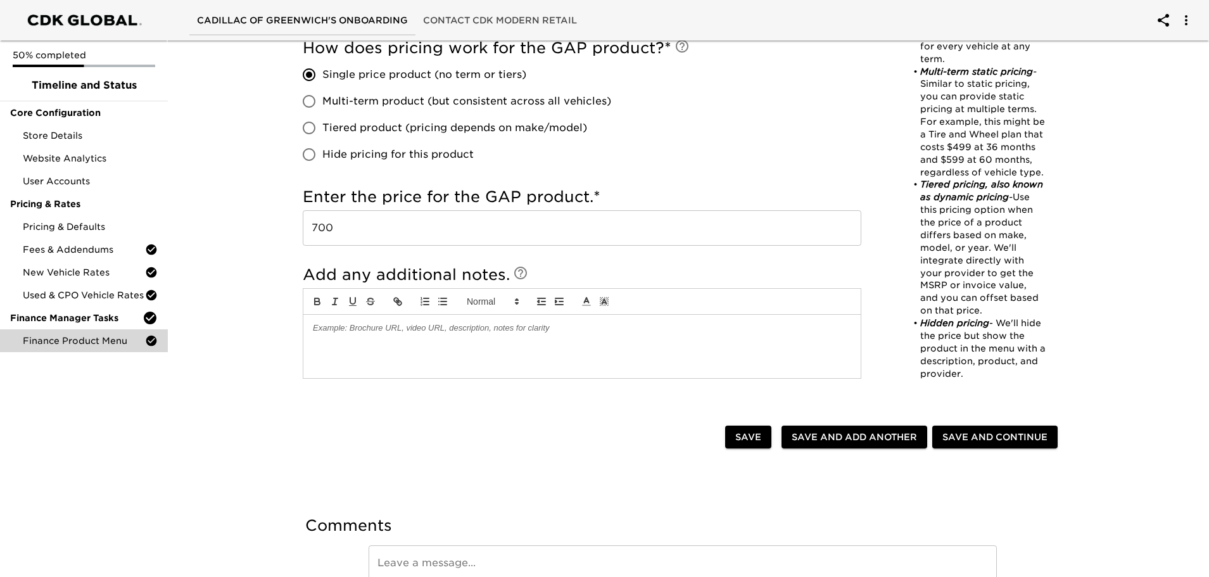
scroll to position [887, 0]
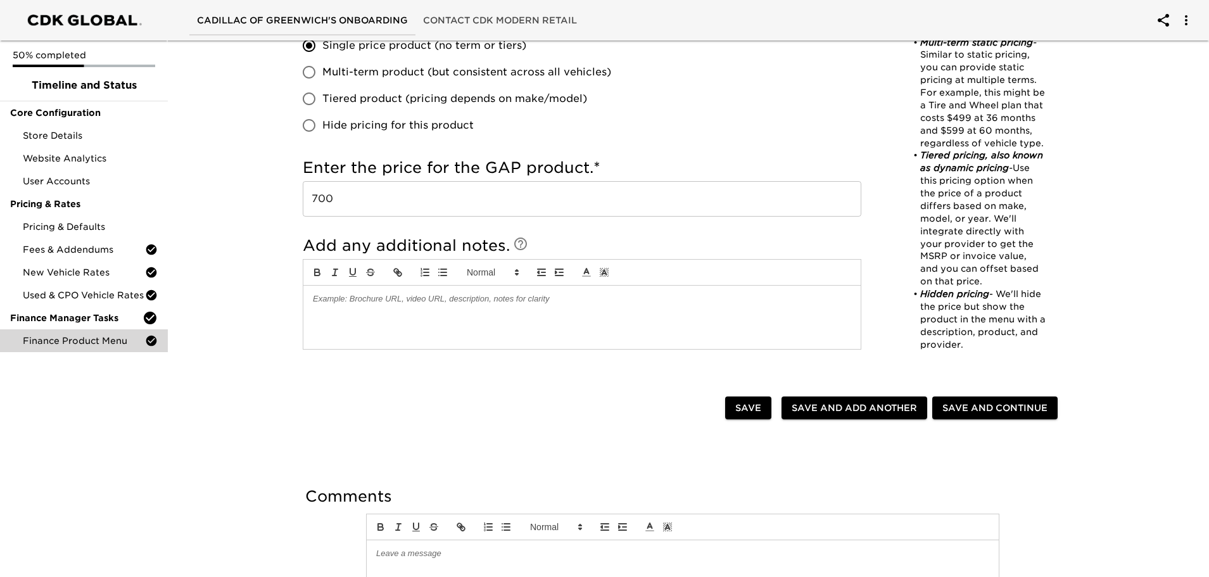
click at [945, 407] on span "Save and Continue" at bounding box center [995, 408] width 105 height 16
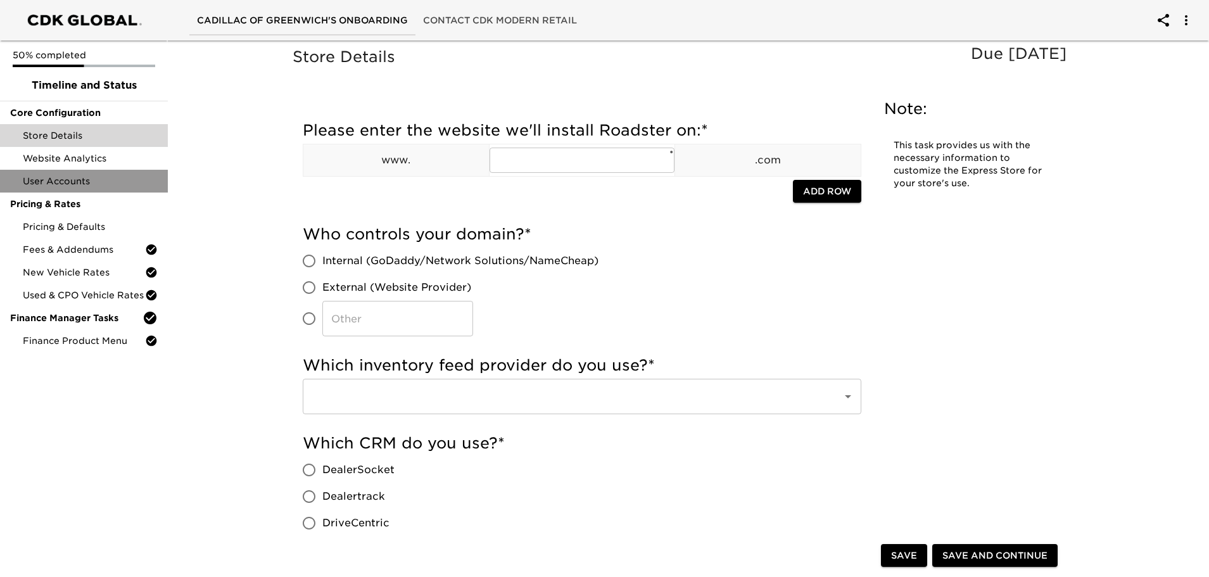
click at [89, 178] on span "User Accounts" at bounding box center [90, 181] width 135 height 13
